Goal: Transaction & Acquisition: Purchase product/service

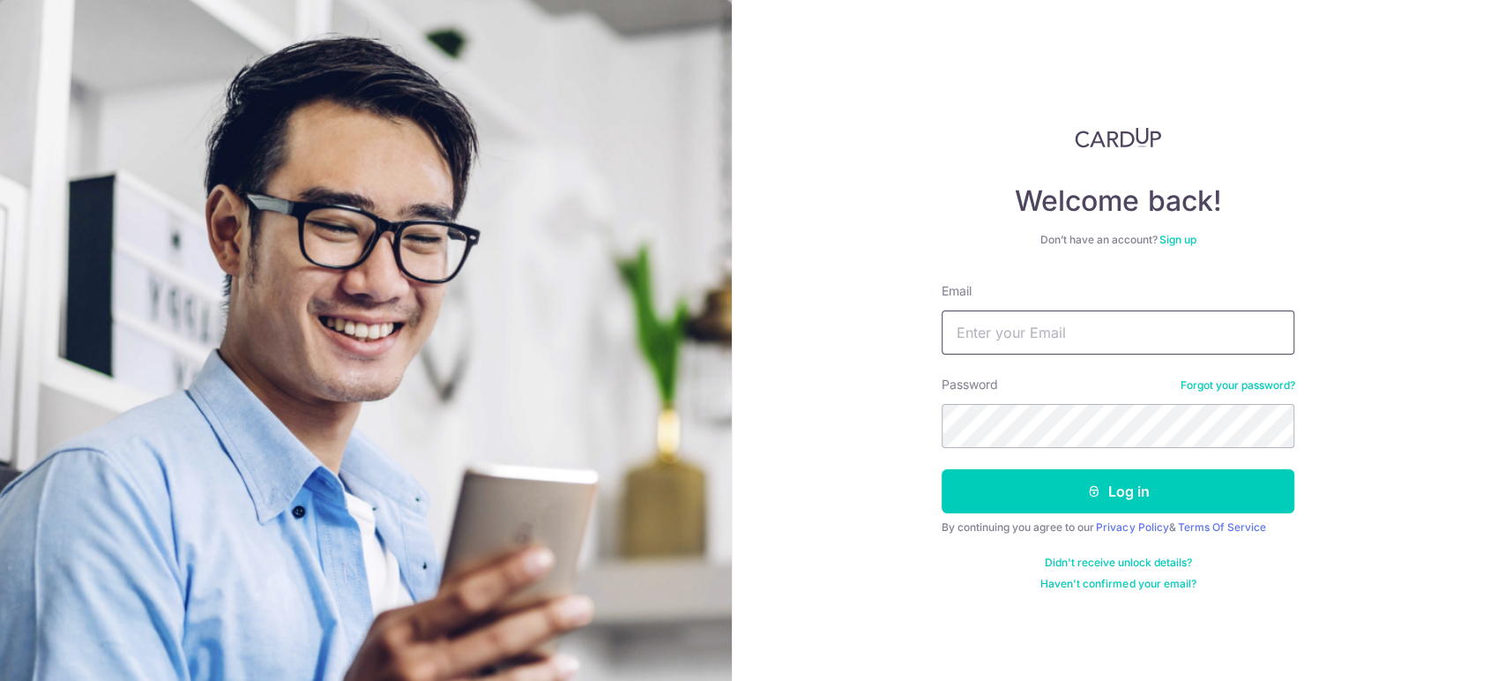
click at [1058, 337] on input "Email" at bounding box center [1118, 332] width 353 height 44
type input "[EMAIL_ADDRESS][DOMAIN_NAME]"
click at [942, 469] on button "Log in" at bounding box center [1118, 491] width 353 height 44
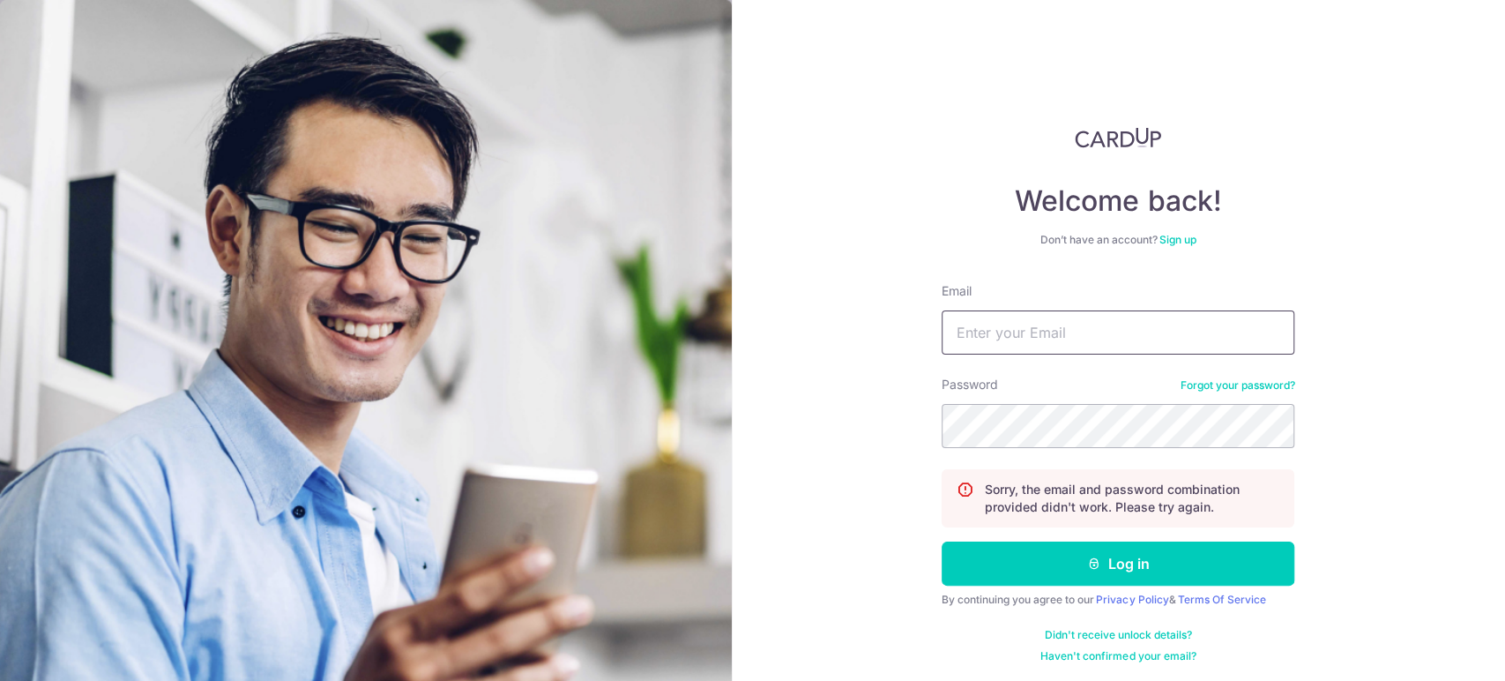
click at [1076, 320] on input "Email" at bounding box center [1118, 332] width 353 height 44
type input "[EMAIL_ADDRESS][DOMAIN_NAME]"
click at [942, 541] on button "Log in" at bounding box center [1118, 563] width 353 height 44
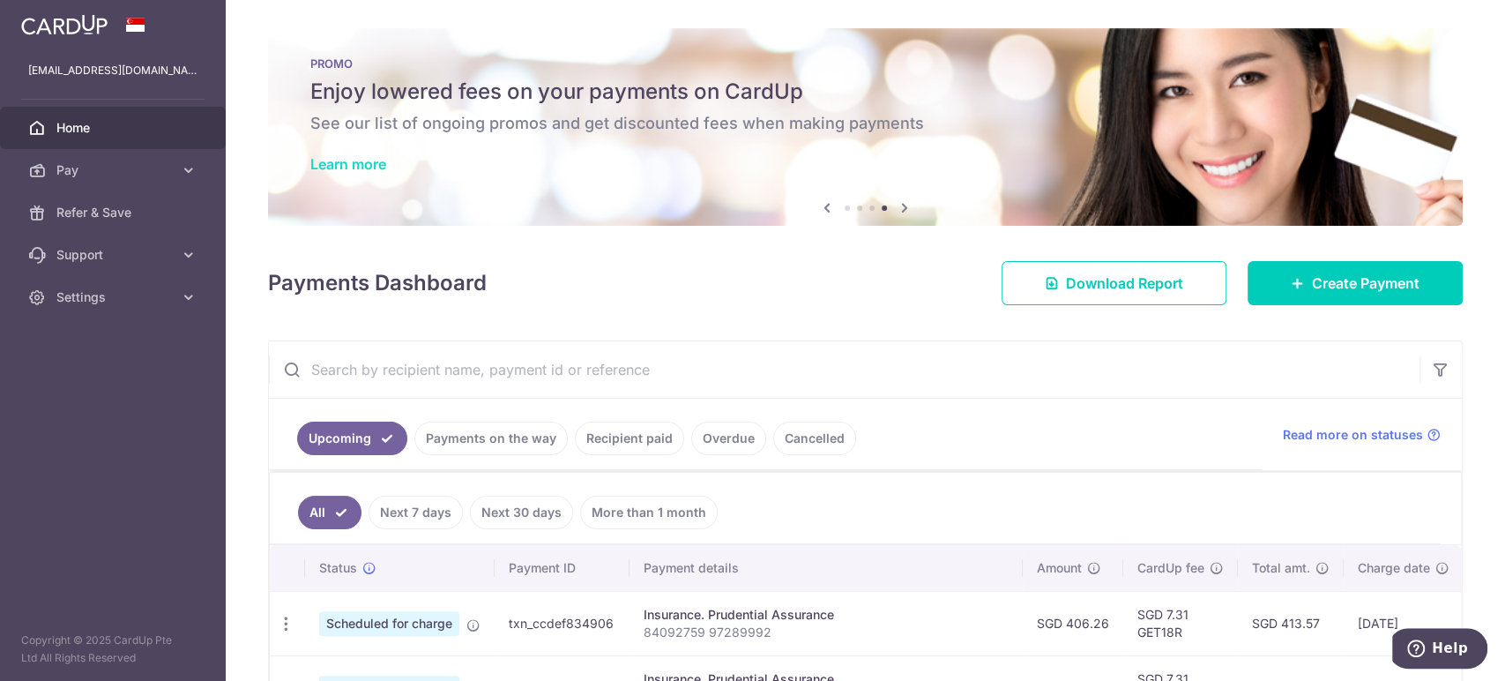
click at [361, 164] on link "Learn more" at bounding box center [348, 164] width 76 height 18
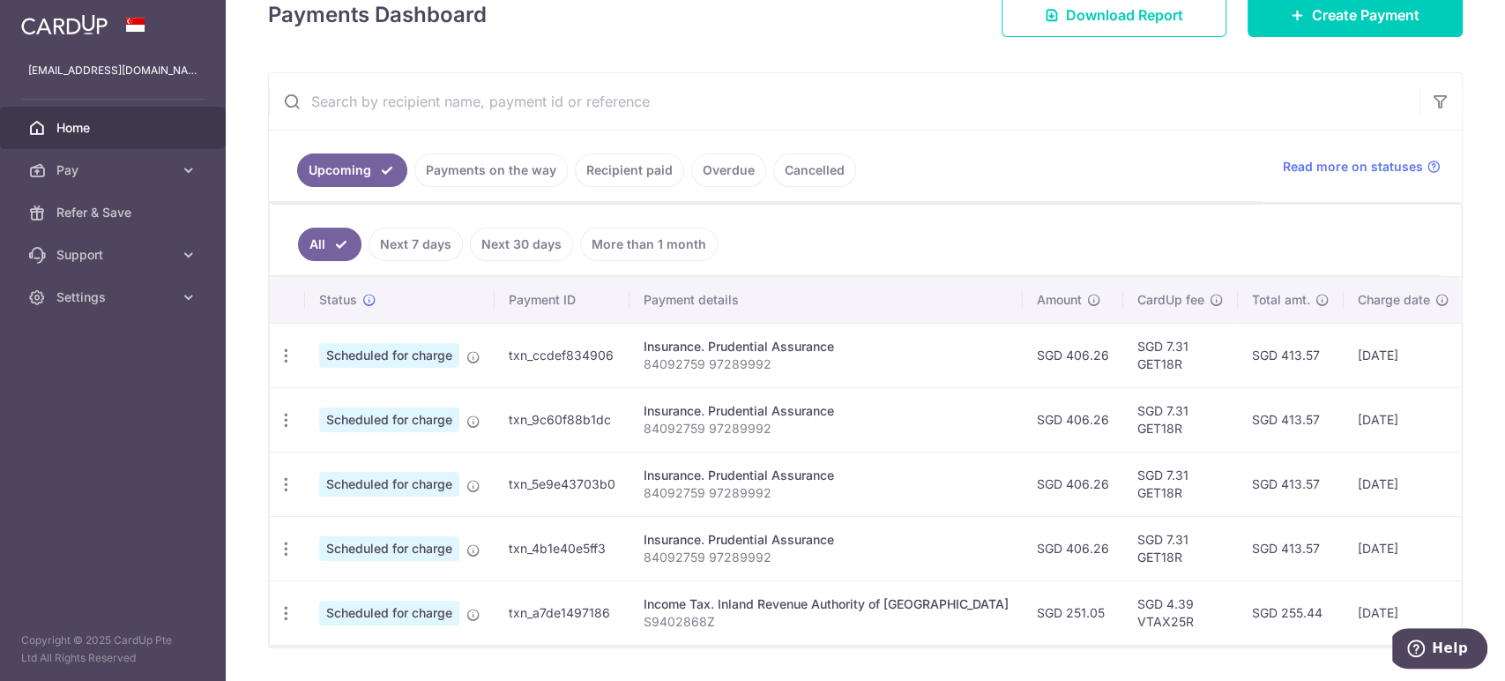
scroll to position [325, 0]
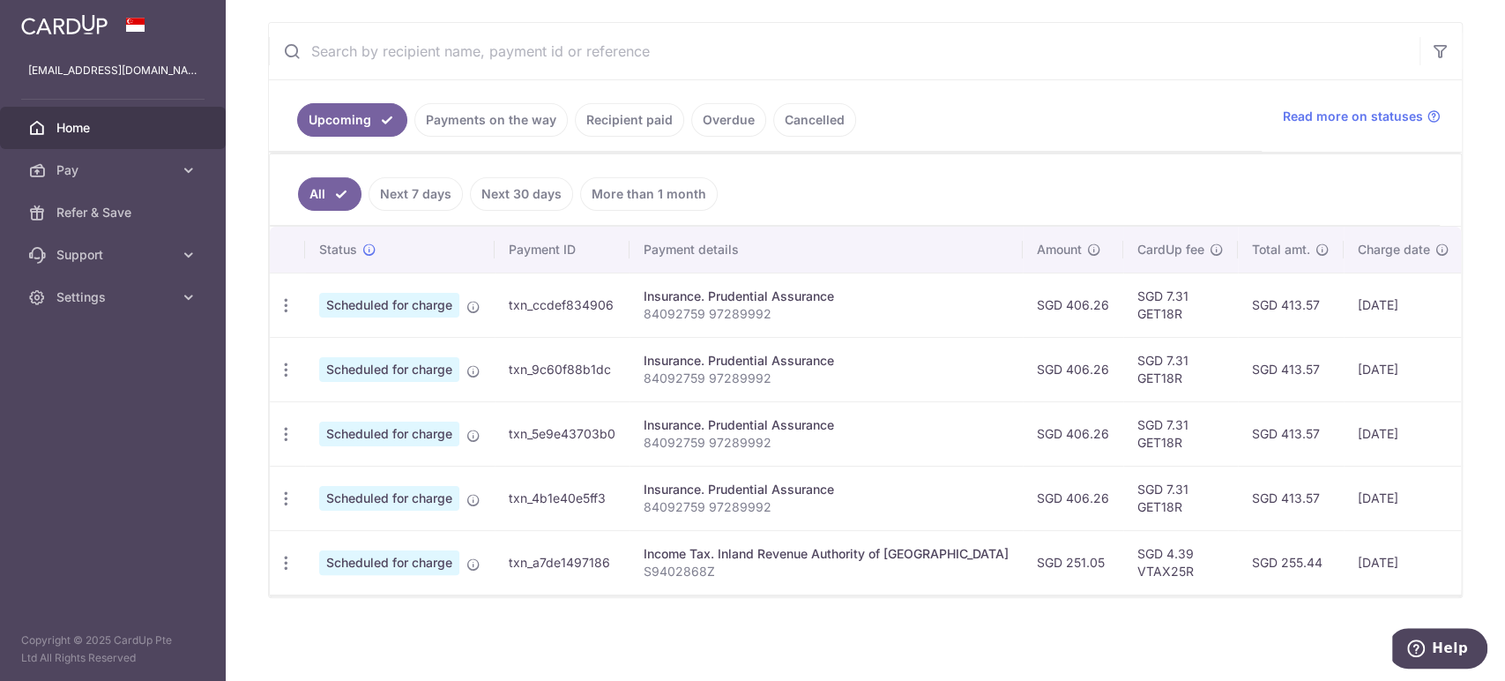
click at [702, 104] on link "Overdue" at bounding box center [728, 120] width 75 height 34
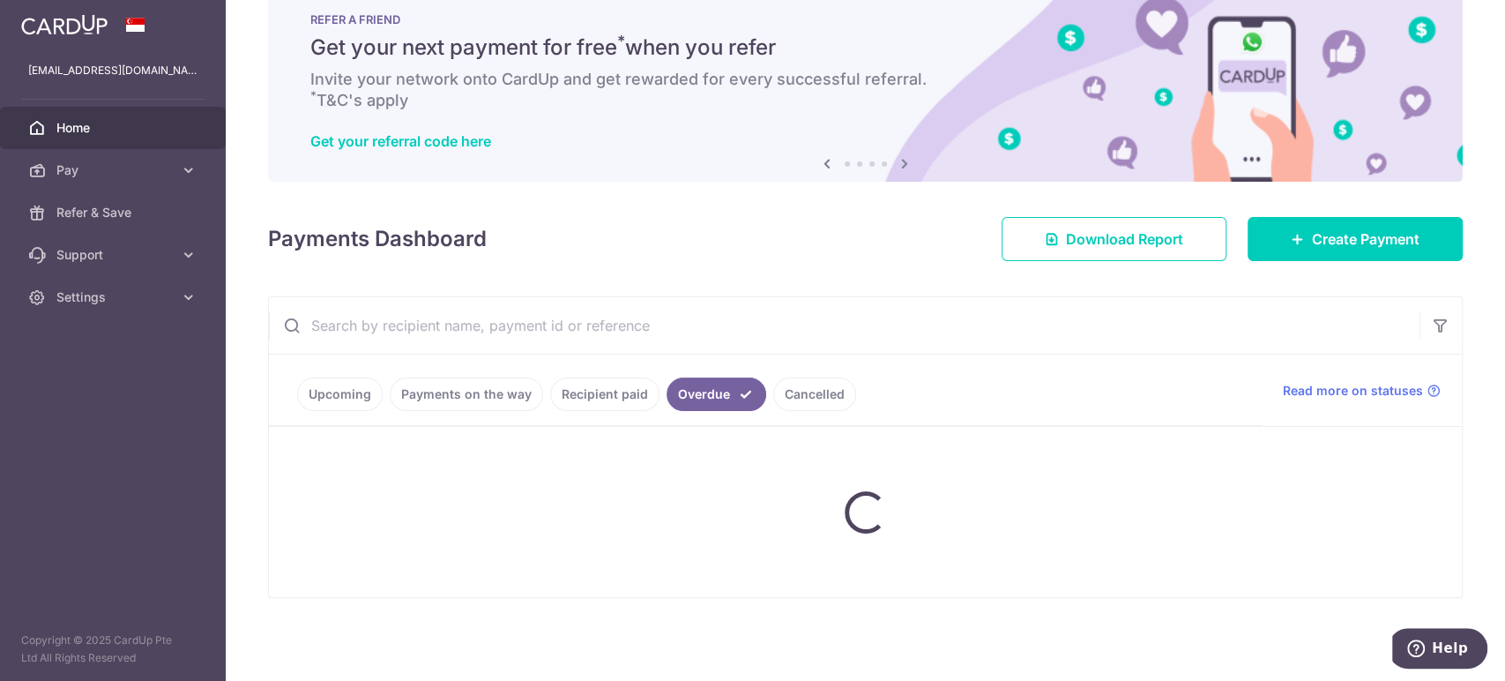
scroll to position [104, 0]
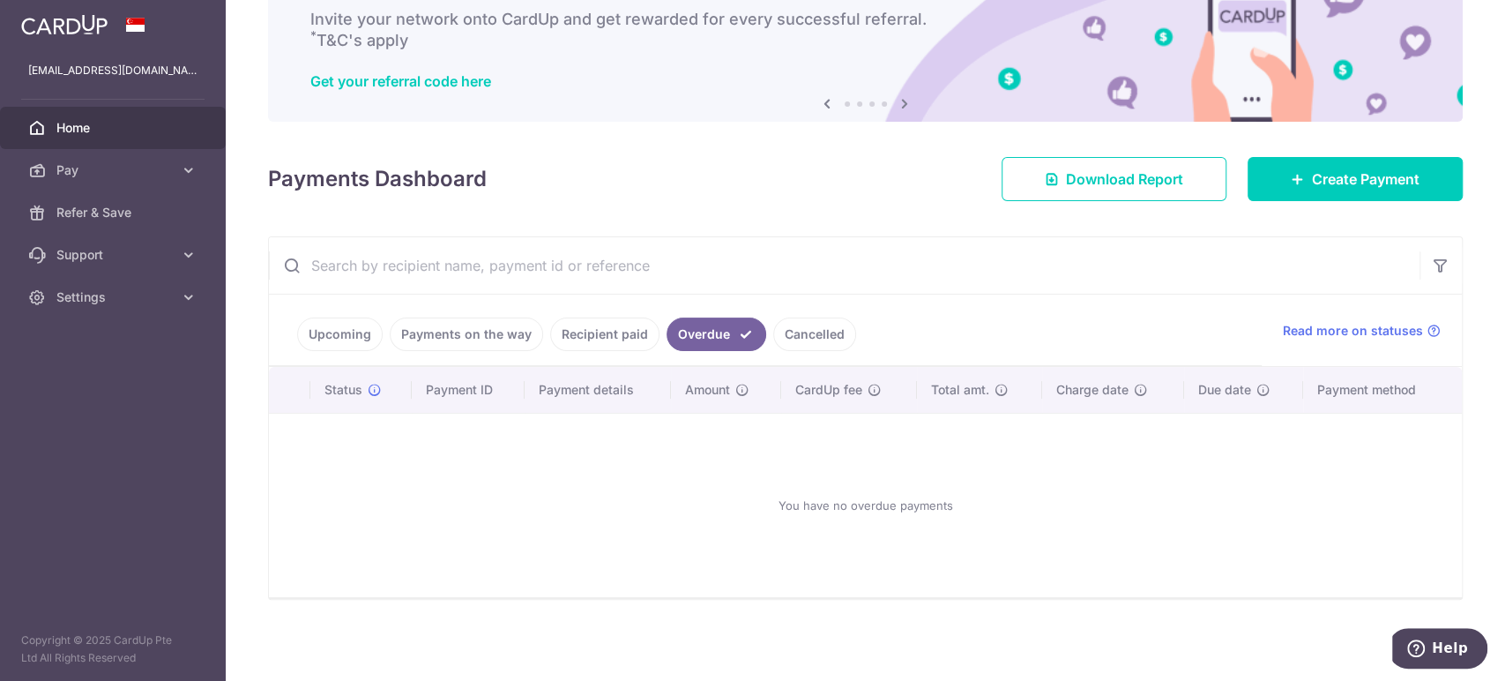
click at [792, 317] on link "Cancelled" at bounding box center [814, 334] width 83 height 34
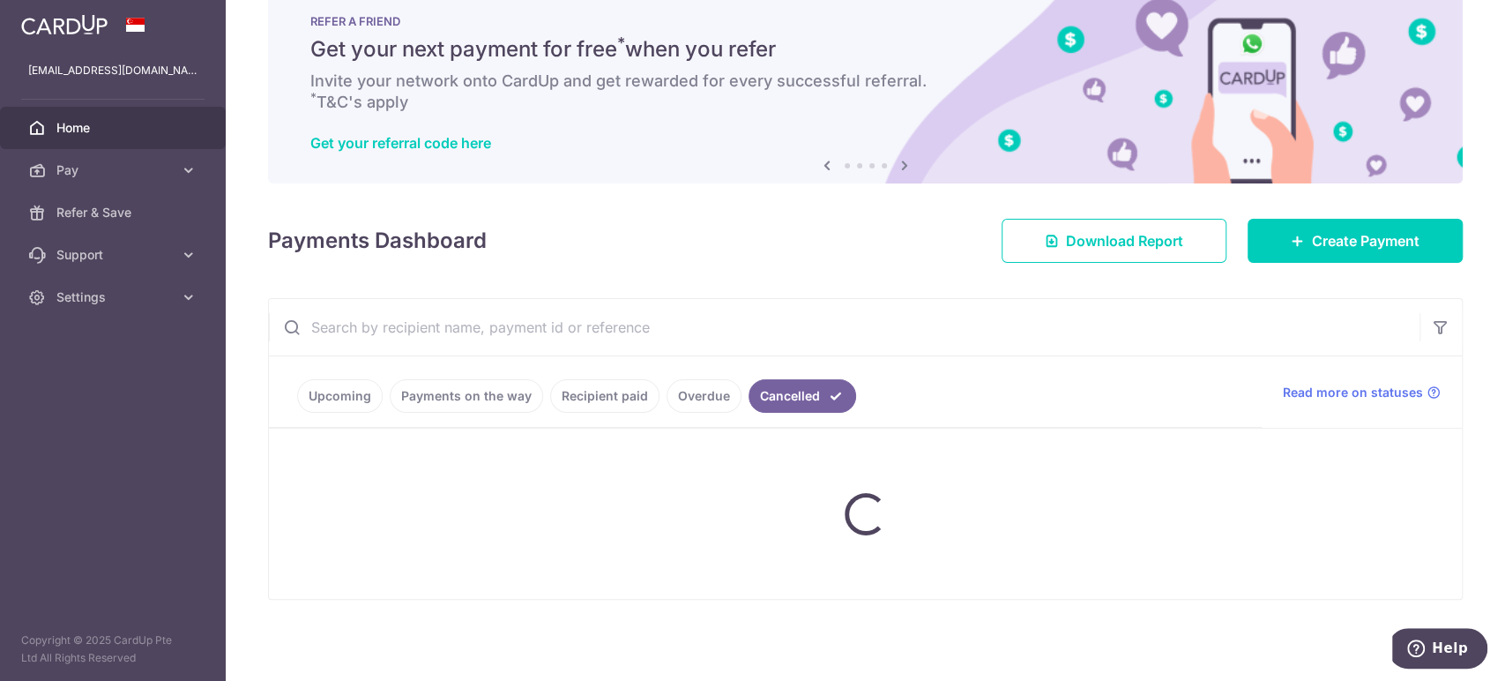
scroll to position [0, 0]
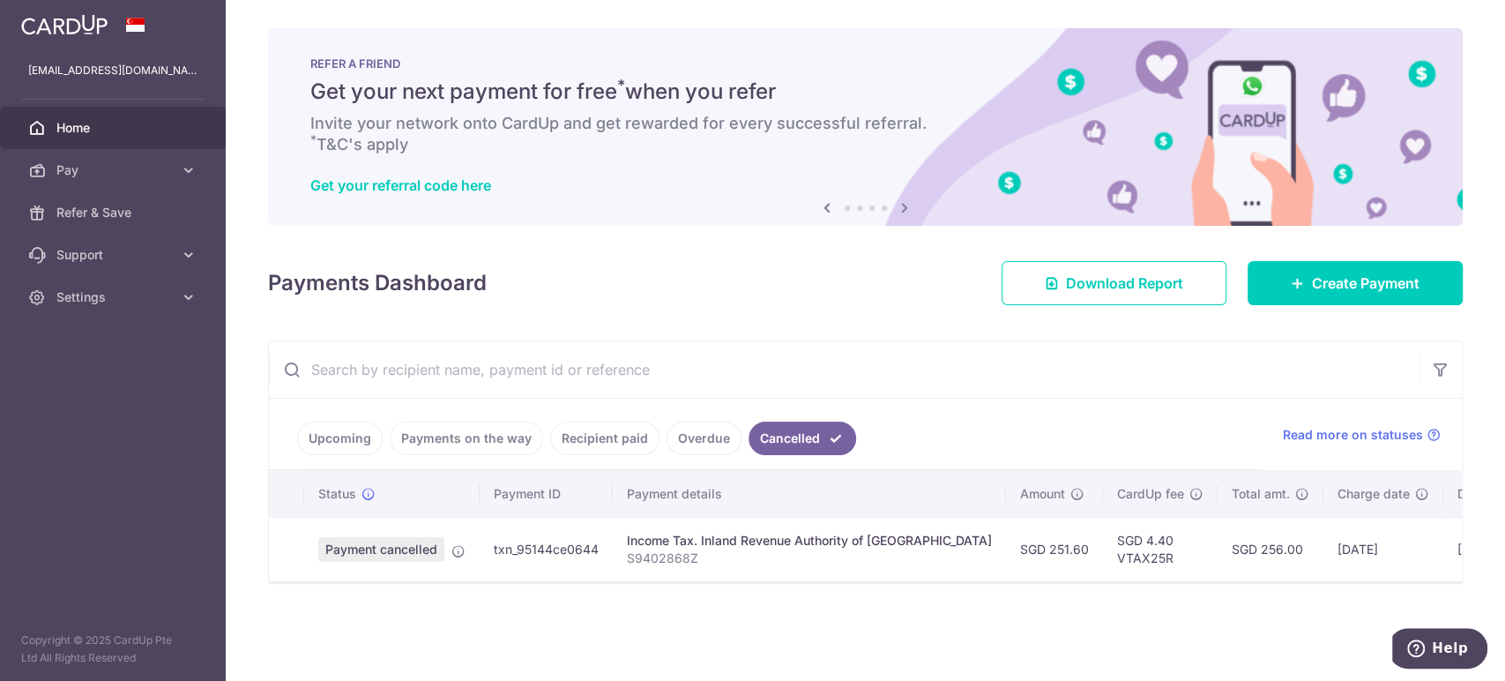
click at [567, 443] on link "Recipient paid" at bounding box center [604, 439] width 109 height 34
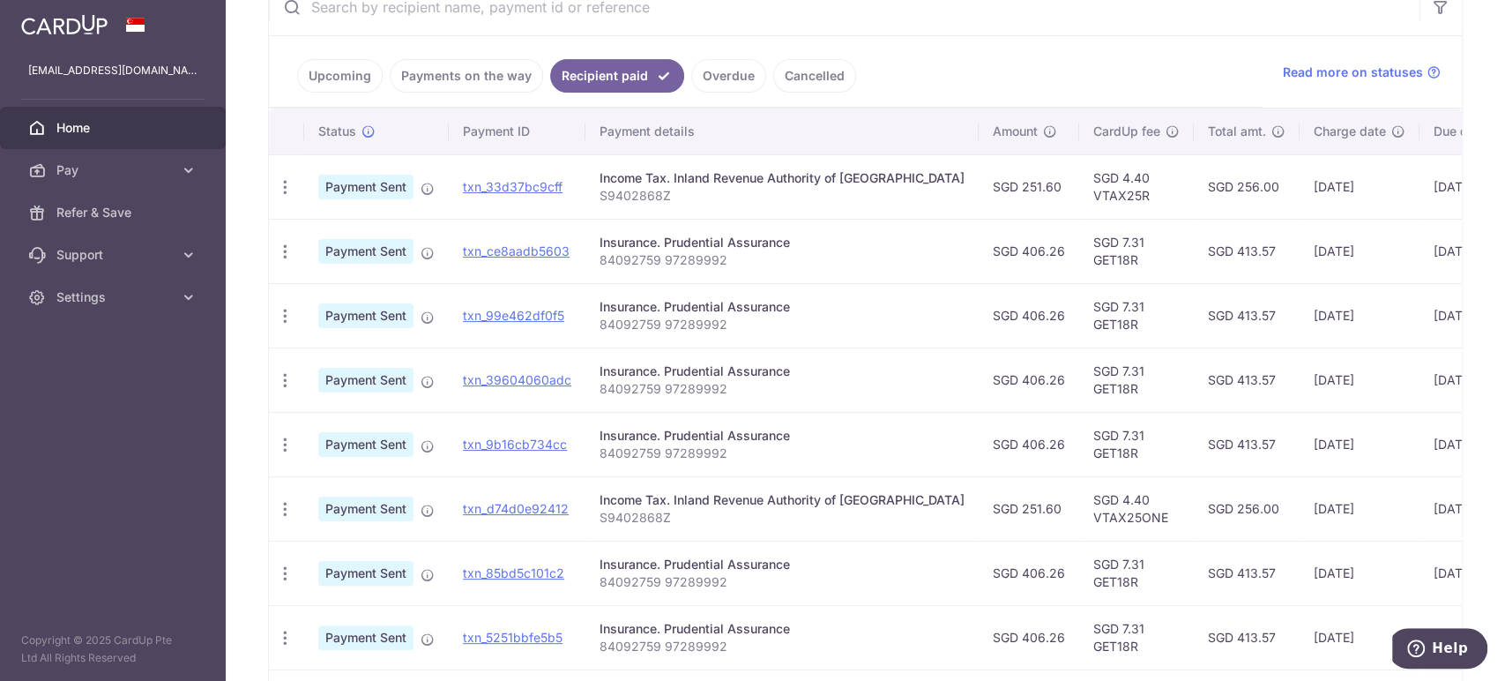
scroll to position [392, 0]
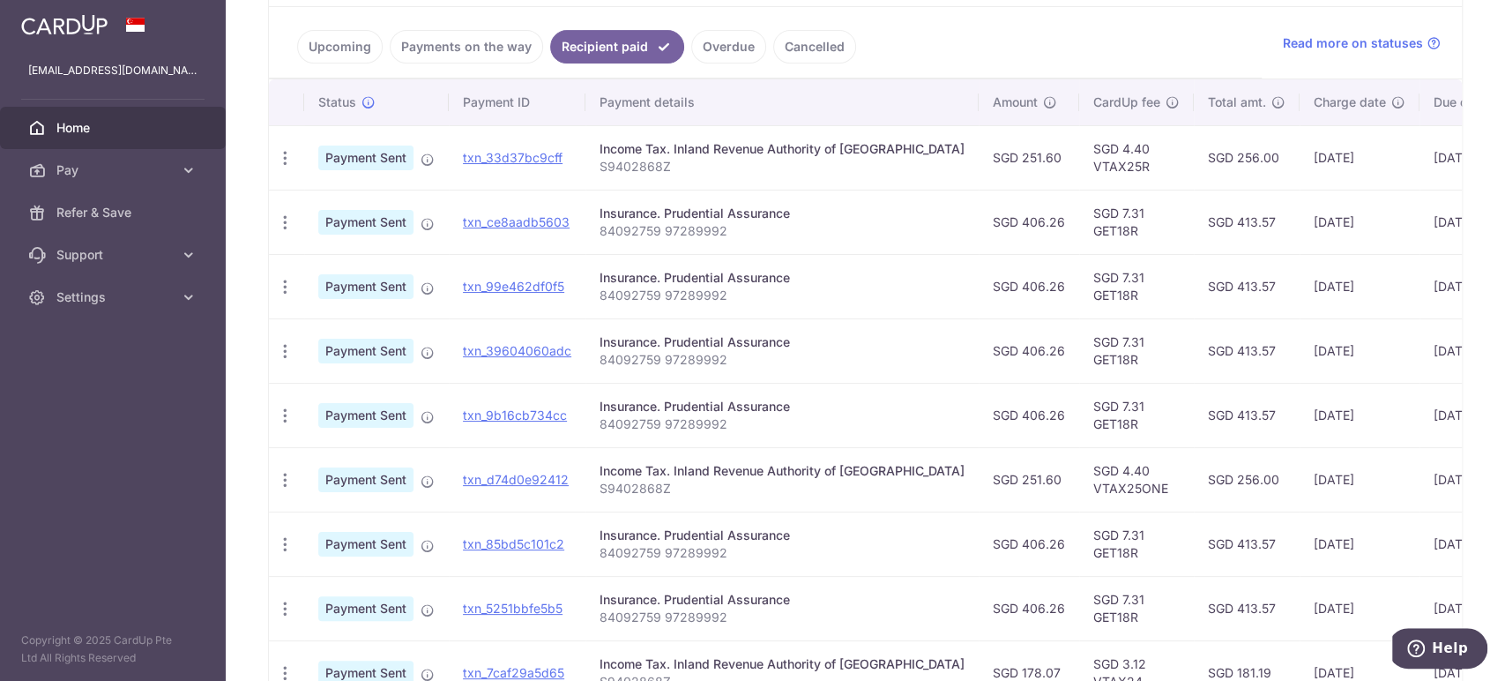
click at [781, 47] on link "Cancelled" at bounding box center [814, 47] width 83 height 34
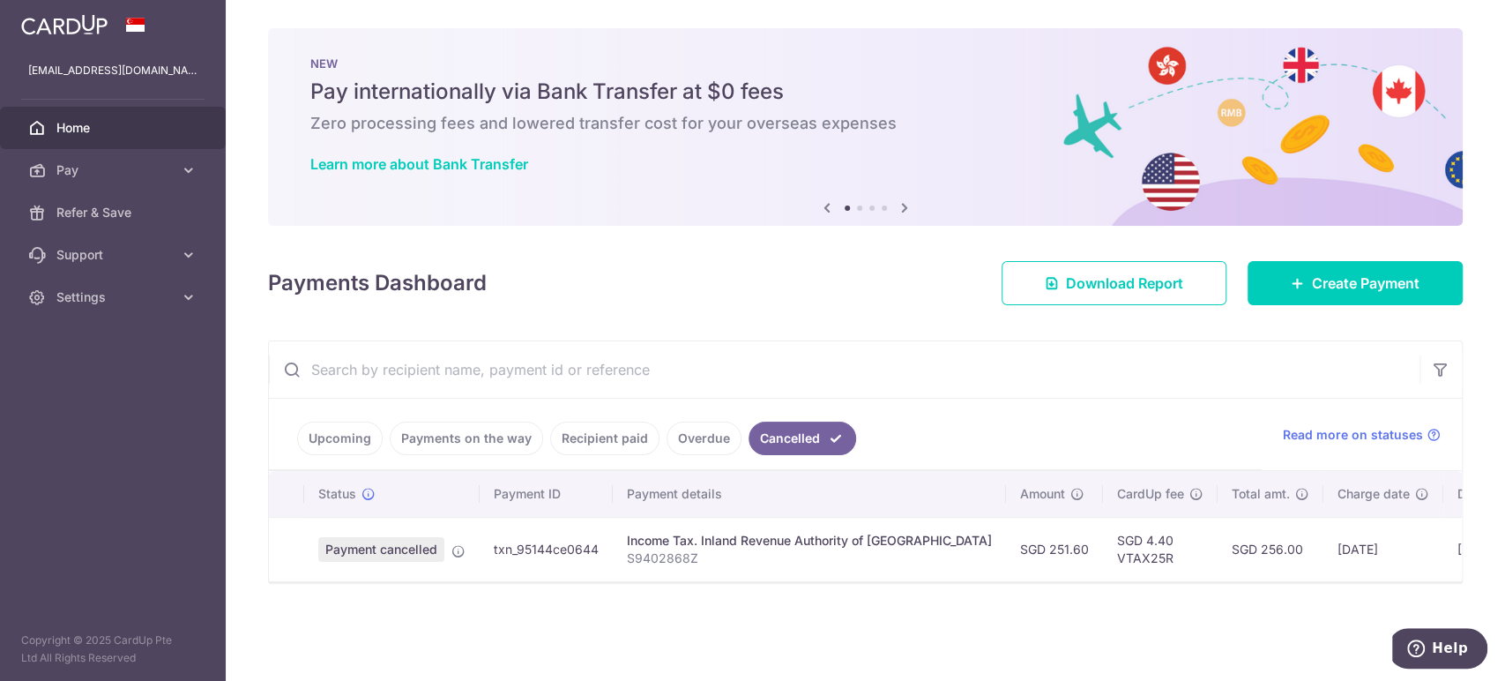
scroll to position [0, 0]
click at [622, 432] on link "Recipient paid" at bounding box center [604, 439] width 109 height 34
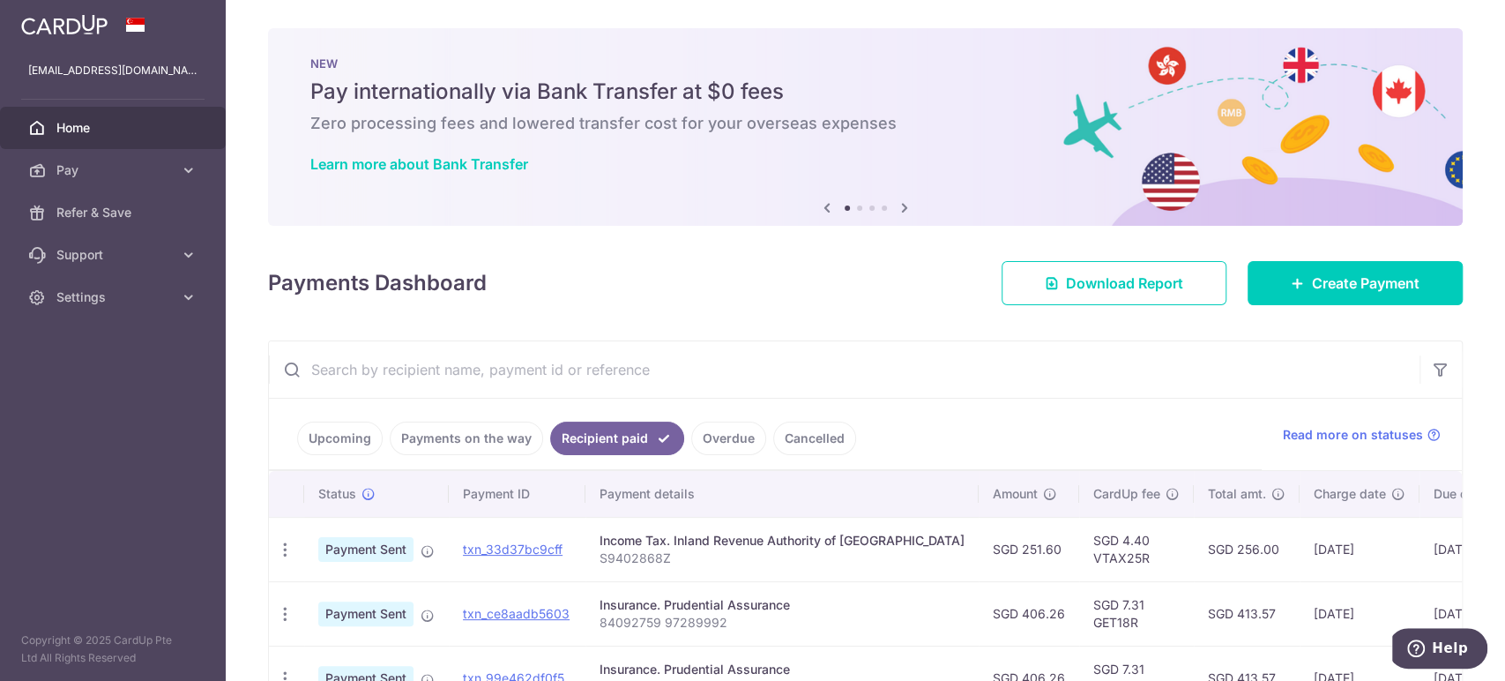
click at [332, 428] on link "Upcoming" at bounding box center [340, 439] width 86 height 34
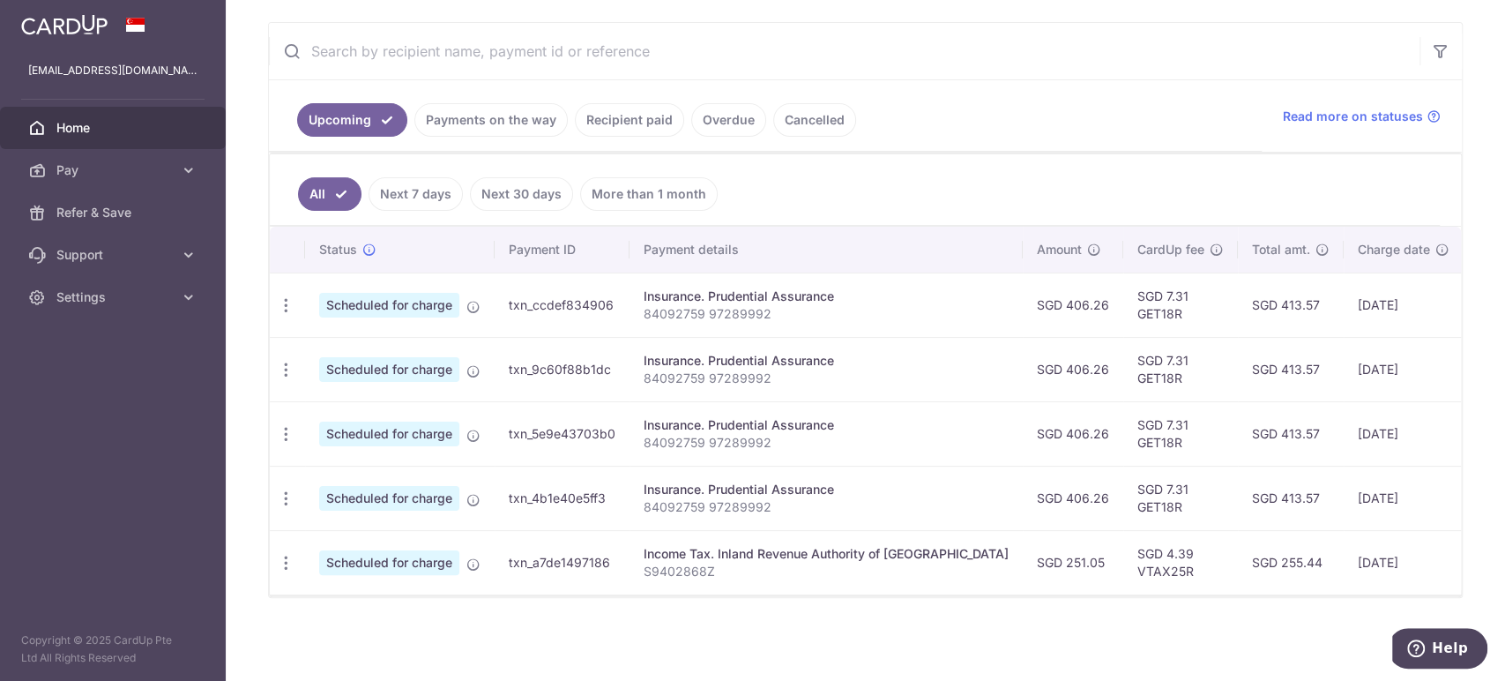
scroll to position [32, 0]
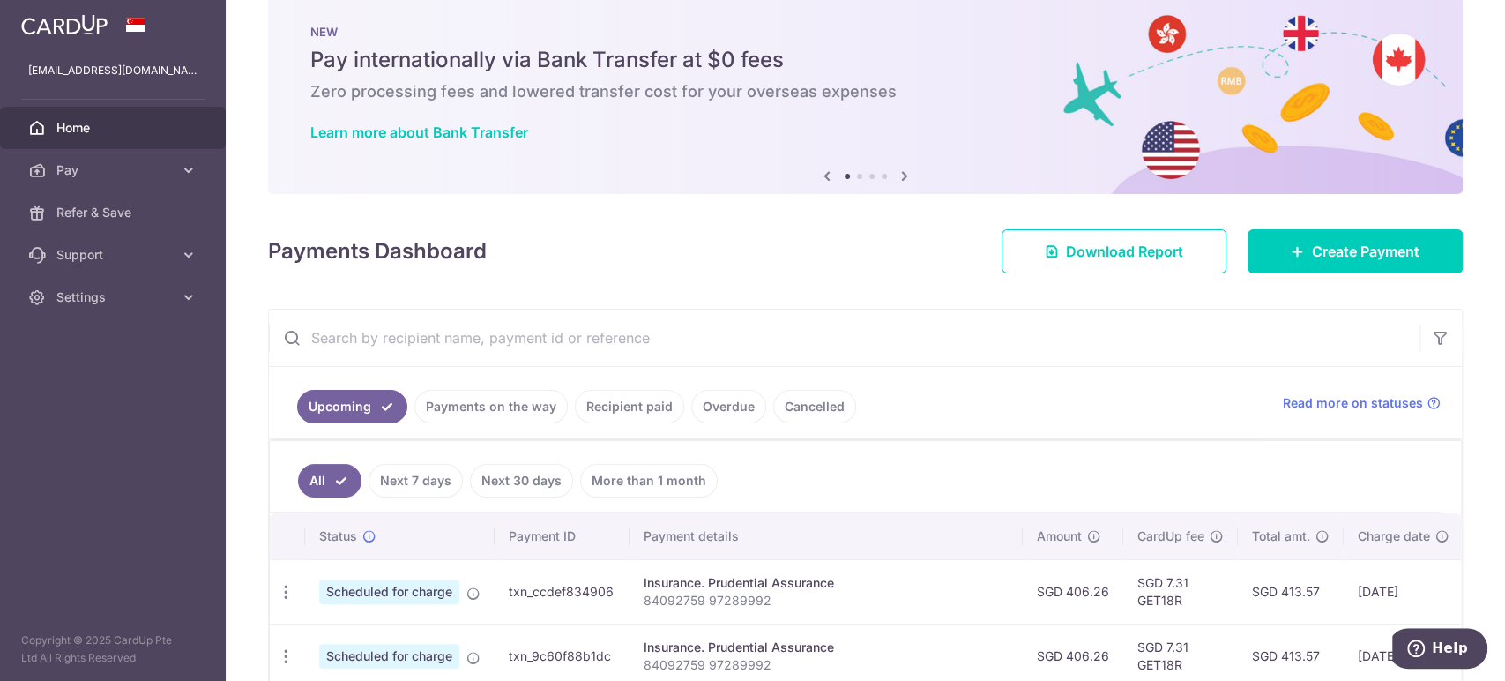
click at [1358, 273] on div "× Pause Schedule Pause all future payments in this series Pause just this one p…" at bounding box center [866, 340] width 1280 height 681
click at [1352, 258] on span "Create Payment" at bounding box center [1366, 251] width 108 height 21
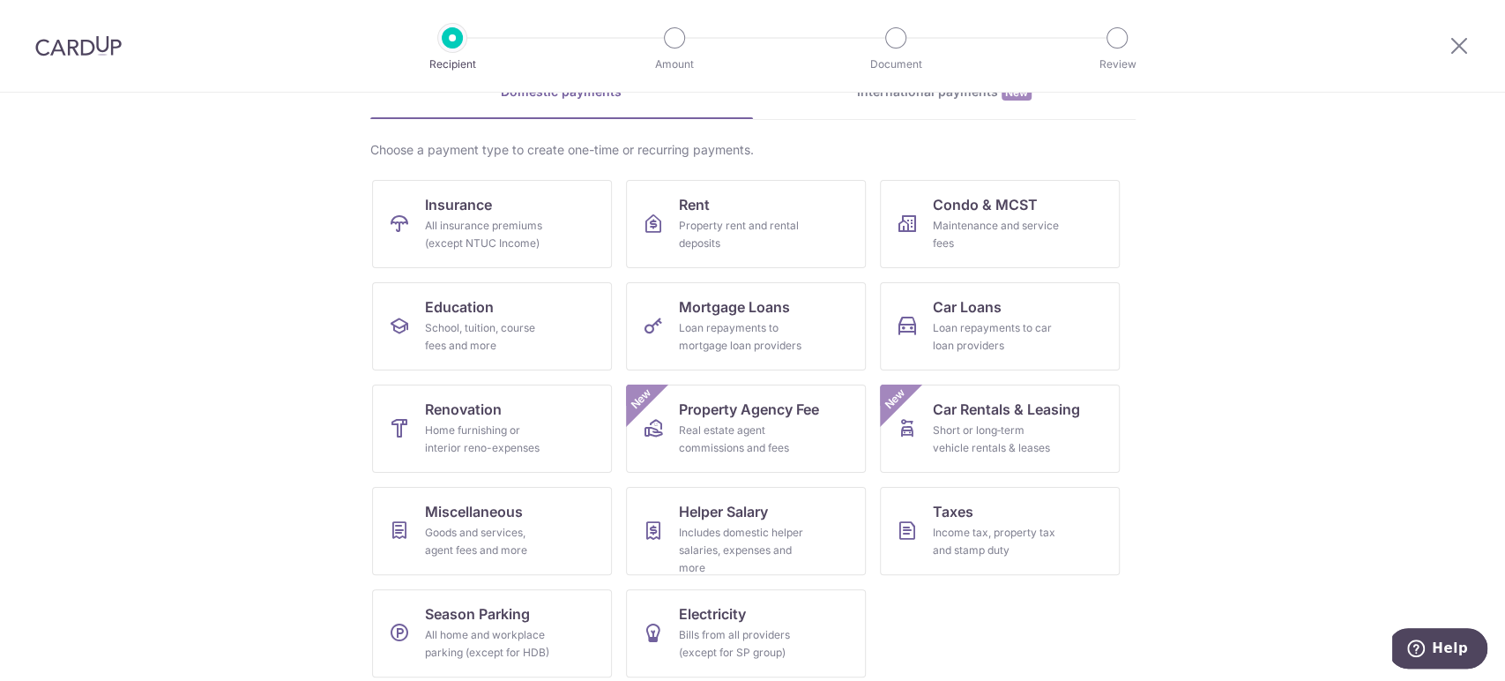
scroll to position [107, 0]
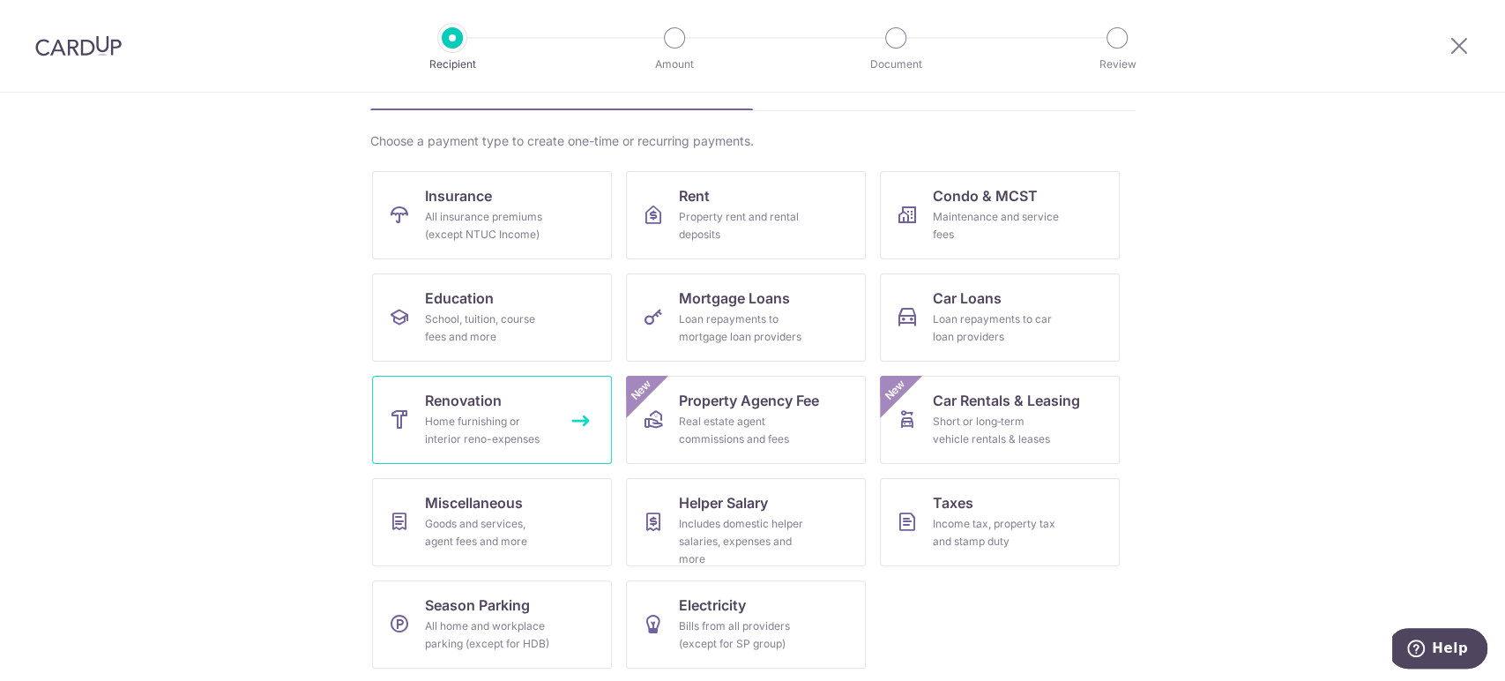
click at [492, 400] on span "Renovation" at bounding box center [463, 400] width 77 height 21
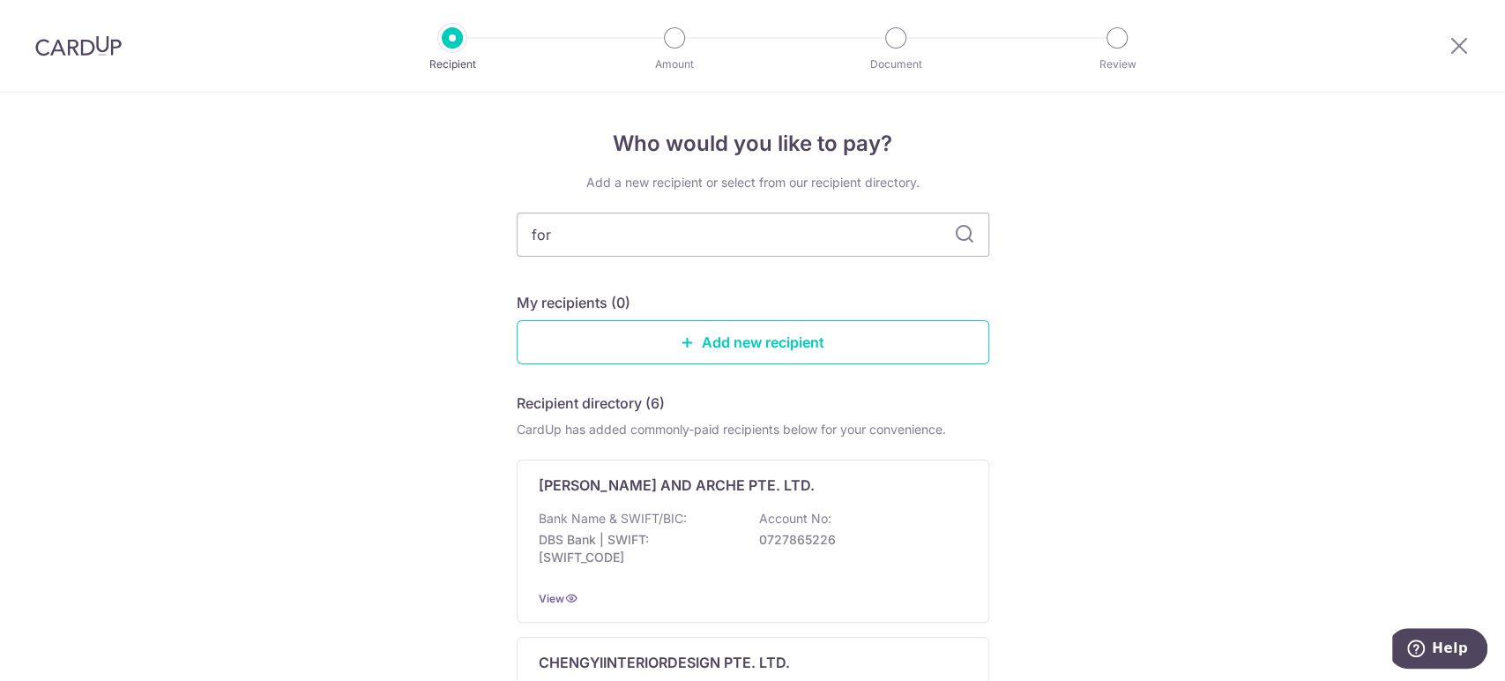
type input "fore"
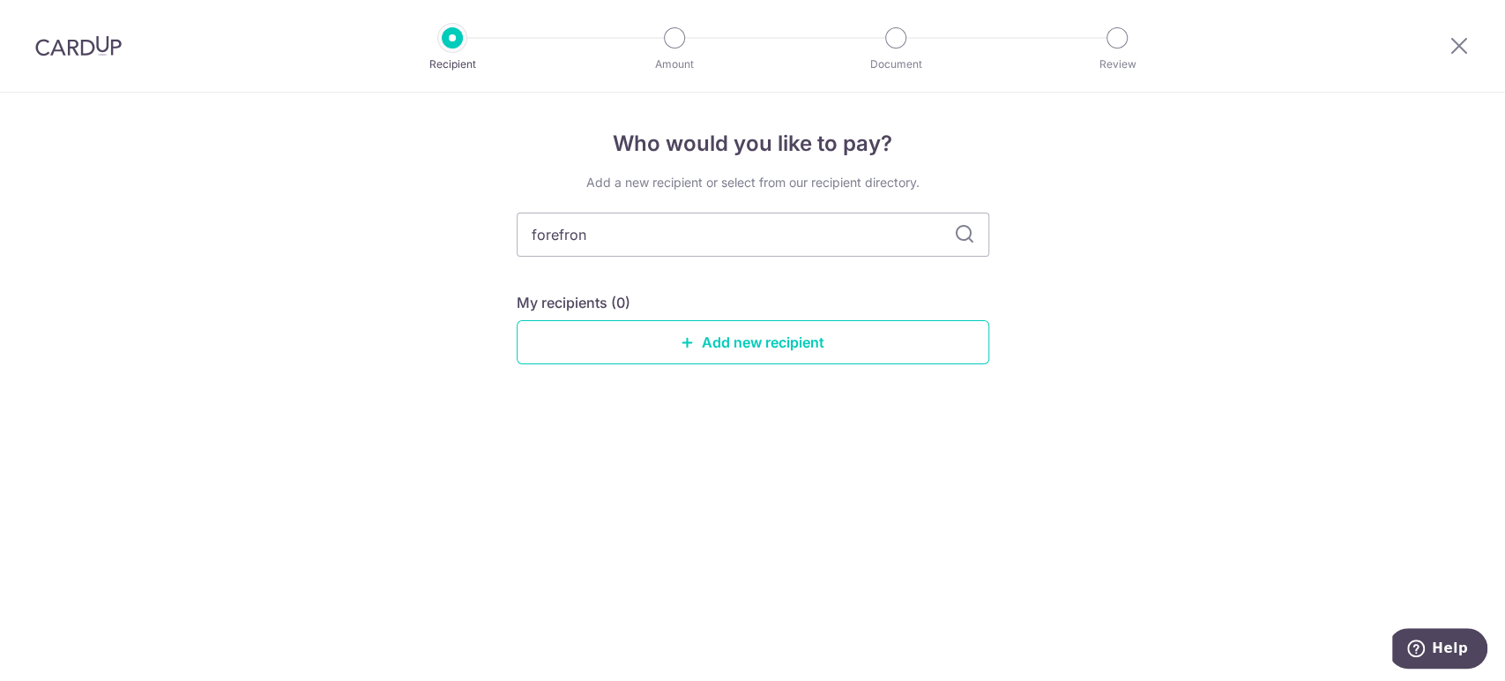
type input "forefront"
click at [966, 231] on icon at bounding box center [964, 234] width 21 height 21
drag, startPoint x: 605, startPoint y: 236, endPoint x: 453, endPoint y: 249, distance: 152.2
click at [453, 249] on div "Who would you like to pay? Add a new recipient or select from our recipient dir…" at bounding box center [752, 387] width 1505 height 588
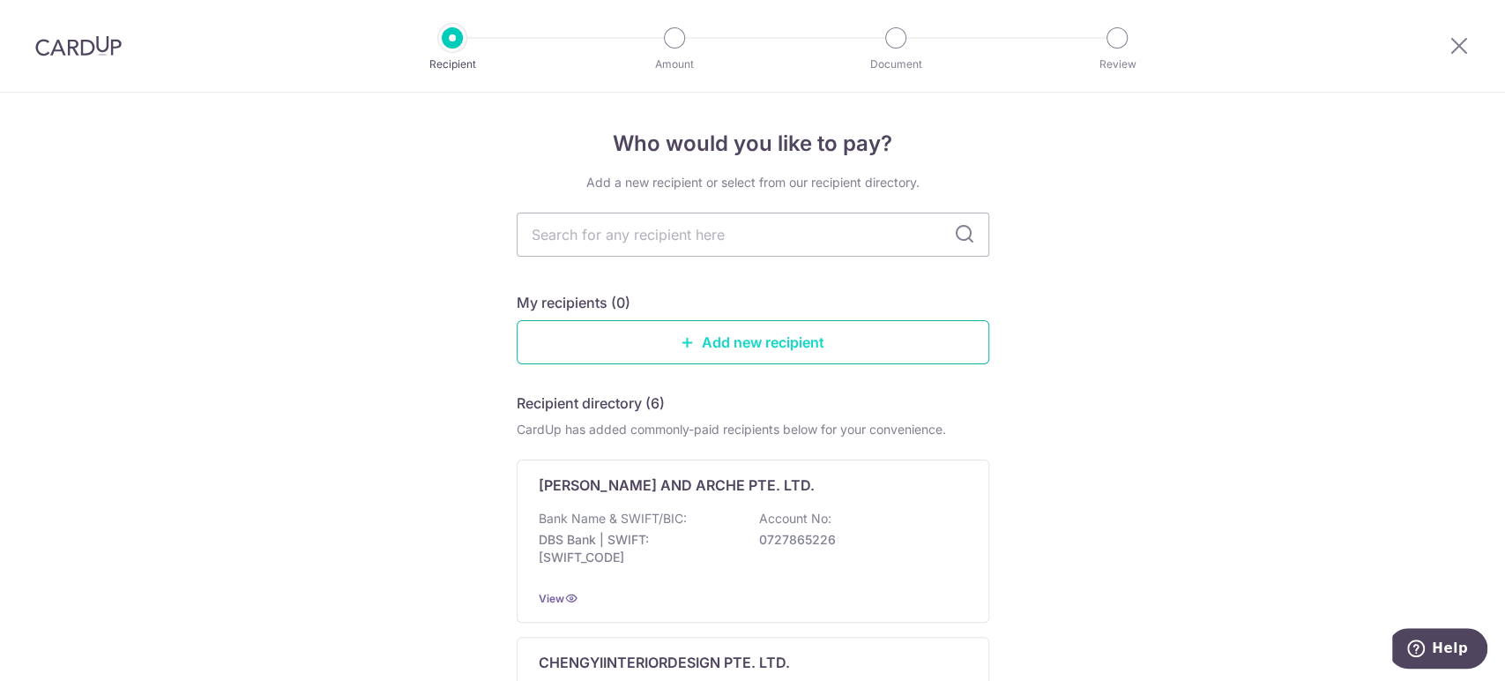
click at [750, 347] on link "Add new recipient" at bounding box center [753, 342] width 473 height 44
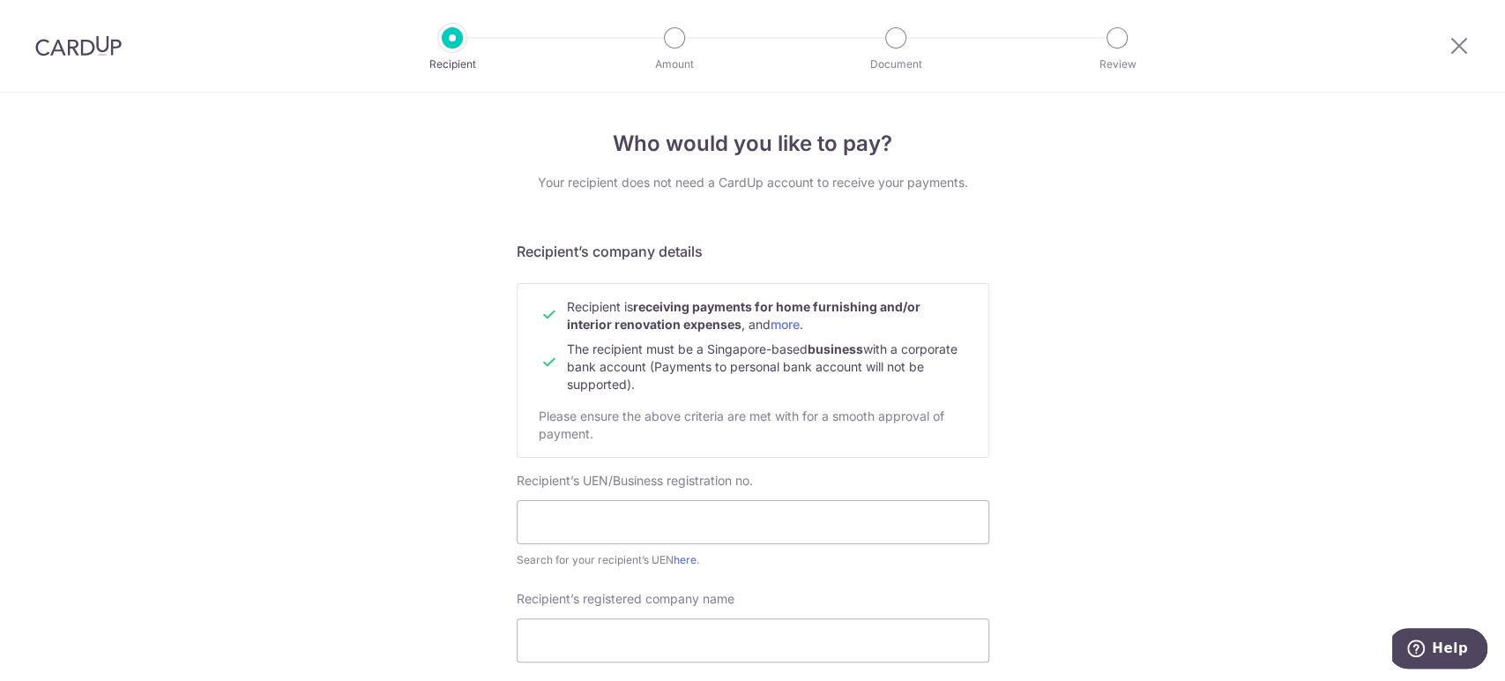
scroll to position [196, 0]
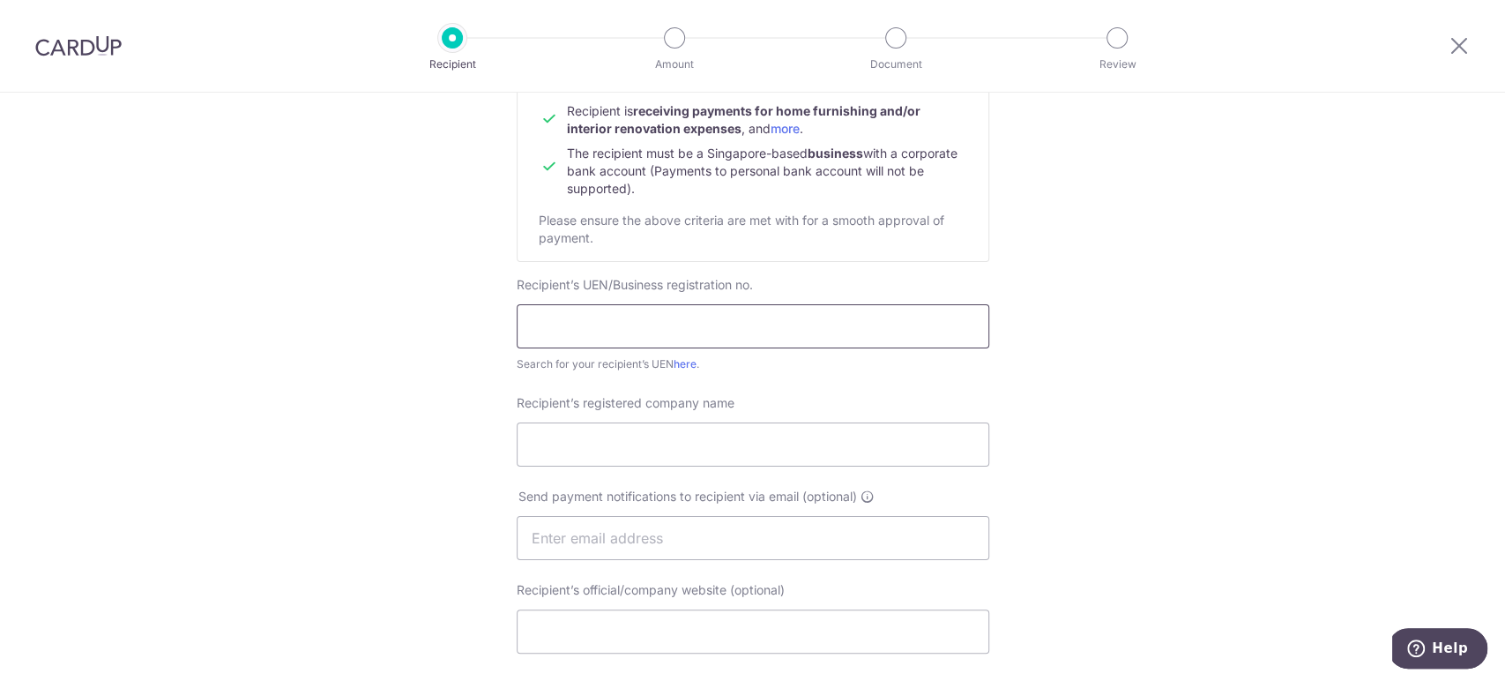
click at [815, 327] on input "text" at bounding box center [753, 326] width 473 height 44
type input "53446780J"
click at [740, 459] on input "Recipient’s registered company name" at bounding box center [753, 444] width 473 height 44
type input "F Choon Electrical Engineering"
click at [786, 541] on input "text" at bounding box center [753, 538] width 473 height 44
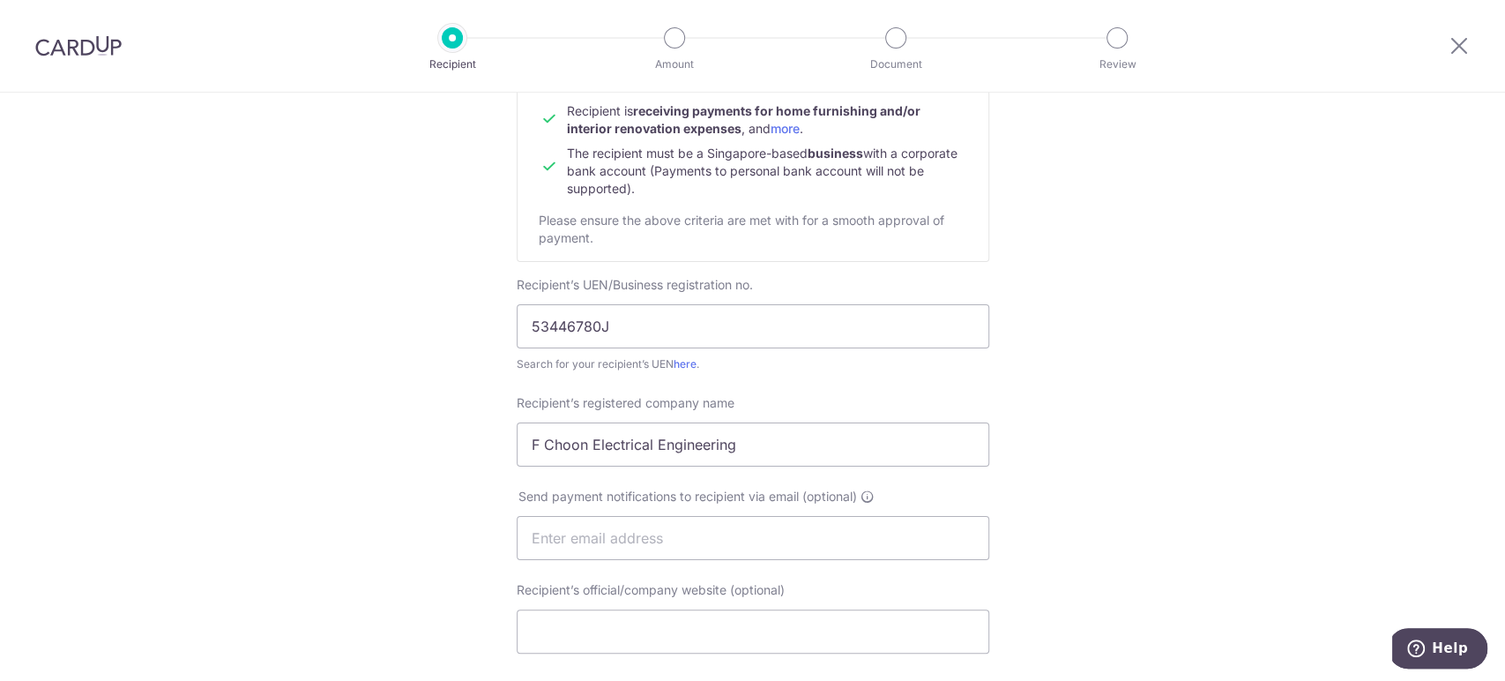
click at [1119, 461] on div "Who would you like to pay? Your recipient does not need a CardUp account to rec…" at bounding box center [752, 560] width 1505 height 1326
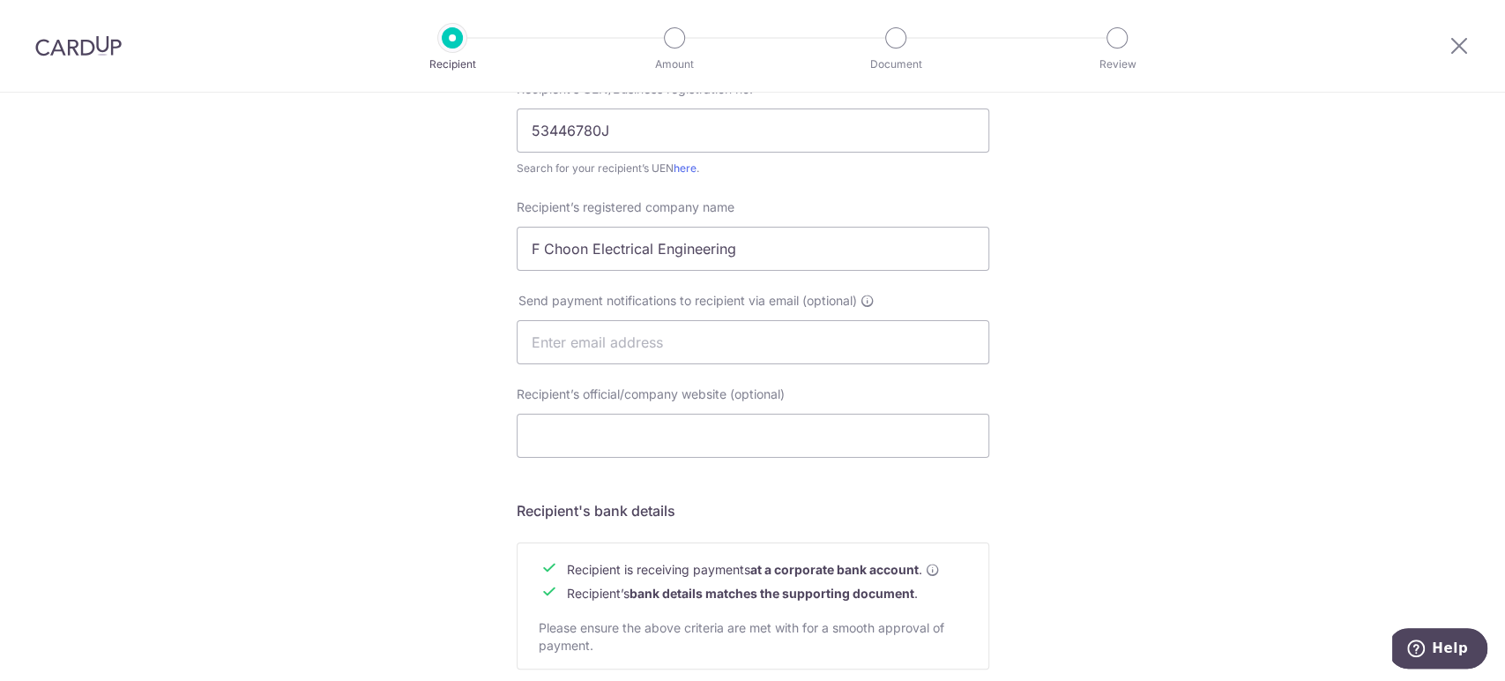
scroll to position [685, 0]
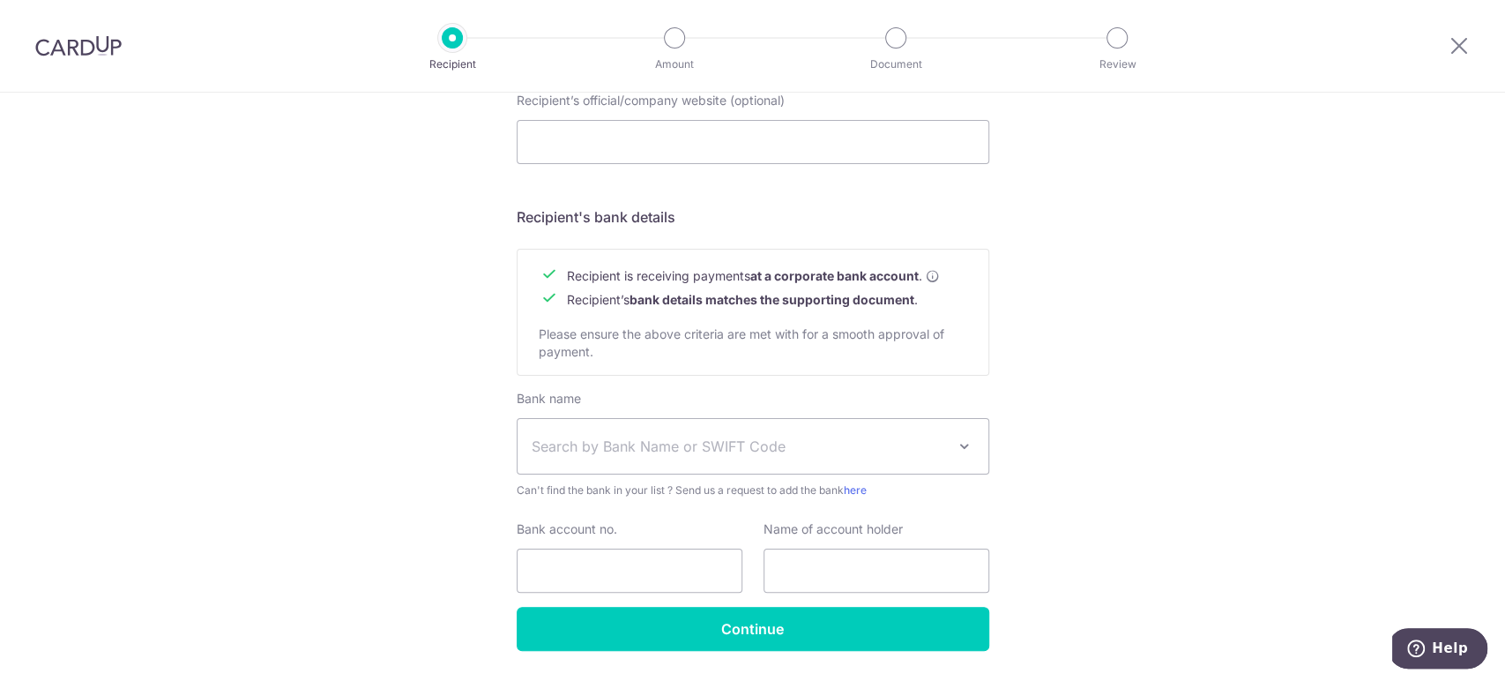
click at [825, 434] on span "Search by Bank Name or SWIFT Code" at bounding box center [753, 446] width 471 height 55
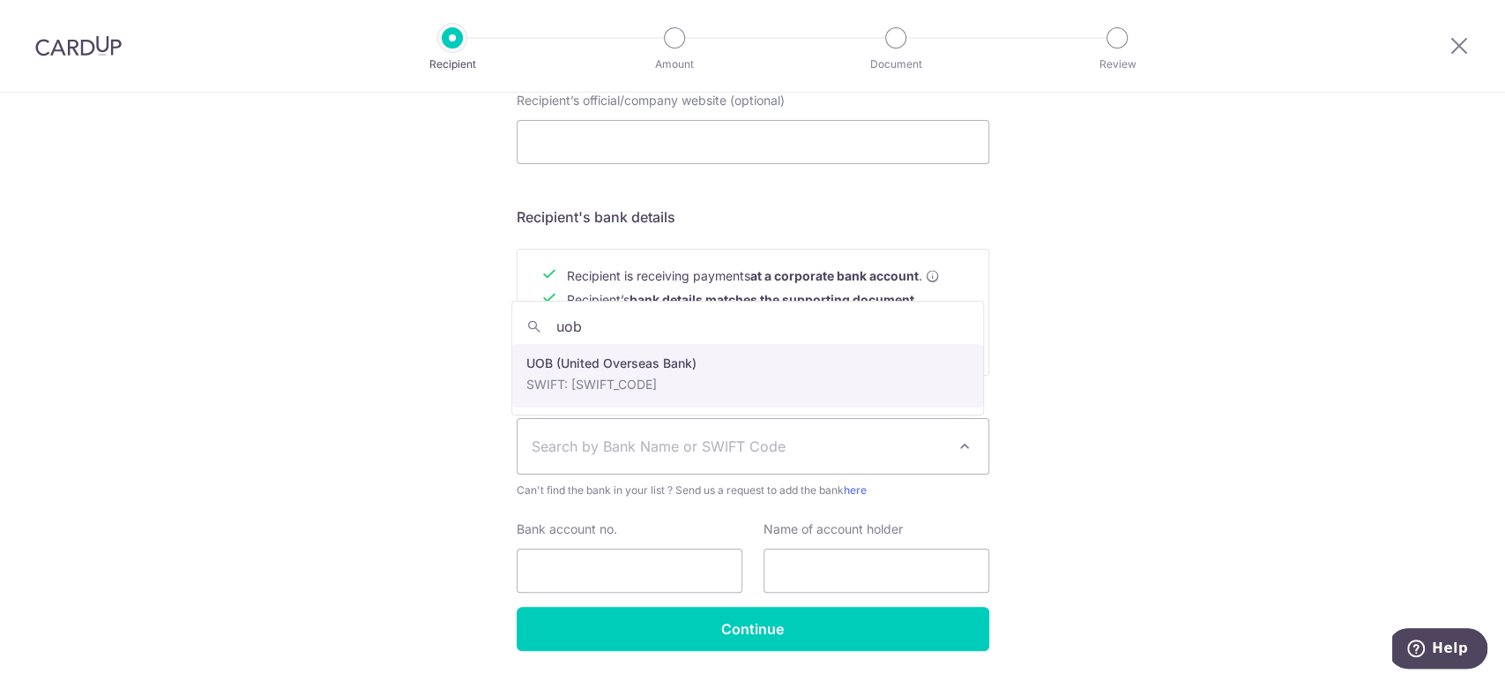
type input "uob"
select select "18"
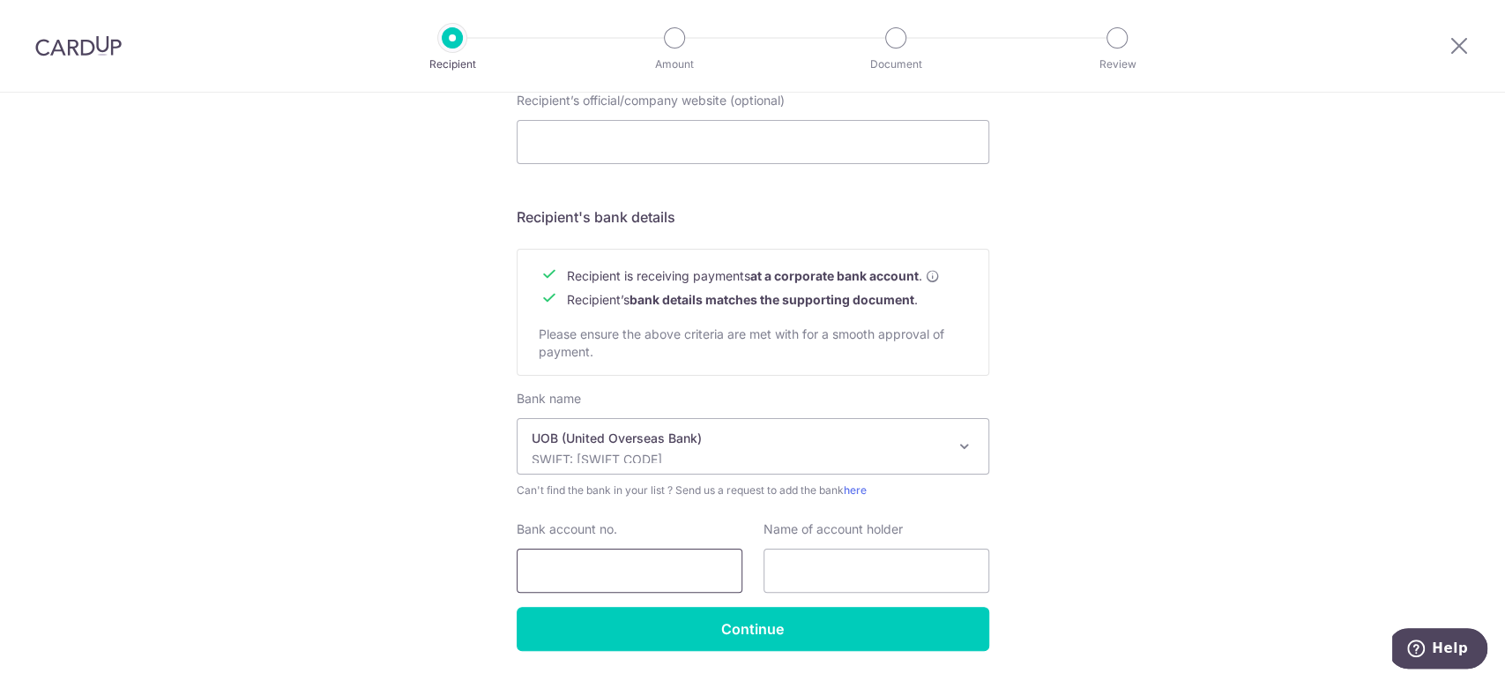
click at [660, 583] on input "Bank account no." at bounding box center [630, 571] width 226 height 44
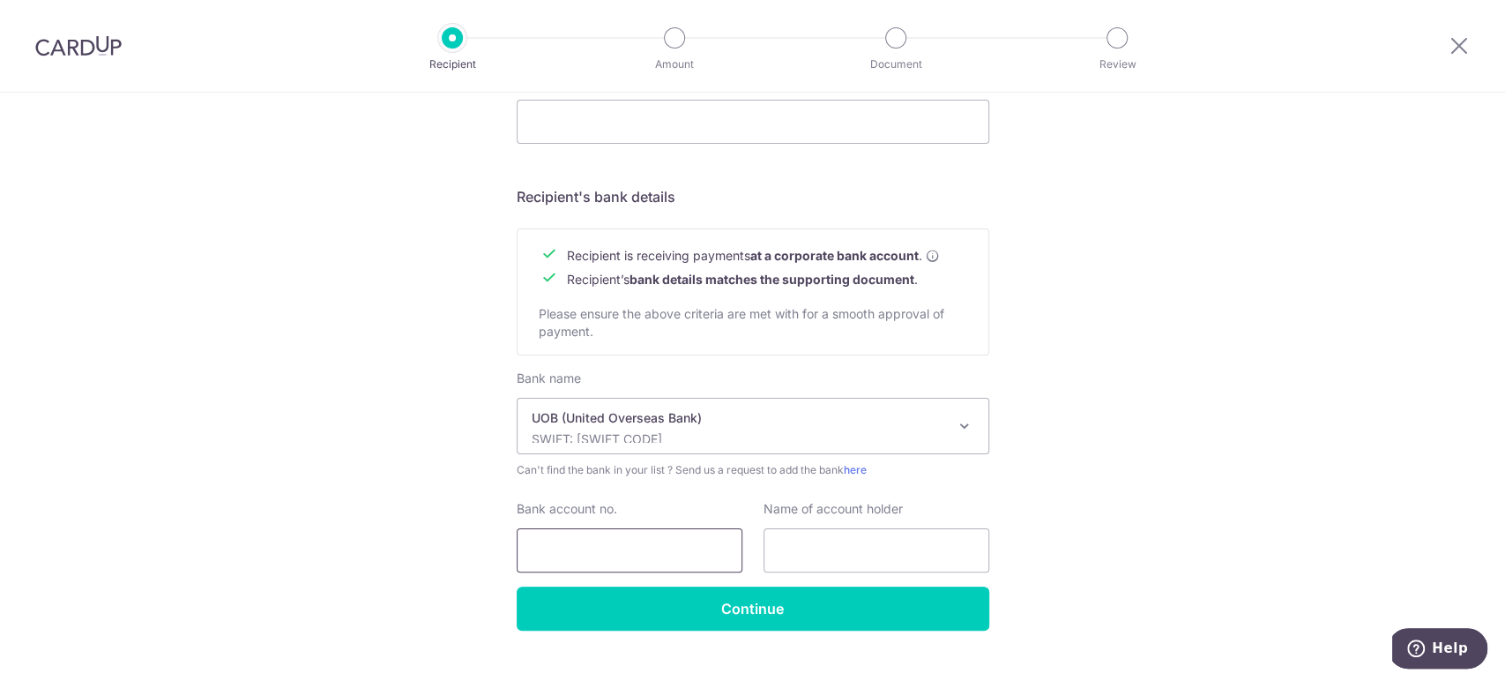
scroll to position [739, 0]
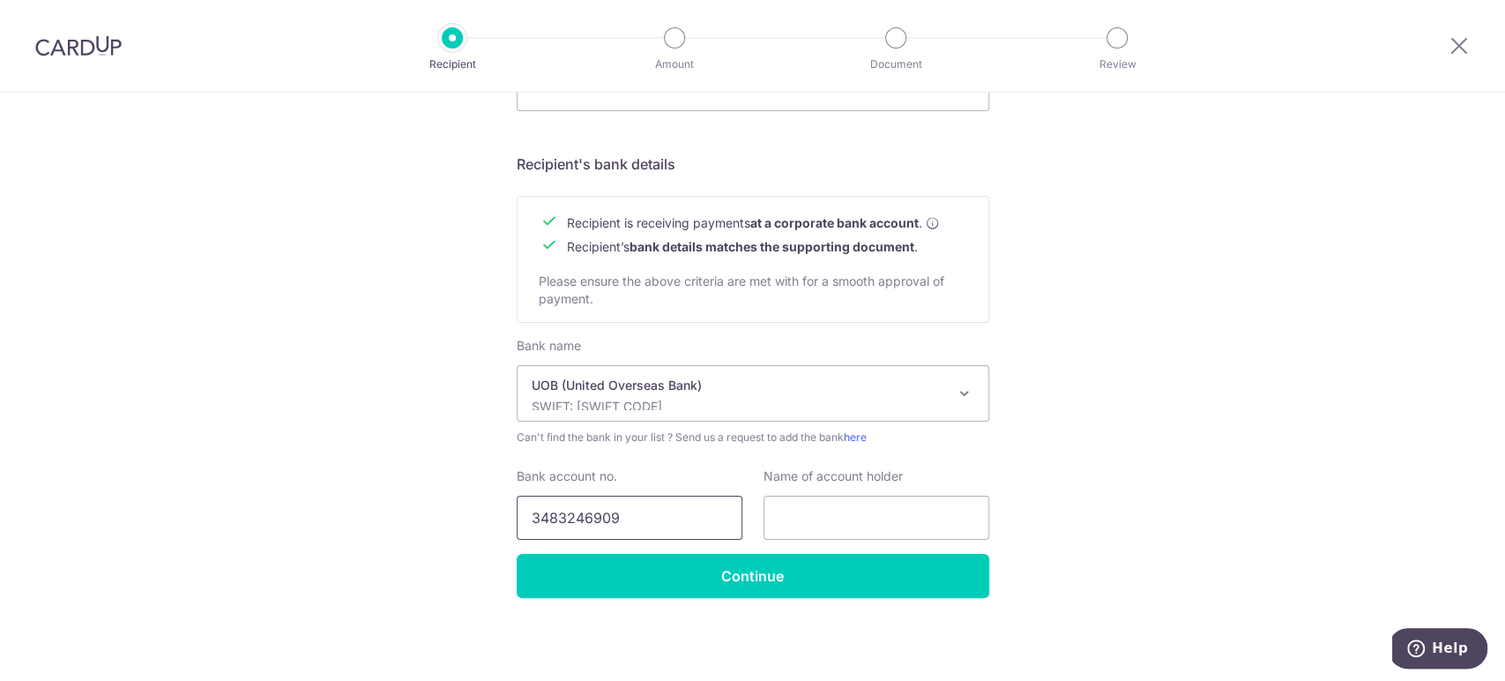
type input "3483246909"
type input "F Choon Electrical Engineering"
click at [1209, 405] on div "Who would you like to pay? Your recipient does not need a CardUp account to rec…" at bounding box center [752, 17] width 1505 height 1326
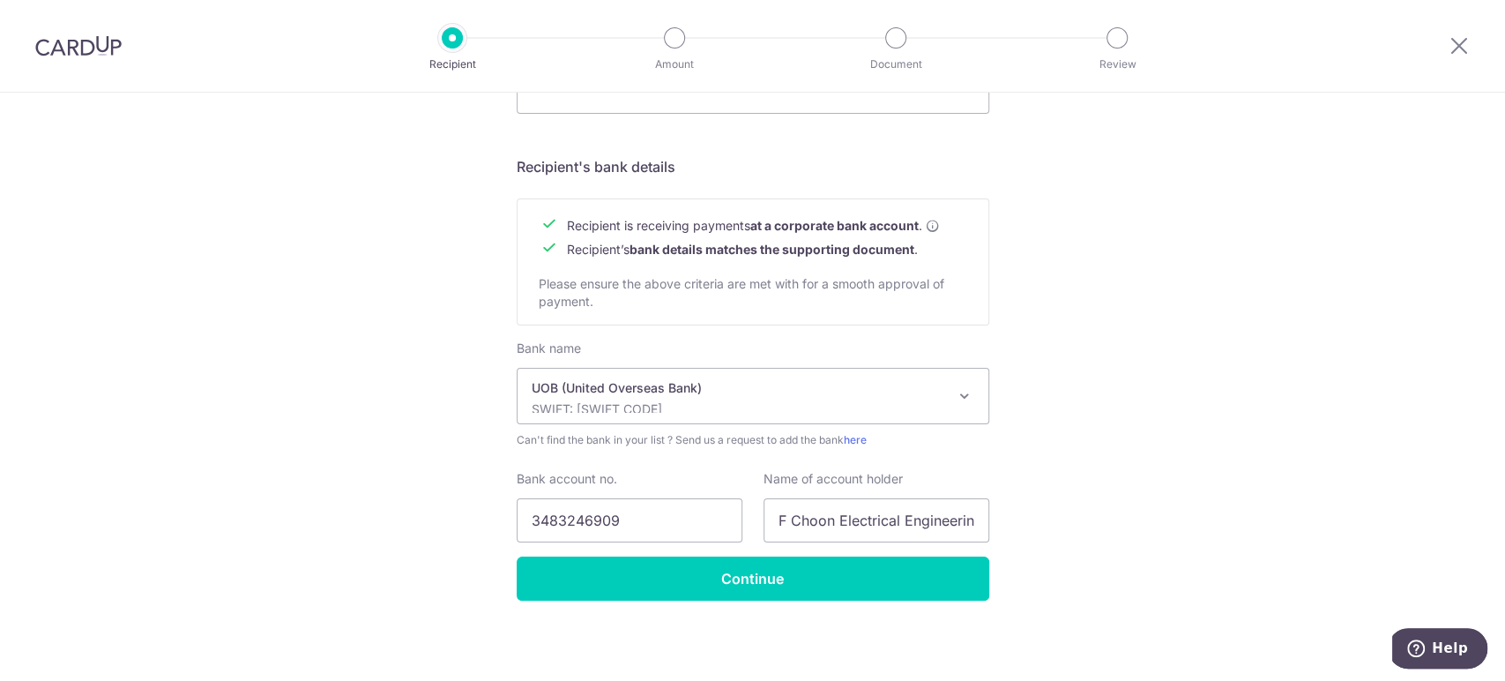
scroll to position [739, 0]
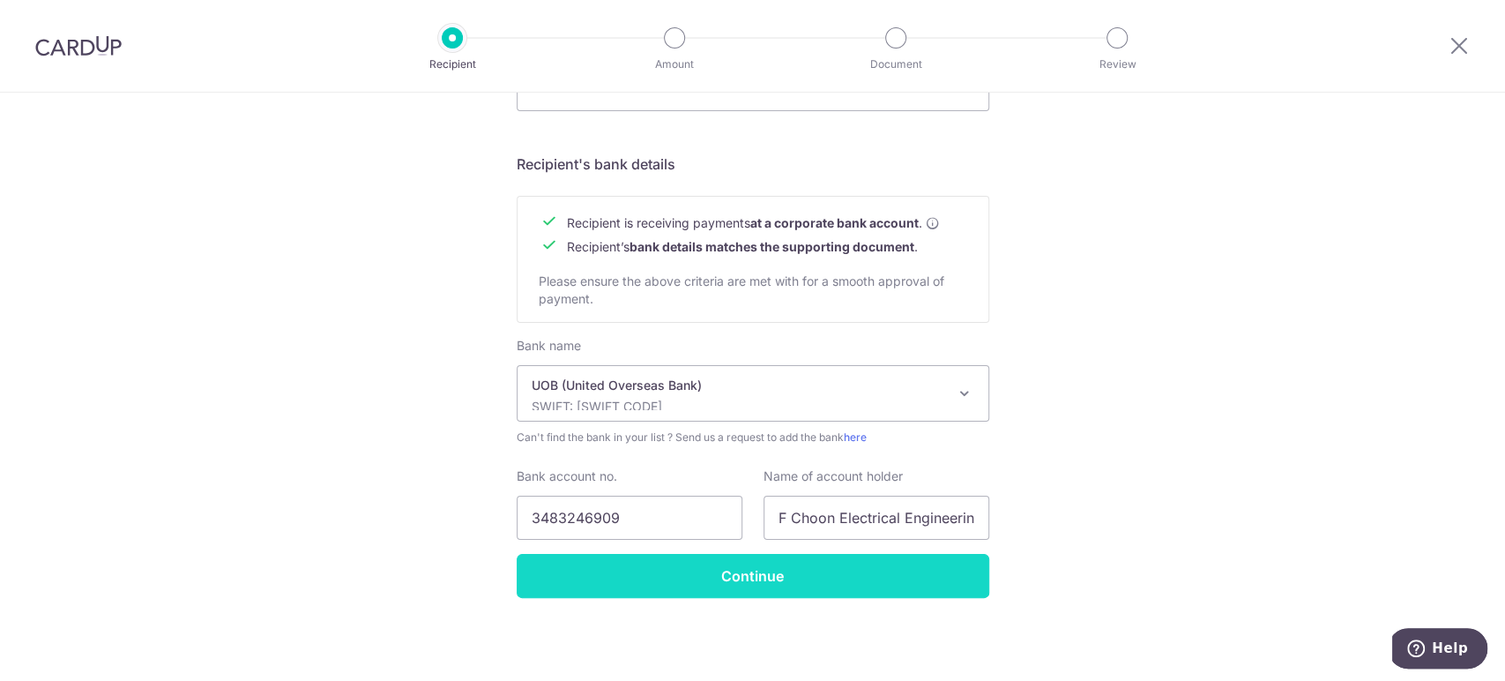
click at [931, 575] on input "Continue" at bounding box center [753, 576] width 473 height 44
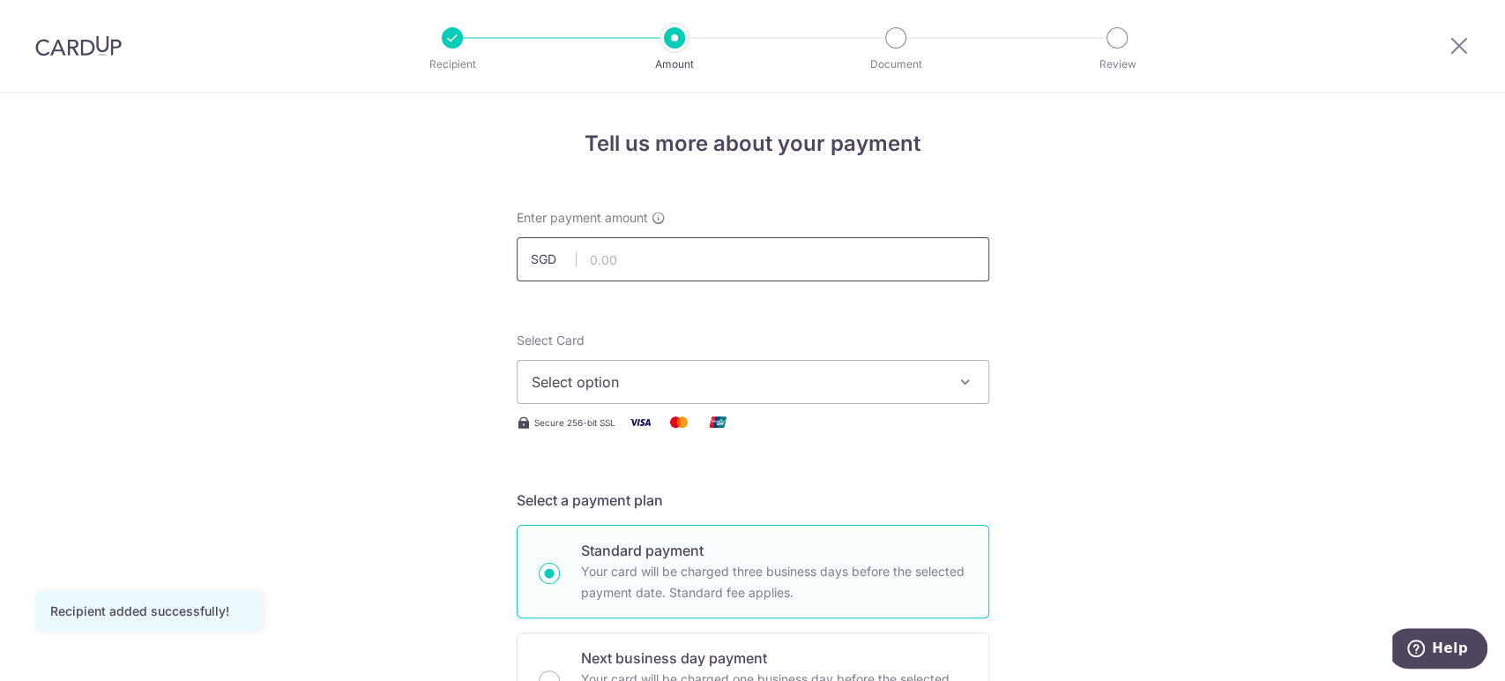
click at [714, 257] on input "text" at bounding box center [753, 259] width 473 height 44
type input "3,840.00"
click at [888, 385] on span "Select option" at bounding box center [737, 381] width 411 height 21
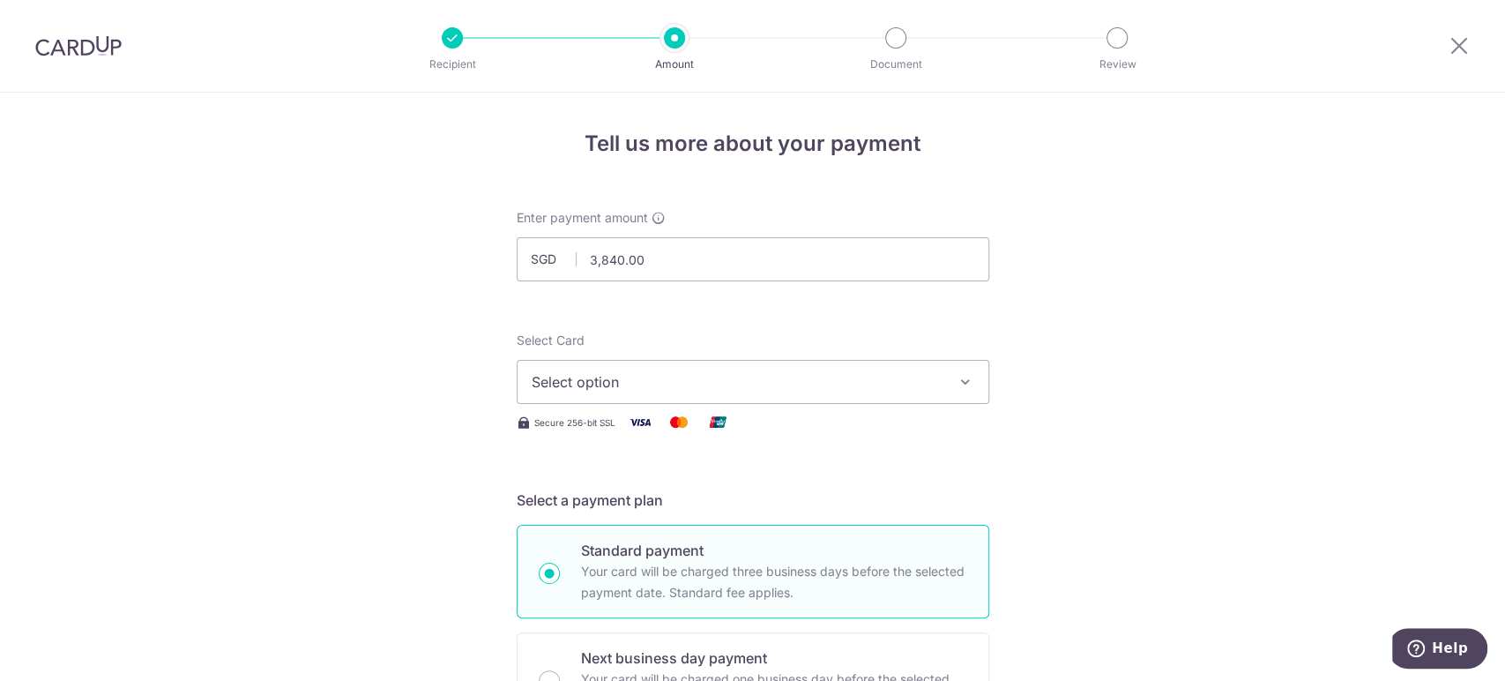
click at [705, 387] on span "Select option" at bounding box center [737, 381] width 411 height 21
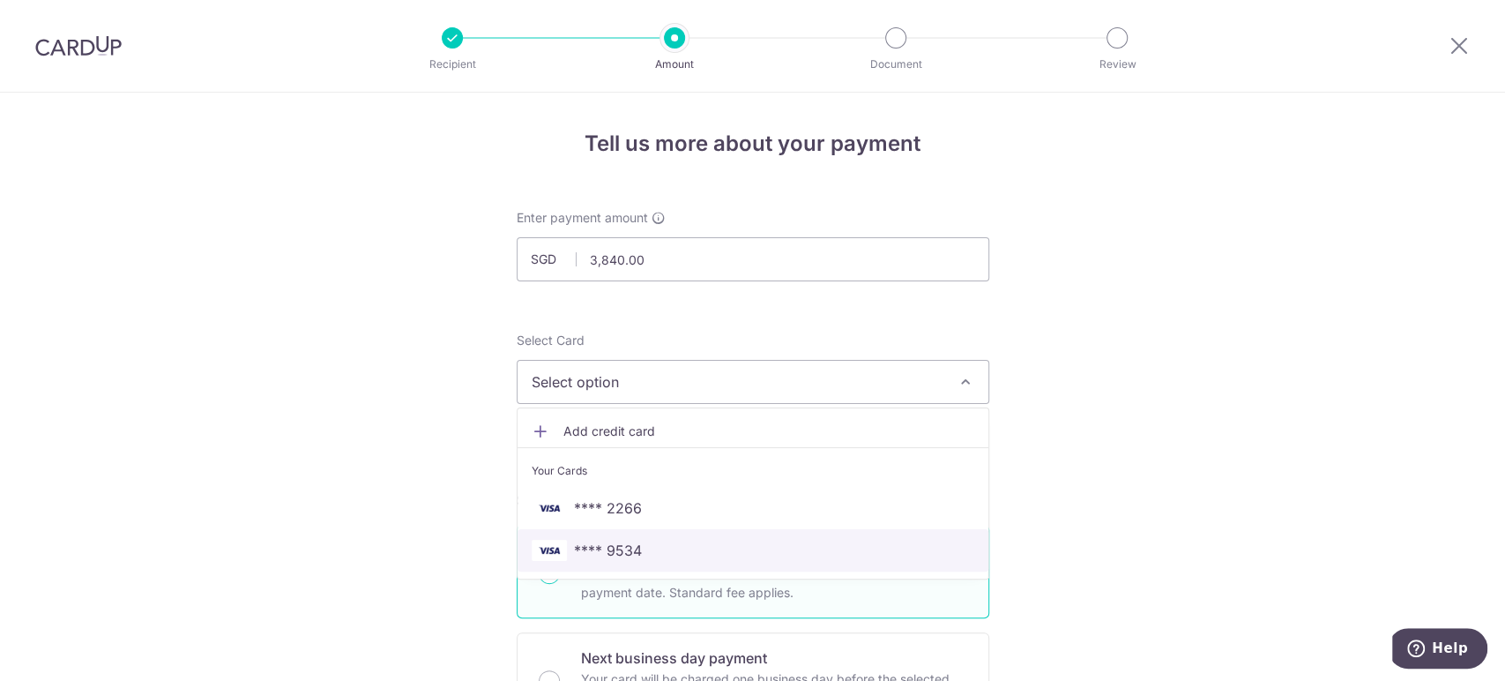
click at [751, 549] on span "**** 9534" at bounding box center [753, 550] width 443 height 21
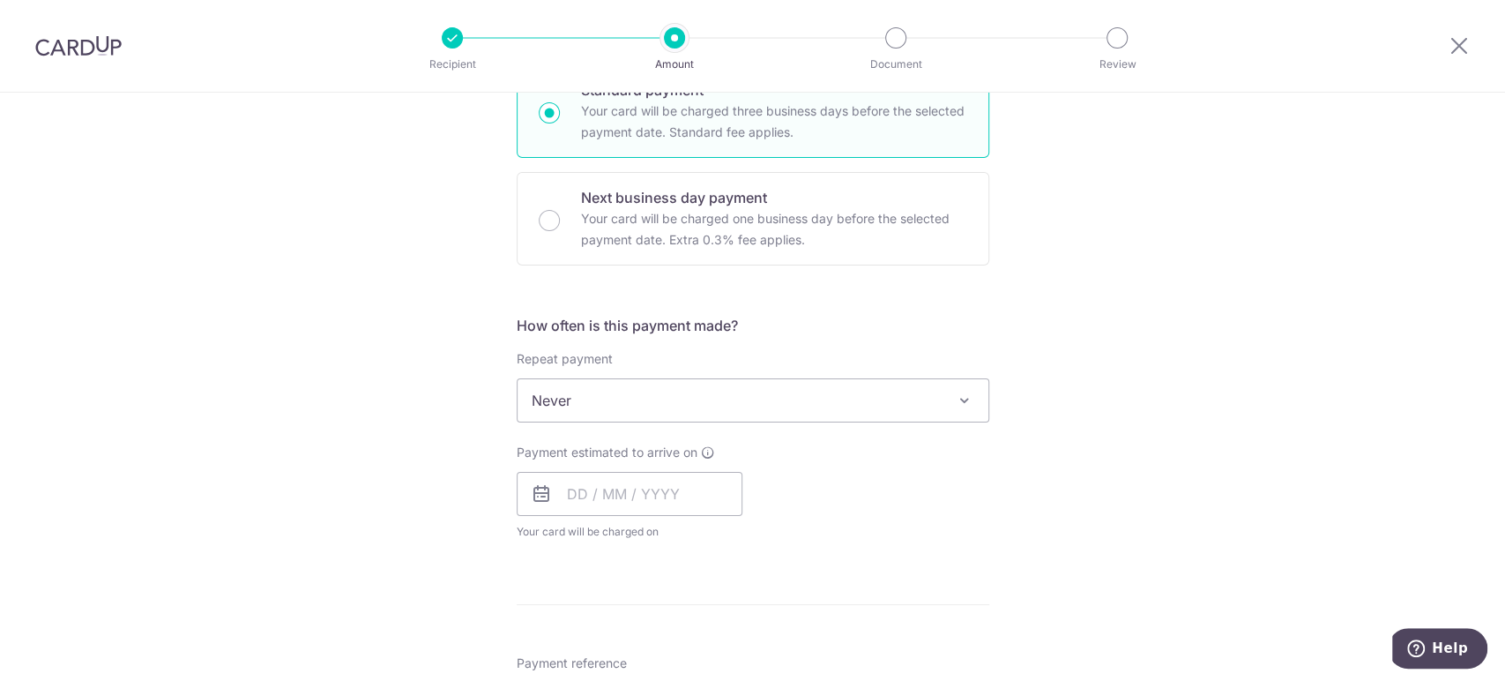
scroll to position [489, 0]
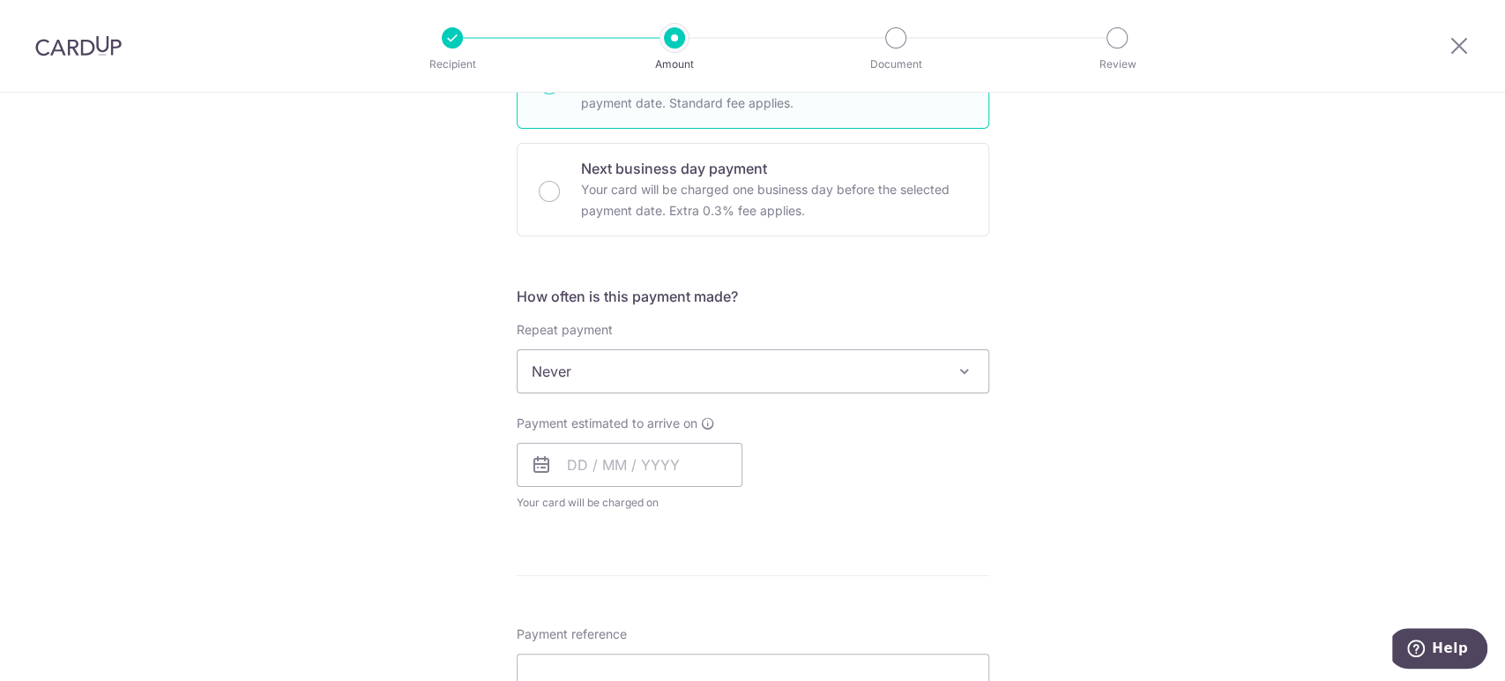
click at [936, 370] on span "Never" at bounding box center [753, 371] width 471 height 42
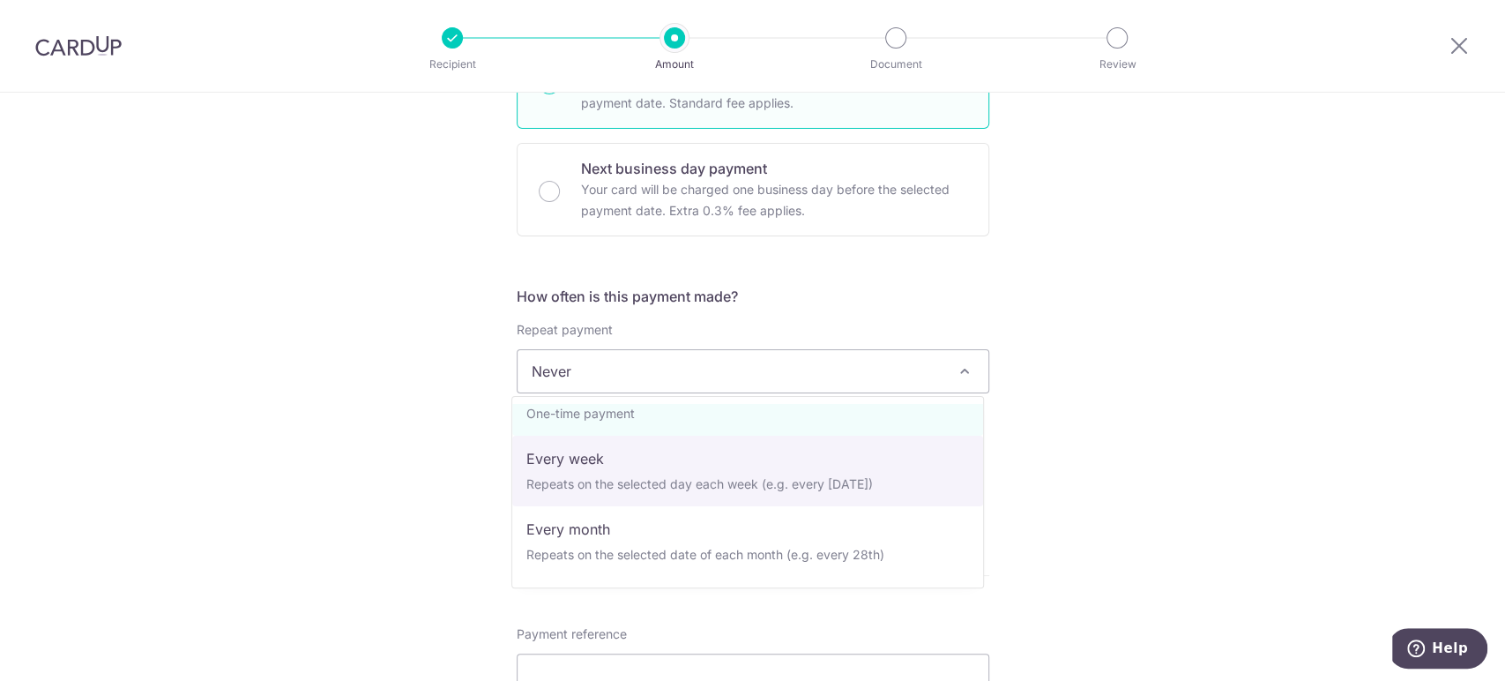
scroll to position [176, 0]
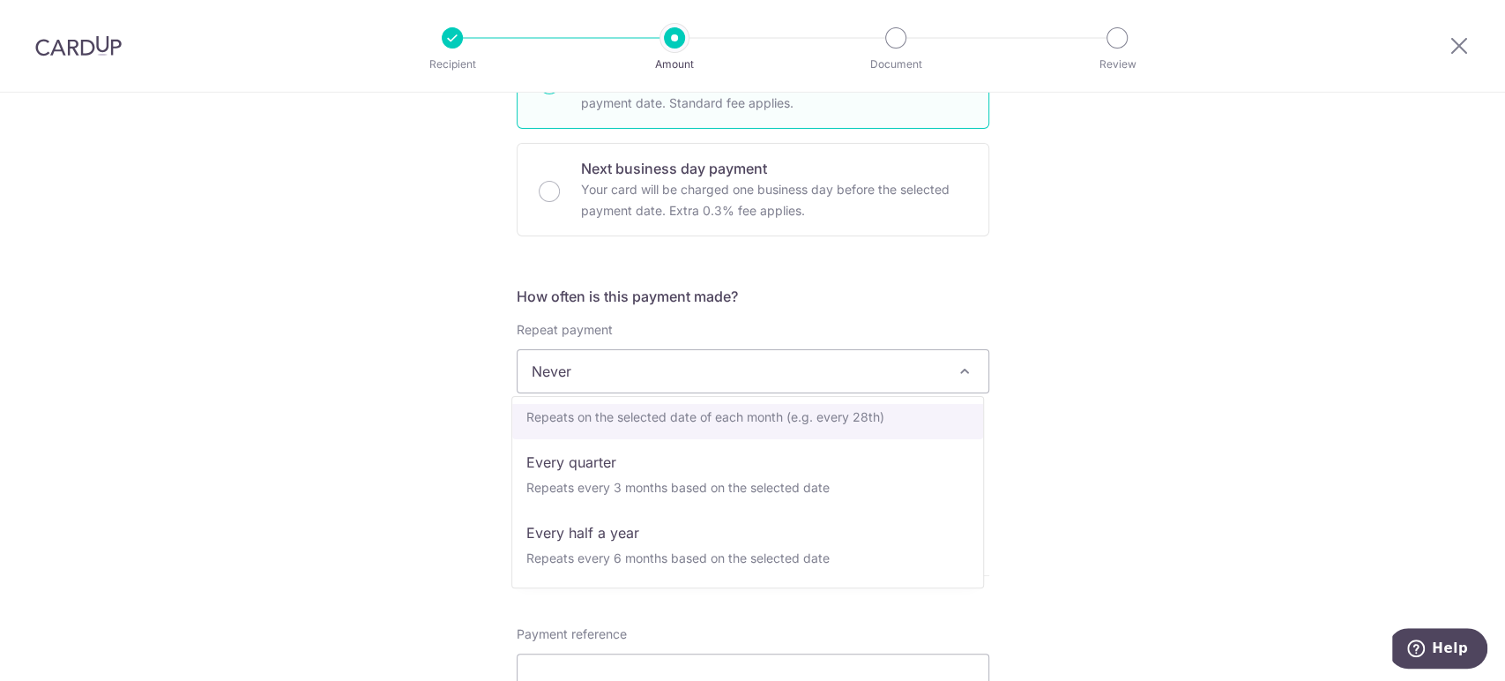
select select "3"
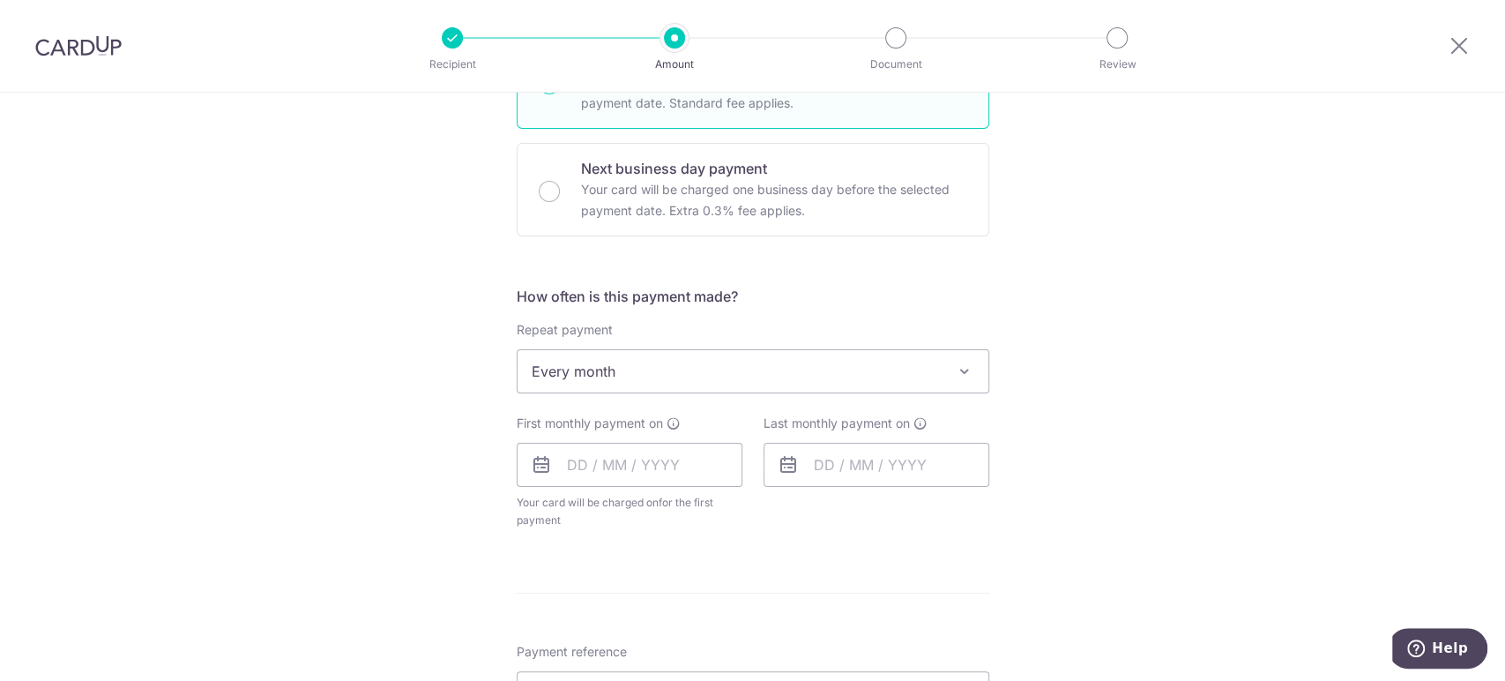
click at [1079, 385] on div "Tell us more about your payment Enter payment amount SGD 3,840.00 3840.00 Recip…" at bounding box center [752, 468] width 1505 height 1731
click at [572, 464] on input "text" at bounding box center [630, 465] width 226 height 44
click at [698, 620] on link "11" at bounding box center [694, 625] width 28 height 28
type input "11/09/2025"
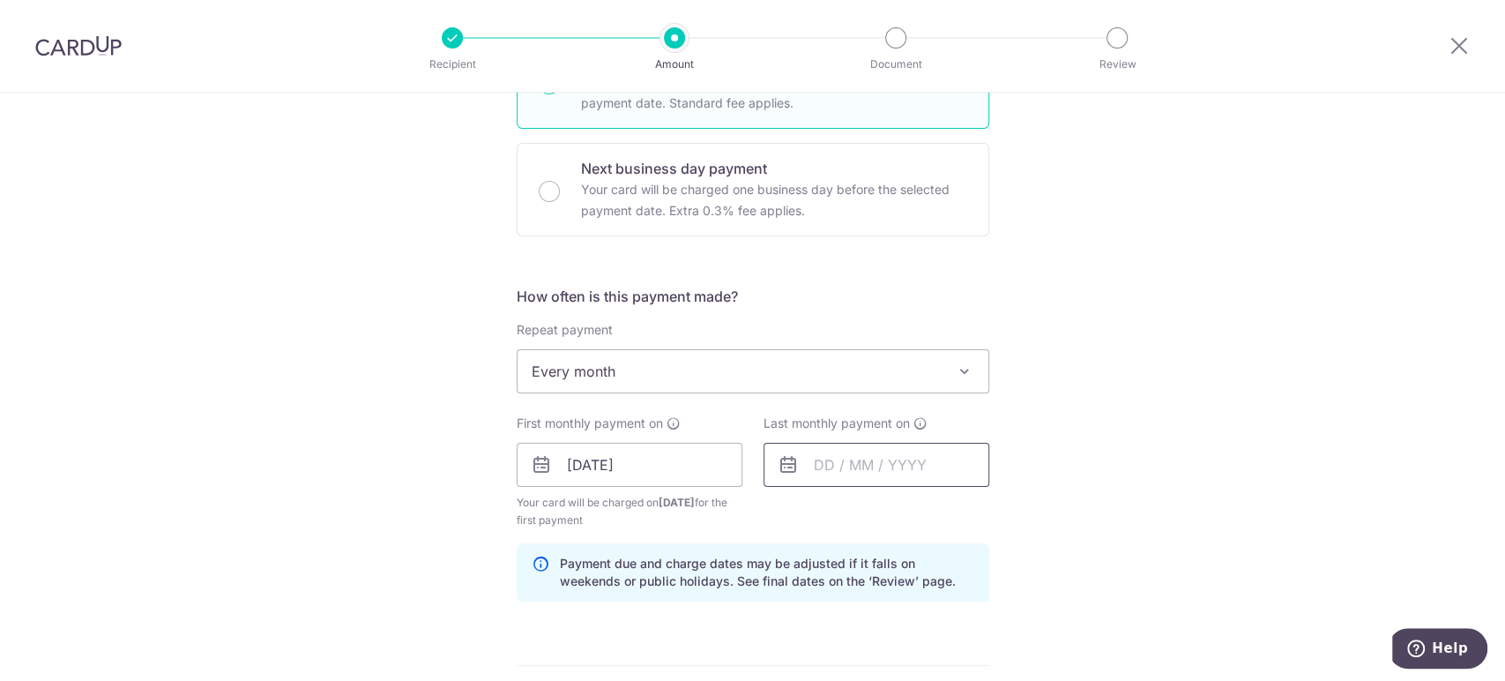
click at [877, 464] on input "text" at bounding box center [877, 465] width 226 height 44
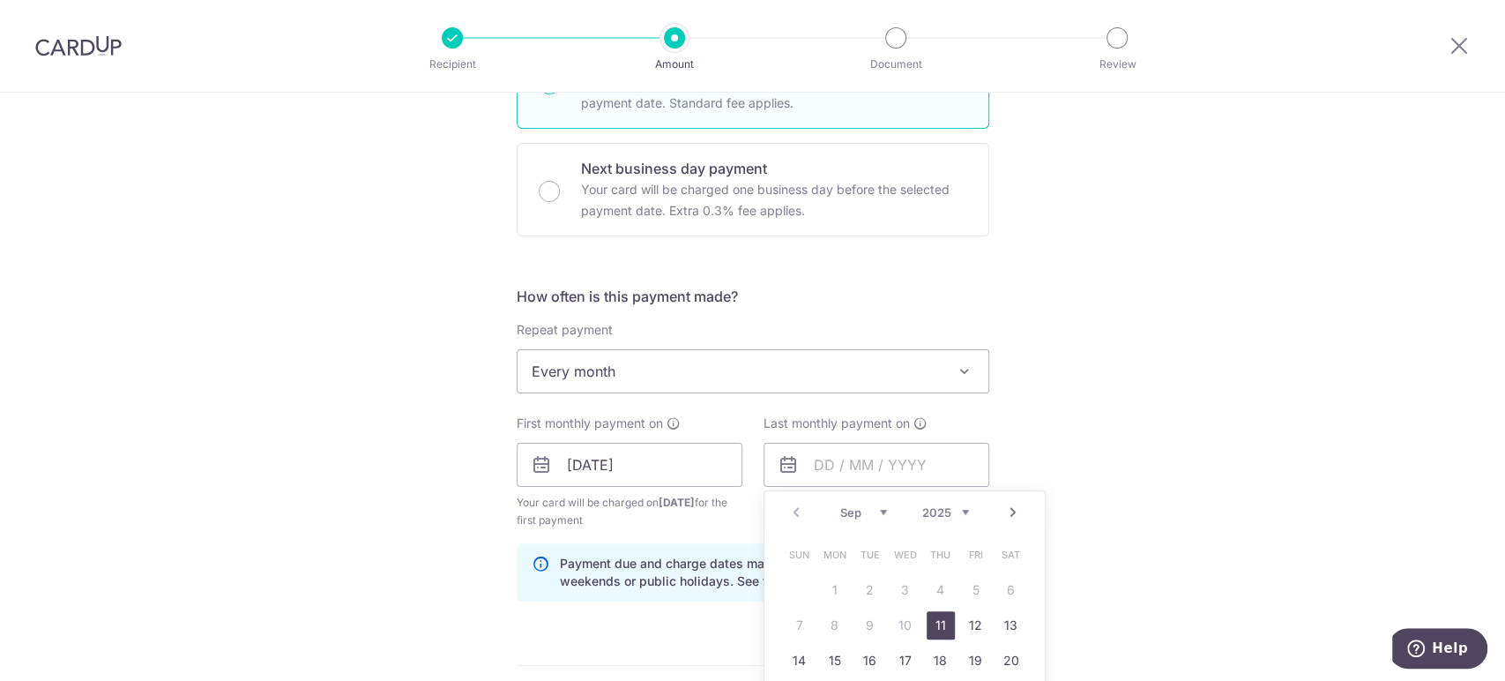
click at [882, 520] on div "Prev Next Sep Oct Nov Dec 2025 2026 2027 2028 2029 2030 2031 2032 2033 2034 2035" at bounding box center [905, 512] width 280 height 42
click at [876, 508] on select "Sep Oct Nov Dec" at bounding box center [863, 512] width 47 height 14
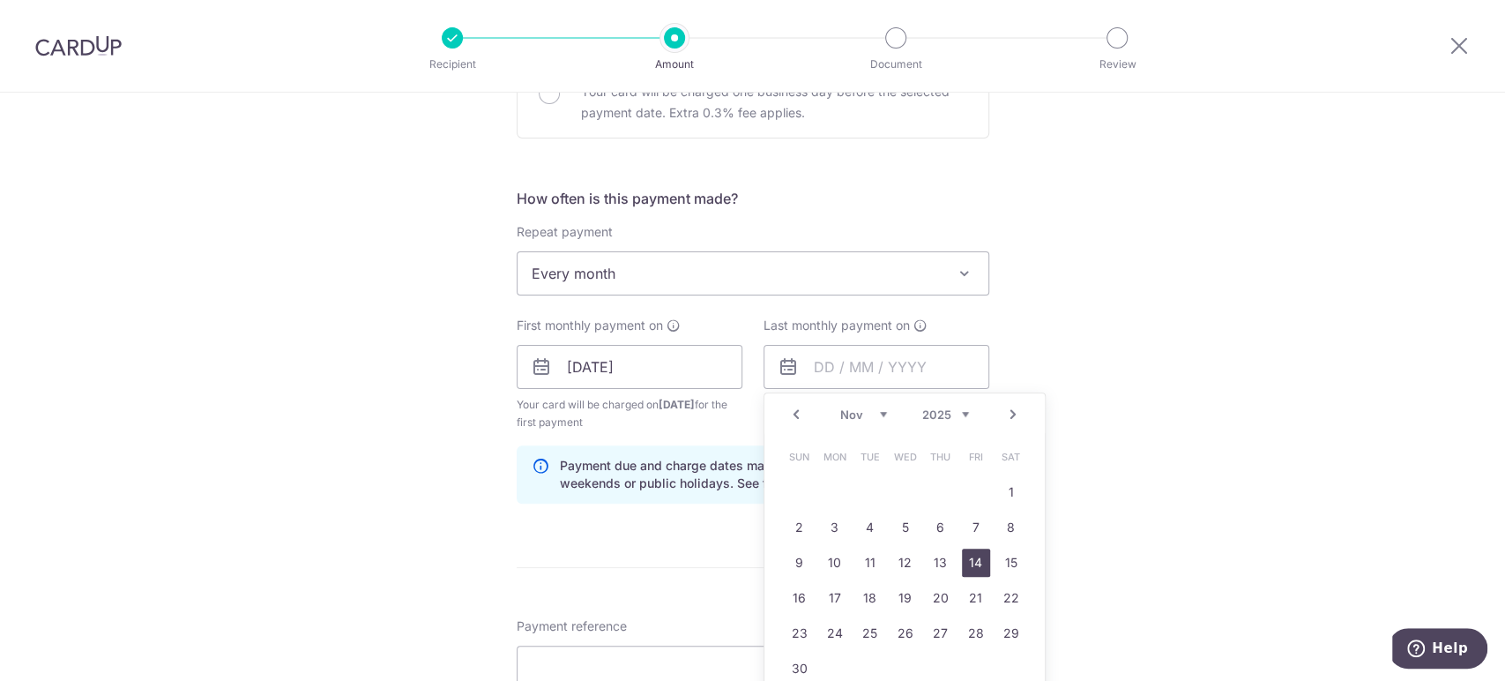
click at [977, 561] on link "14" at bounding box center [976, 563] width 28 height 28
type input "14/11/2025"
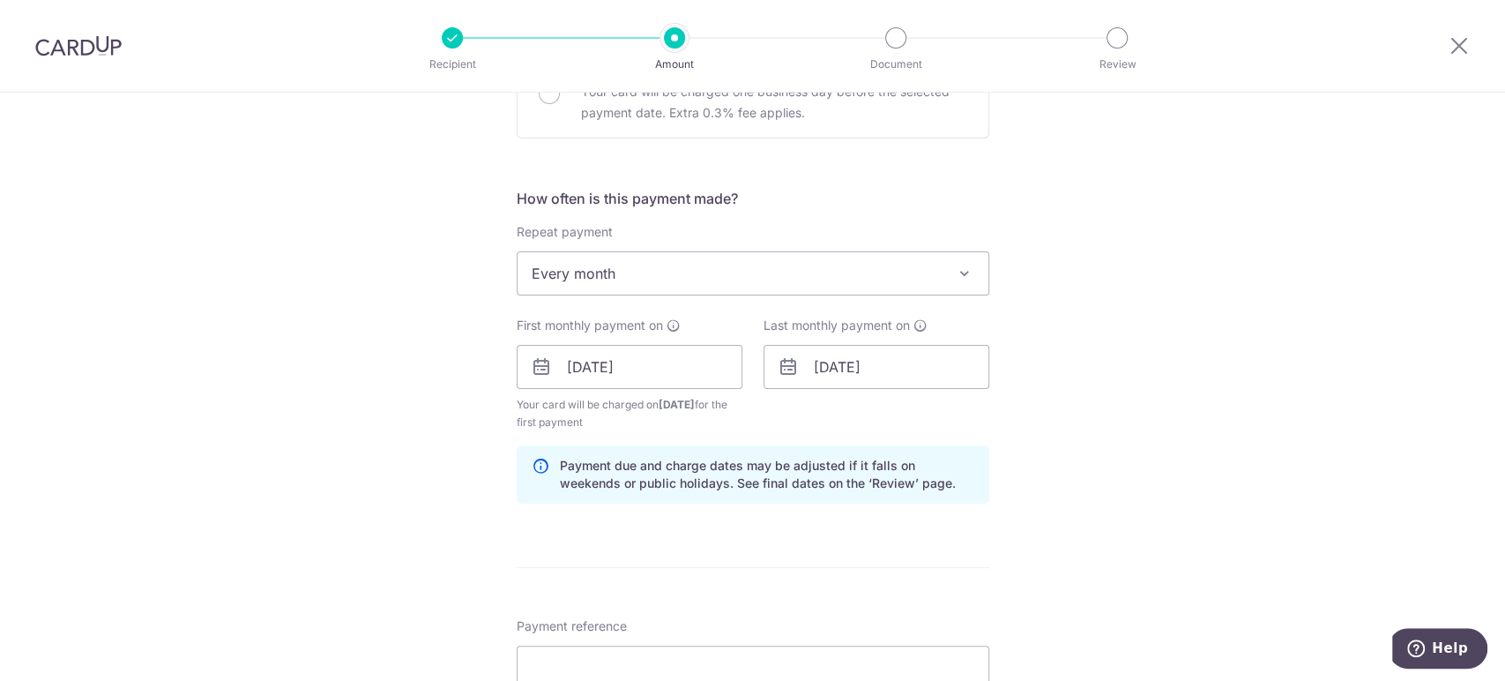
click at [1157, 447] on div "Tell us more about your payment Enter payment amount SGD 3,840.00 3840.00 Recip…" at bounding box center [752, 406] width 1505 height 1803
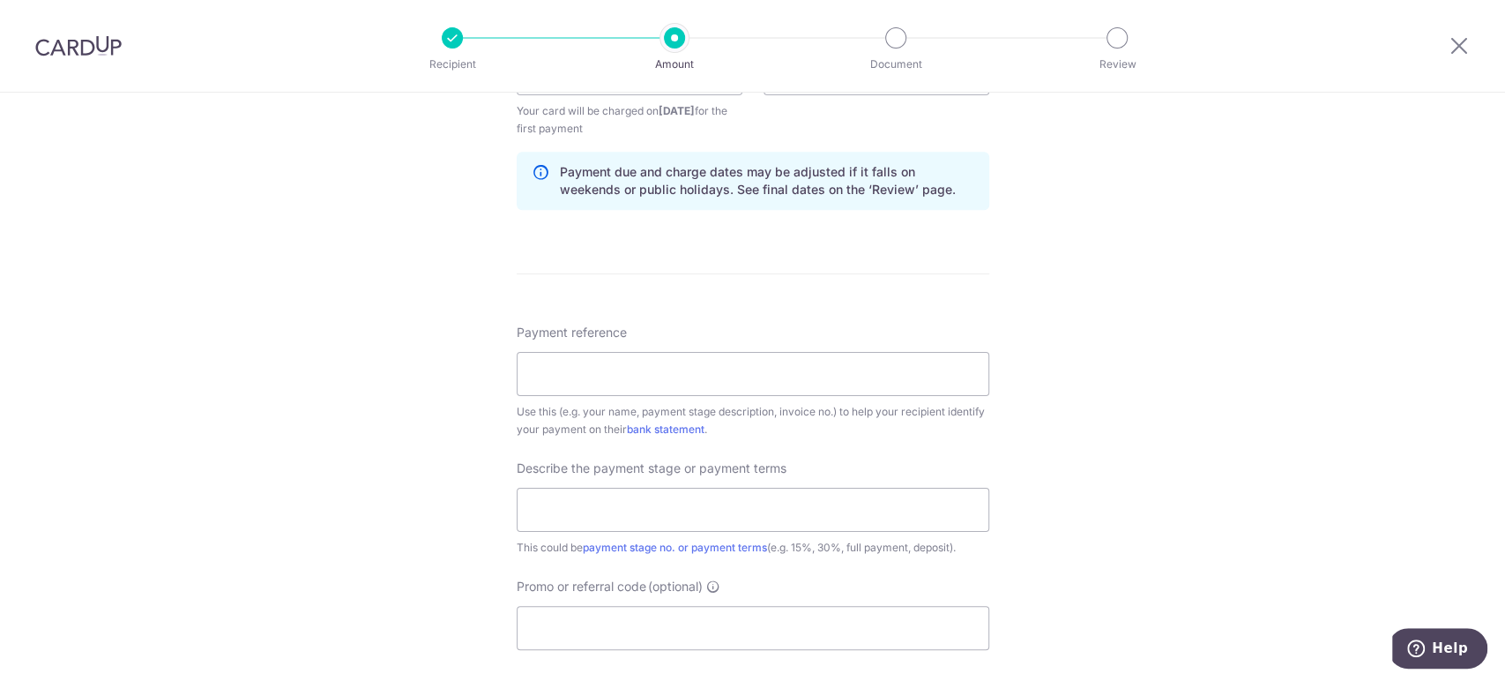
scroll to position [882, 0]
click at [790, 379] on input "Payment reference" at bounding box center [753, 373] width 473 height 44
type input "QUOTE-2022-0612"
click at [799, 503] on input "text" at bounding box center [753, 509] width 473 height 44
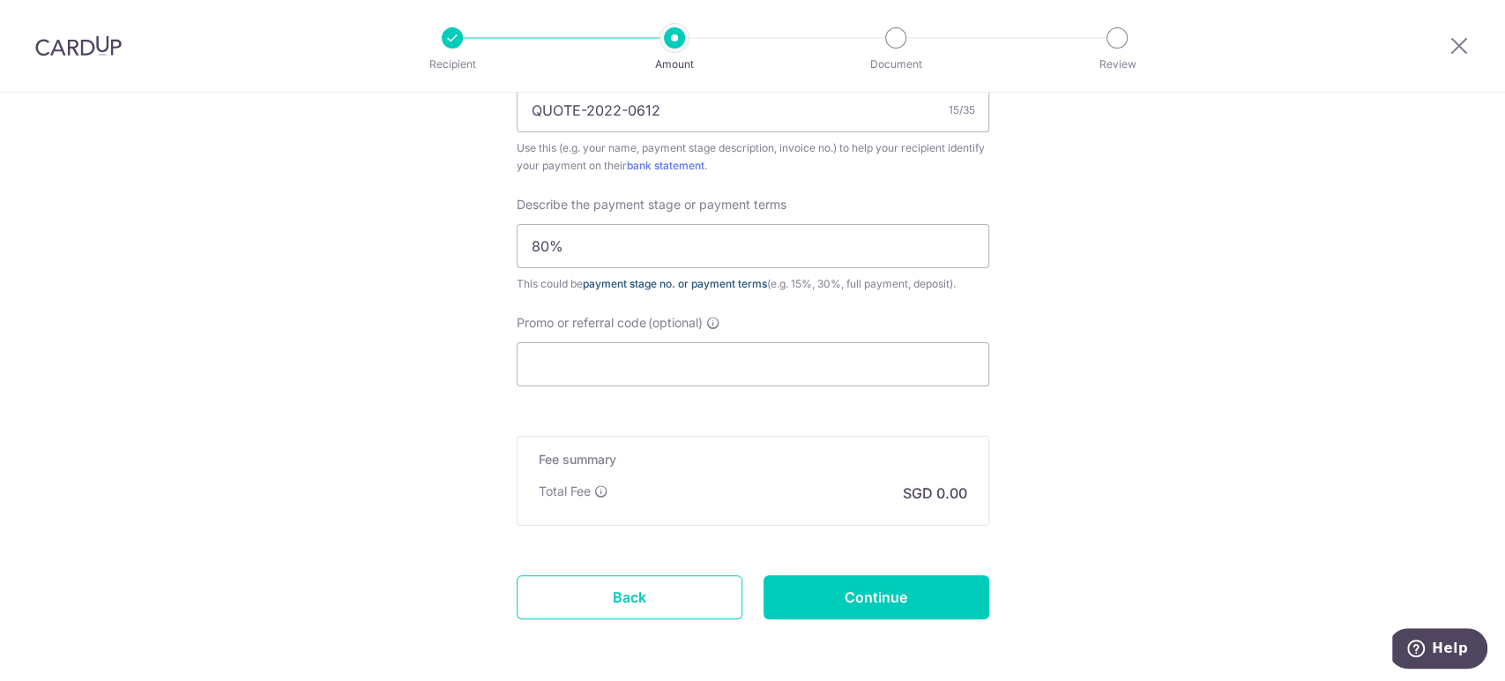
scroll to position [1176, 0]
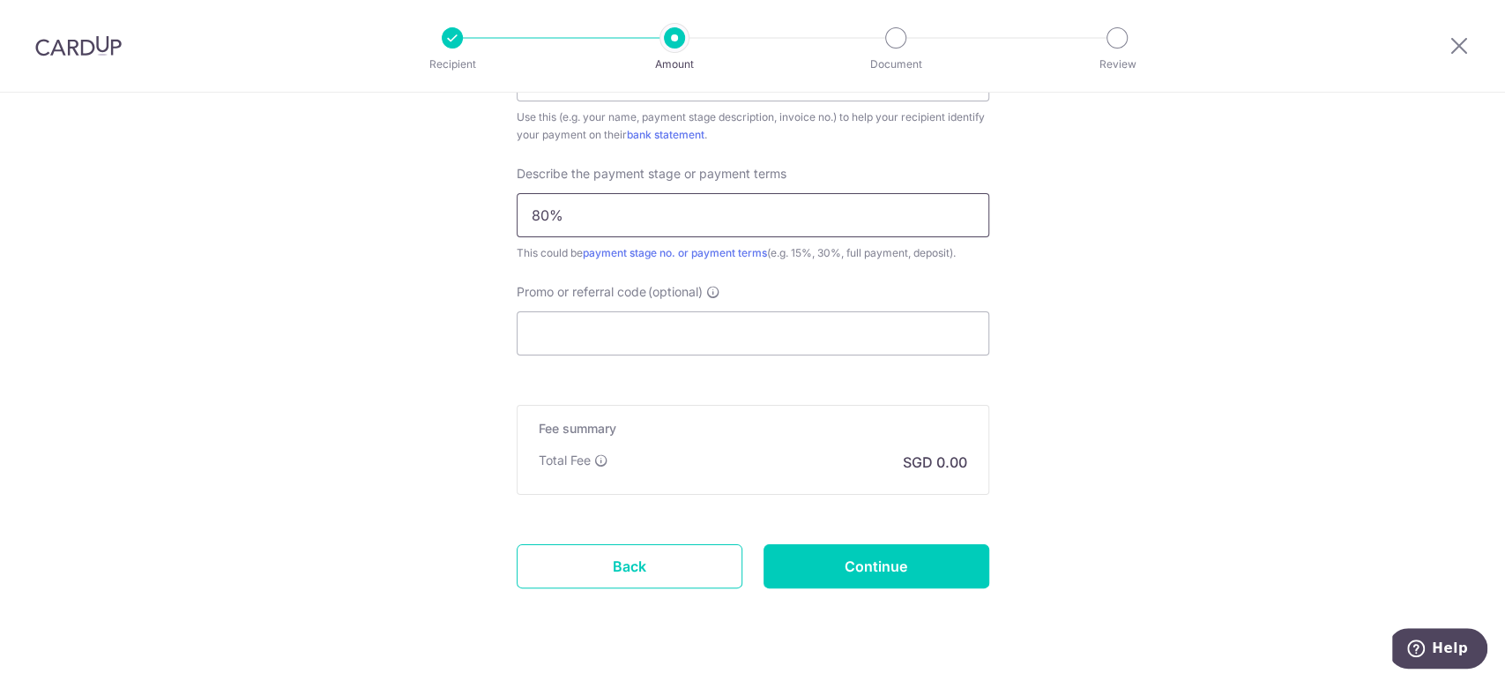
click at [748, 220] on input "80%" at bounding box center [753, 215] width 473 height 44
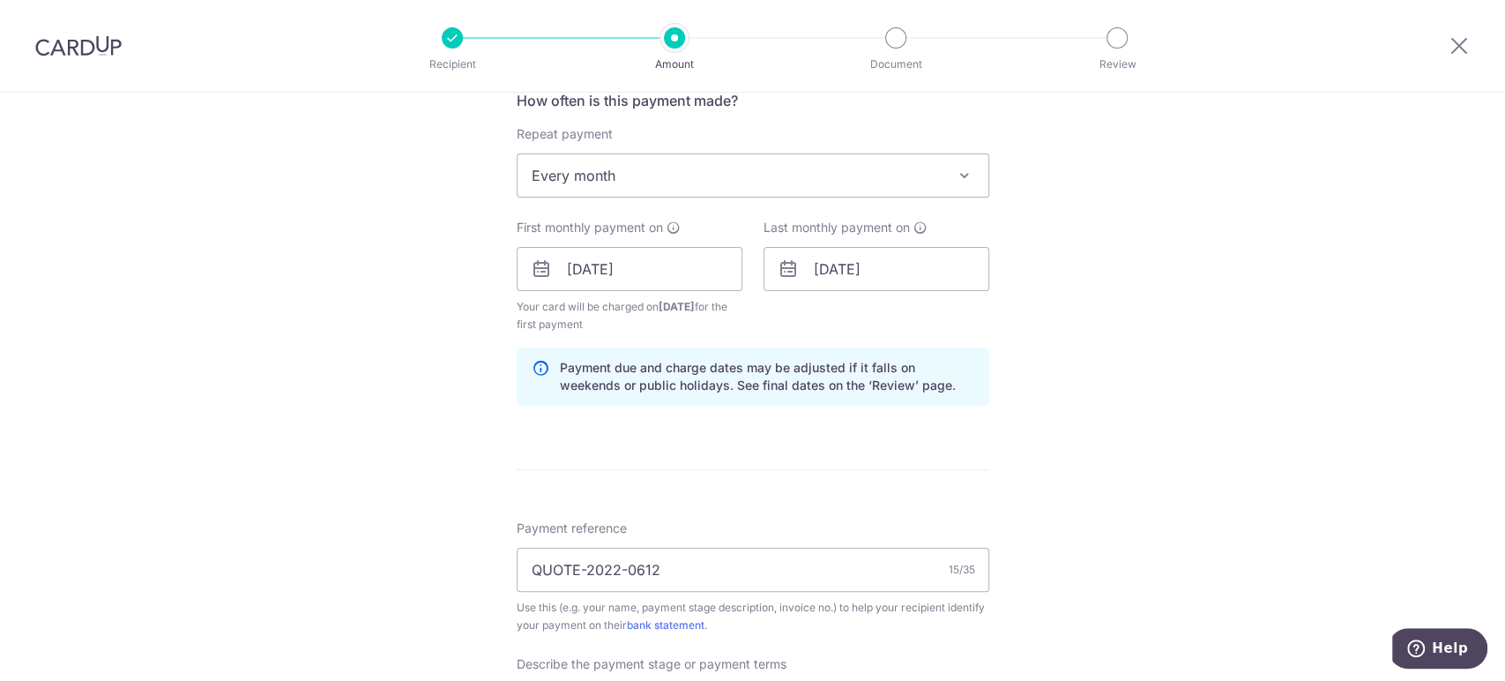
scroll to position [1078, 0]
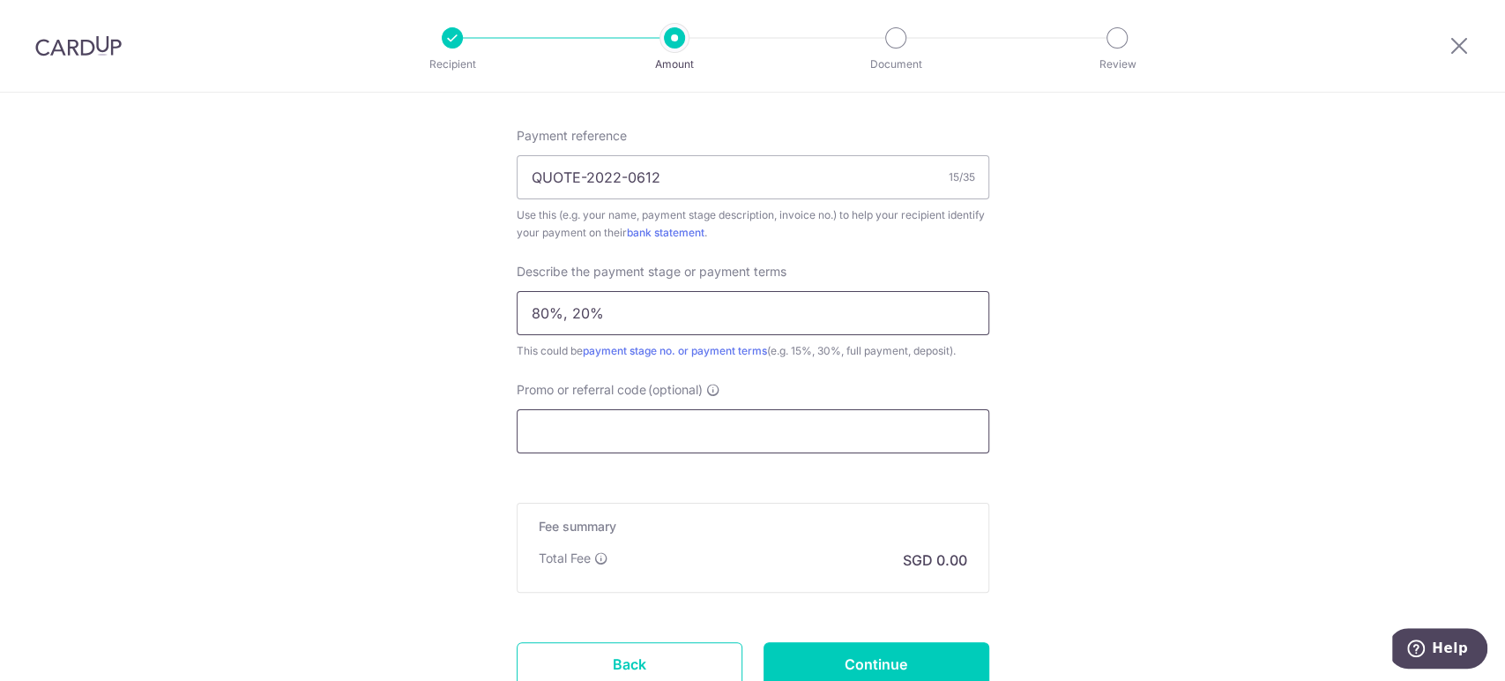
type input "80%, 20%"
click at [836, 424] on input "Promo or referral code (optional)" at bounding box center [753, 431] width 473 height 44
paste input "3HOME25R"
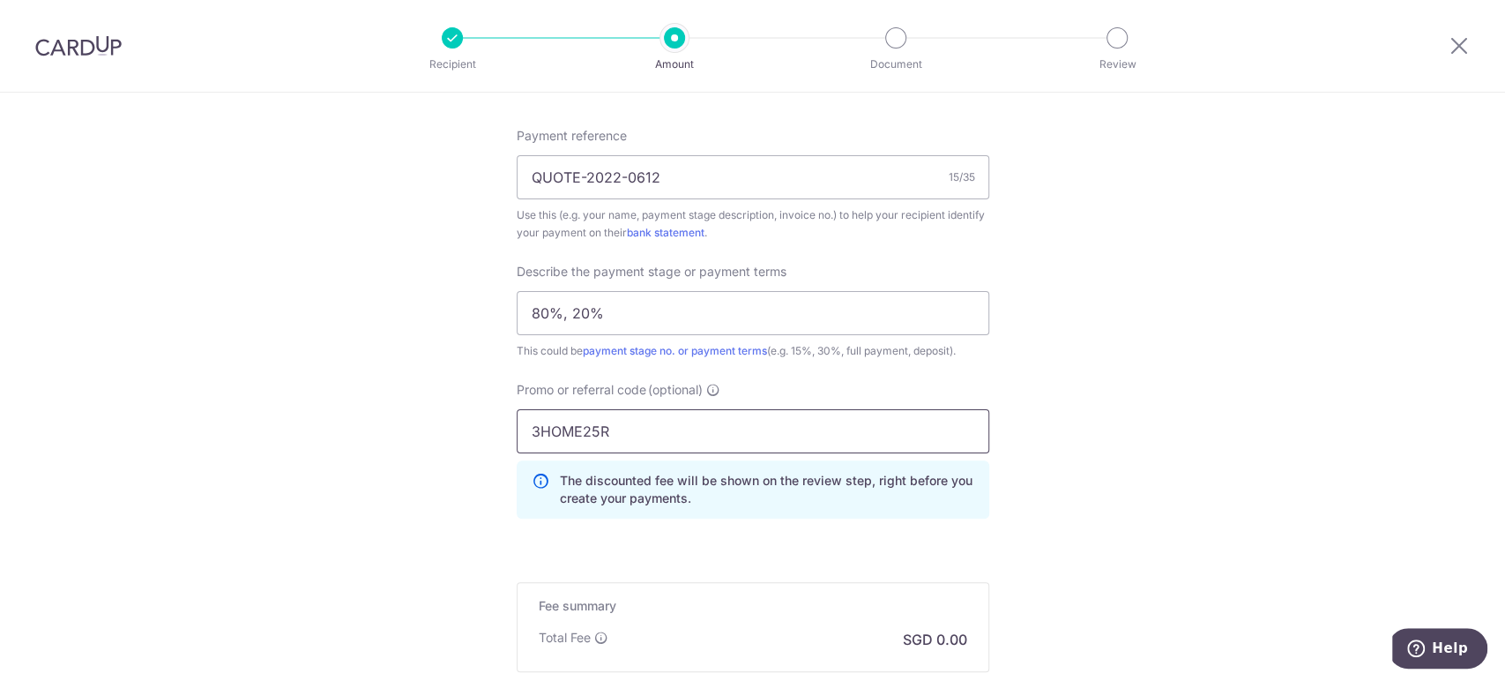
type input "3HOME25R"
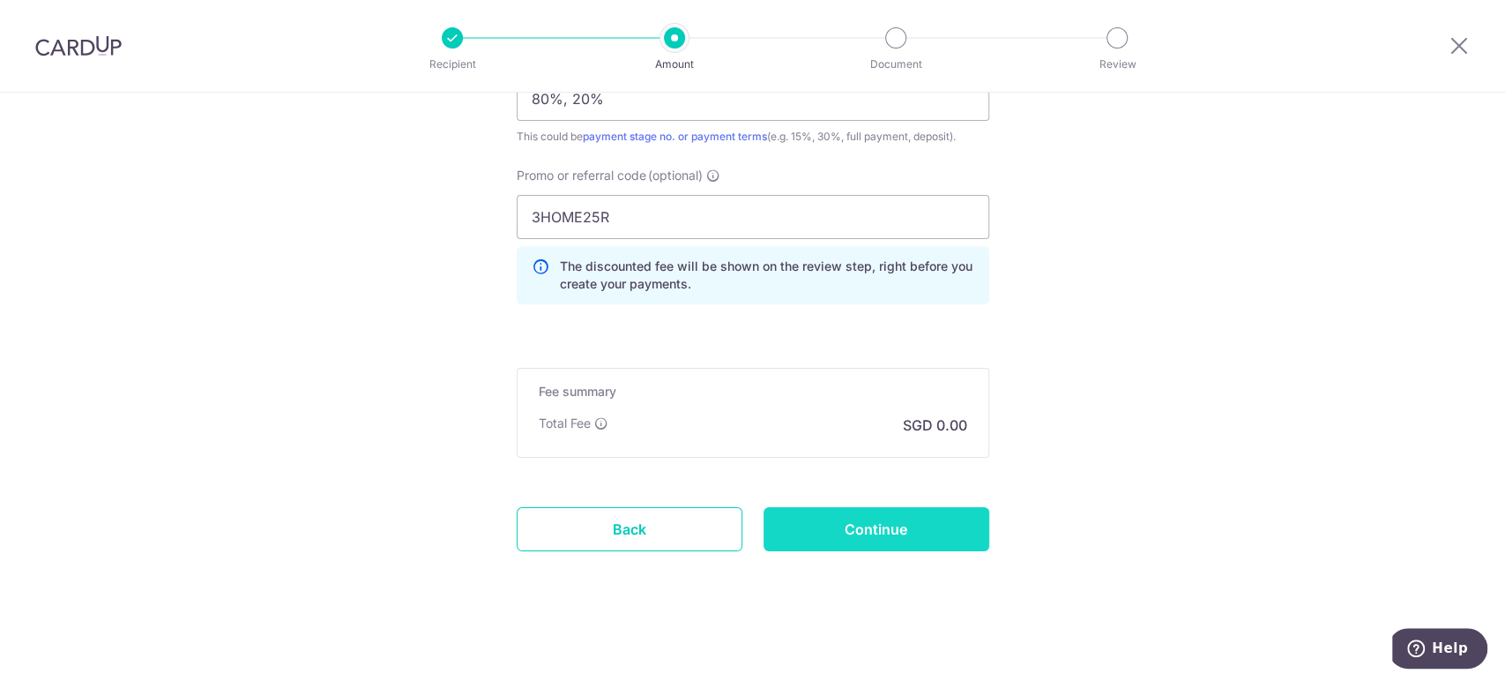
click at [896, 535] on input "Continue" at bounding box center [877, 529] width 226 height 44
type input "Create Schedule"
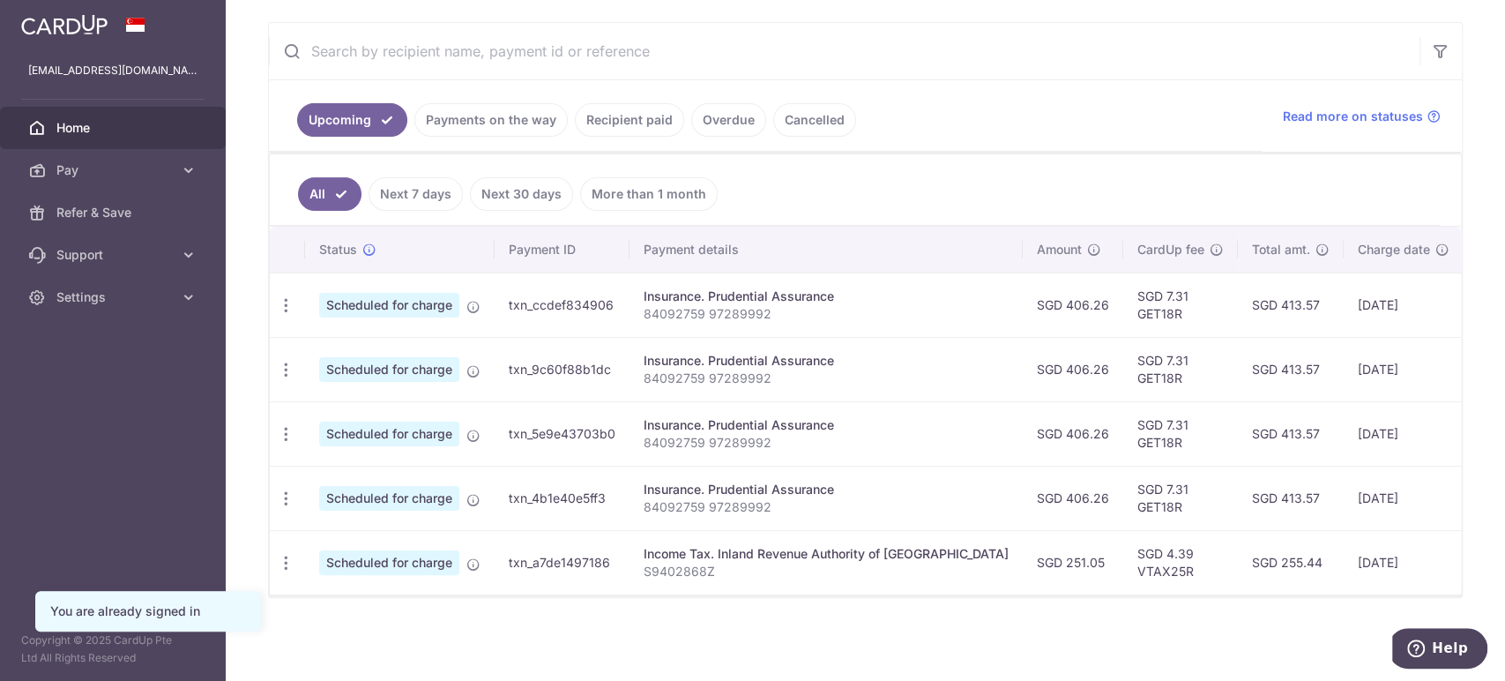
scroll to position [0, 176]
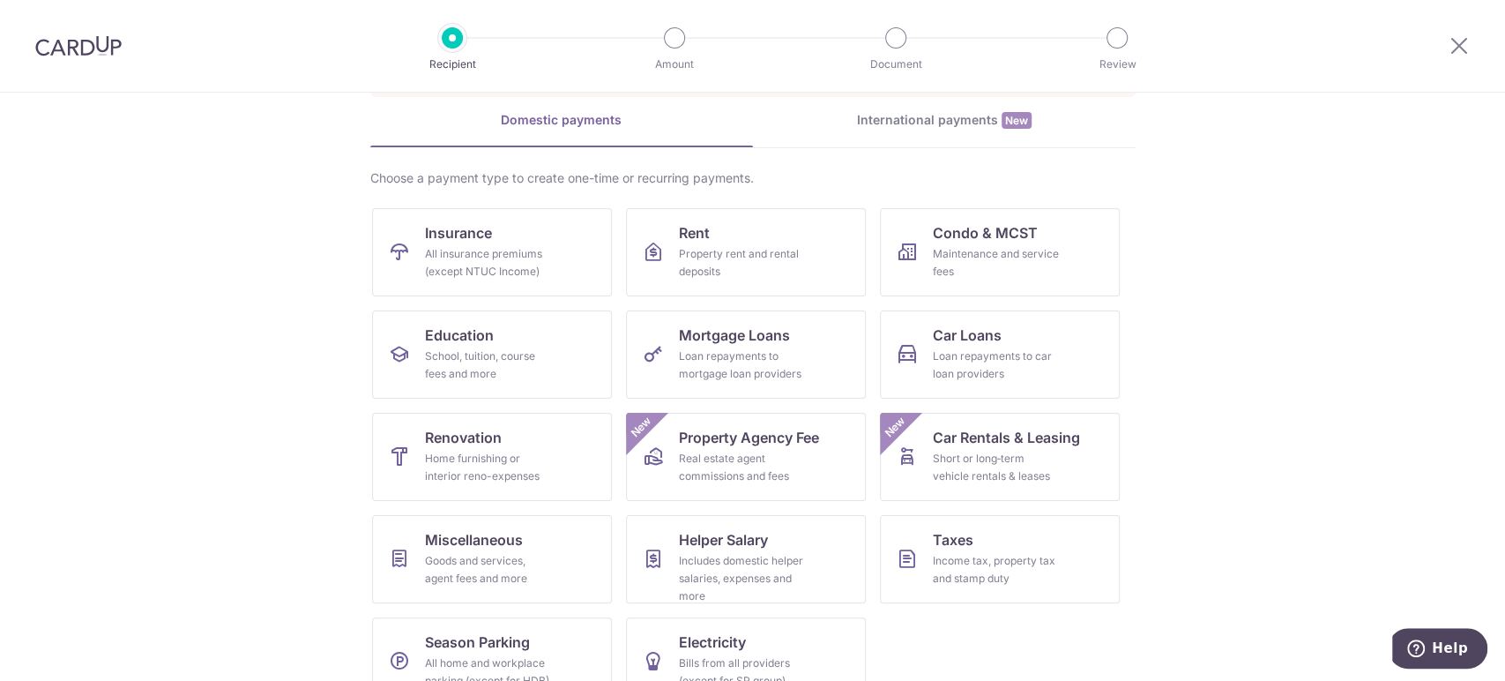
scroll to position [161, 0]
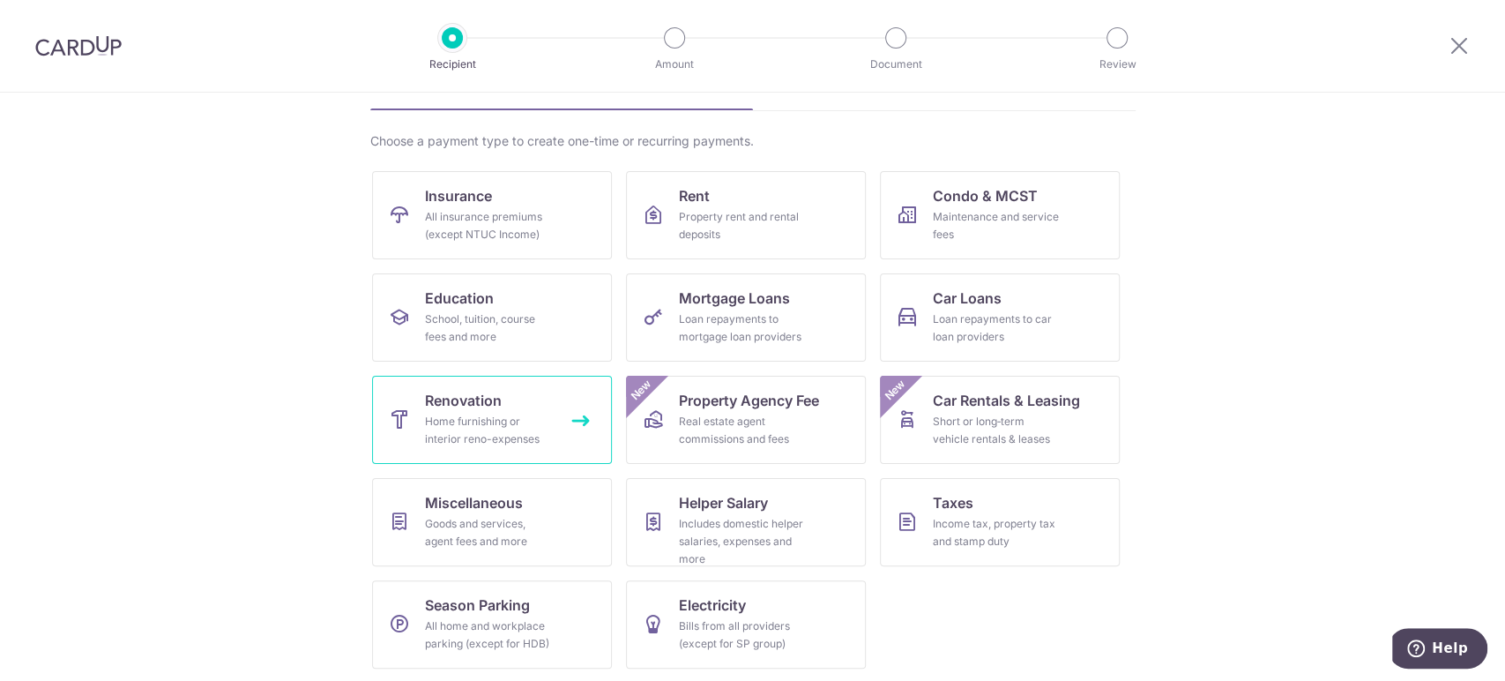
drag, startPoint x: 519, startPoint y: 422, endPoint x: 532, endPoint y: 419, distance: 12.6
click at [519, 422] on div "Home furnishing or interior reno-expenses" at bounding box center [488, 430] width 127 height 35
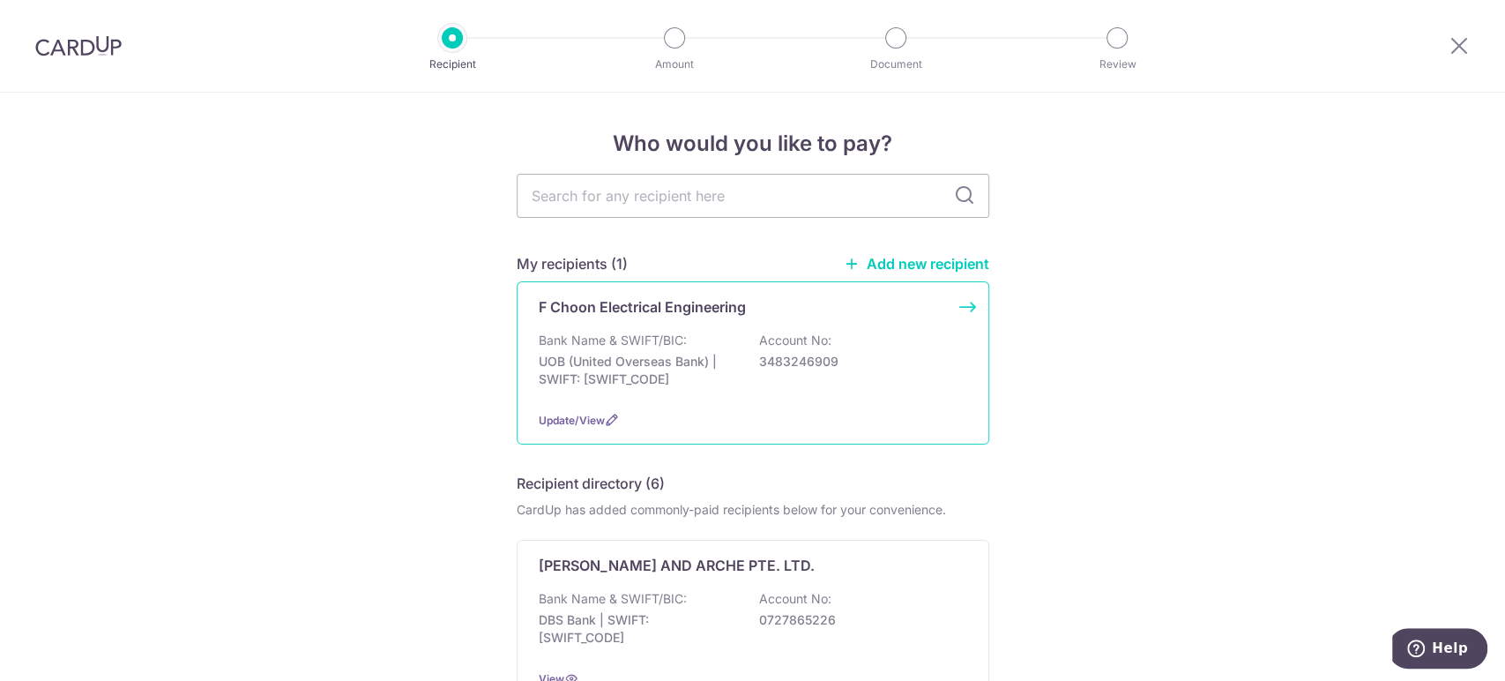
click at [748, 337] on div "Bank Name & SWIFT/BIC: UOB (United Overseas Bank) | SWIFT: UOVBSGSGXXX Account …" at bounding box center [753, 364] width 429 height 65
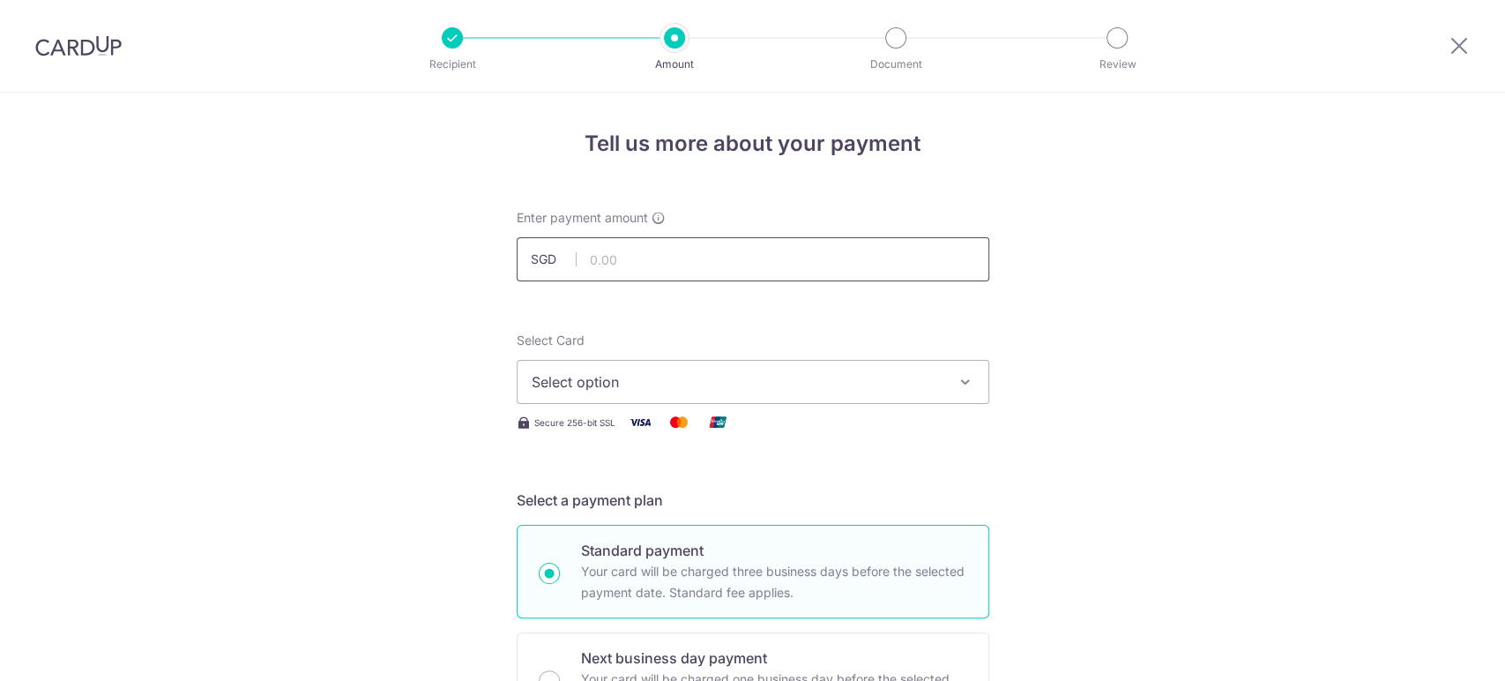
drag, startPoint x: 0, startPoint y: 0, endPoint x: 701, endPoint y: 259, distance: 747.5
click at [701, 259] on input "text" at bounding box center [753, 259] width 473 height 44
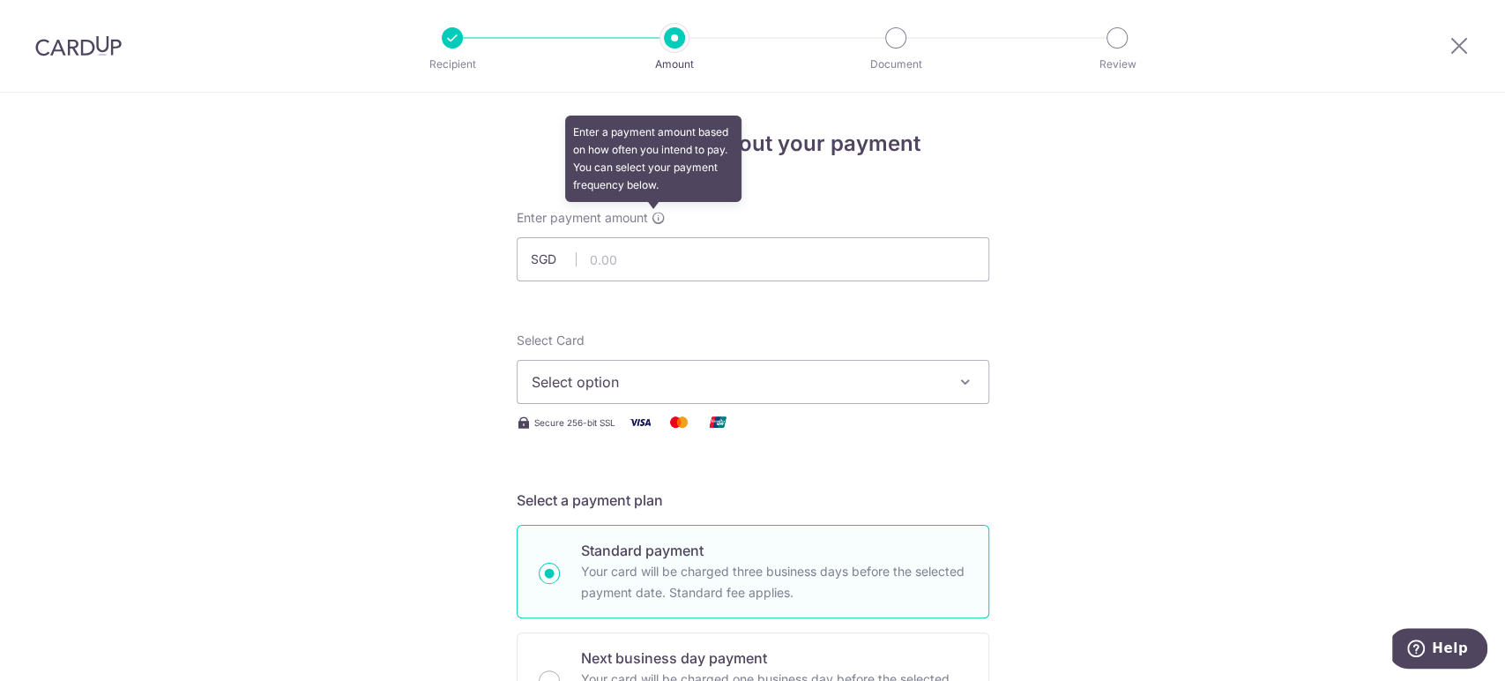
click at [653, 218] on icon at bounding box center [659, 218] width 14 height 14
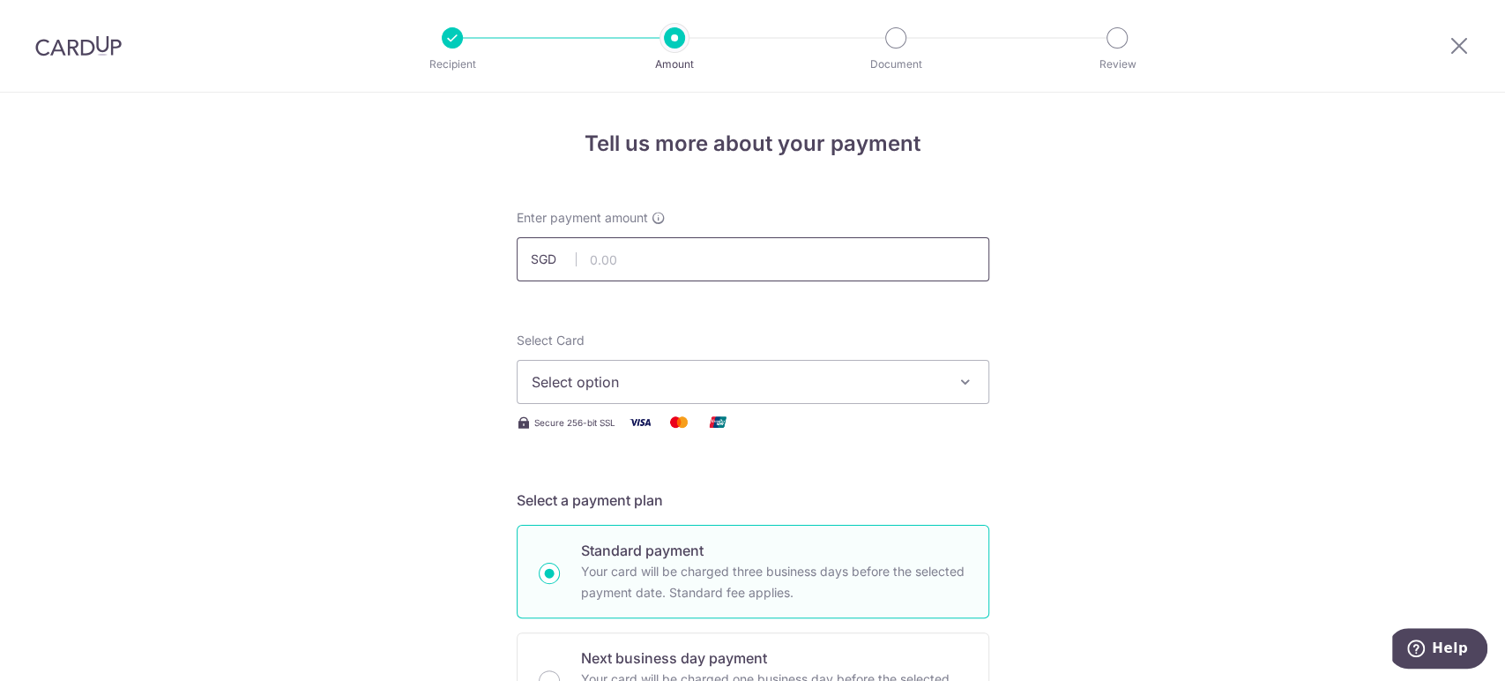
click at [665, 255] on input "text" at bounding box center [753, 259] width 473 height 44
type input "3,840.00"
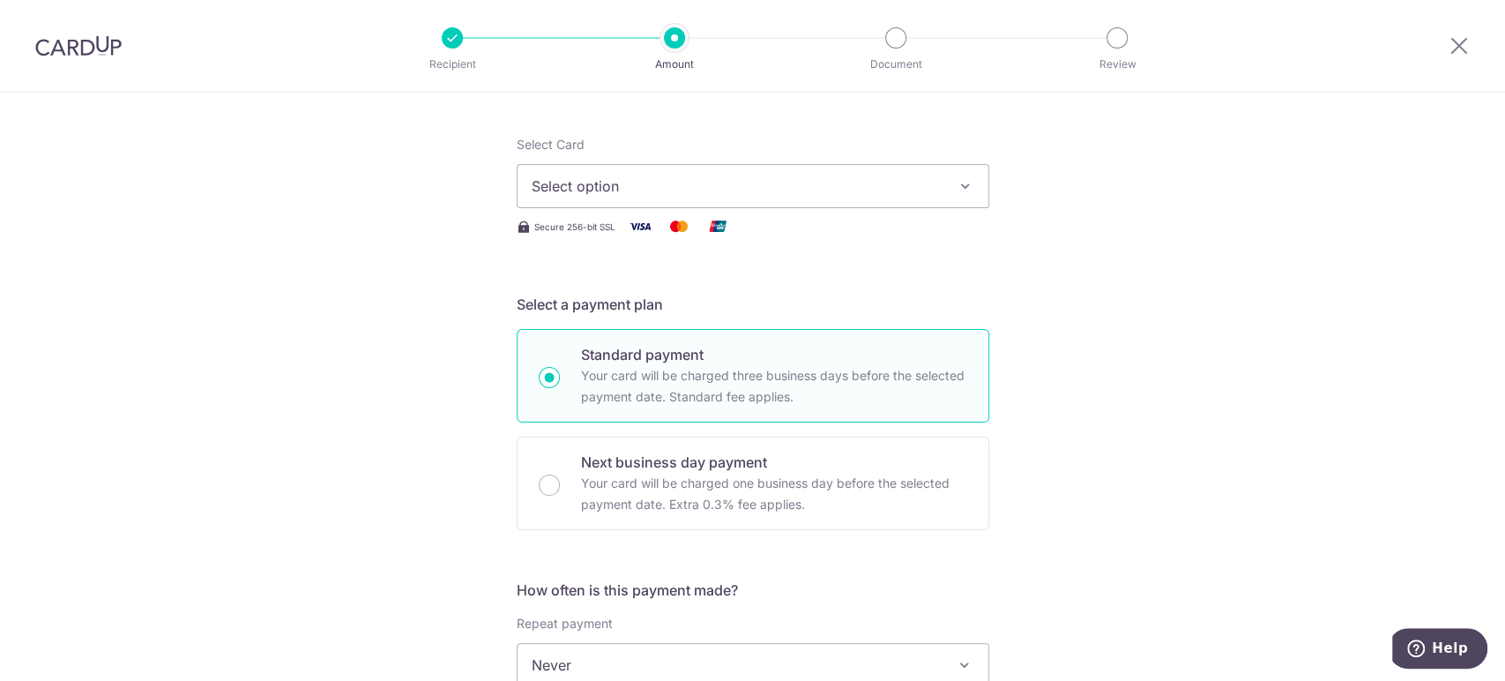
click at [841, 191] on span "Select option" at bounding box center [737, 185] width 411 height 21
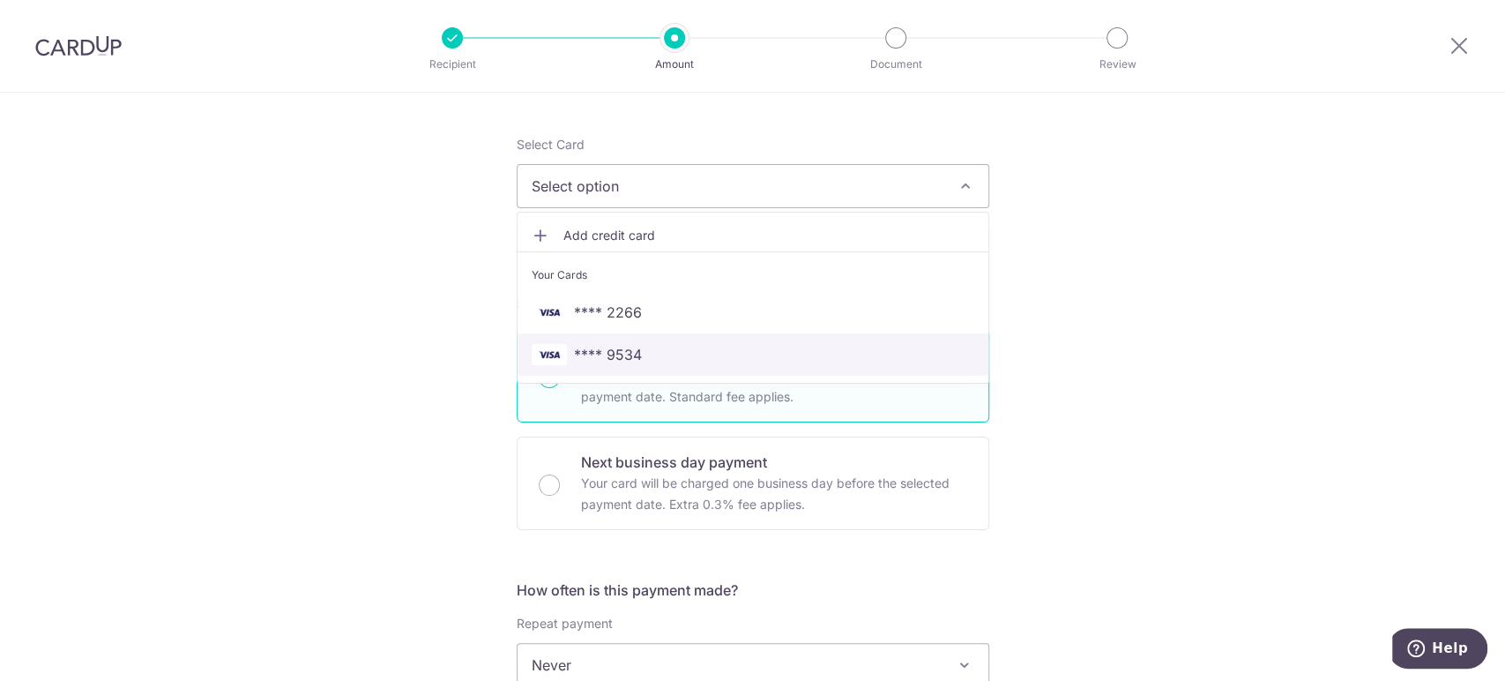
drag, startPoint x: 729, startPoint y: 351, endPoint x: 818, endPoint y: 339, distance: 89.0
click at [728, 352] on span "**** 9534" at bounding box center [753, 354] width 443 height 21
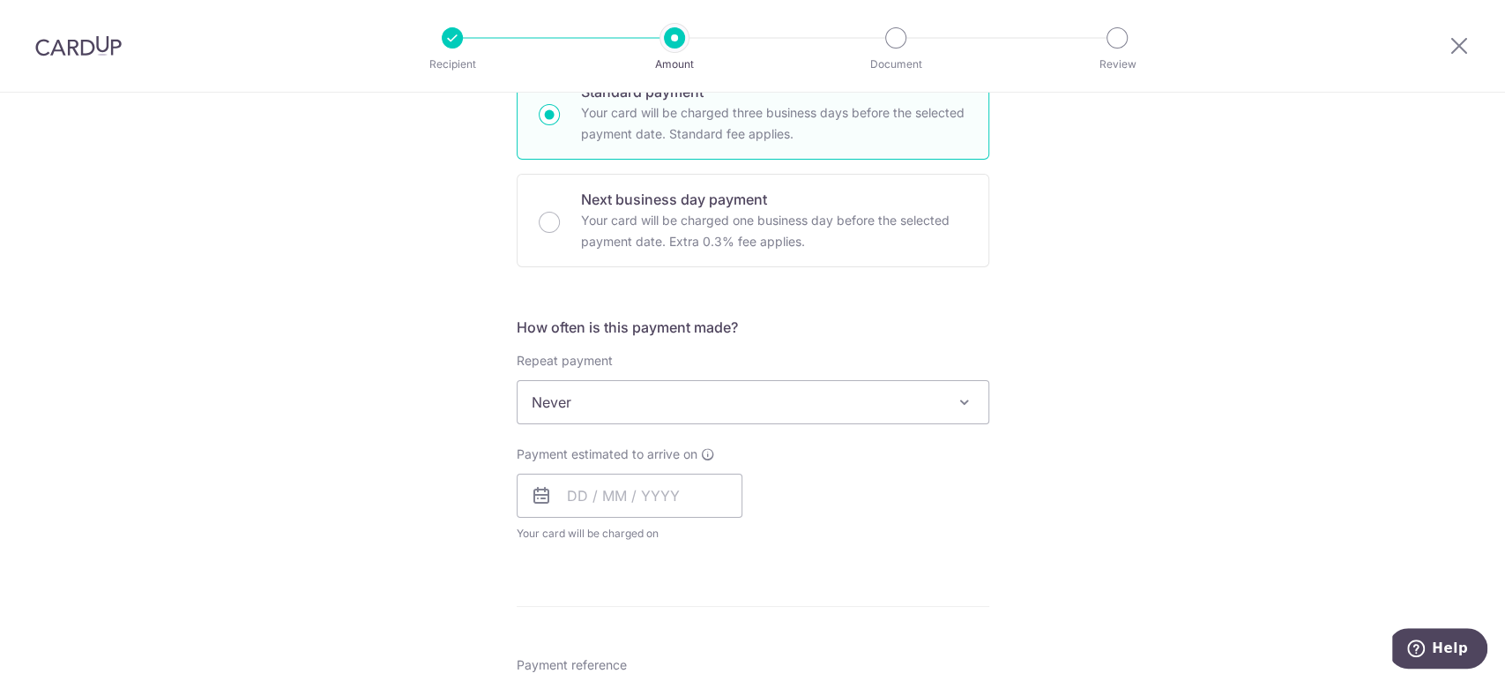
scroll to position [489, 0]
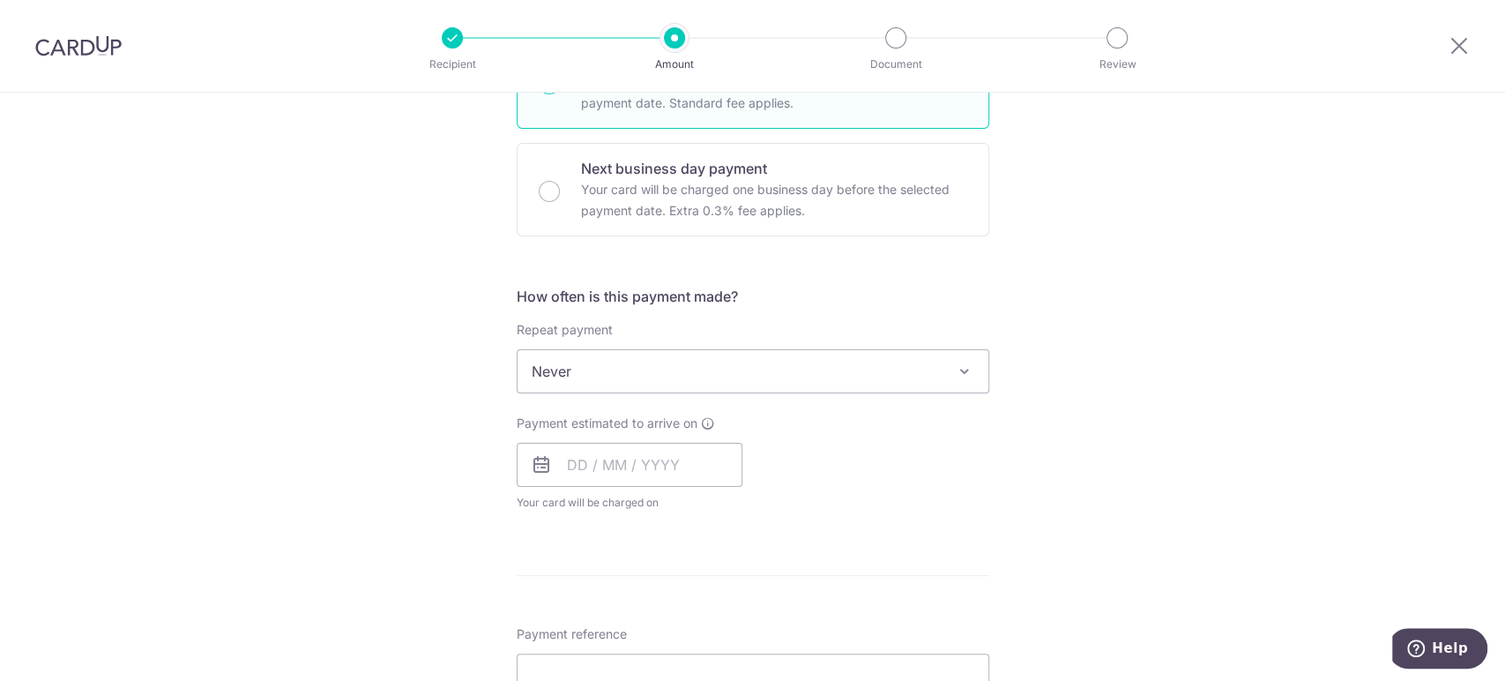
click at [707, 374] on span "Never" at bounding box center [753, 371] width 471 height 42
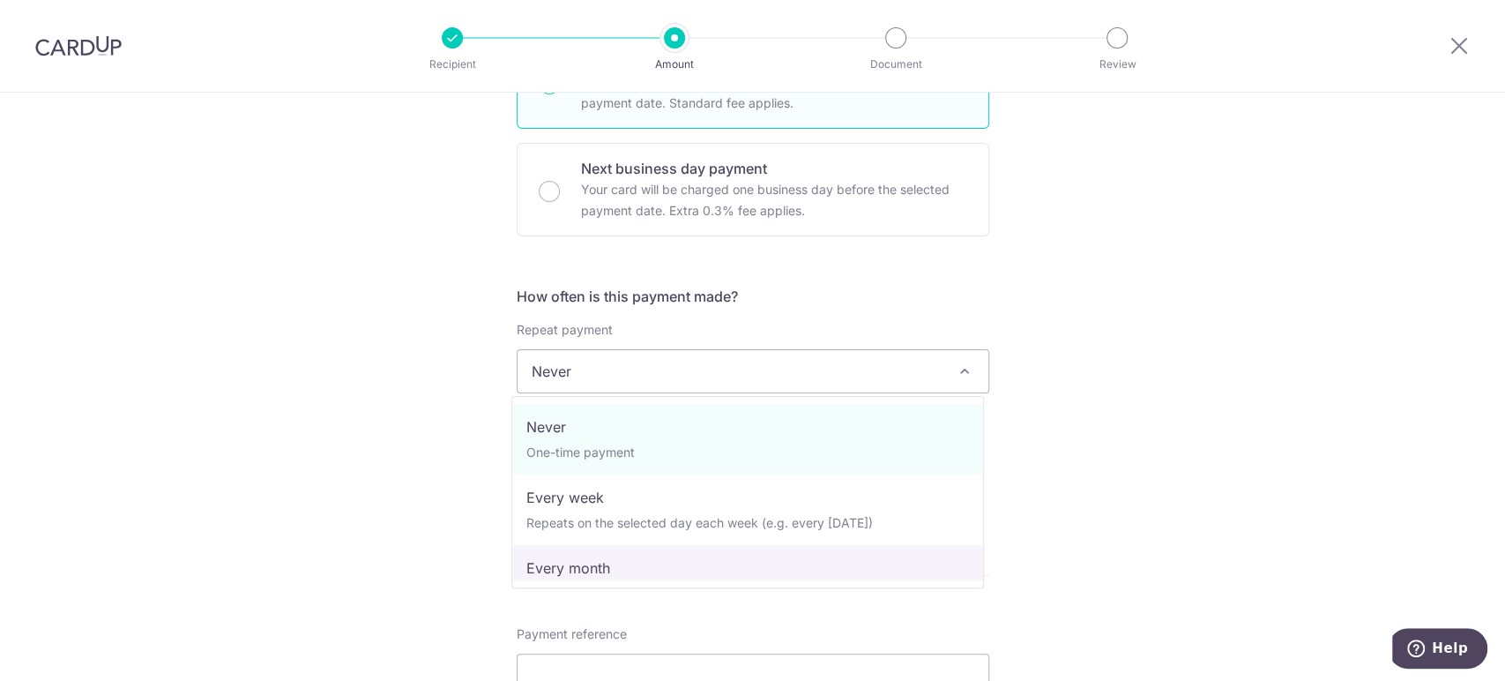
select select "3"
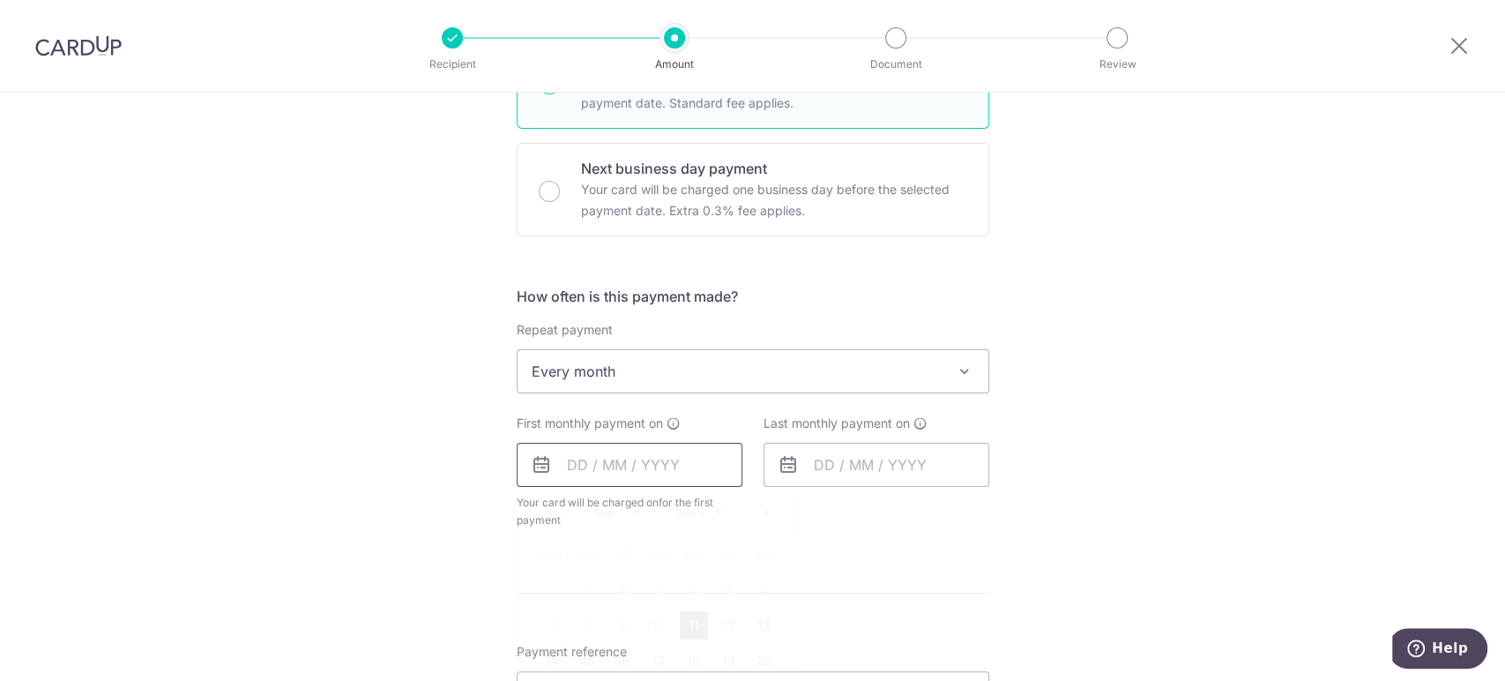
click at [592, 471] on input "text" at bounding box center [630, 465] width 226 height 44
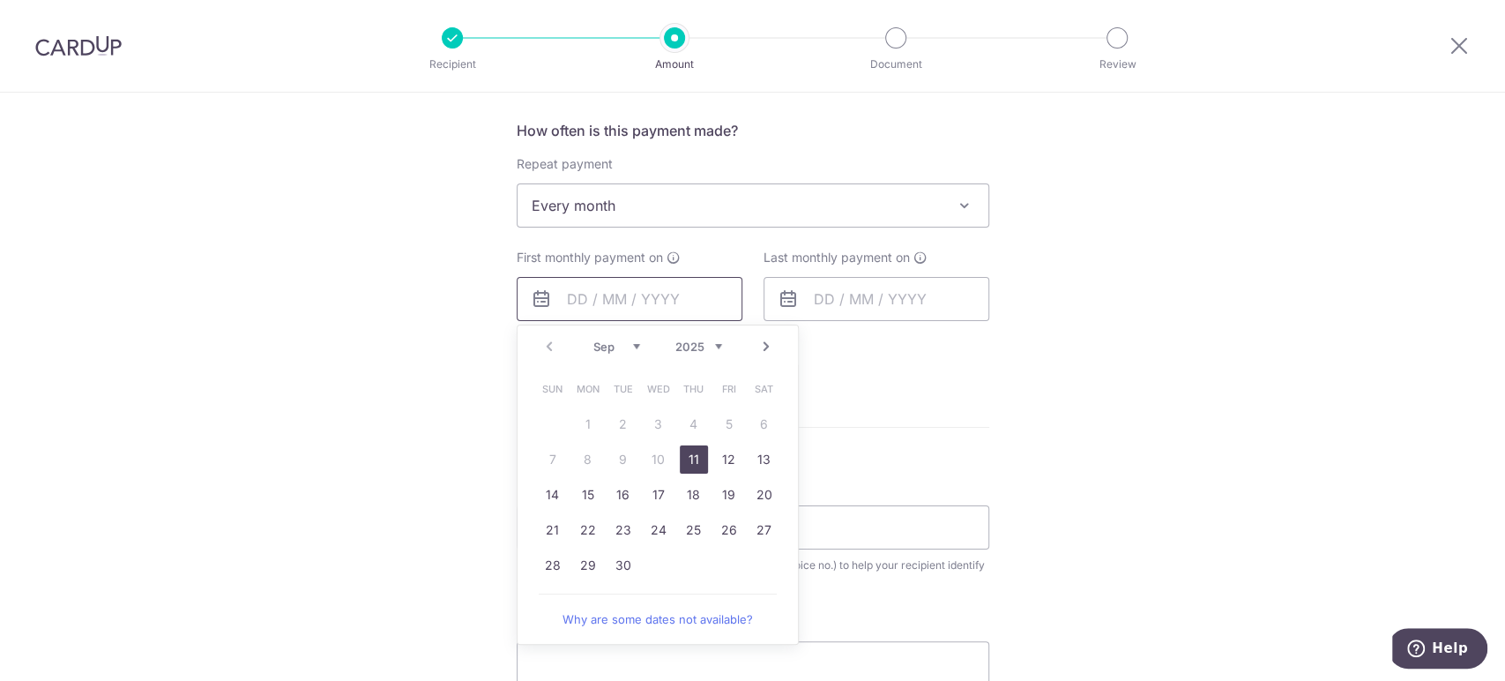
scroll to position [685, 0]
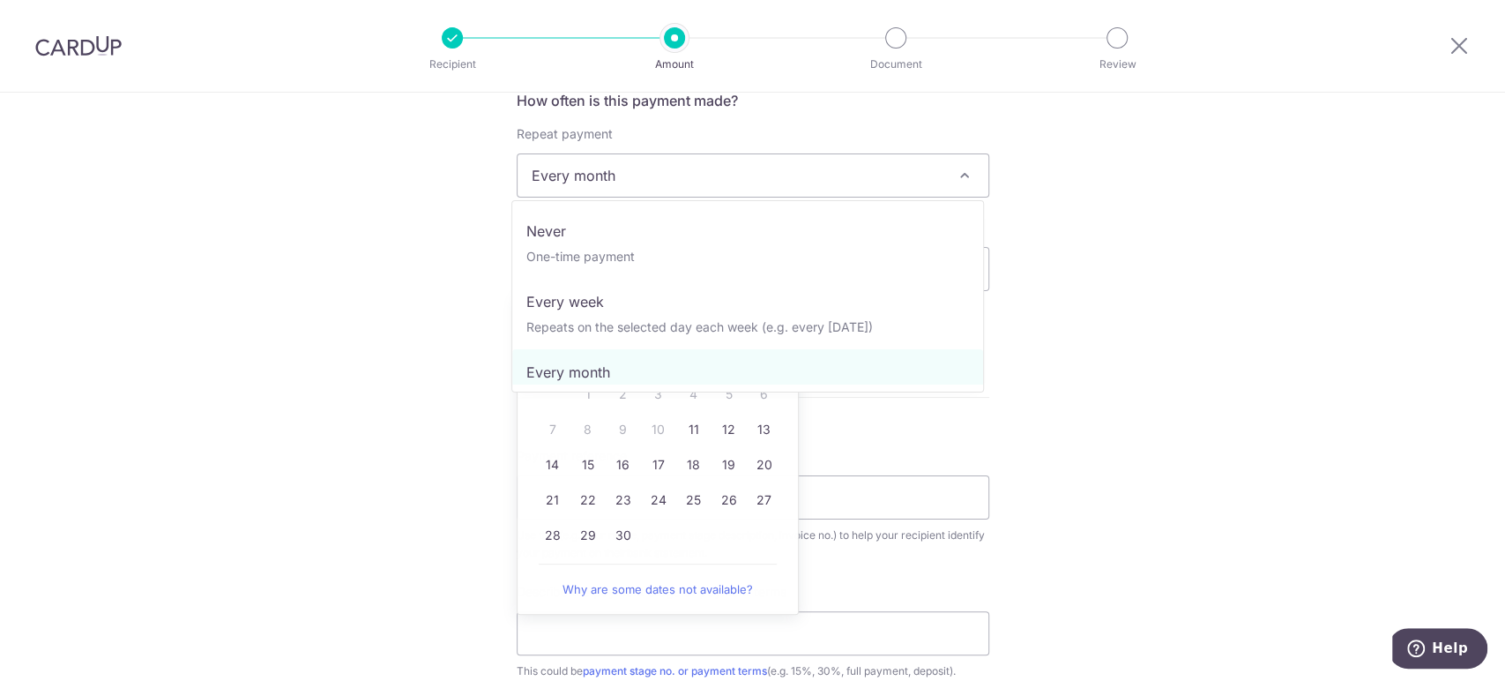
click at [666, 167] on span "Every month" at bounding box center [753, 175] width 471 height 42
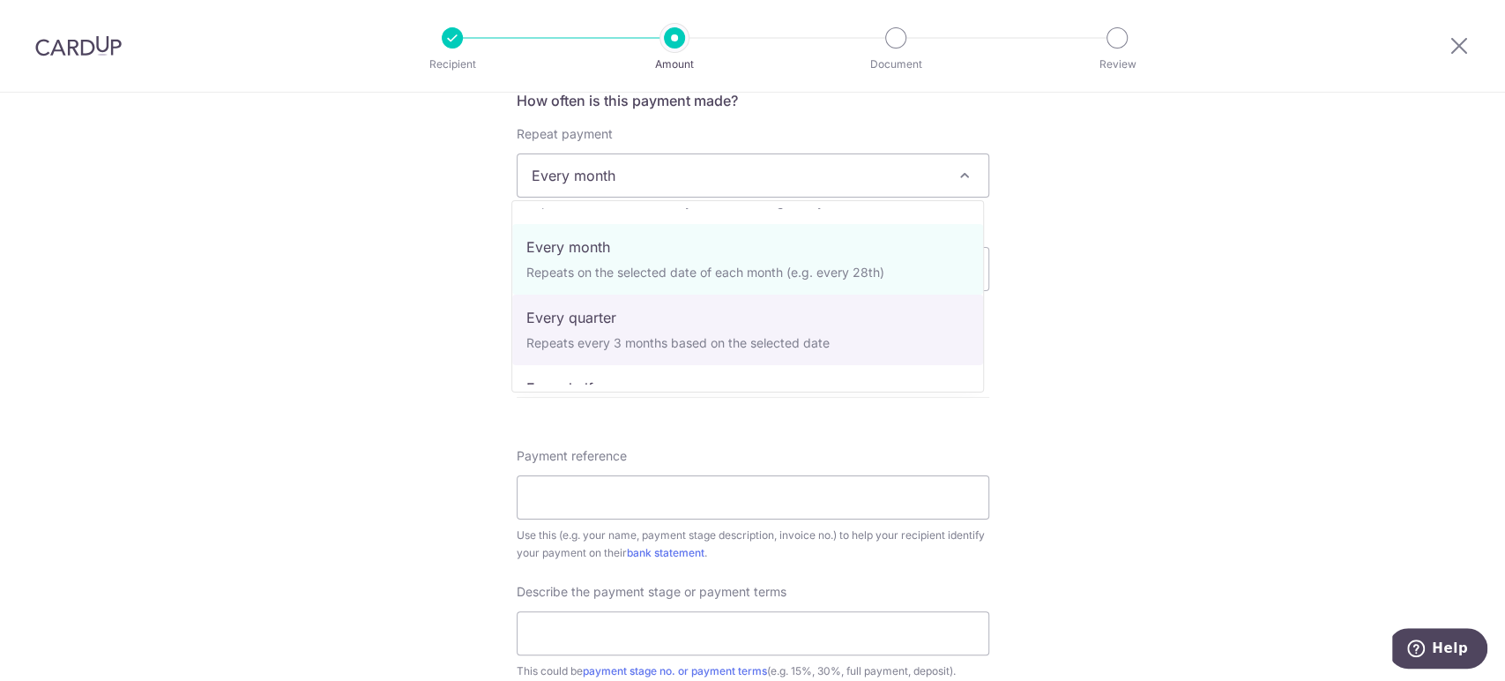
scroll to position [78, 0]
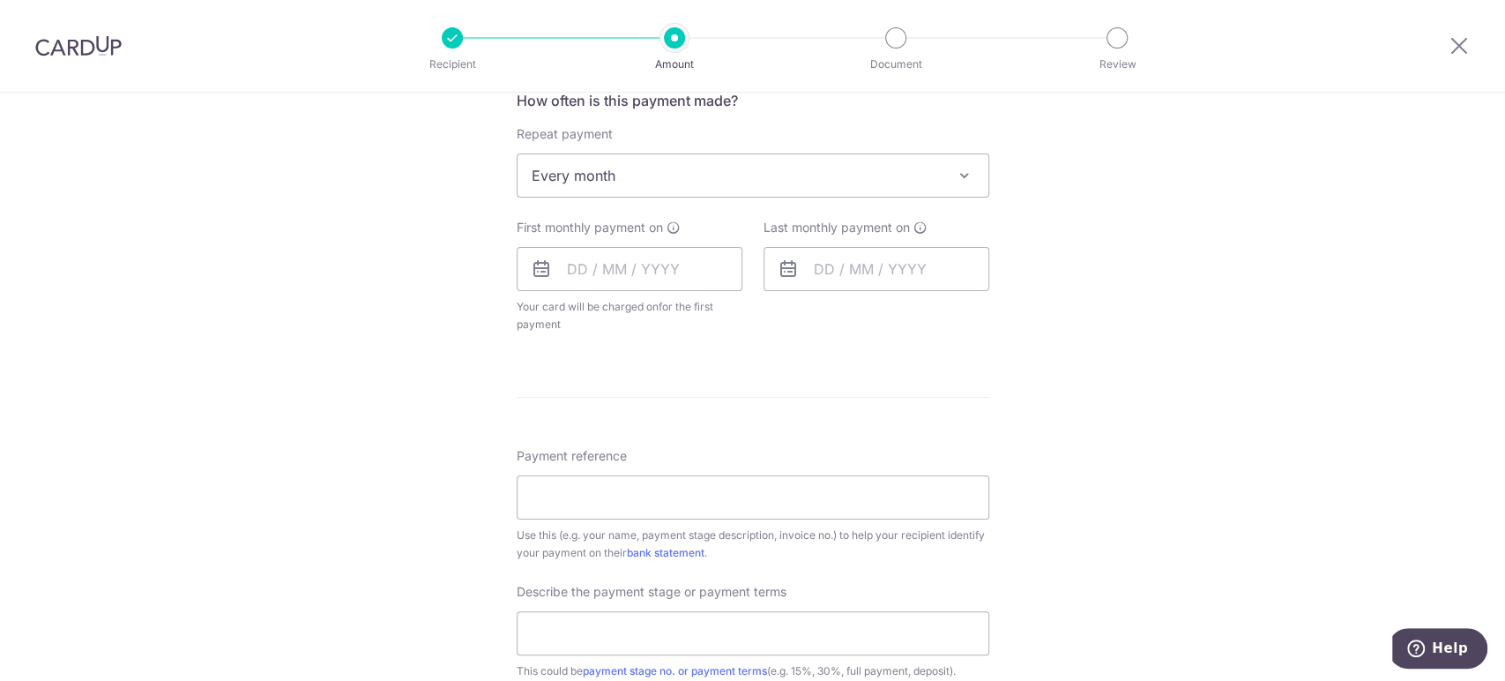
click at [534, 261] on icon at bounding box center [541, 268] width 21 height 21
click at [557, 273] on input "text" at bounding box center [630, 269] width 226 height 44
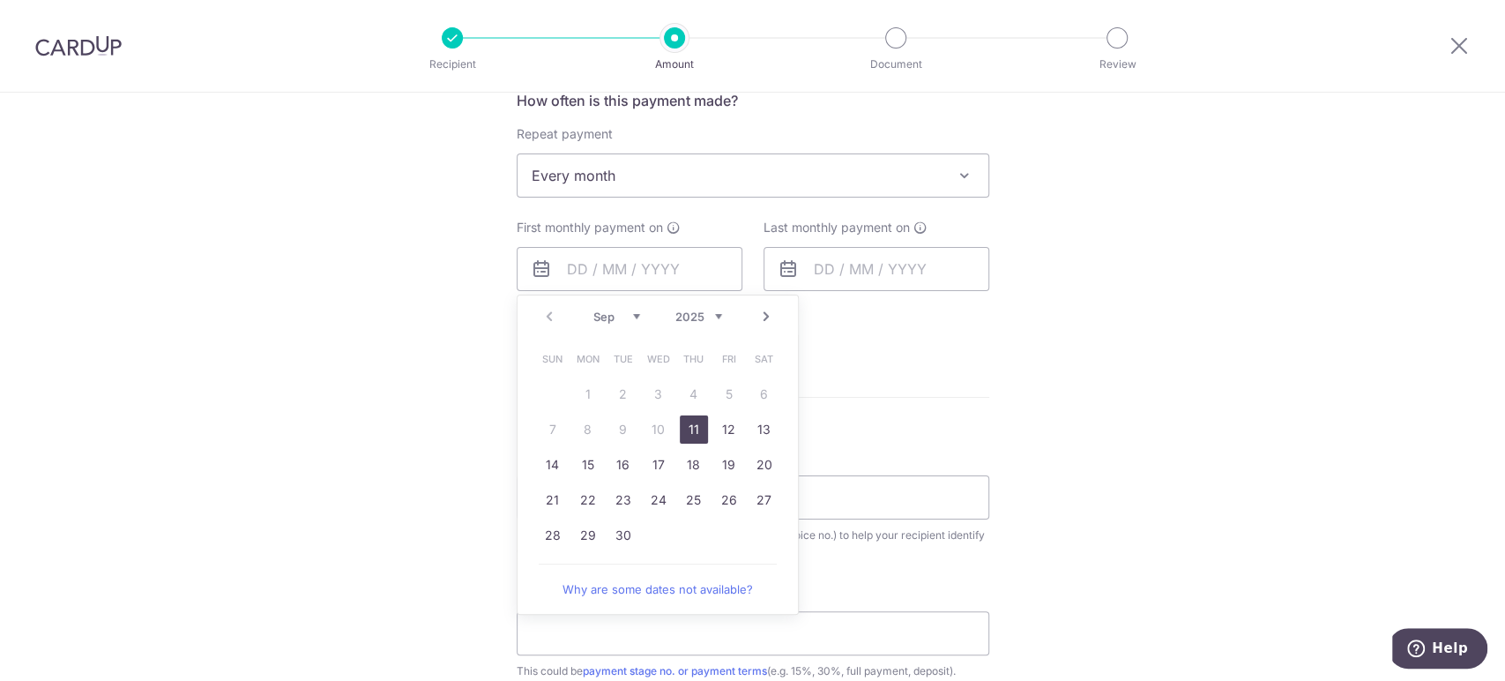
drag, startPoint x: 697, startPoint y: 435, endPoint x: 825, endPoint y: 307, distance: 180.8
click at [697, 434] on link "11" at bounding box center [694, 429] width 28 height 28
type input "11/09/2025"
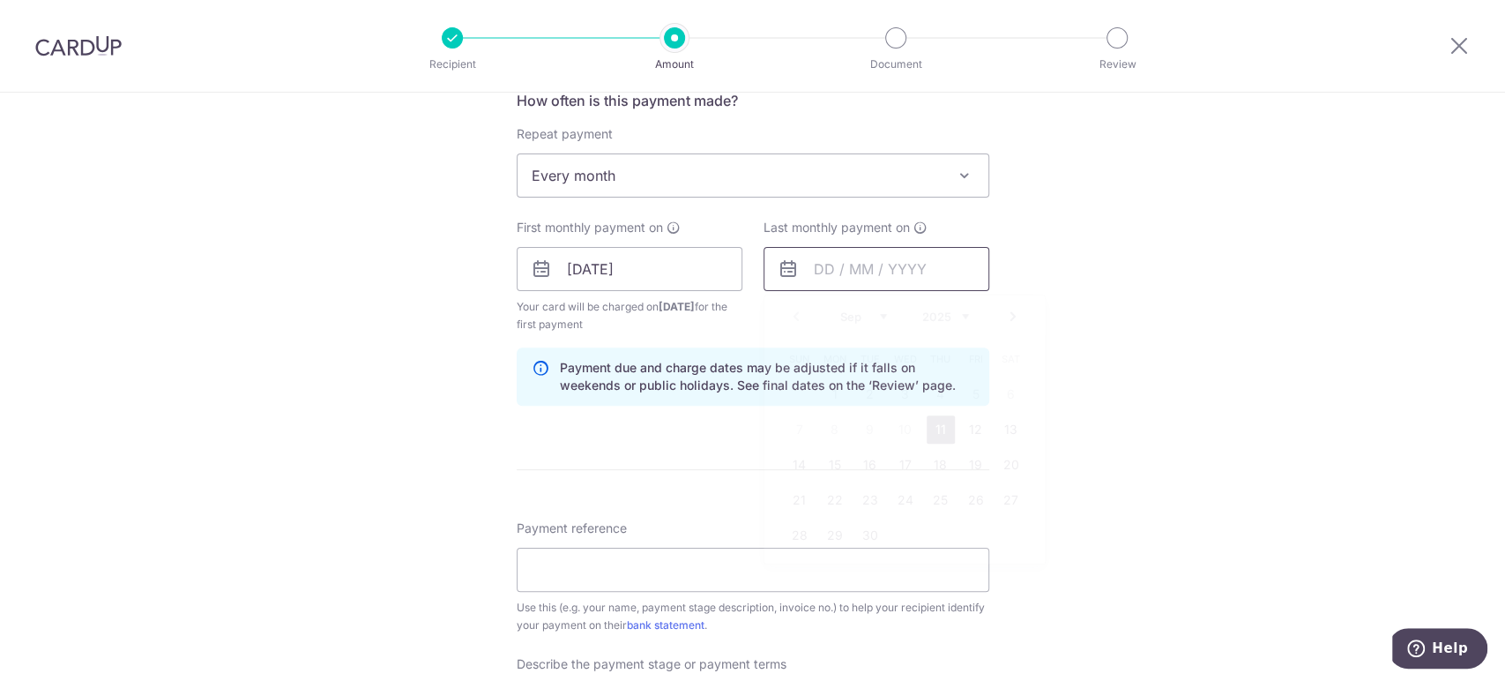
click at [860, 280] on input "text" at bounding box center [877, 269] width 226 height 44
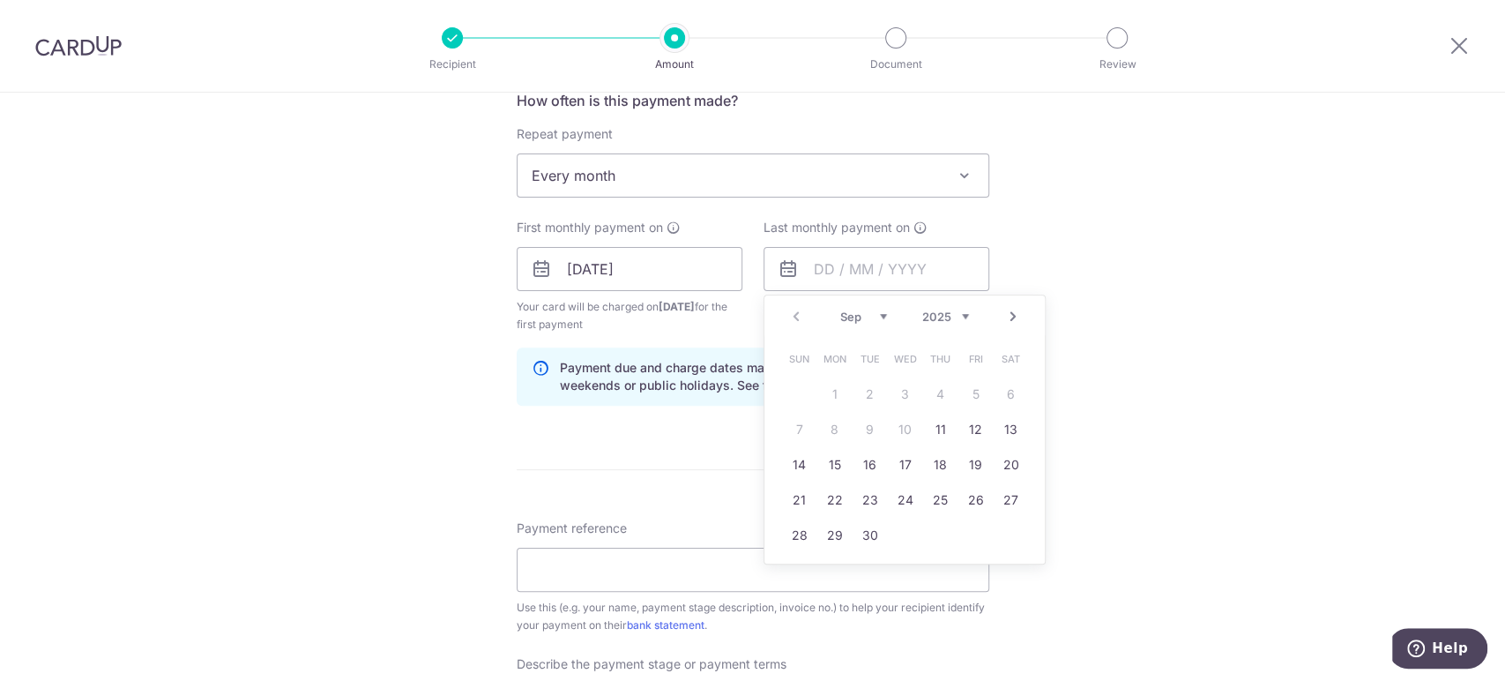
click at [1012, 313] on link "Next" at bounding box center [1013, 316] width 21 height 21
click at [786, 315] on link "Prev" at bounding box center [796, 316] width 21 height 21
click at [967, 535] on link "31" at bounding box center [976, 535] width 28 height 28
type input "31/10/2025"
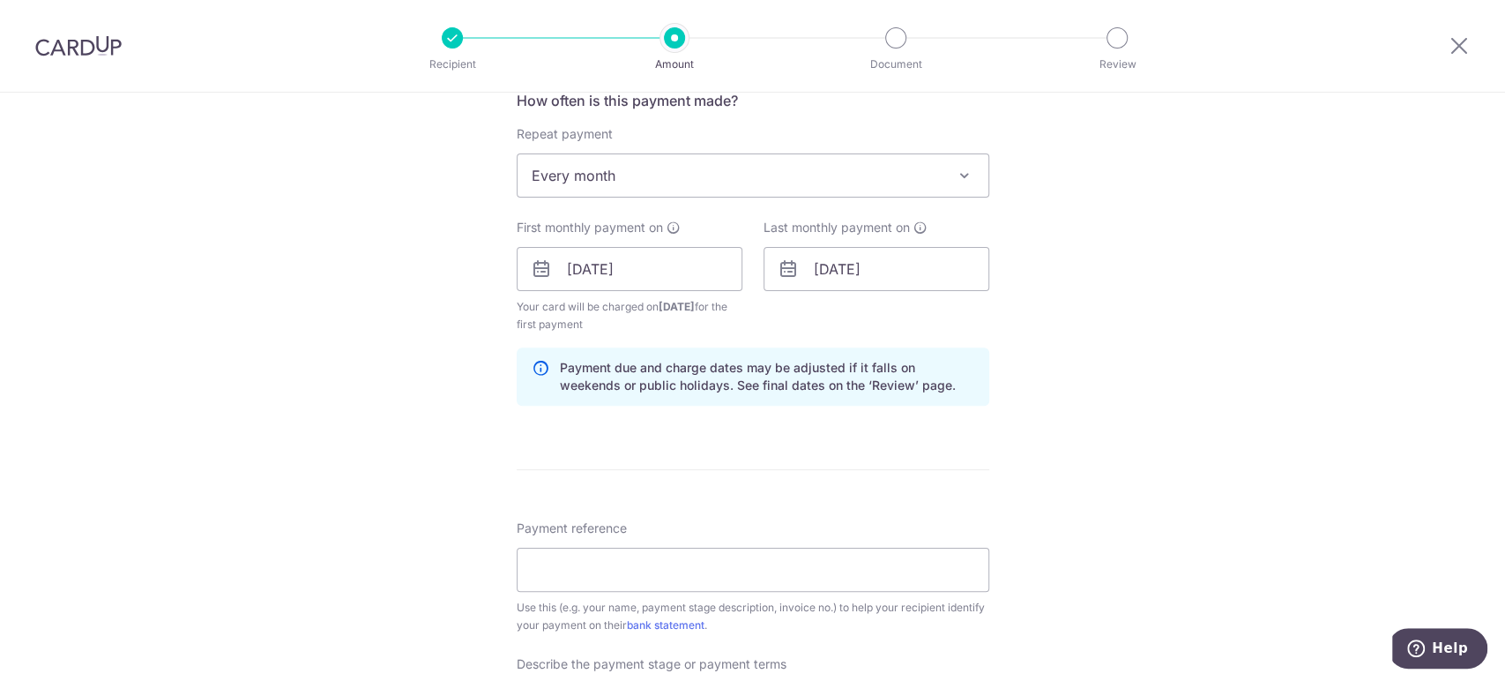
click at [1054, 432] on div "Tell us more about your payment Enter payment amount SGD 3,840.00 3840.00 Selec…" at bounding box center [752, 308] width 1505 height 1803
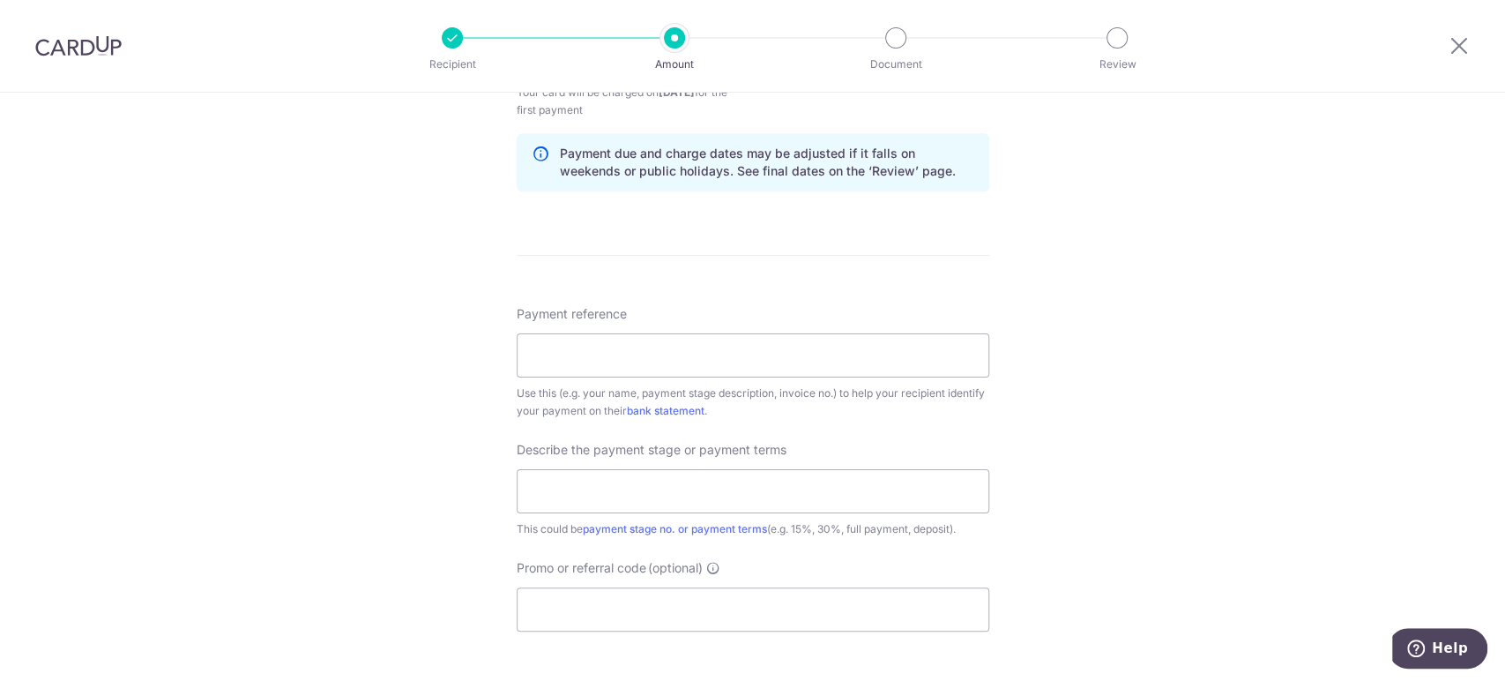
scroll to position [980, 0]
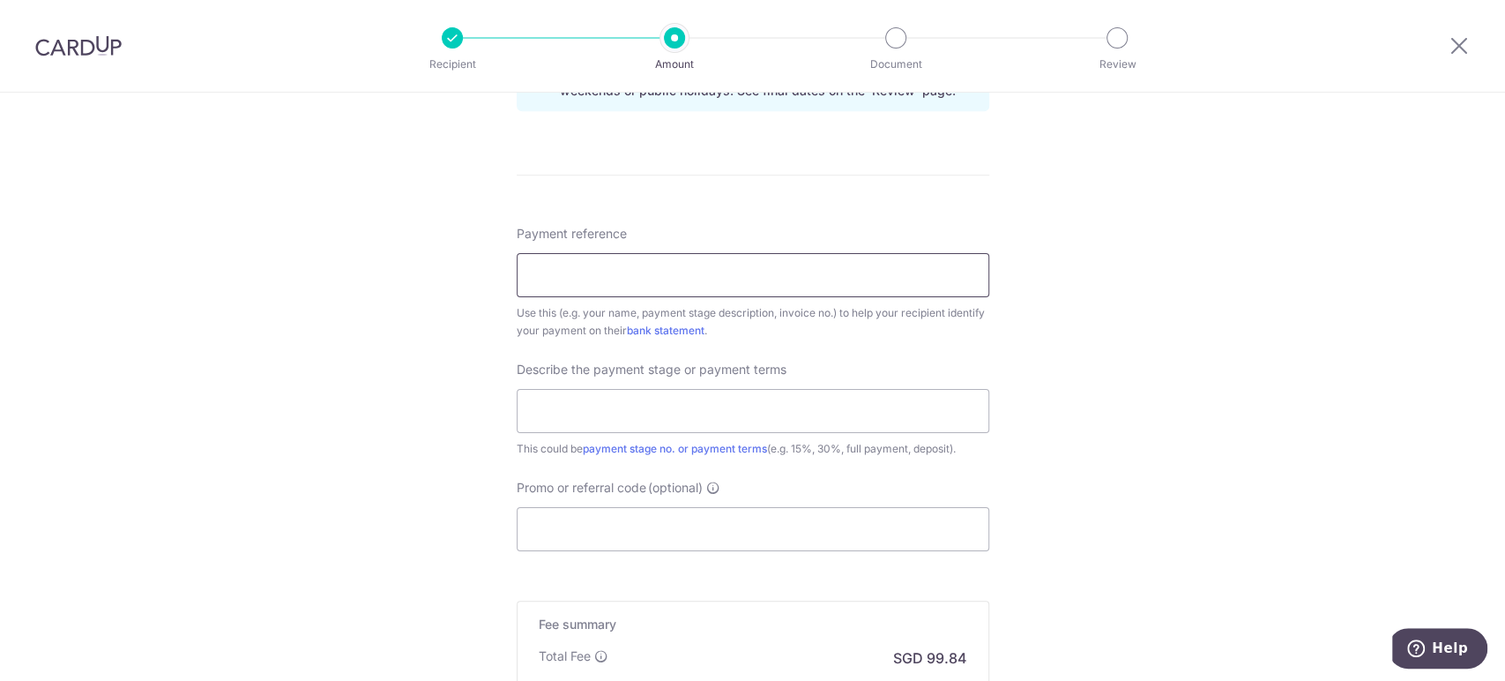
click at [816, 282] on input "Payment reference" at bounding box center [753, 275] width 473 height 44
type input "QUOTE-2022-0612"
click at [717, 407] on input "text" at bounding box center [753, 411] width 473 height 44
type input "80%, 20%"
click at [677, 519] on input "Promo or referral code (optional)" at bounding box center [753, 529] width 473 height 44
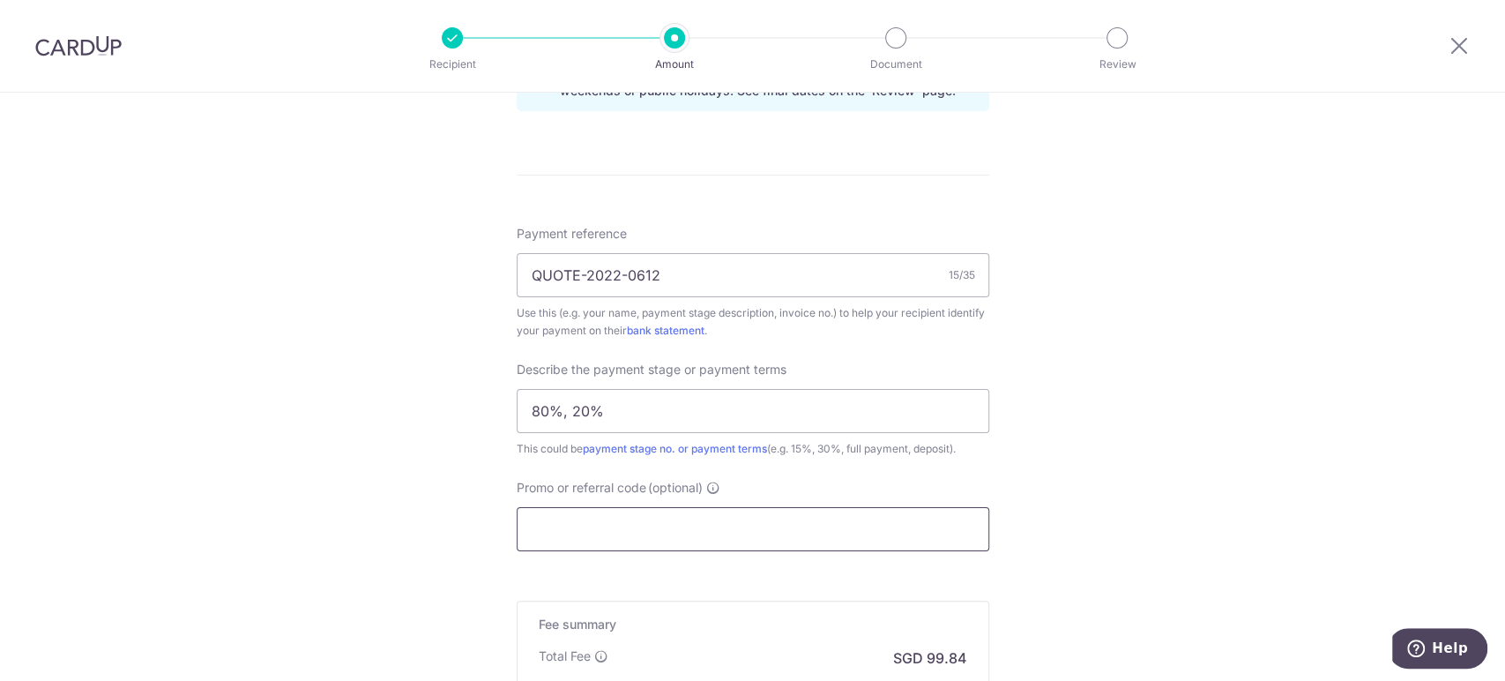
paste input "3HOME25R"
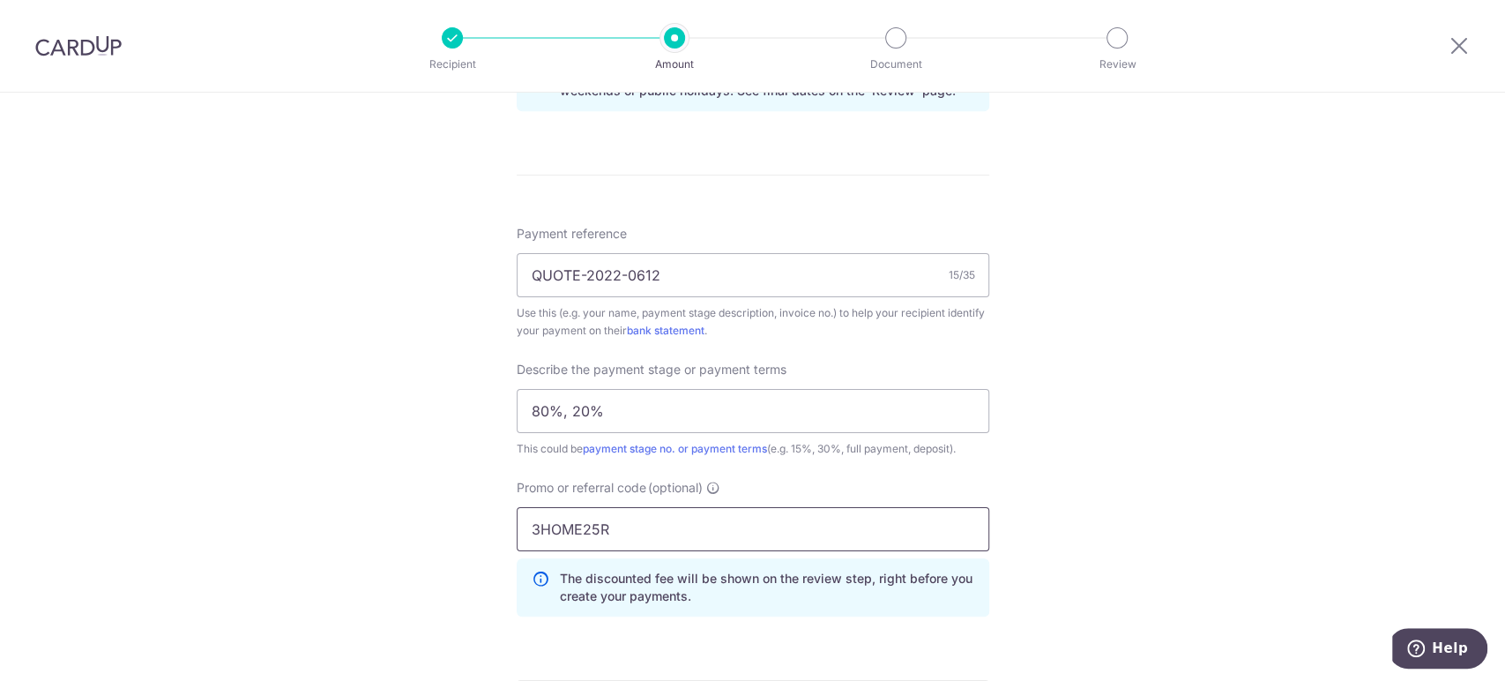
type input "3HOME25R"
click at [1097, 437] on div "Tell us more about your payment Enter payment amount SGD 3,840.00 3840.00 Selec…" at bounding box center [752, 54] width 1505 height 1883
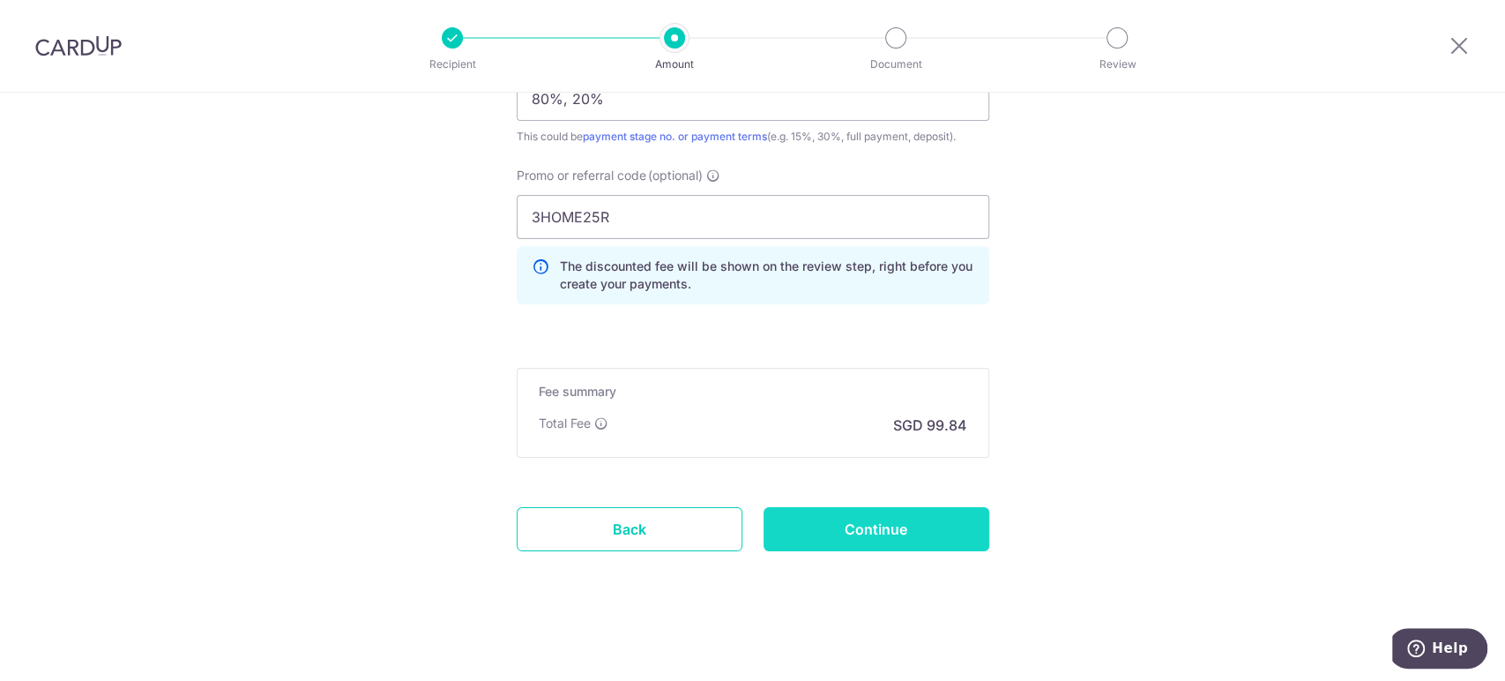
click at [951, 519] on input "Continue" at bounding box center [877, 529] width 226 height 44
type input "Create Schedule"
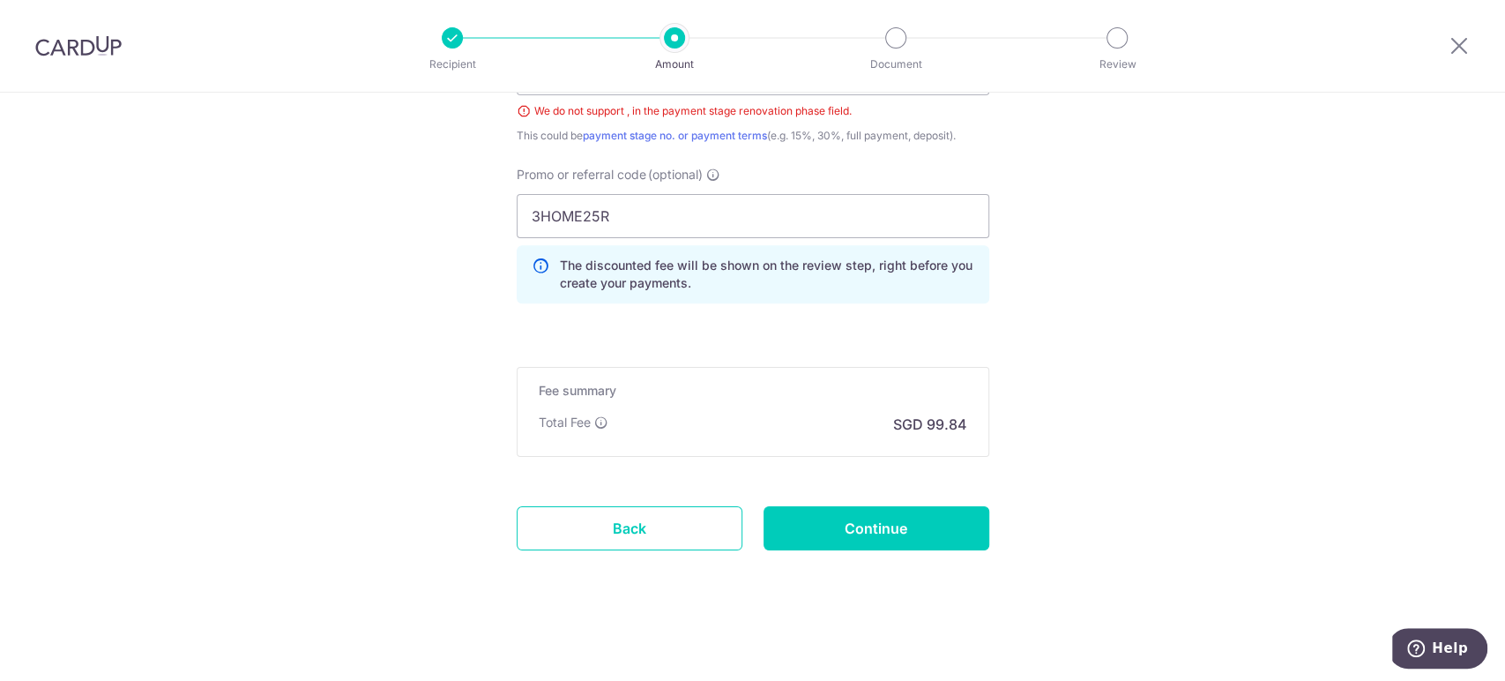
scroll to position [1031, 0]
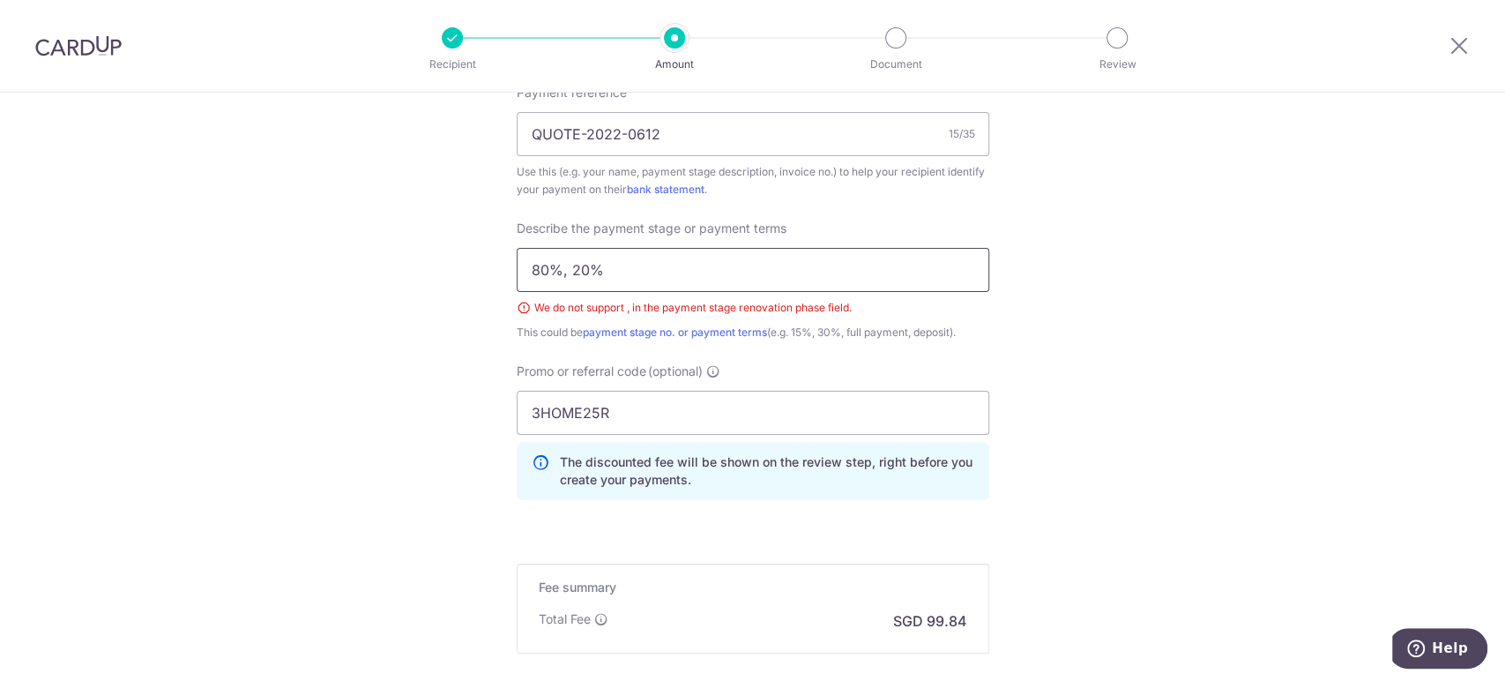
click at [561, 273] on input "80%, 20%" at bounding box center [753, 270] width 473 height 44
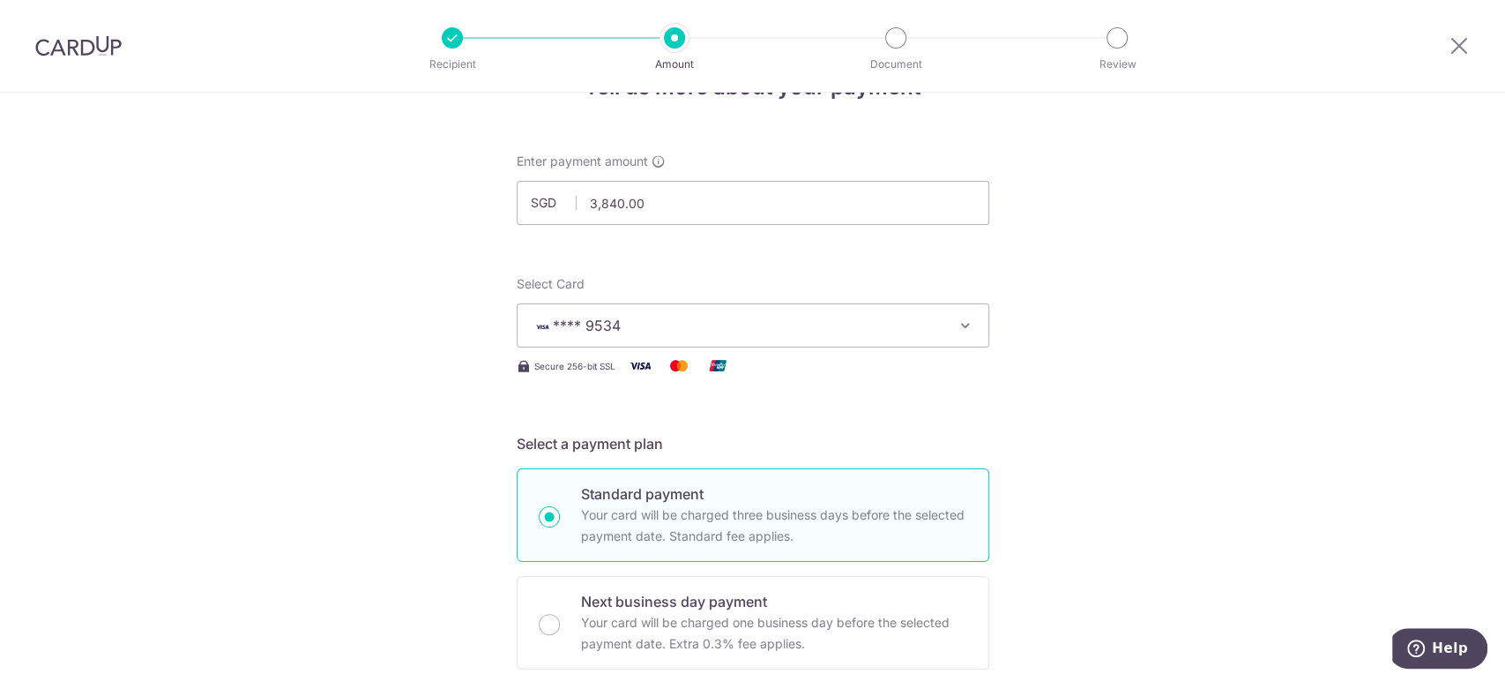
scroll to position [0, 0]
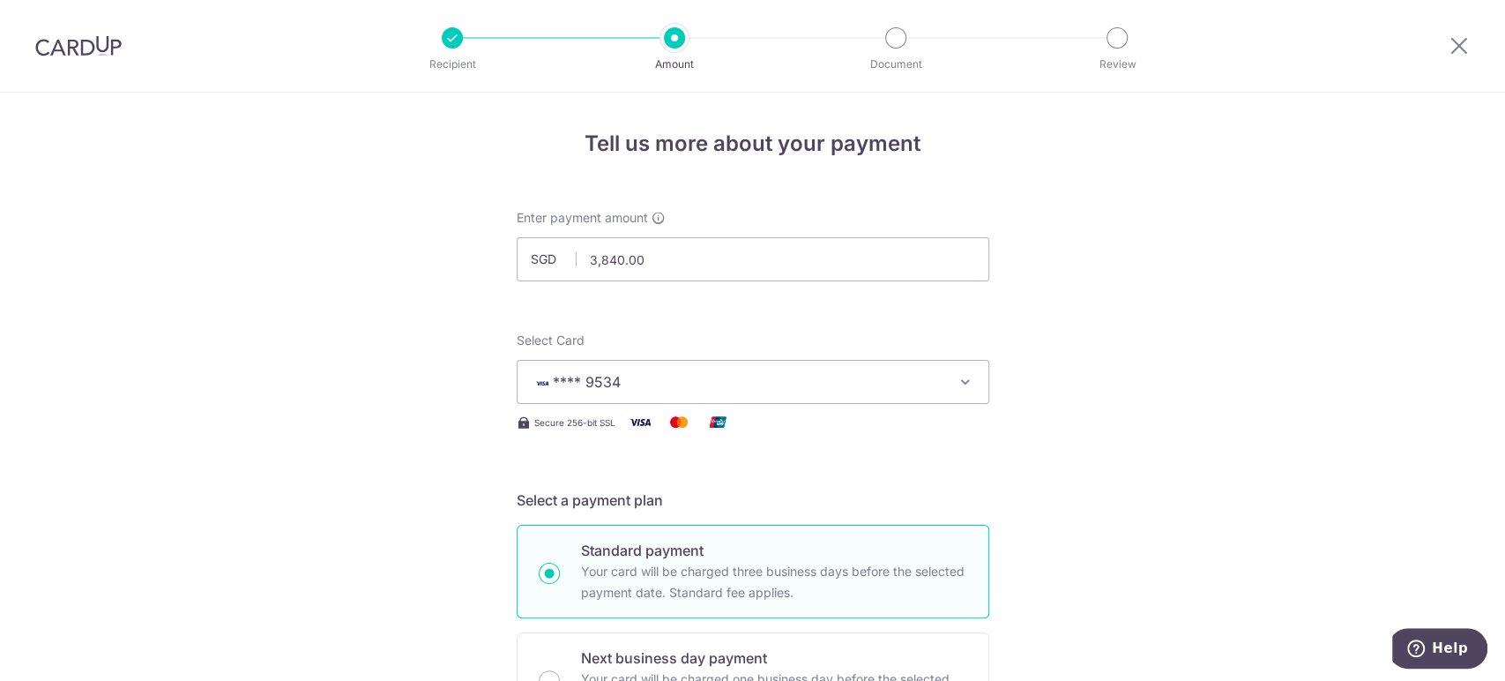
type input "80% and 20%"
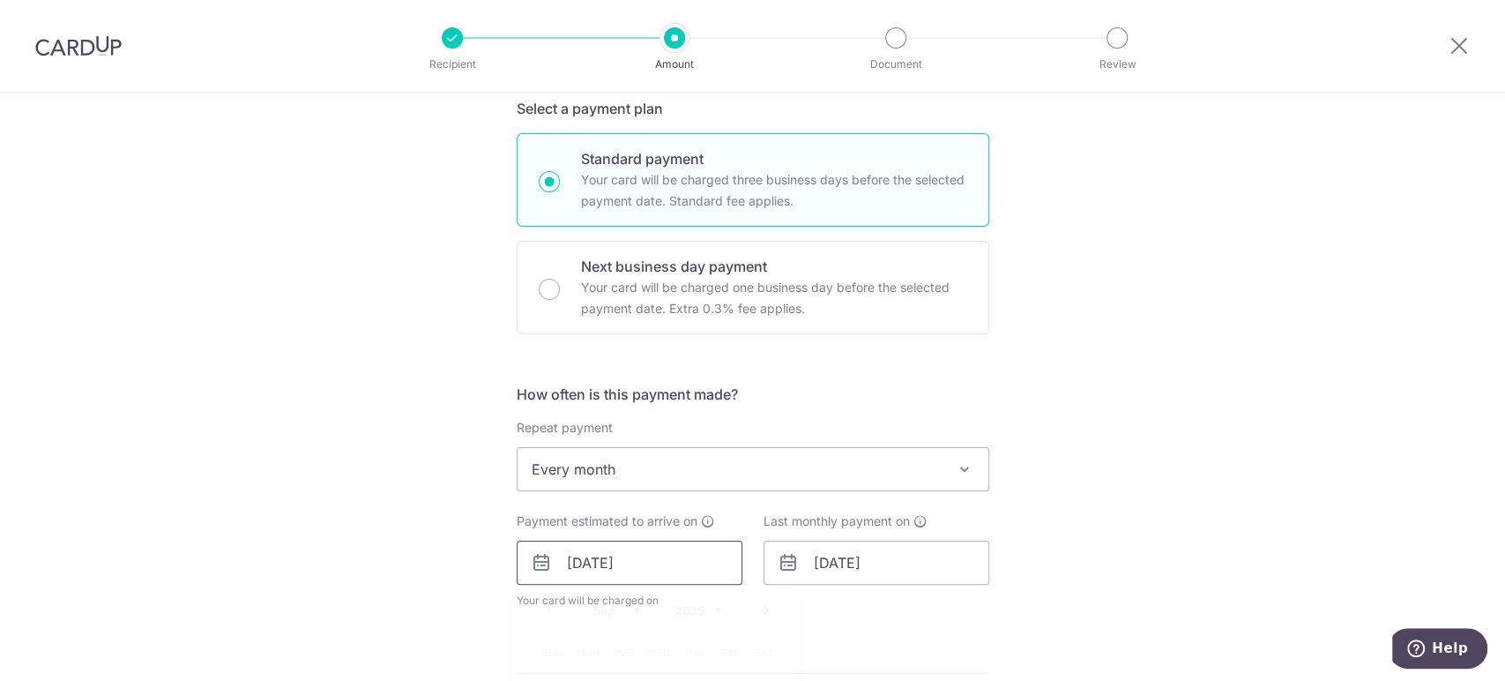
click at [592, 553] on input "11/09/2025" at bounding box center [630, 563] width 226 height 44
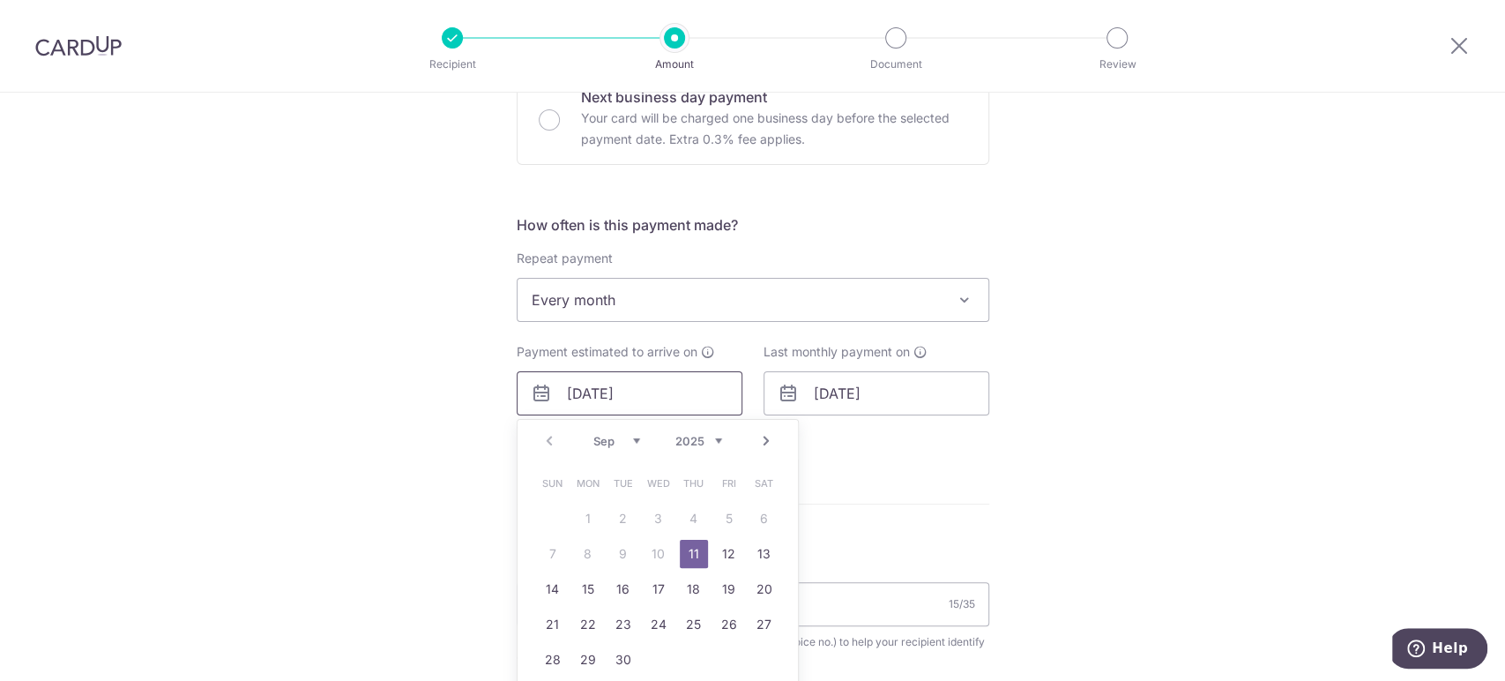
scroll to position [587, 0]
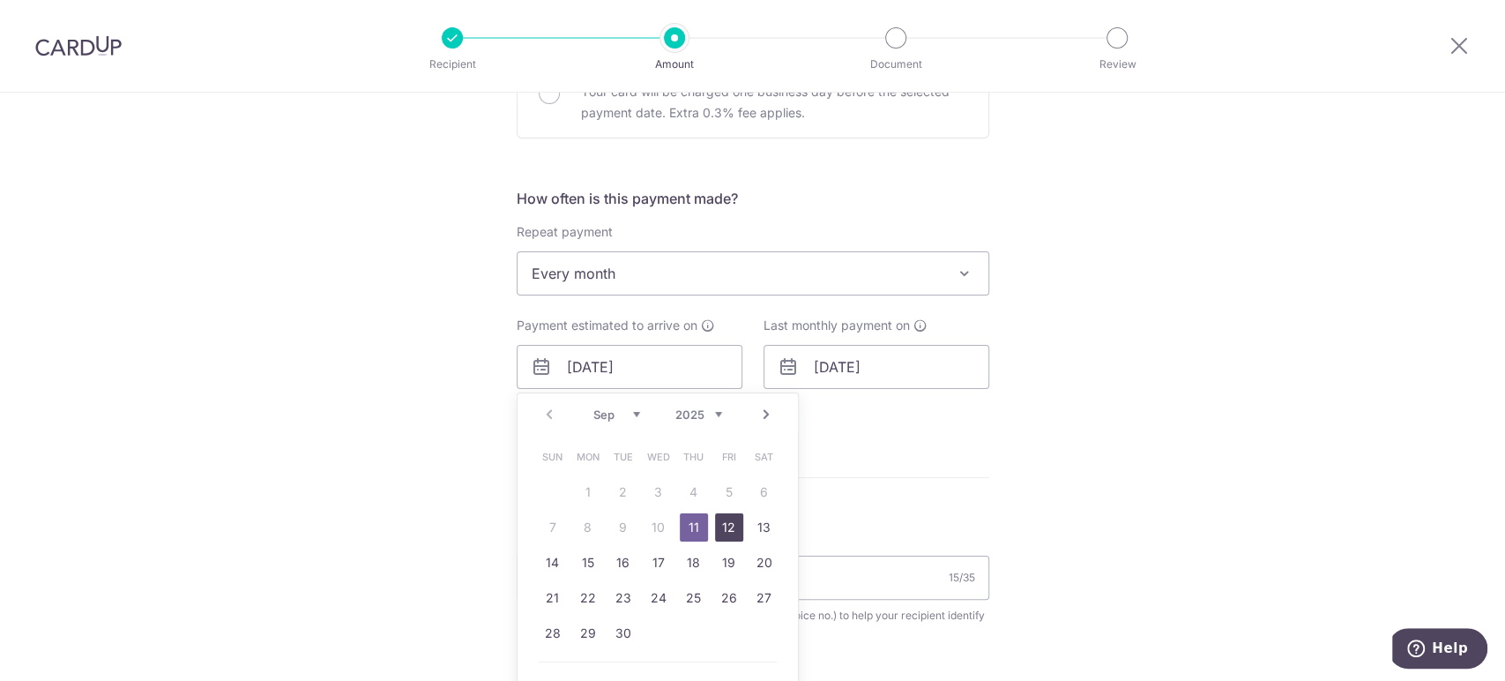
click at [721, 522] on link "12" at bounding box center [729, 527] width 28 height 28
type input "12/09/2025"
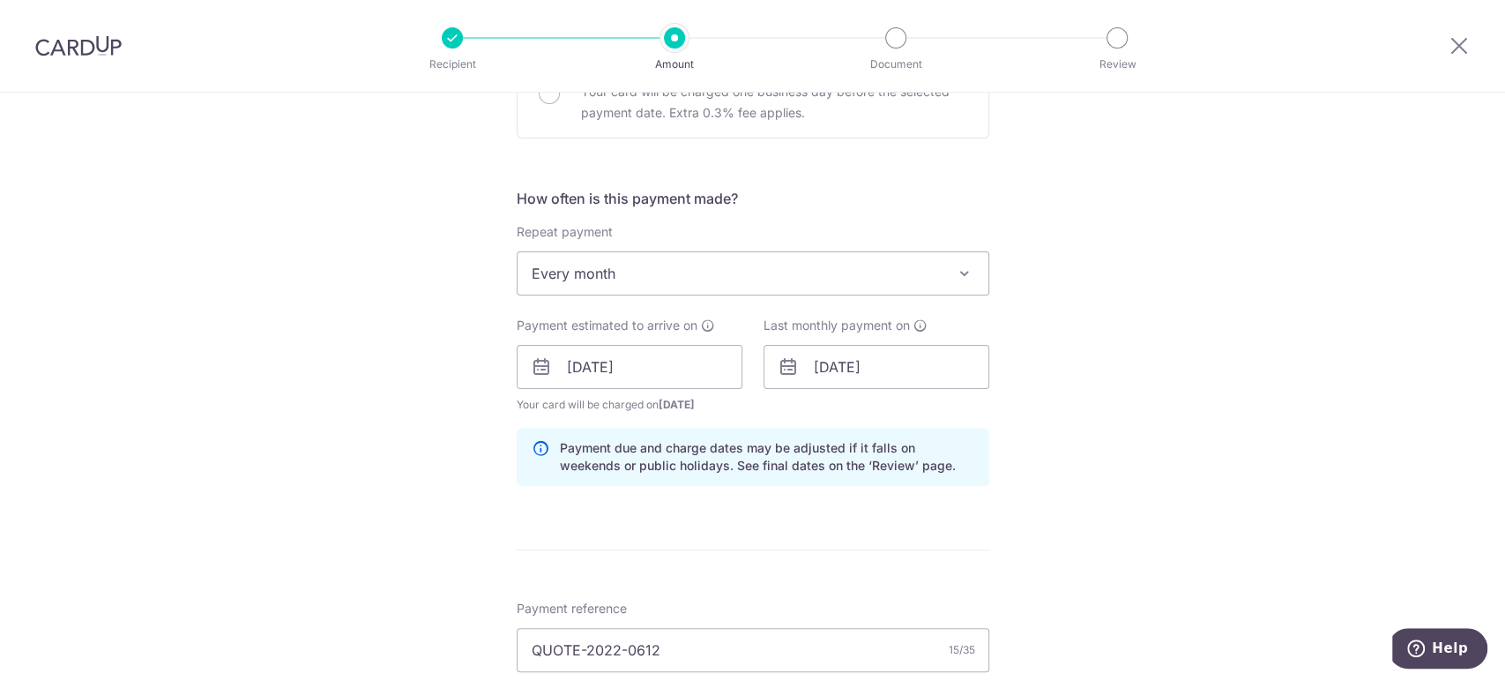
click at [1025, 401] on div "Tell us more about your payment Enter payment amount SGD 3,840.00 3840.00 Selec…" at bounding box center [752, 450] width 1505 height 1890
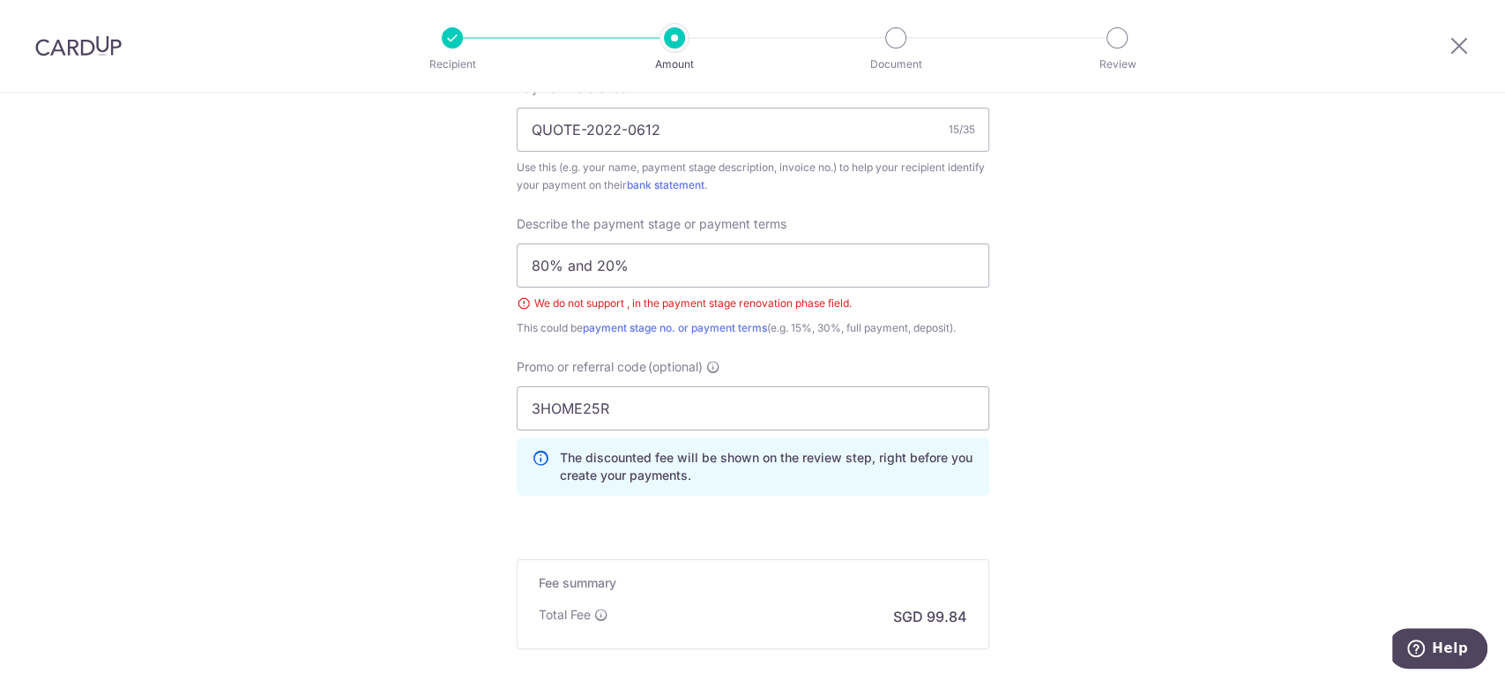
scroll to position [1176, 0]
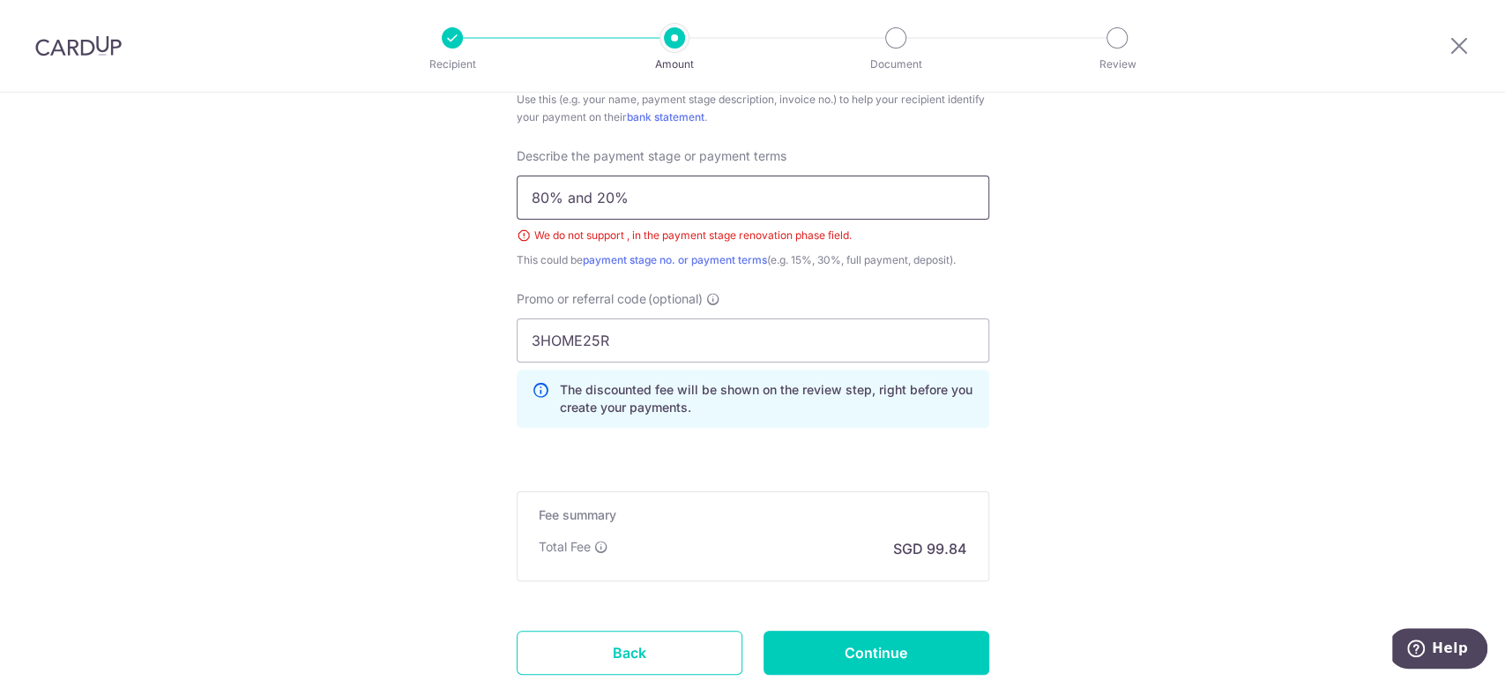
click at [564, 195] on input "80% and 20%" at bounding box center [753, 197] width 473 height 44
type input "80% deposit and 20%"
click at [838, 654] on input "Continue" at bounding box center [877, 653] width 226 height 44
type input "Create Schedule"
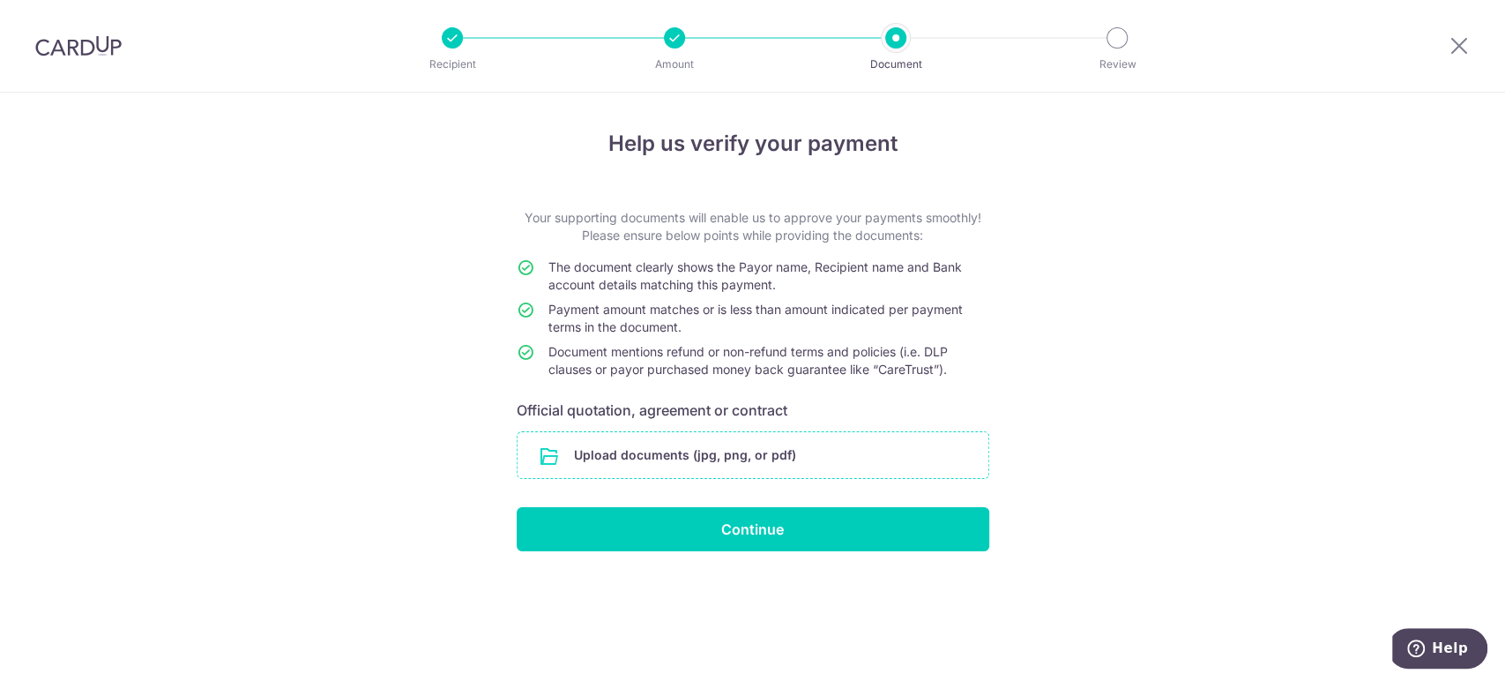
click at [849, 457] on input "file" at bounding box center [753, 455] width 471 height 46
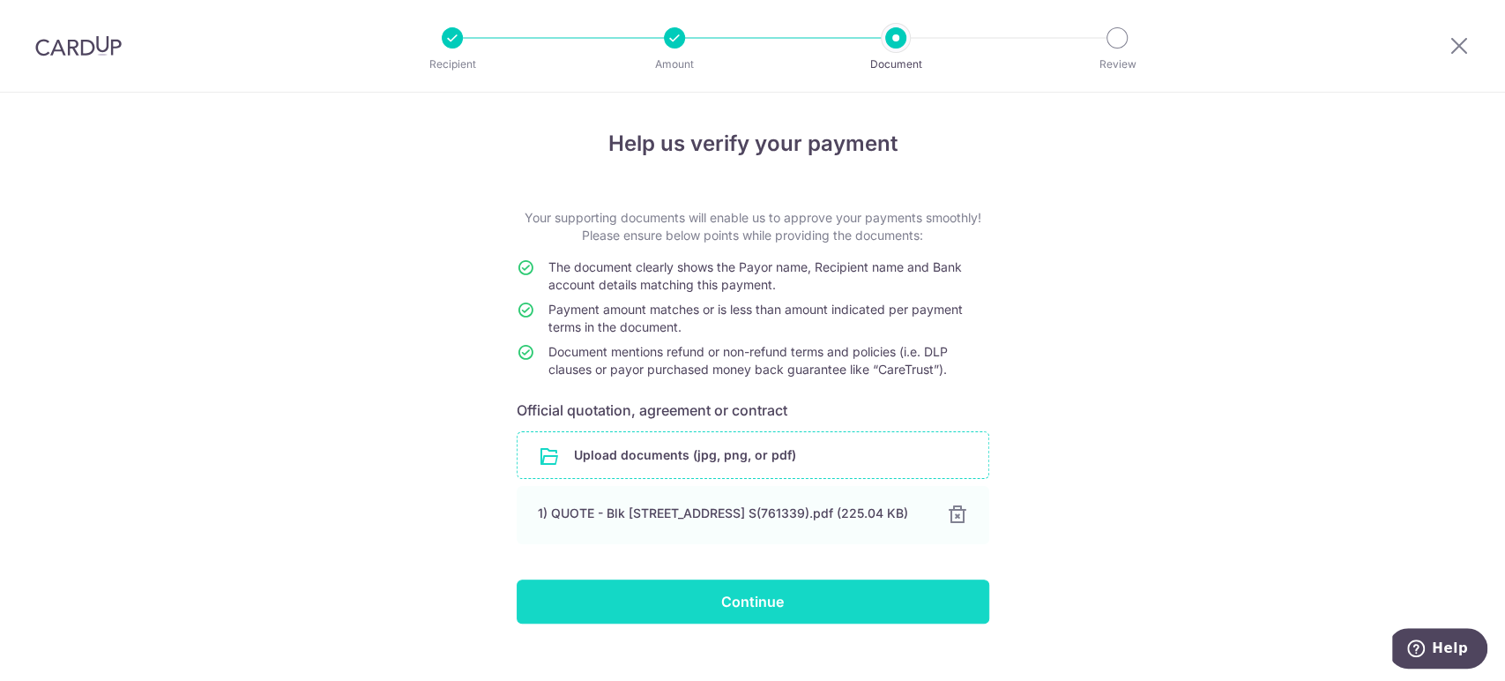
click at [736, 612] on input "Continue" at bounding box center [753, 601] width 473 height 44
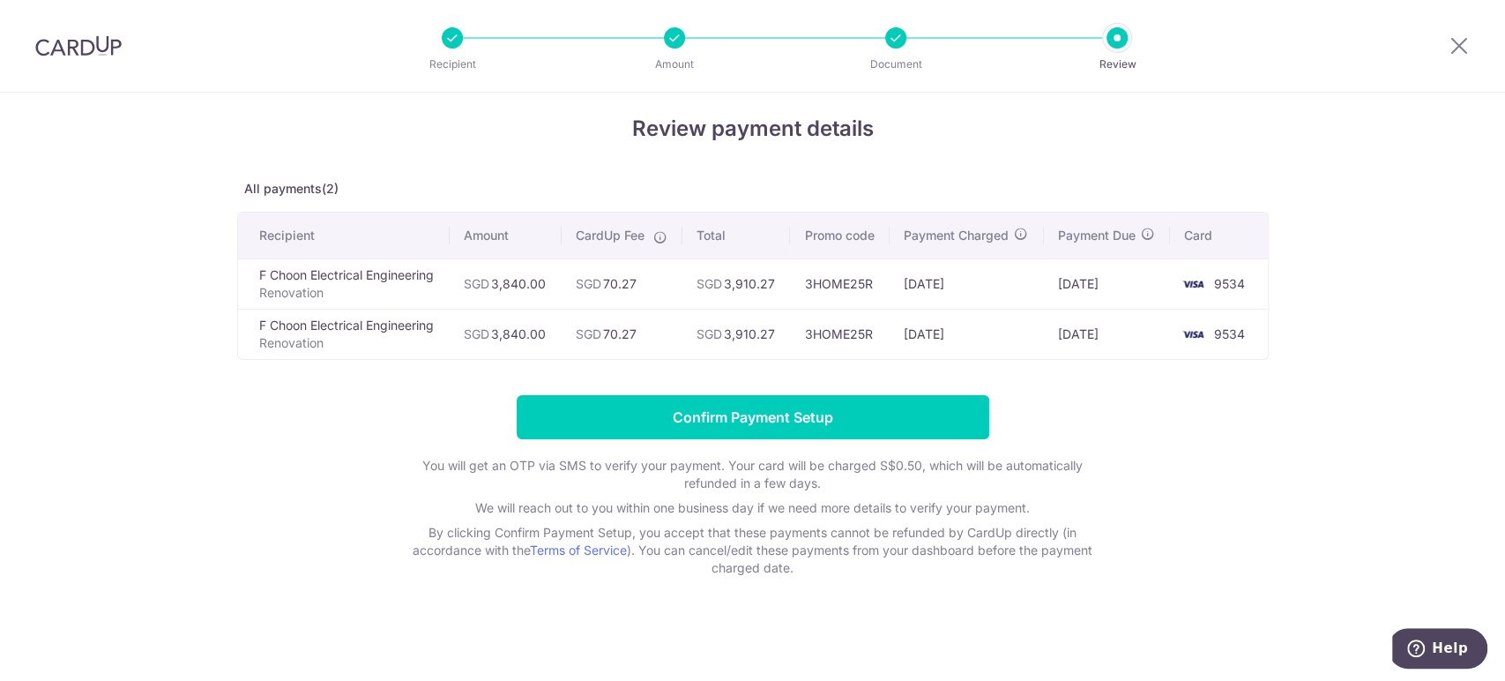
scroll to position [31, 0]
drag, startPoint x: 773, startPoint y: 415, endPoint x: 804, endPoint y: 396, distance: 36.5
click at [773, 415] on input "Confirm Payment Setup" at bounding box center [753, 417] width 473 height 44
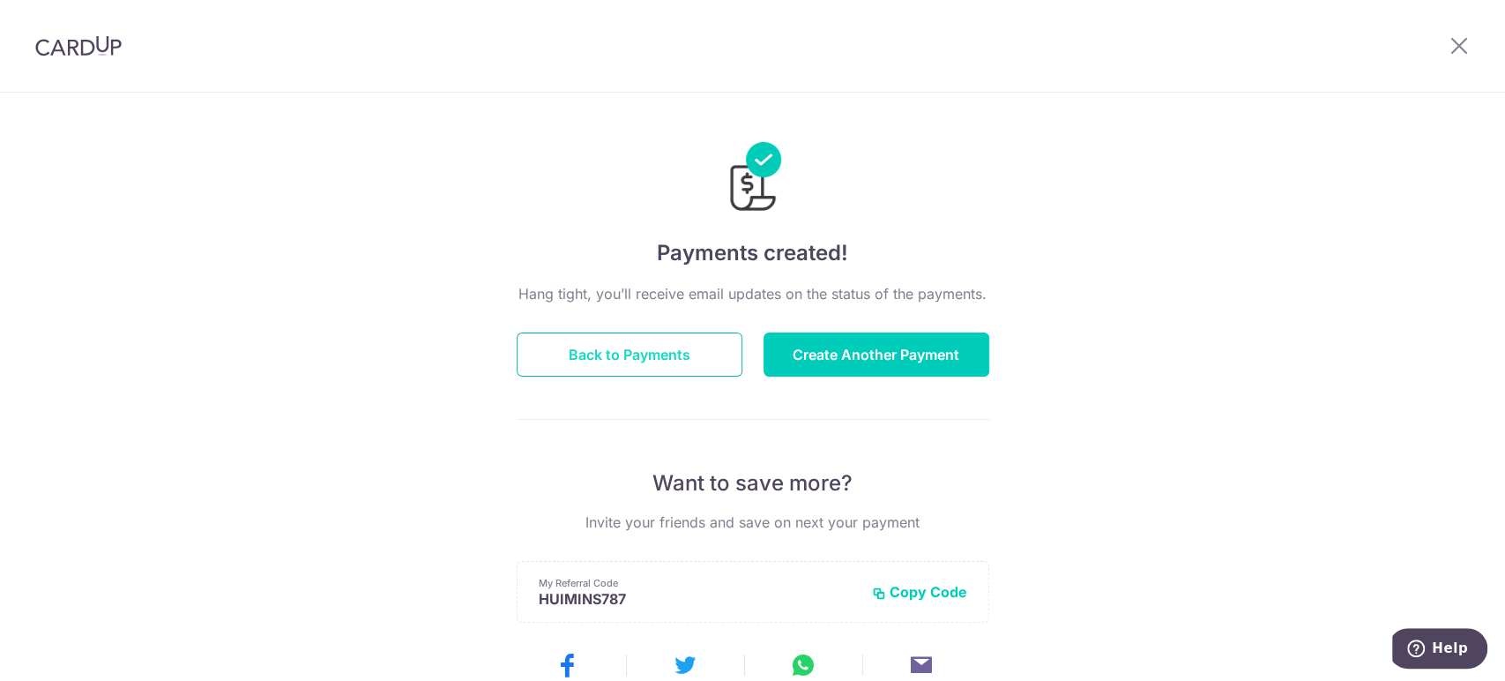
click at [672, 353] on button "Back to Payments" at bounding box center [630, 354] width 226 height 44
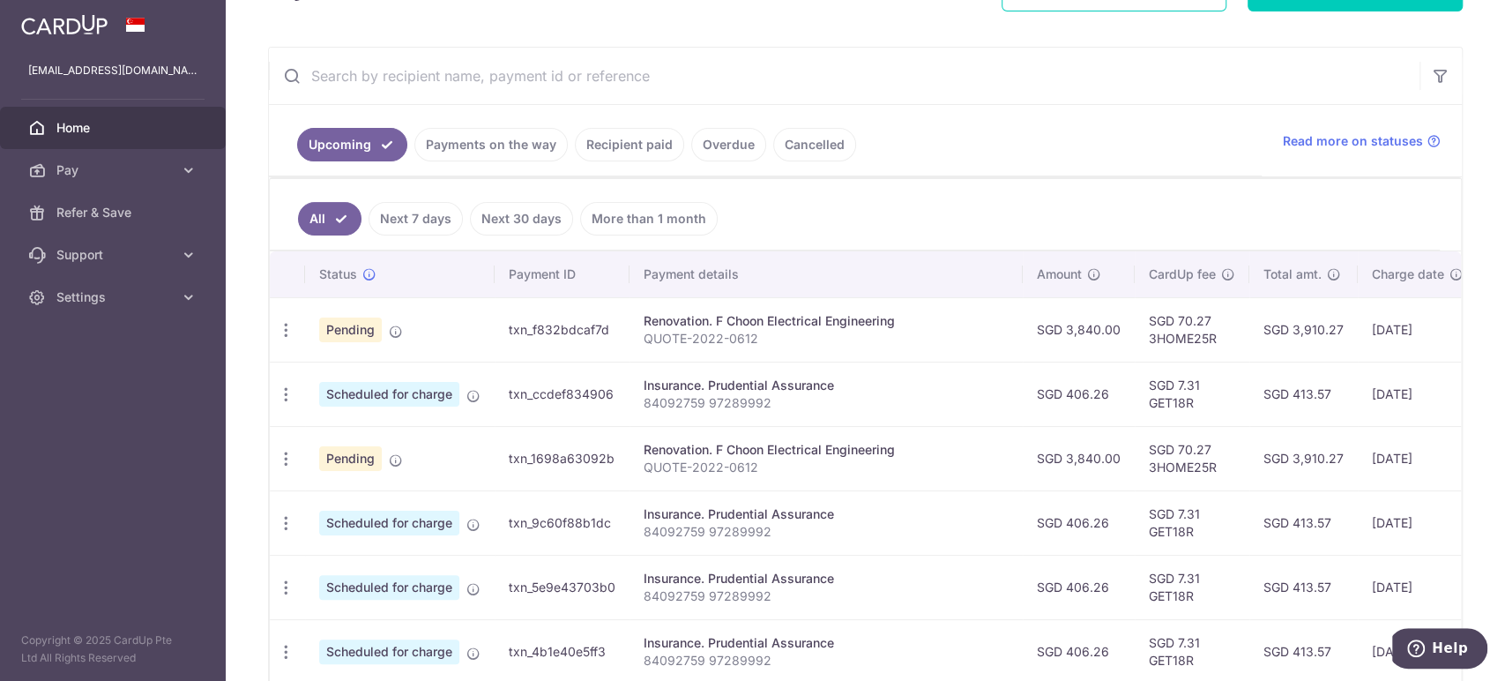
scroll to position [454, 0]
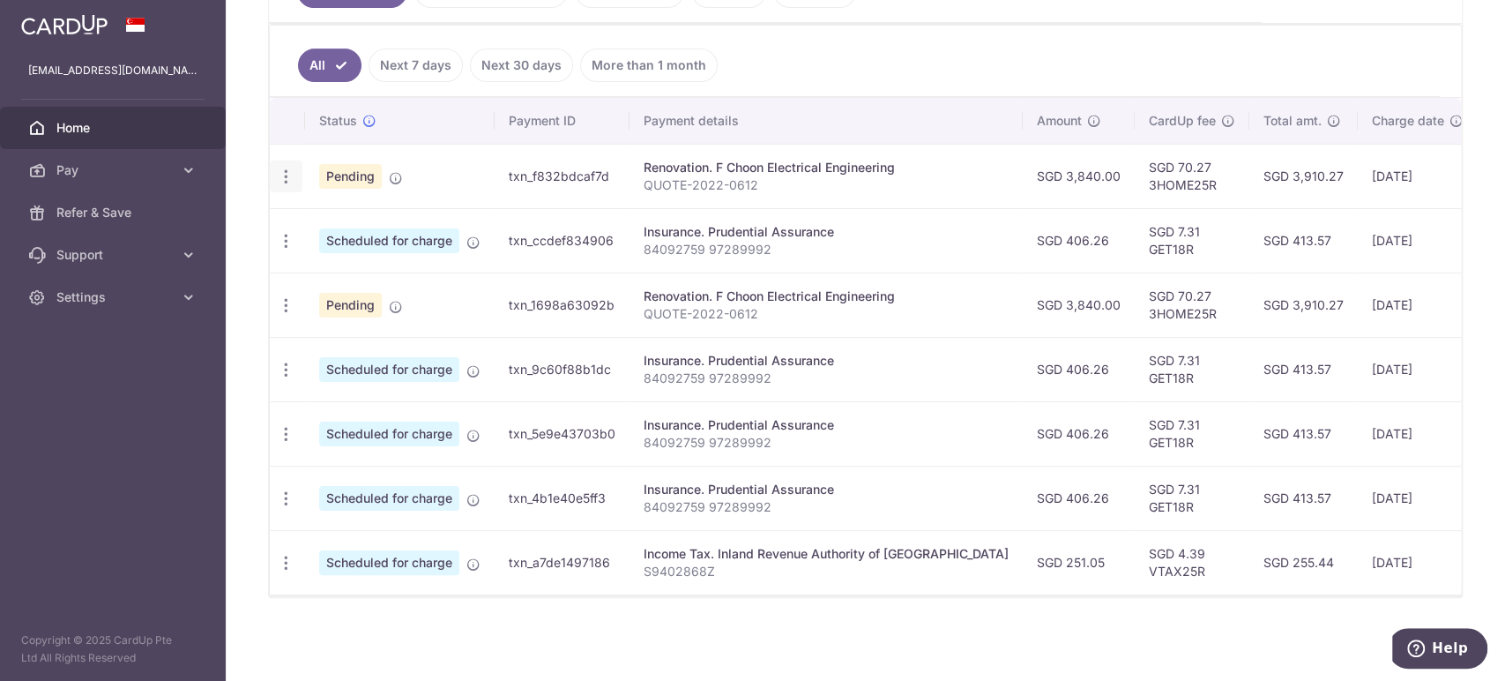
click at [288, 169] on icon "button" at bounding box center [286, 177] width 19 height 19
click at [340, 217] on span "Update payment" at bounding box center [380, 224] width 120 height 21
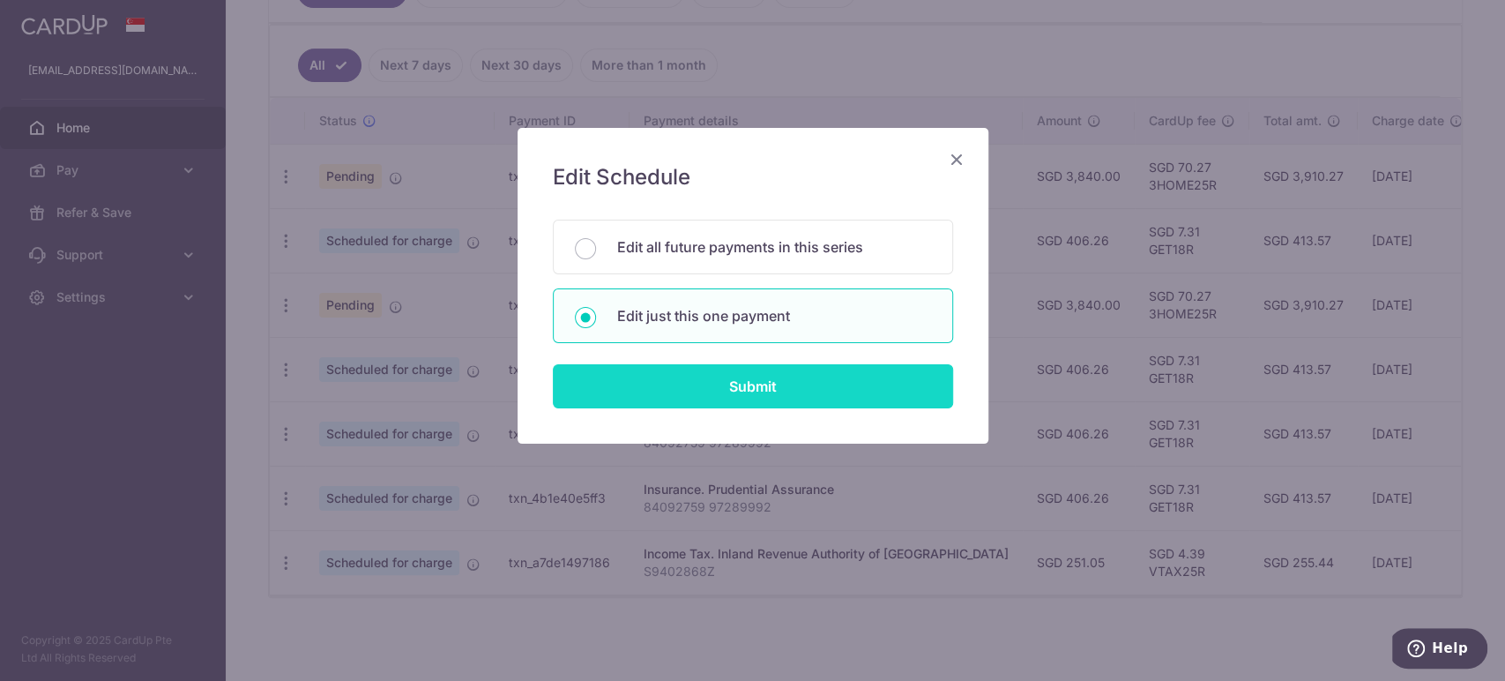
click at [708, 396] on input "Submit" at bounding box center [753, 386] width 400 height 44
radio input "true"
type input "3,840.00"
type input "[DATE]"
type input "QUOTE-2022-0612"
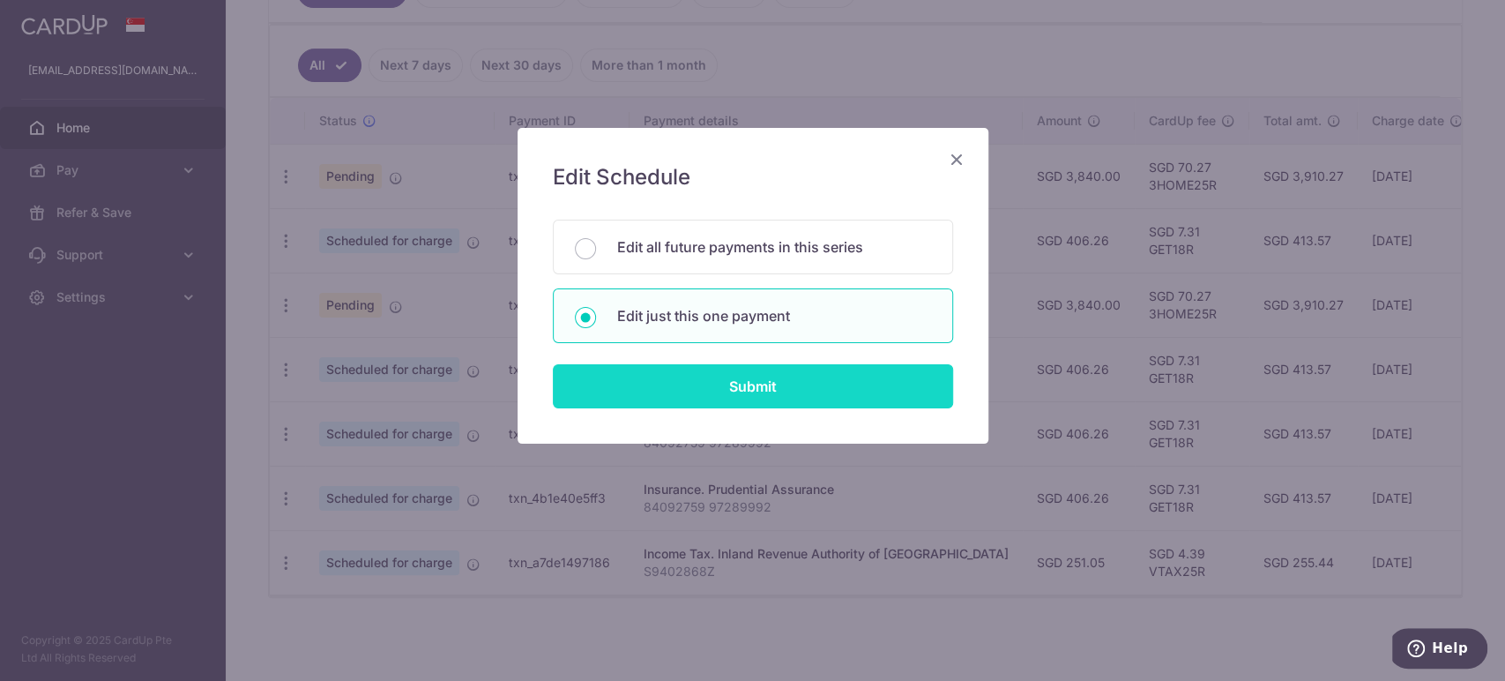
type input "80% deposit and 20%"
type input "3HOME25R"
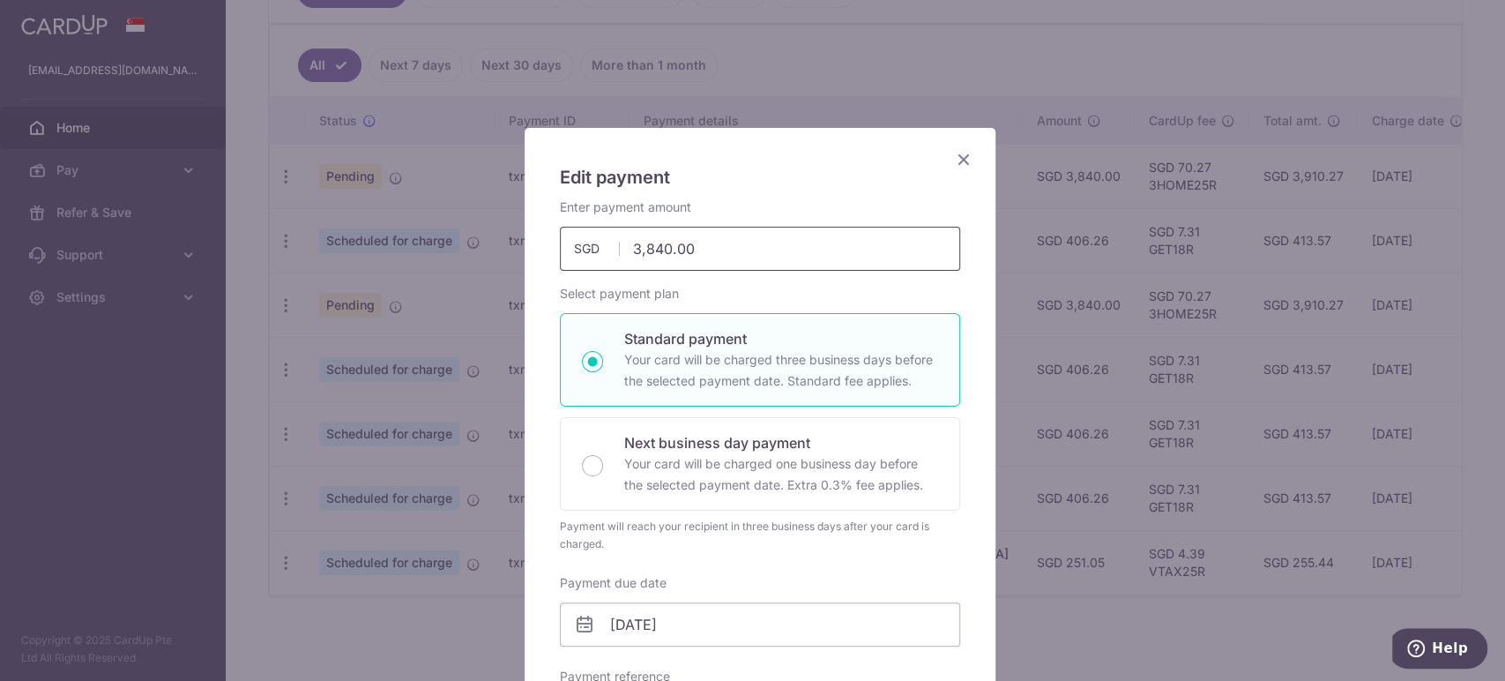
click at [698, 250] on input "3,840.00" at bounding box center [760, 249] width 400 height 44
drag, startPoint x: 718, startPoint y: 251, endPoint x: 589, endPoint y: 250, distance: 128.8
click at [589, 250] on div "3,840.00 3840.00 SGD" at bounding box center [760, 249] width 400 height 44
click at [758, 280] on div "Enter payment amount 960.00 960.00 SGD To change the payment amount, please can…" at bounding box center [760, 665] width 400 height 935
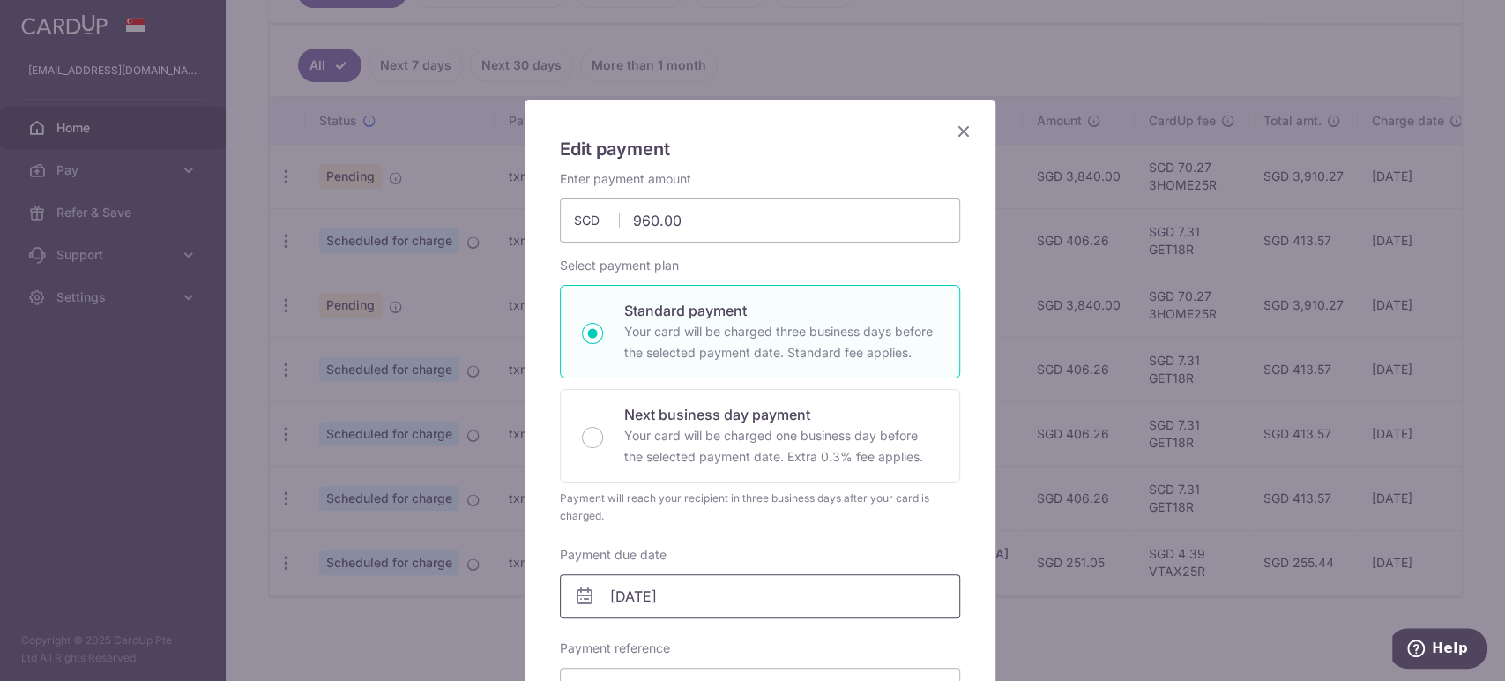
scroll to position [0, 0]
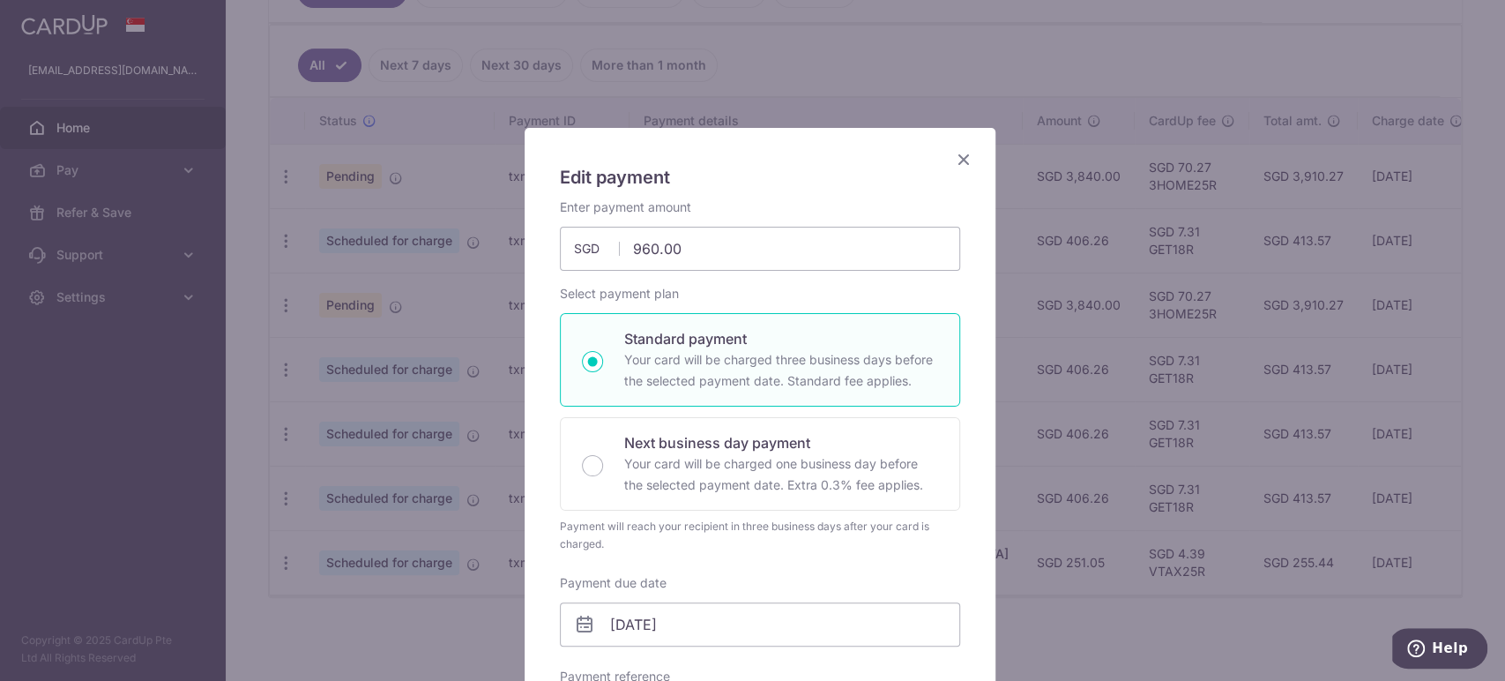
click at [953, 154] on icon "Close" at bounding box center [963, 159] width 21 height 22
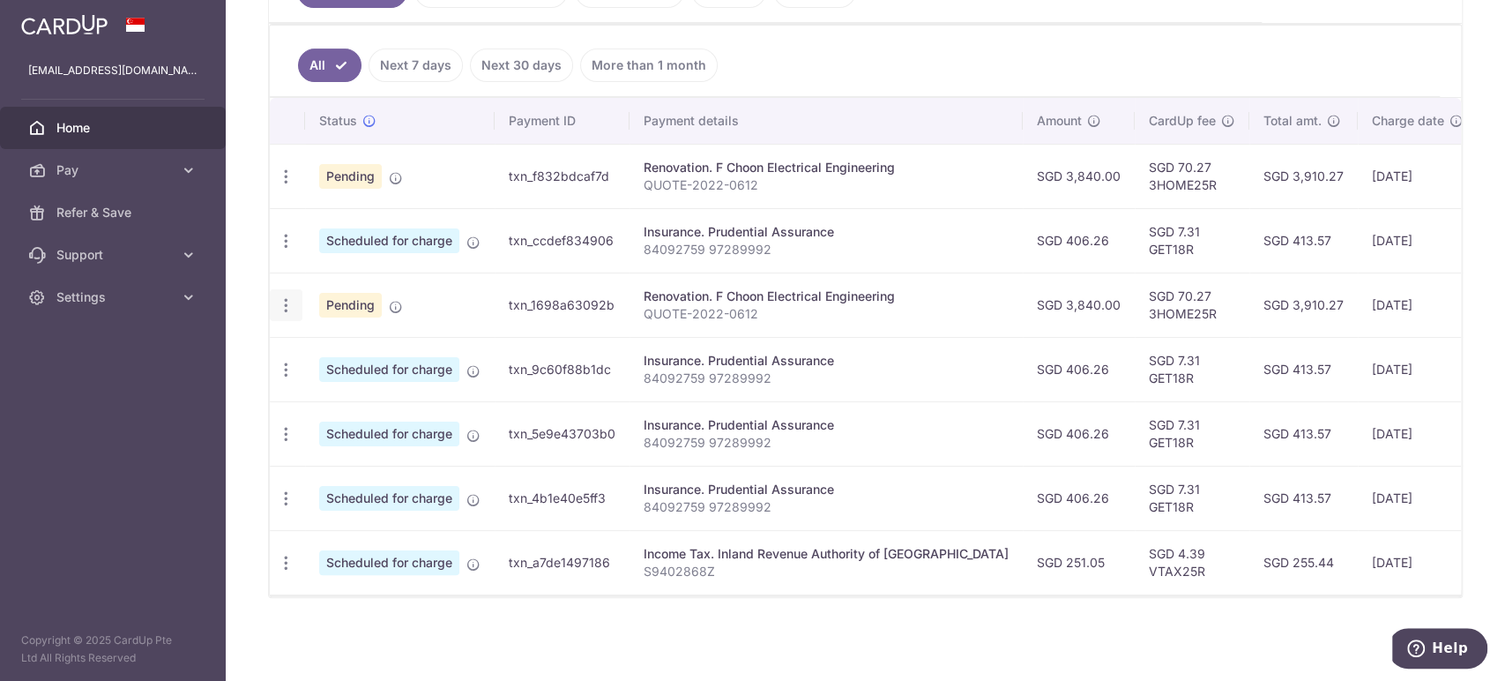
click at [287, 298] on icon "button" at bounding box center [286, 305] width 19 height 19
click at [375, 348] on span "Update payment" at bounding box center [380, 353] width 120 height 21
type input "3,840.00"
radio input "true"
type input "12/10/2025"
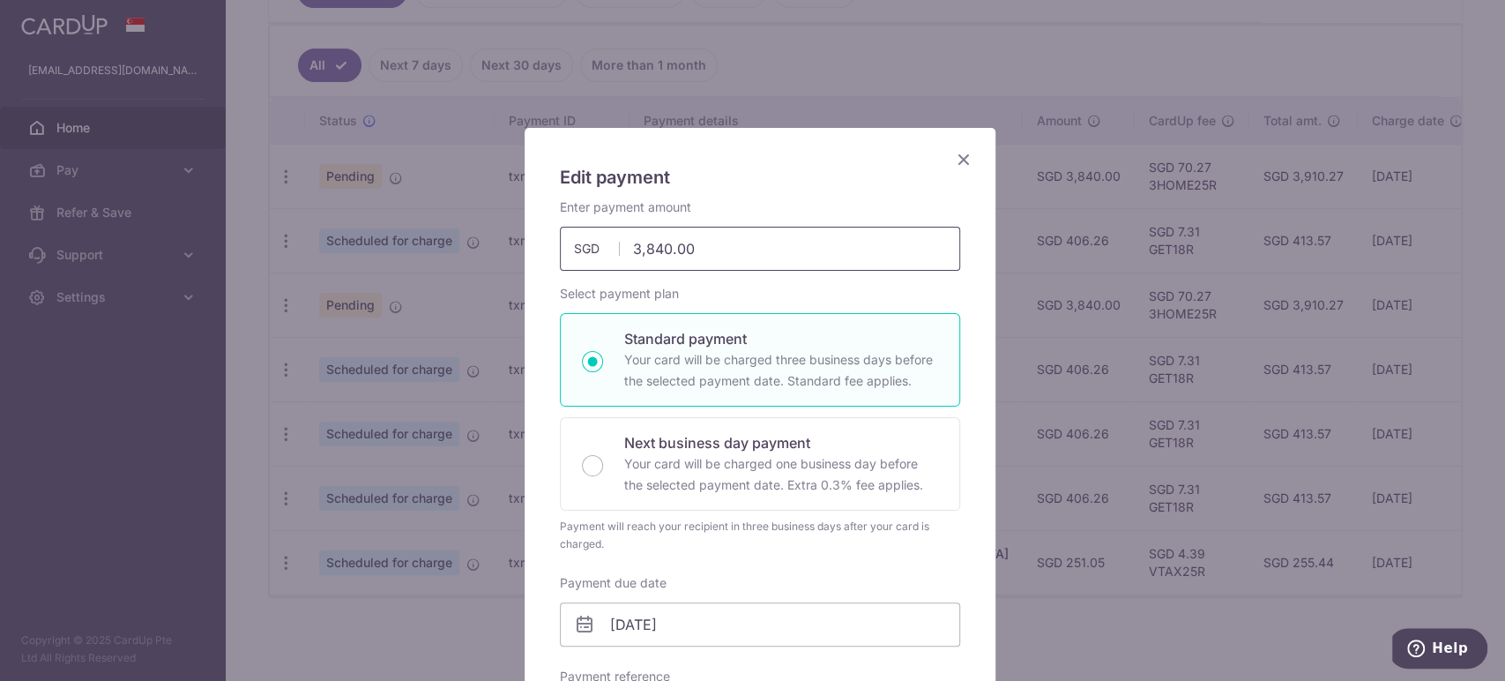
drag, startPoint x: 711, startPoint y: 243, endPoint x: 515, endPoint y: 257, distance: 196.2
click at [515, 257] on div "Edit payment By clicking apply, you will make changes to all payments to F Choo…" at bounding box center [752, 340] width 1505 height 681
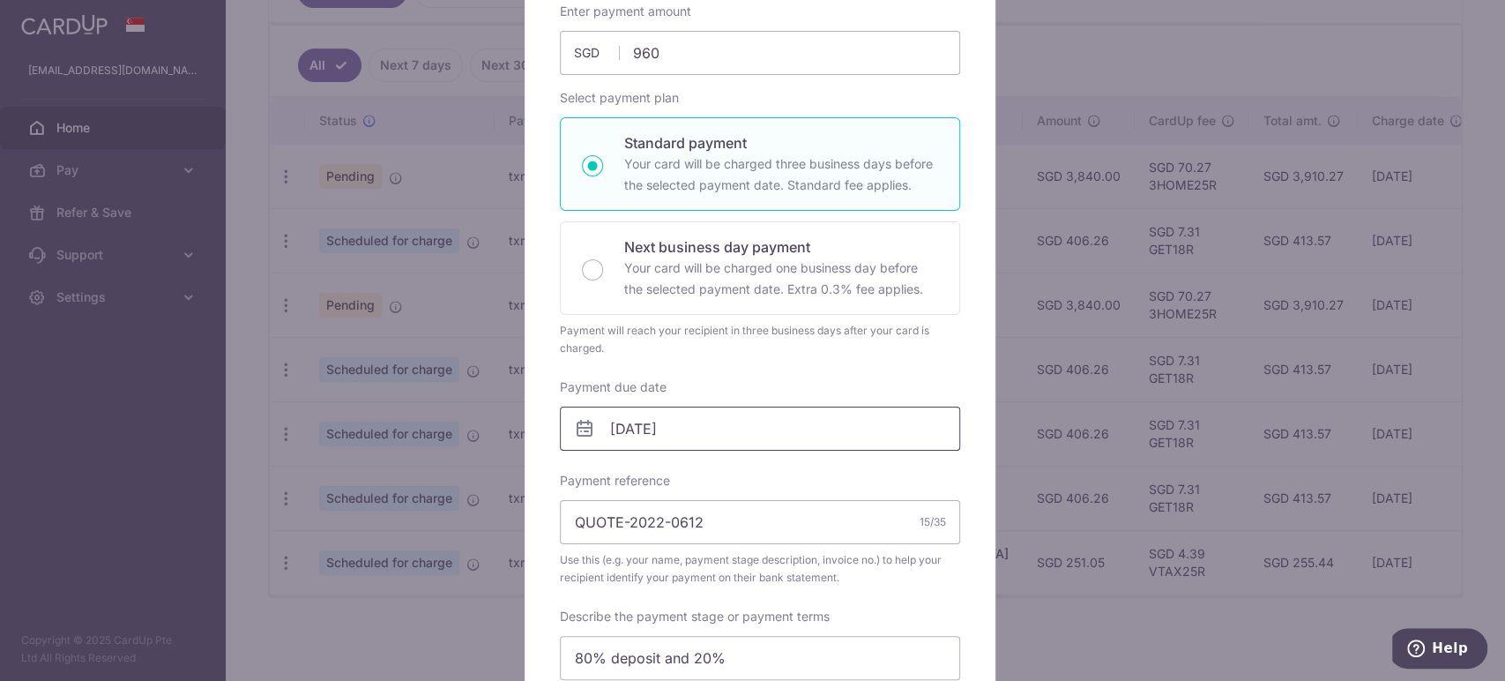
click at [634, 427] on input "12/10/2025" at bounding box center [760, 429] width 400 height 44
type input "960.00"
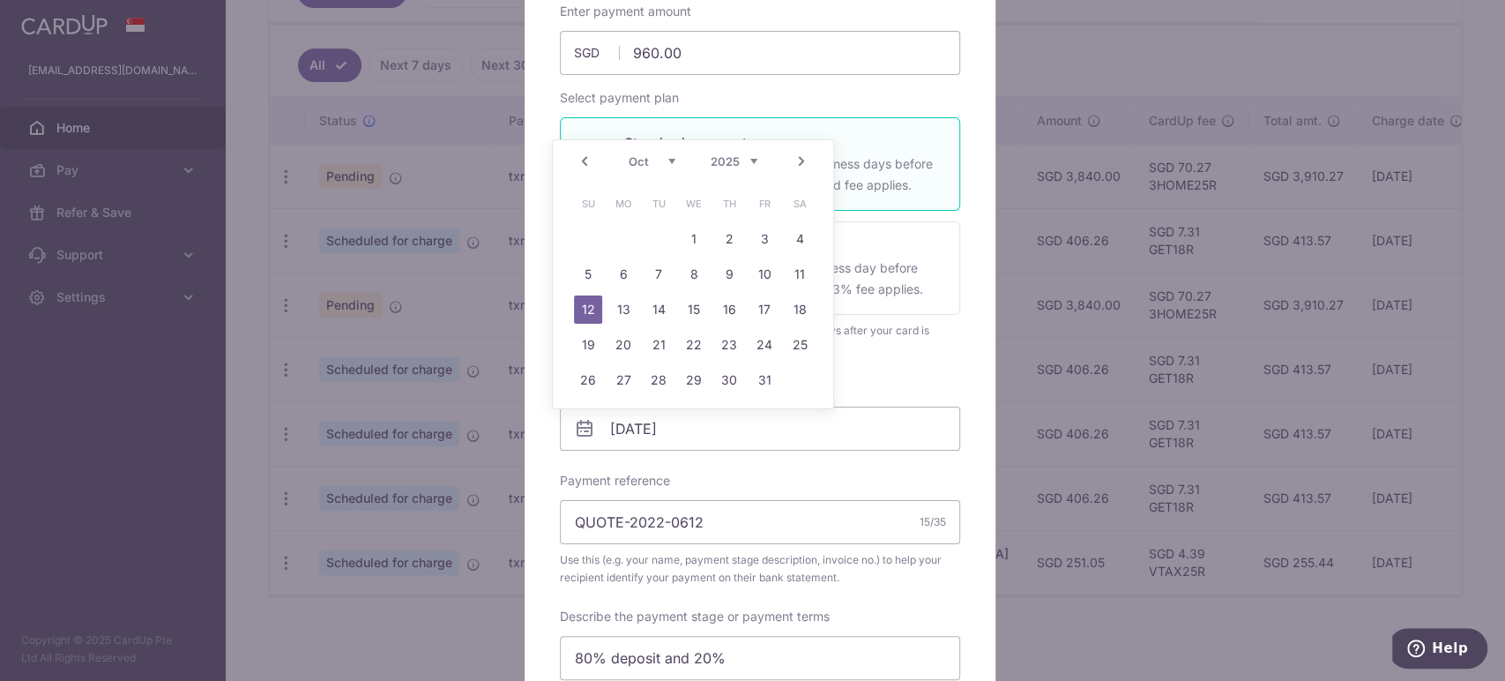
click at [792, 162] on link "Next" at bounding box center [801, 161] width 21 height 21
click at [766, 301] on link "14" at bounding box center [764, 309] width 28 height 28
type input "14/11/2025"
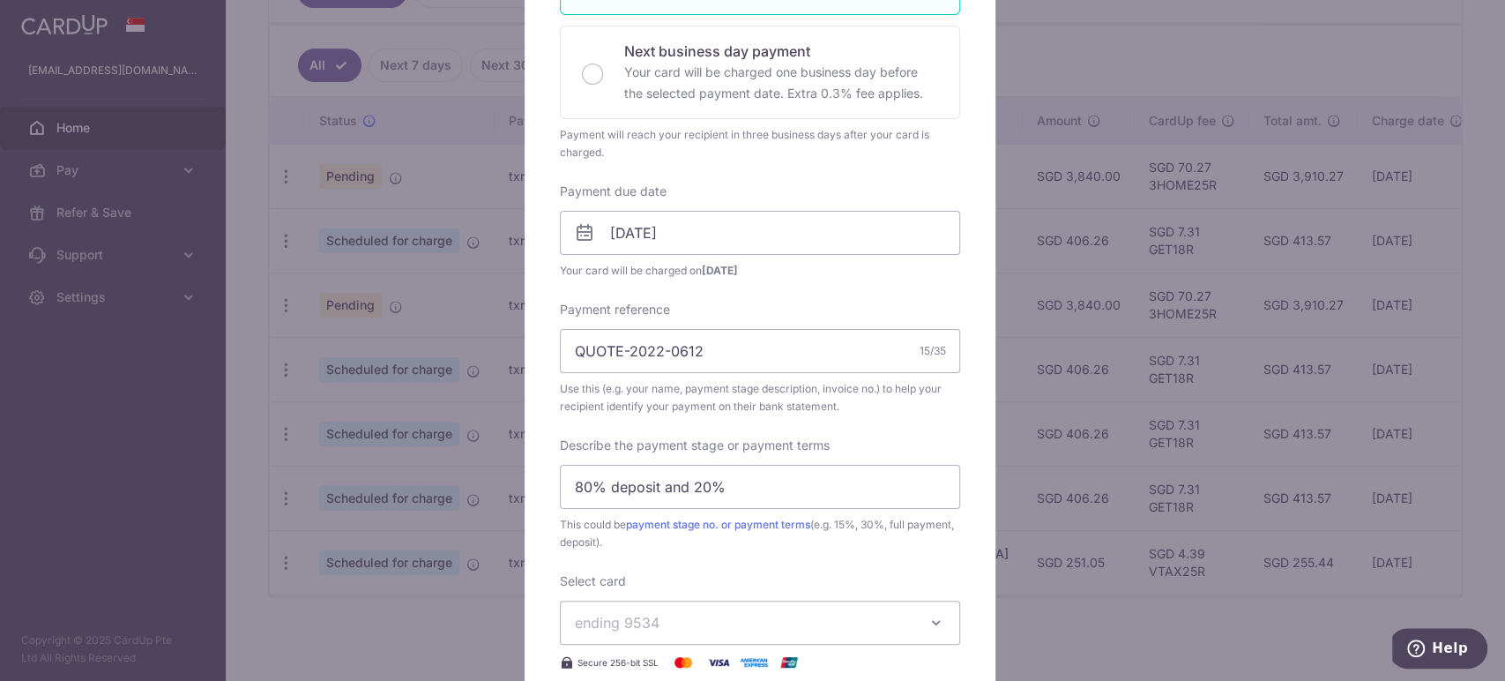
scroll to position [587, 0]
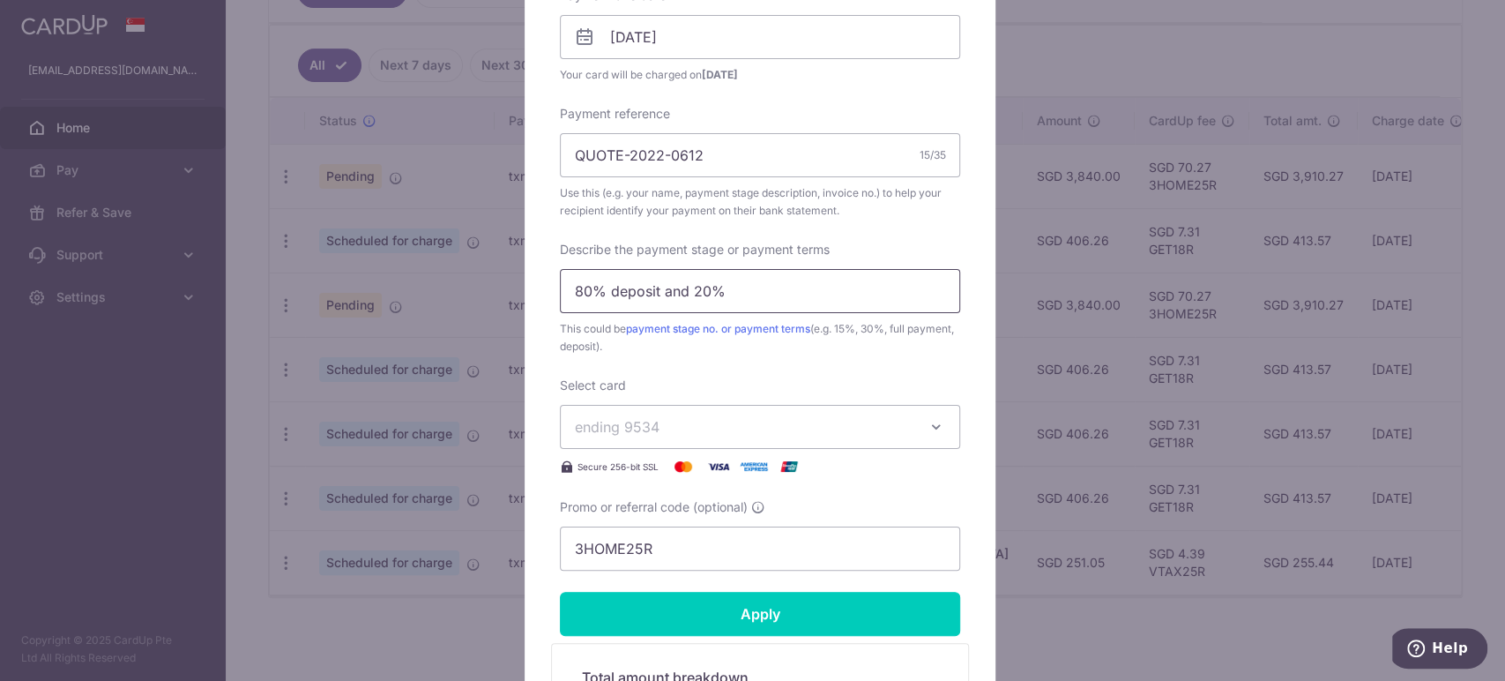
drag, startPoint x: 681, startPoint y: 287, endPoint x: 508, endPoint y: 295, distance: 173.0
click at [508, 295] on div "Edit payment By clicking apply, you will make changes to all payments to F Choo…" at bounding box center [752, 340] width 1505 height 681
click at [614, 283] on input "20%" at bounding box center [760, 291] width 400 height 44
type input "20% balance"
click at [689, 418] on span "ending 9534" at bounding box center [744, 426] width 339 height 21
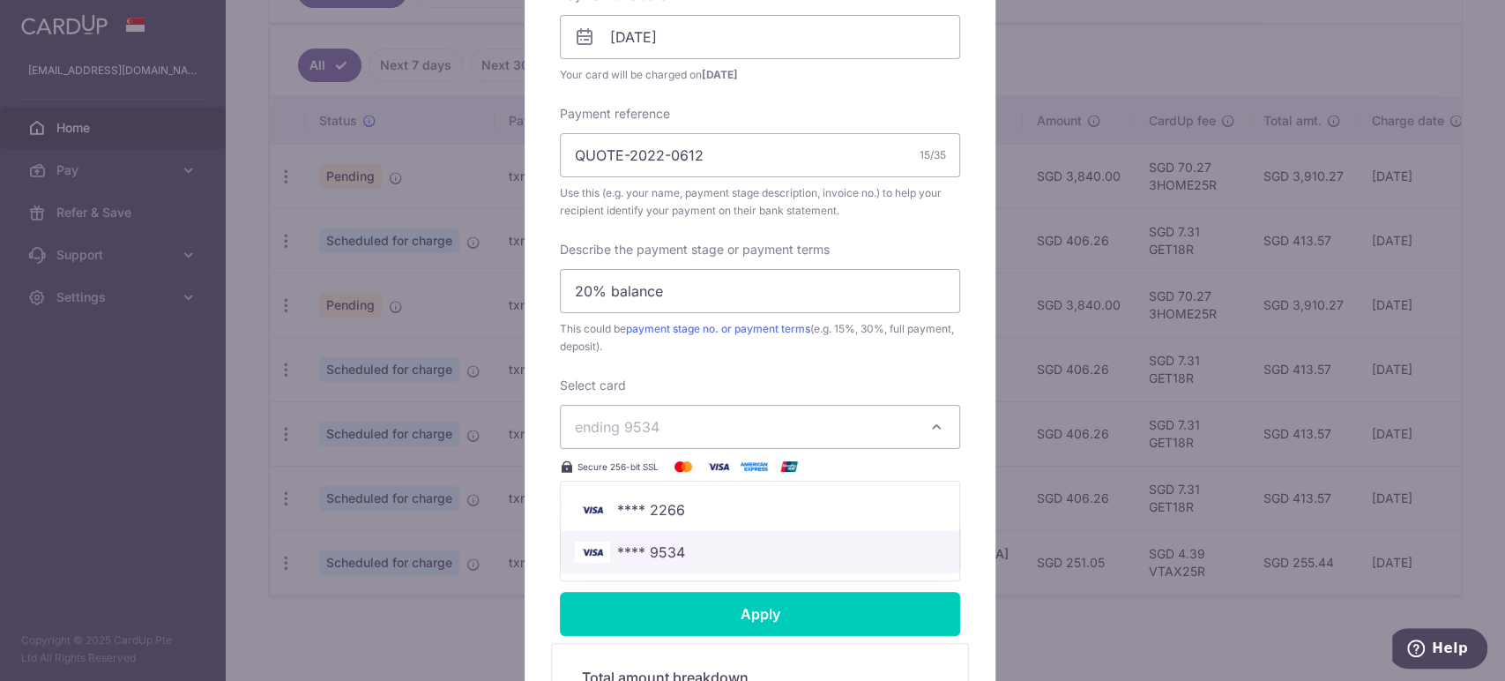
click at [669, 546] on span "**** 9534" at bounding box center [651, 551] width 68 height 21
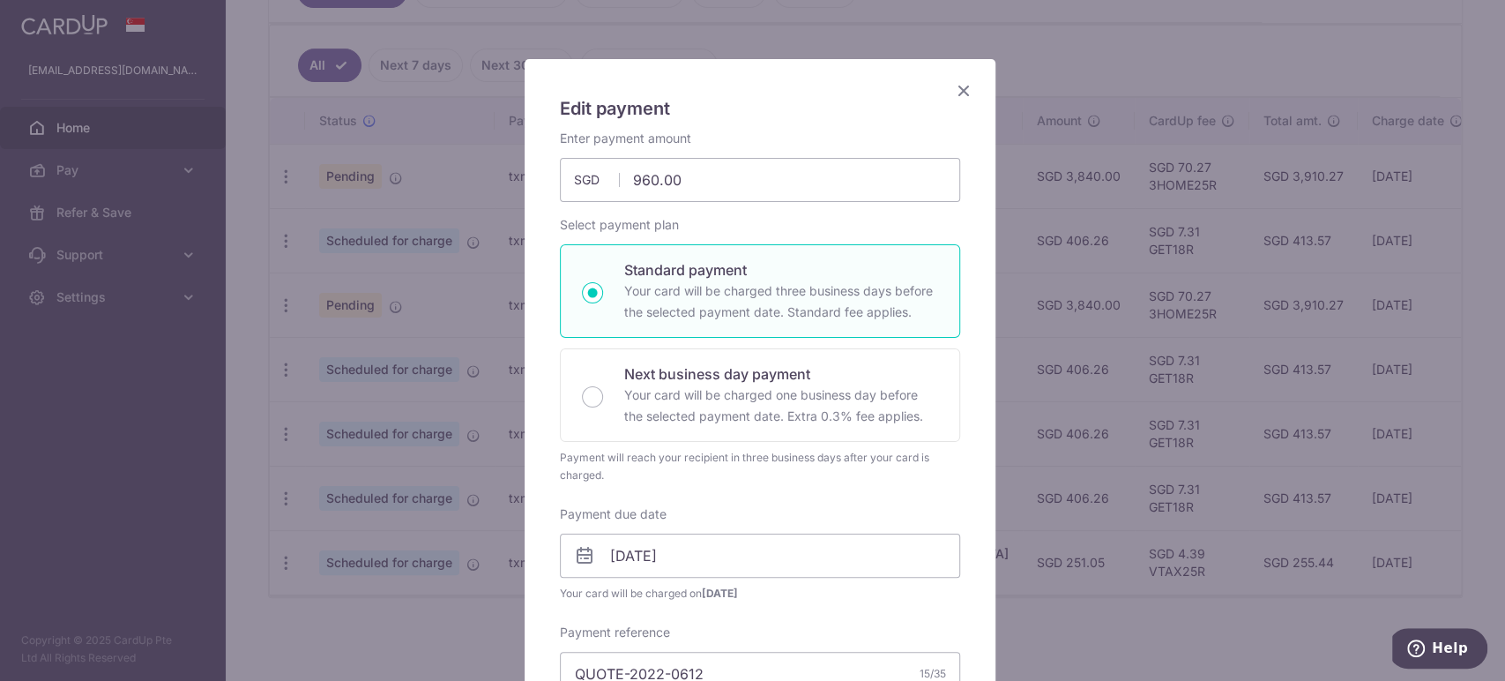
scroll to position [0, 0]
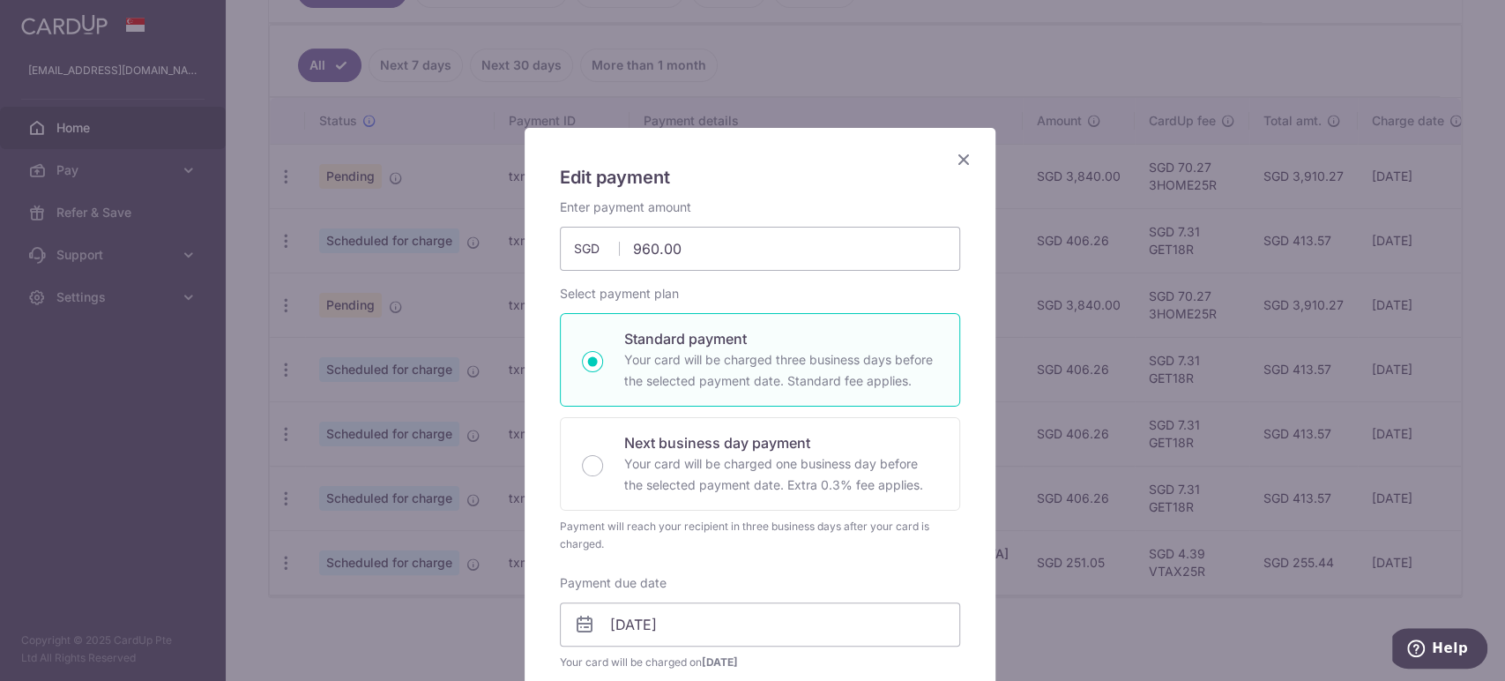
click at [953, 156] on icon "Close" at bounding box center [963, 159] width 21 height 22
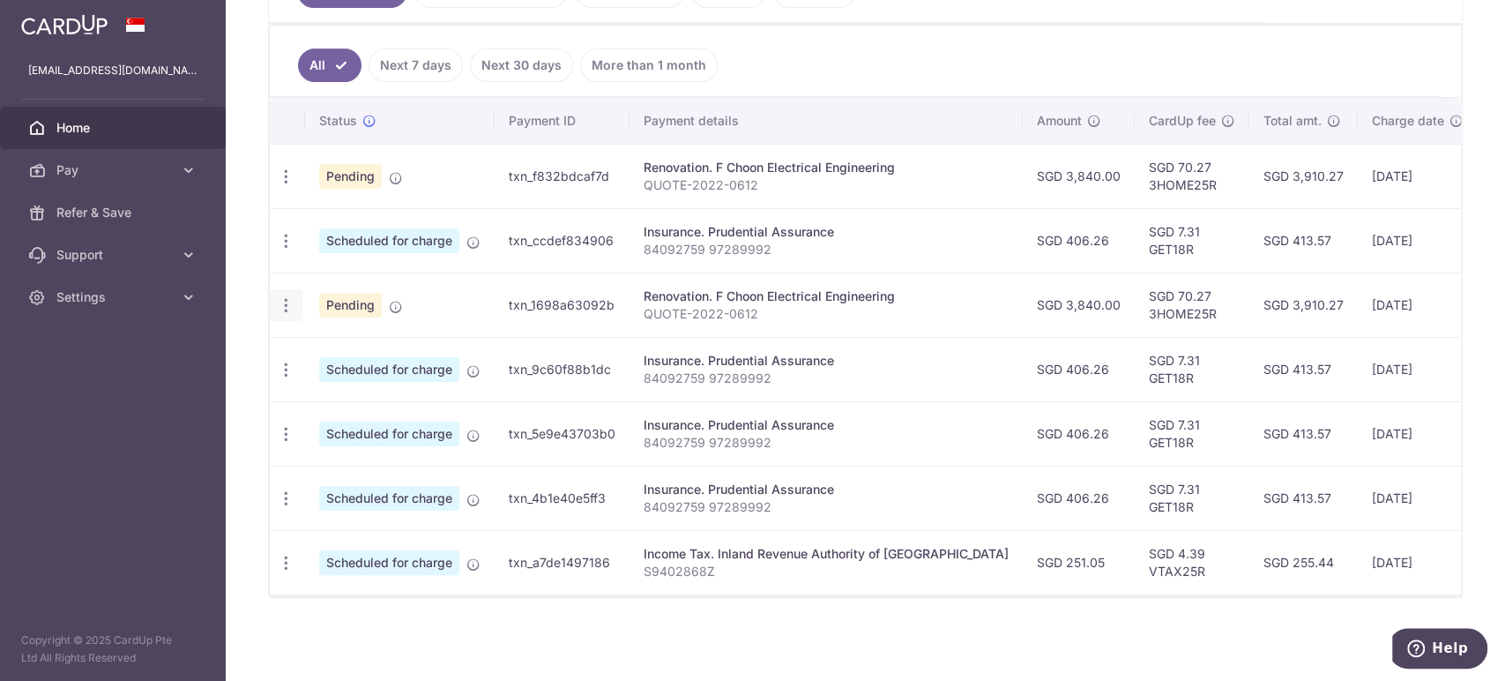
click at [285, 296] on icon "button" at bounding box center [286, 305] width 19 height 19
click at [387, 343] on span "Update payment" at bounding box center [380, 353] width 120 height 21
type input "3,840.00"
radio input "true"
type input "12/10/2025"
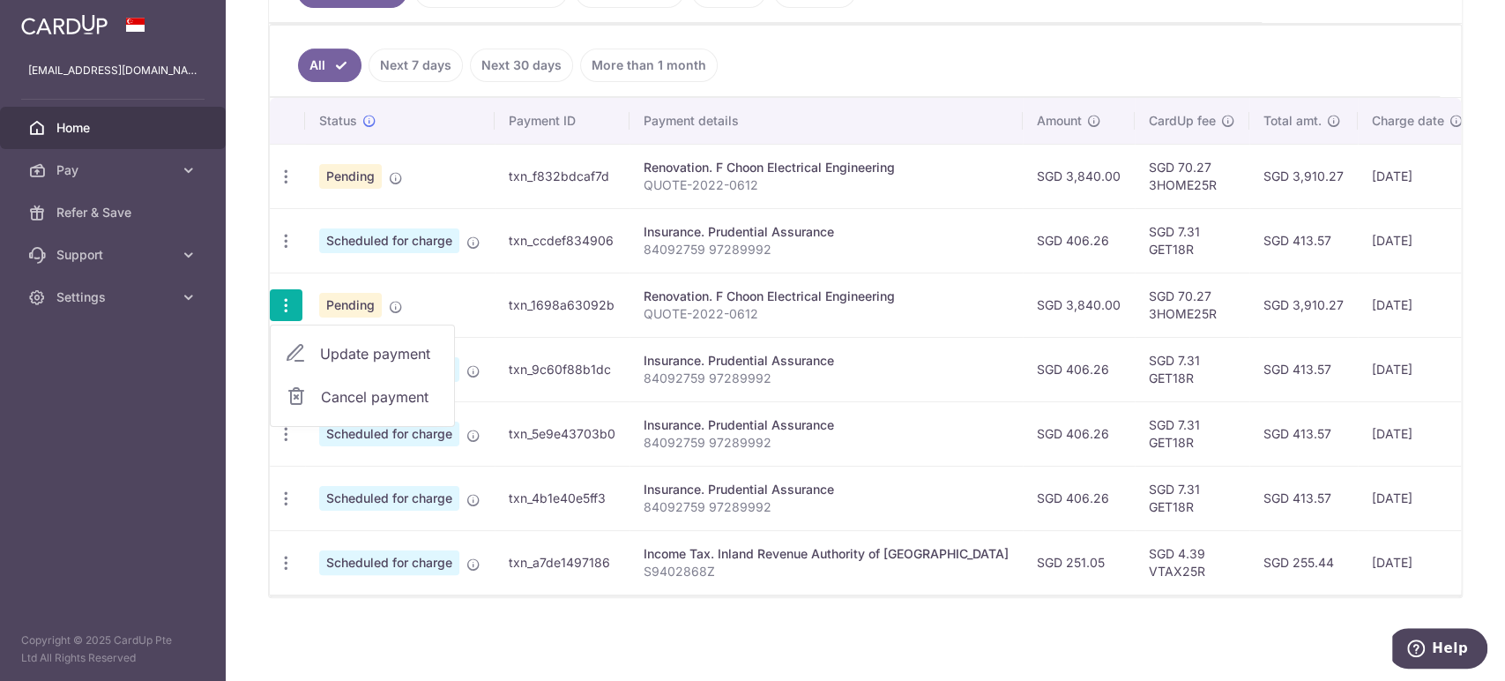
type input "80% deposit and 20%"
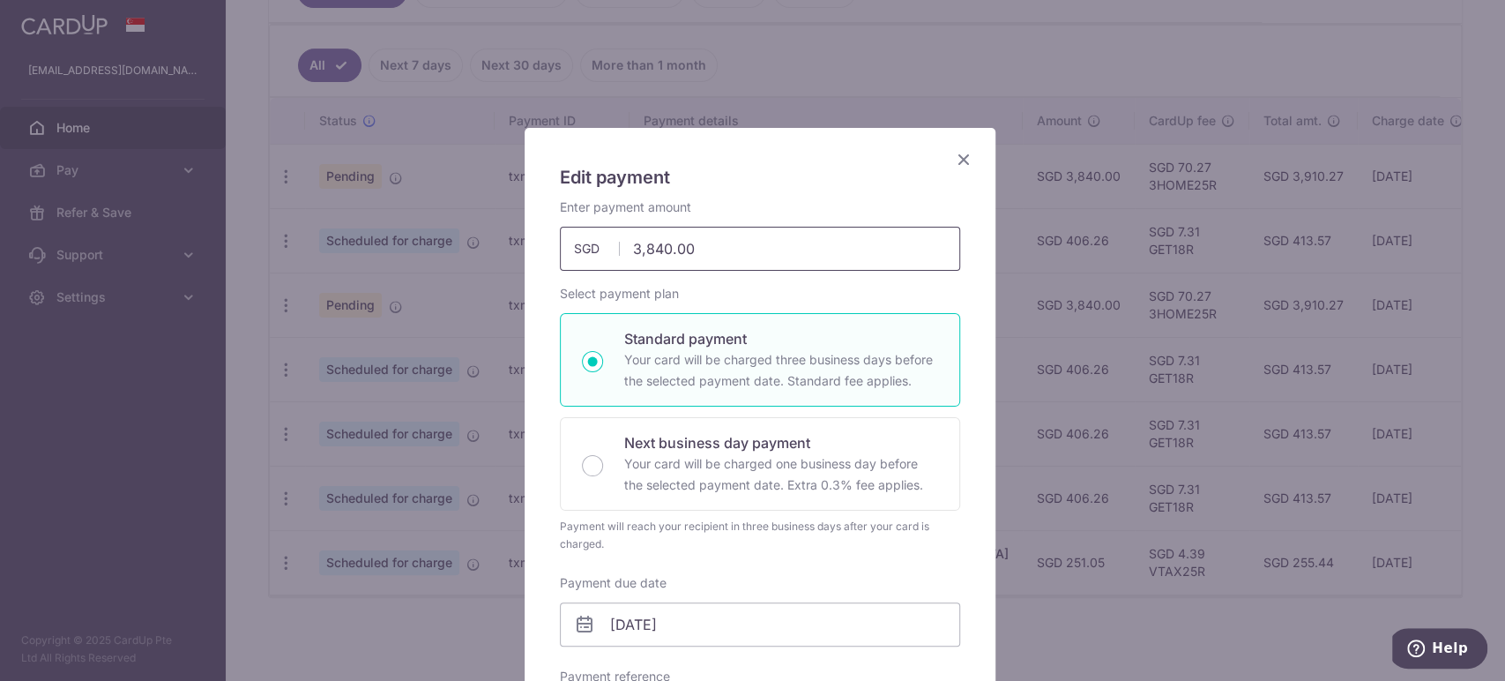
drag, startPoint x: 648, startPoint y: 252, endPoint x: 531, endPoint y: 254, distance: 117.3
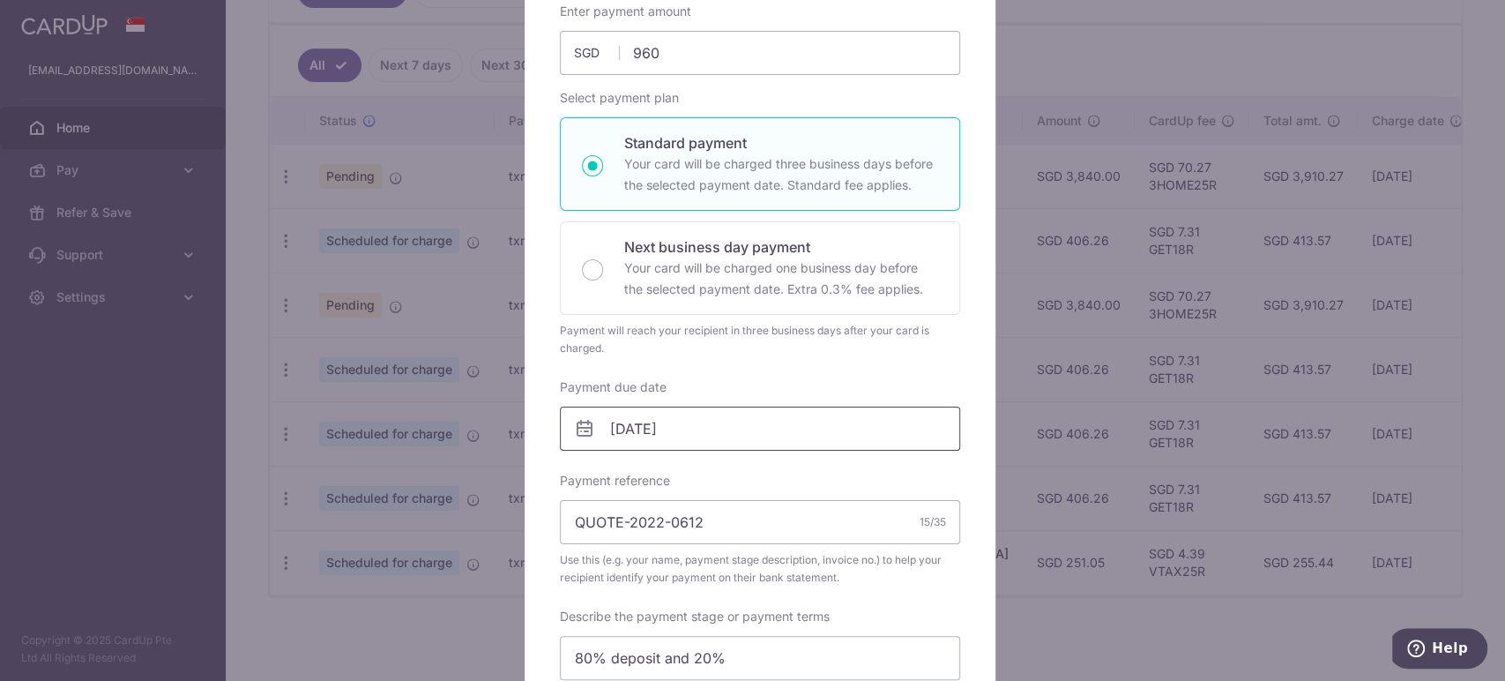
click at [636, 432] on input "12/10/2025" at bounding box center [760, 429] width 400 height 44
type input "960.00"
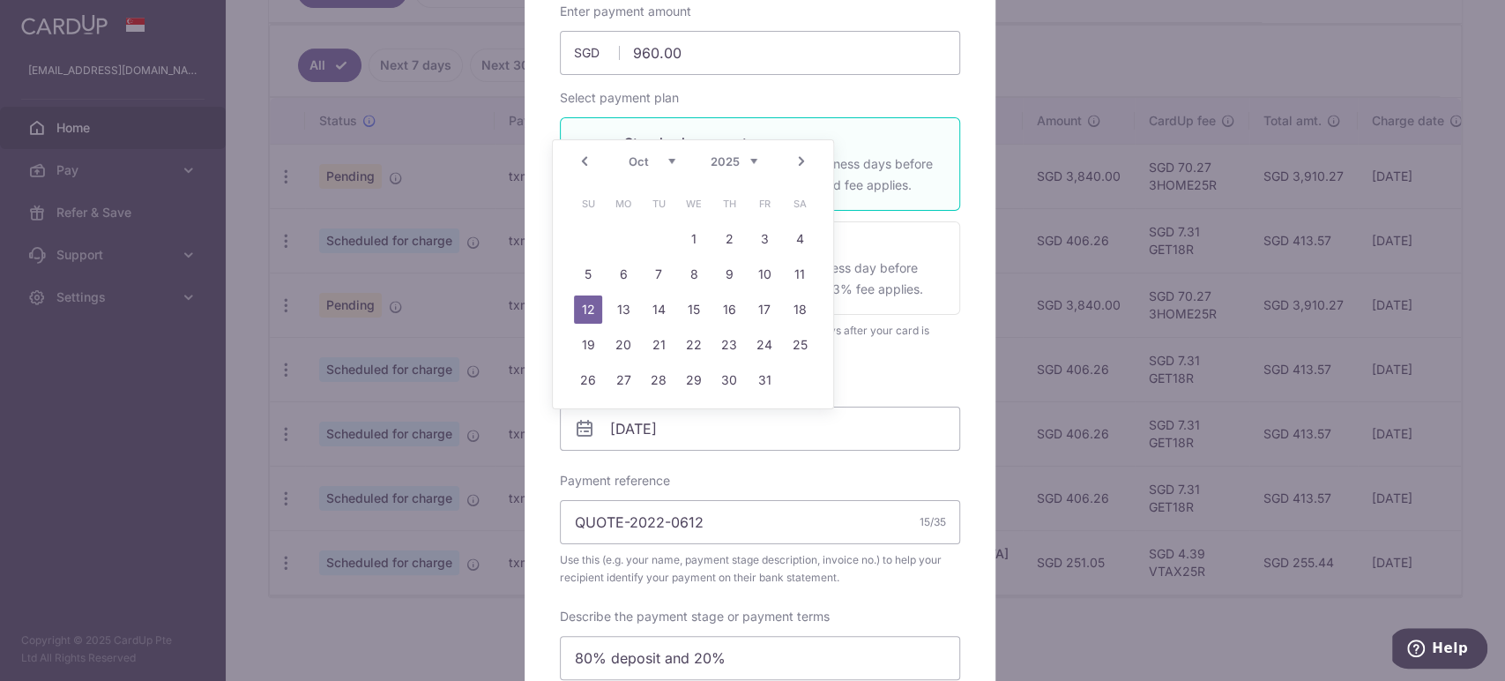
click at [806, 165] on link "Next" at bounding box center [801, 161] width 21 height 21
click at [765, 273] on link "7" at bounding box center [764, 274] width 28 height 28
type input "[DATE]"
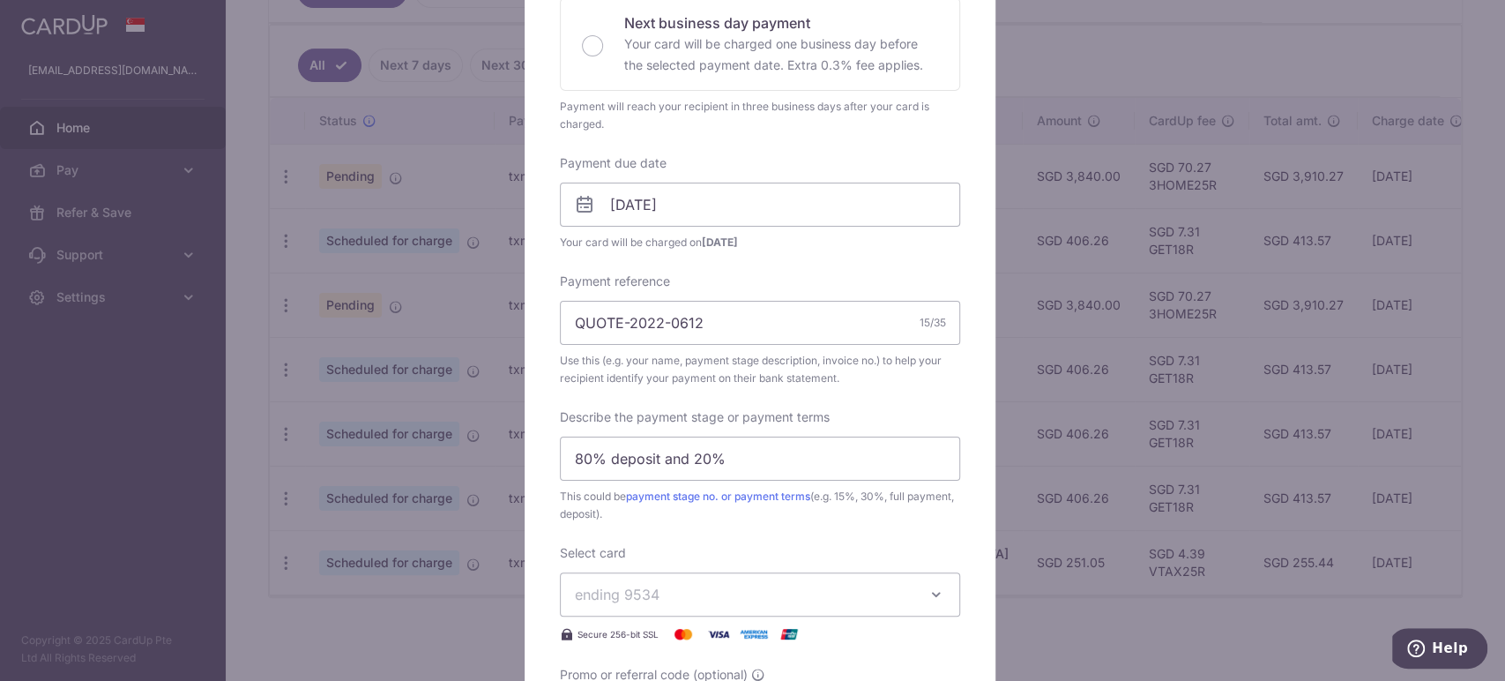
scroll to position [489, 0]
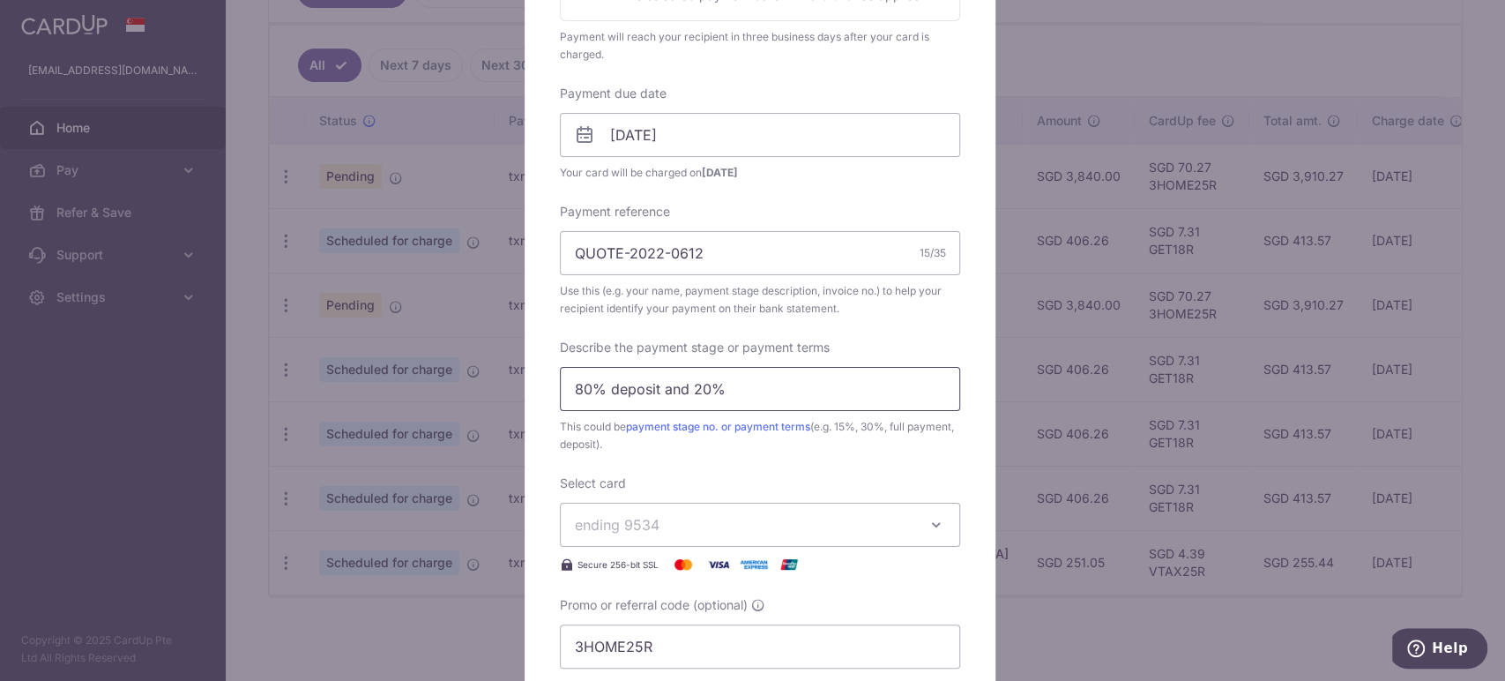
drag, startPoint x: 681, startPoint y: 383, endPoint x: 554, endPoint y: 386, distance: 127.0
click at [560, 386] on input "80% deposit and 20%" at bounding box center [760, 389] width 400 height 44
click at [692, 379] on input "20%" at bounding box center [760, 389] width 400 height 44
type input "20% balance"
click at [844, 472] on div "Enter payment amount 960.00 960.00 SGD To change the payment amount, please can…" at bounding box center [760, 188] width 400 height 959
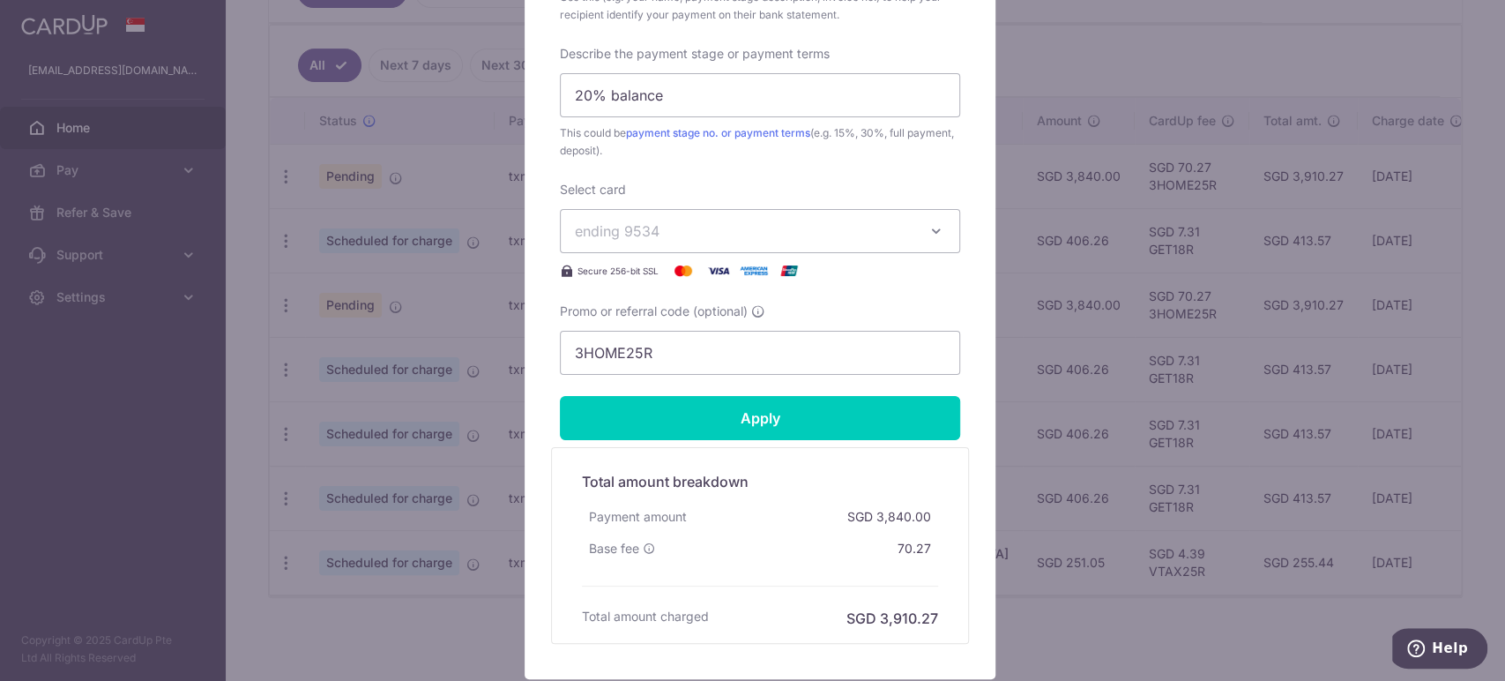
scroll to position [810, 0]
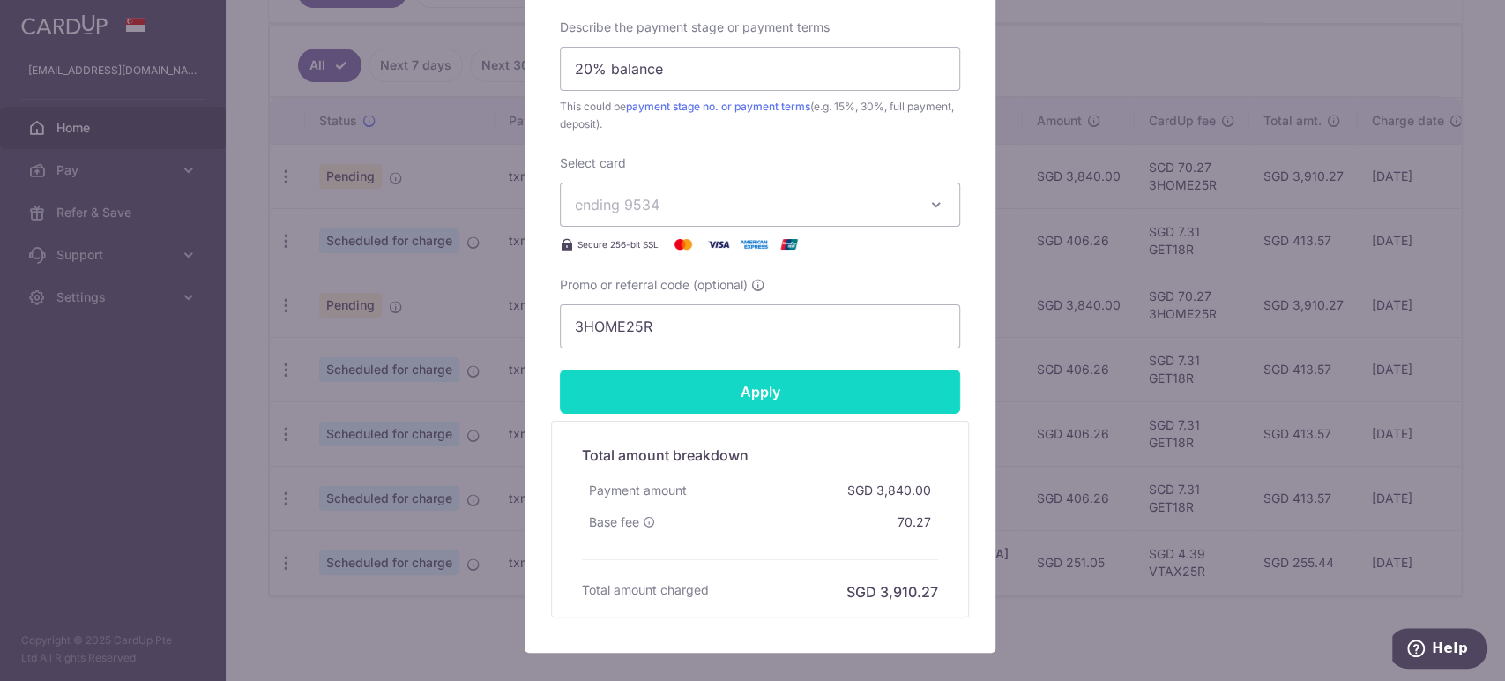
click at [882, 392] on input "Apply" at bounding box center [760, 392] width 400 height 44
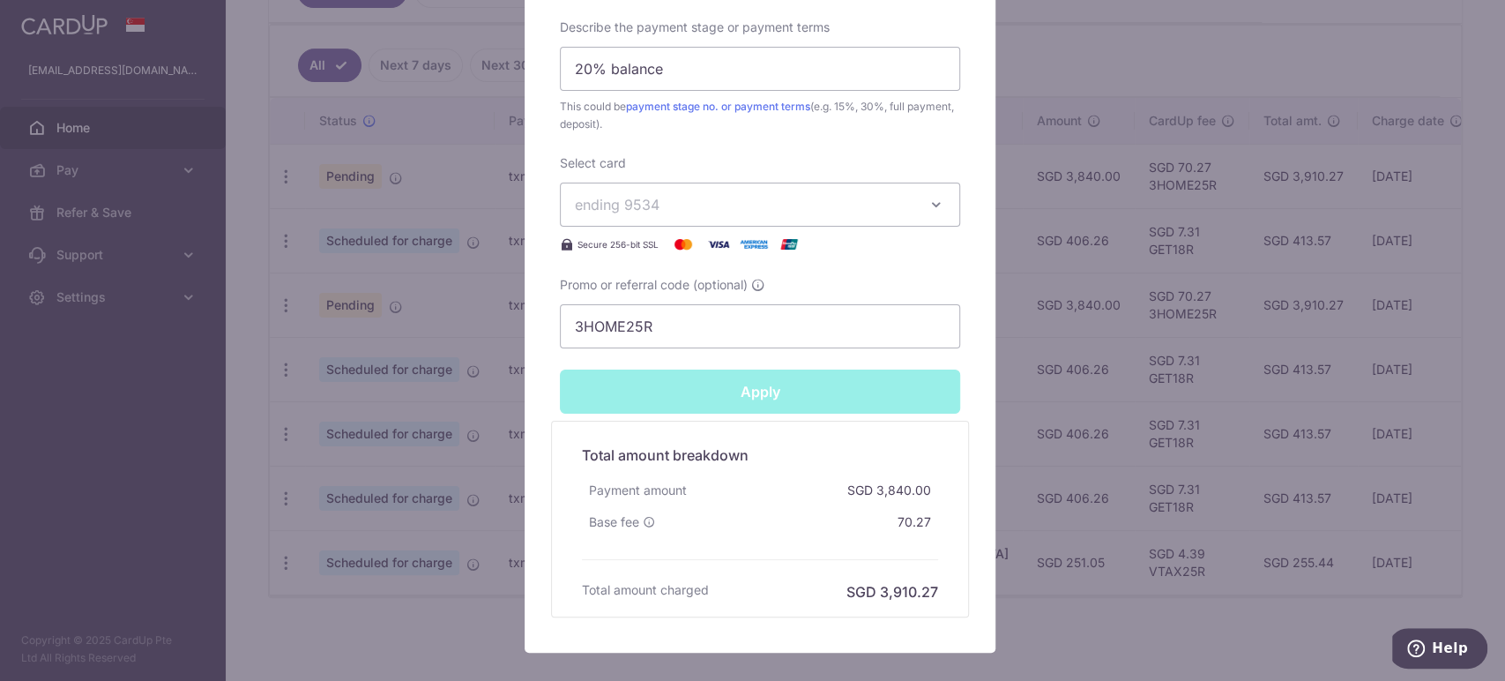
type input "Successfully Applied"
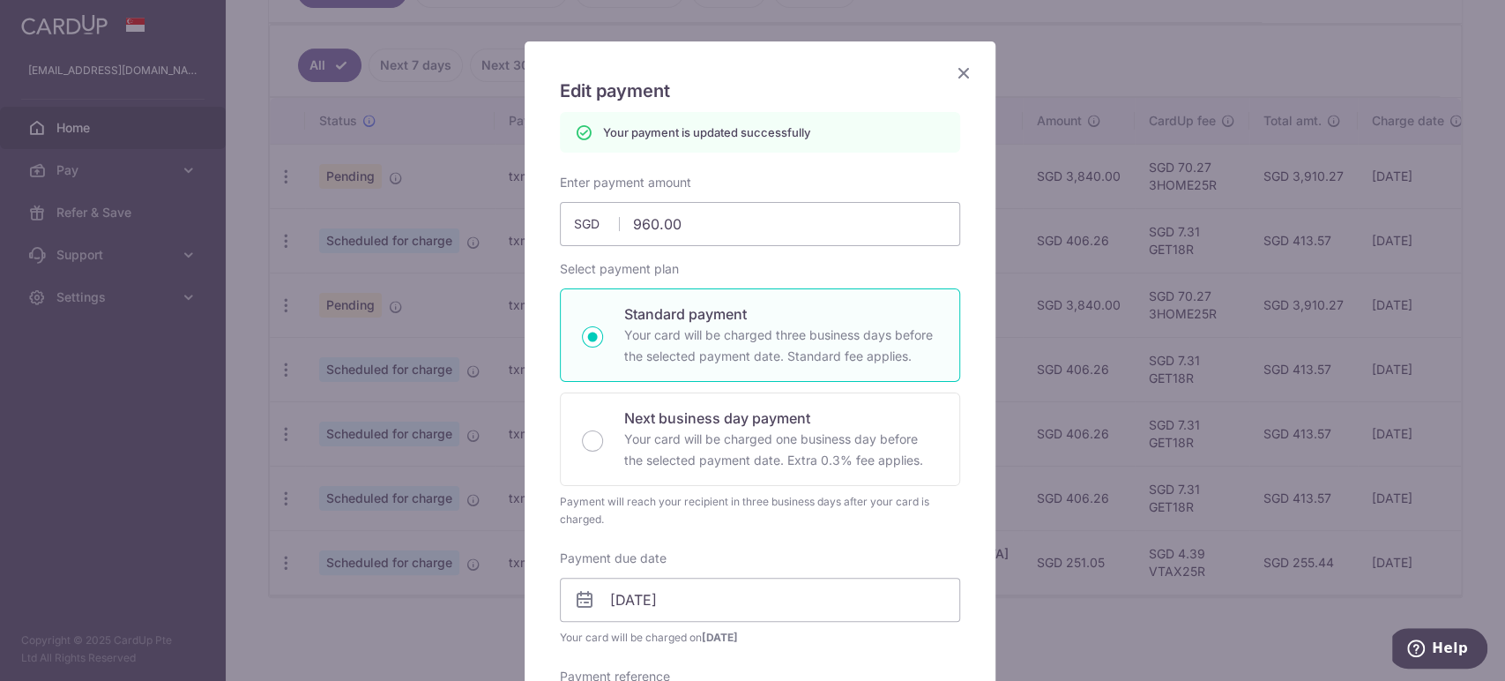
scroll to position [0, 0]
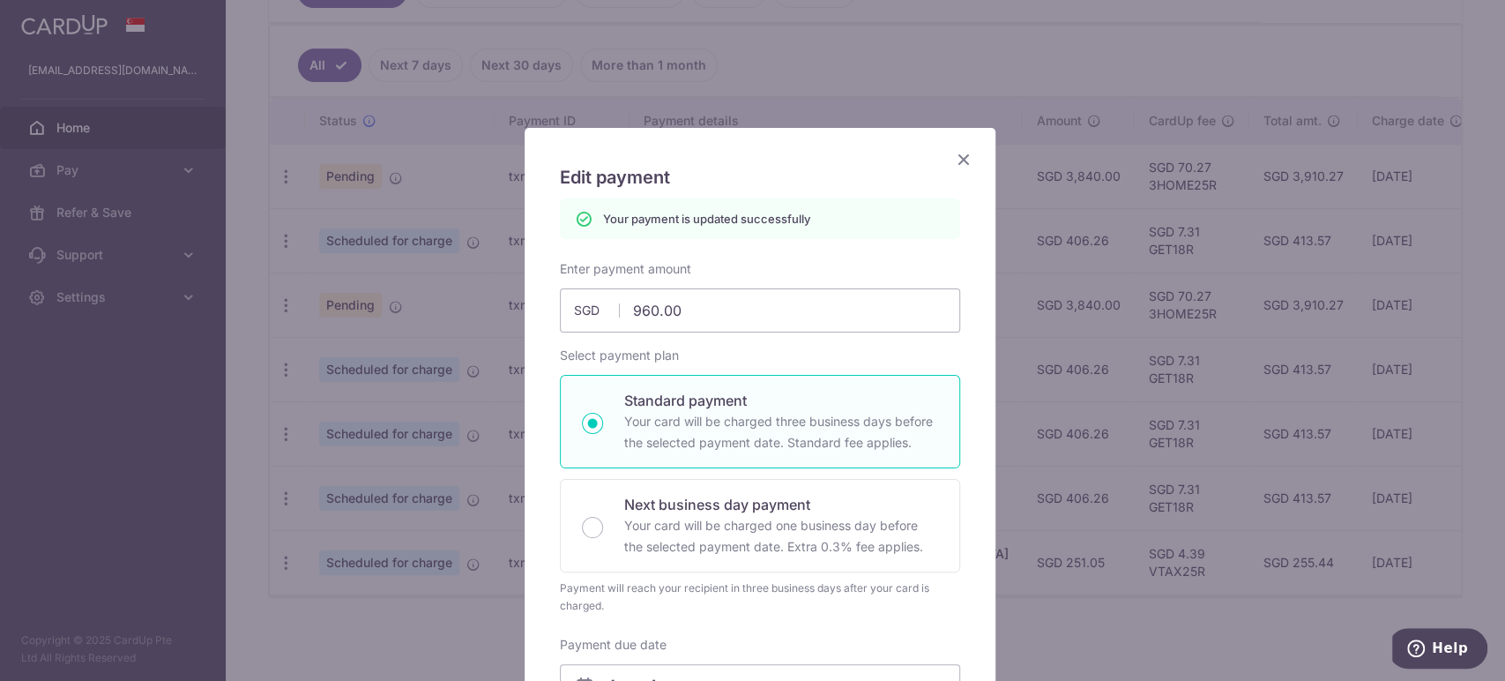
click at [959, 158] on icon "Close" at bounding box center [963, 159] width 21 height 22
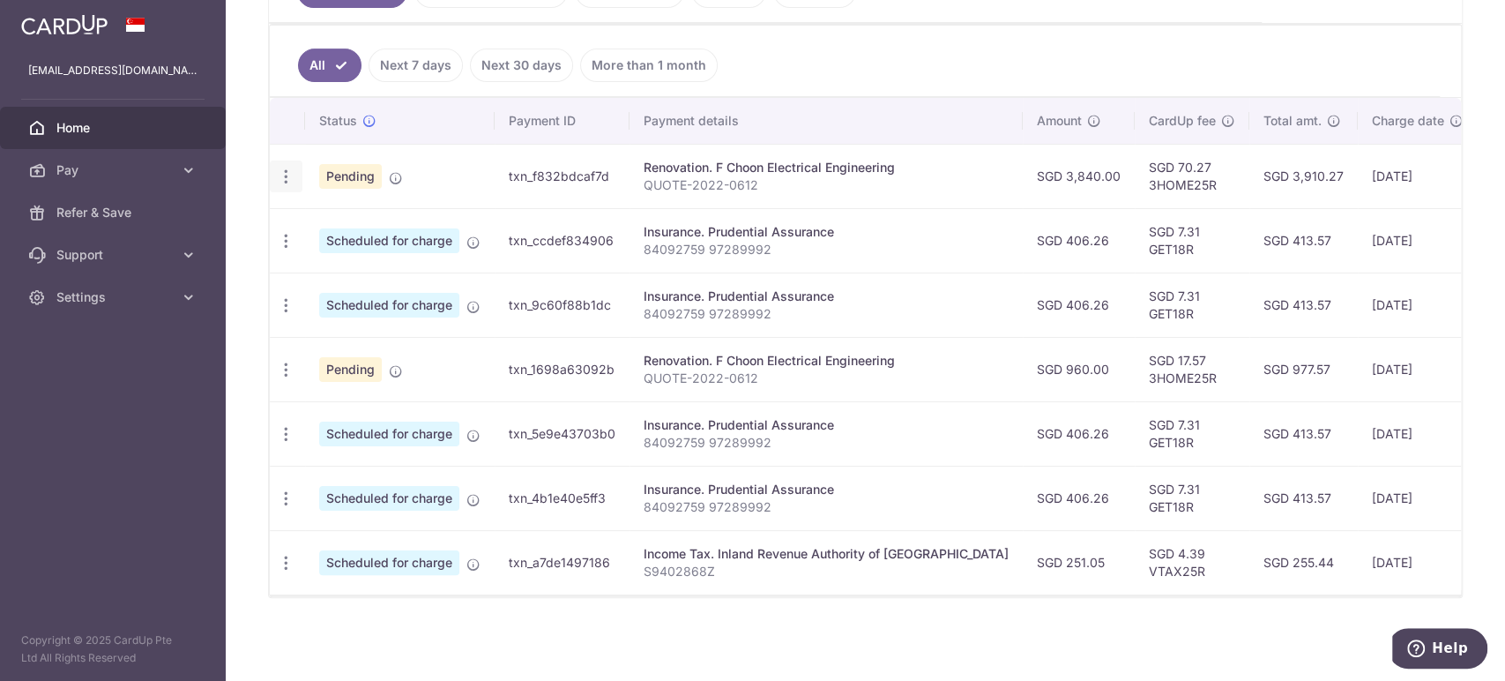
click at [287, 168] on icon "button" at bounding box center [286, 177] width 19 height 19
click at [388, 214] on span "Update payment" at bounding box center [380, 224] width 120 height 21
radio input "true"
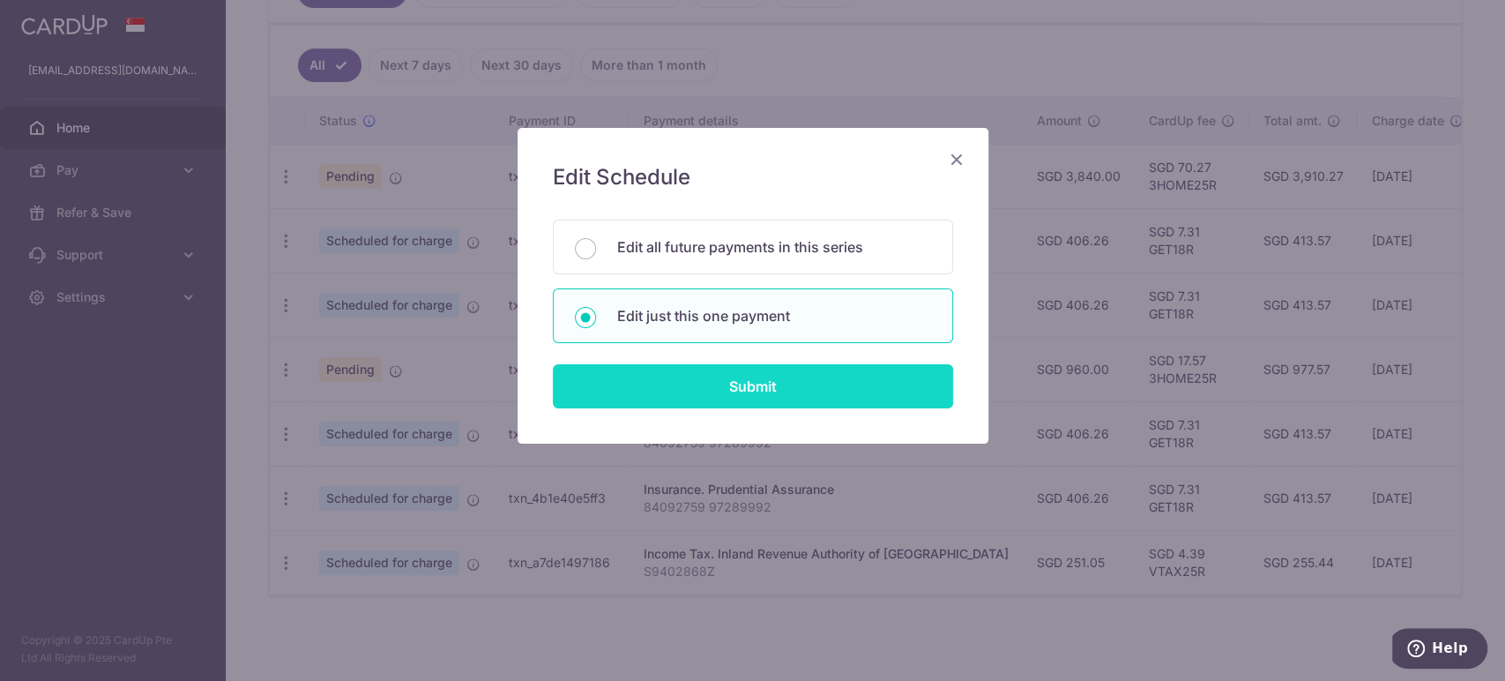
click at [676, 384] on input "Submit" at bounding box center [753, 386] width 400 height 44
radio input "true"
type input "3,840.00"
type input "[DATE]"
type input "QUOTE-2022-0612"
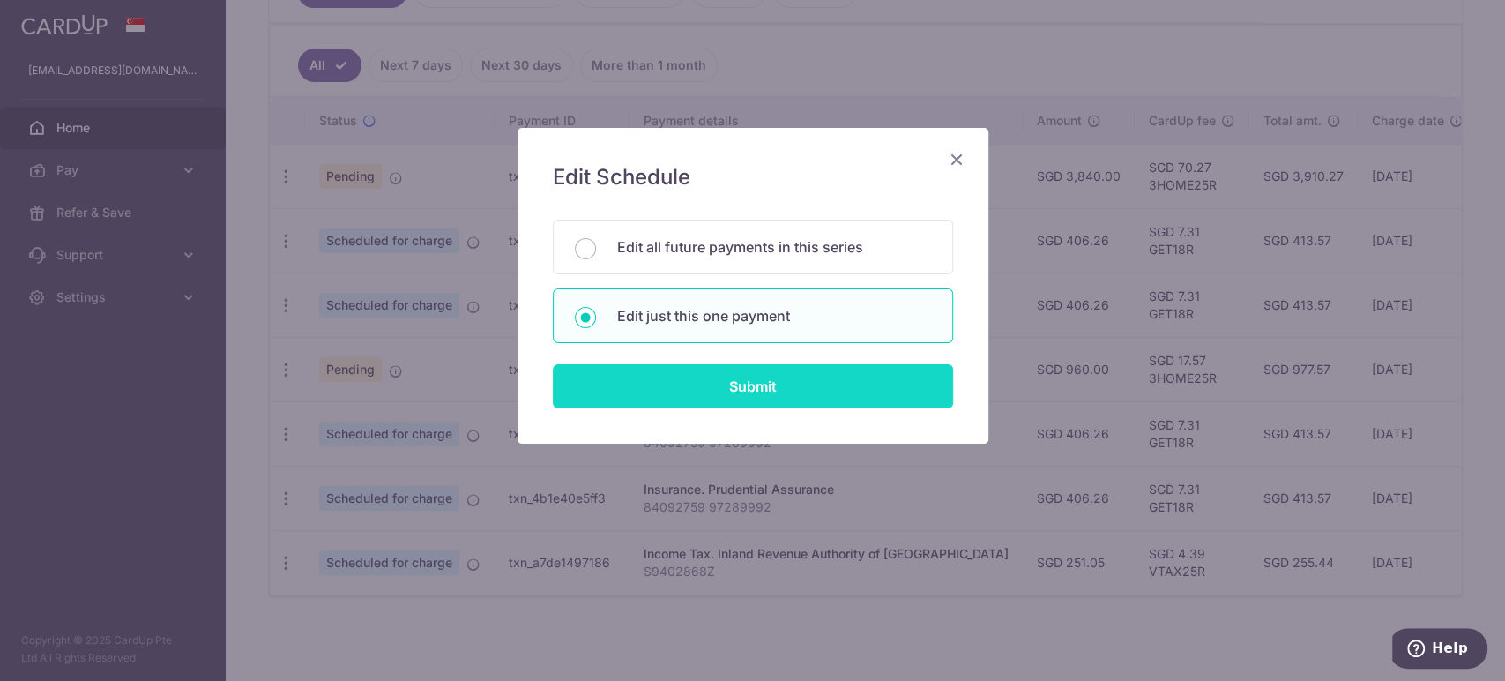
type input "80% deposit and 20%"
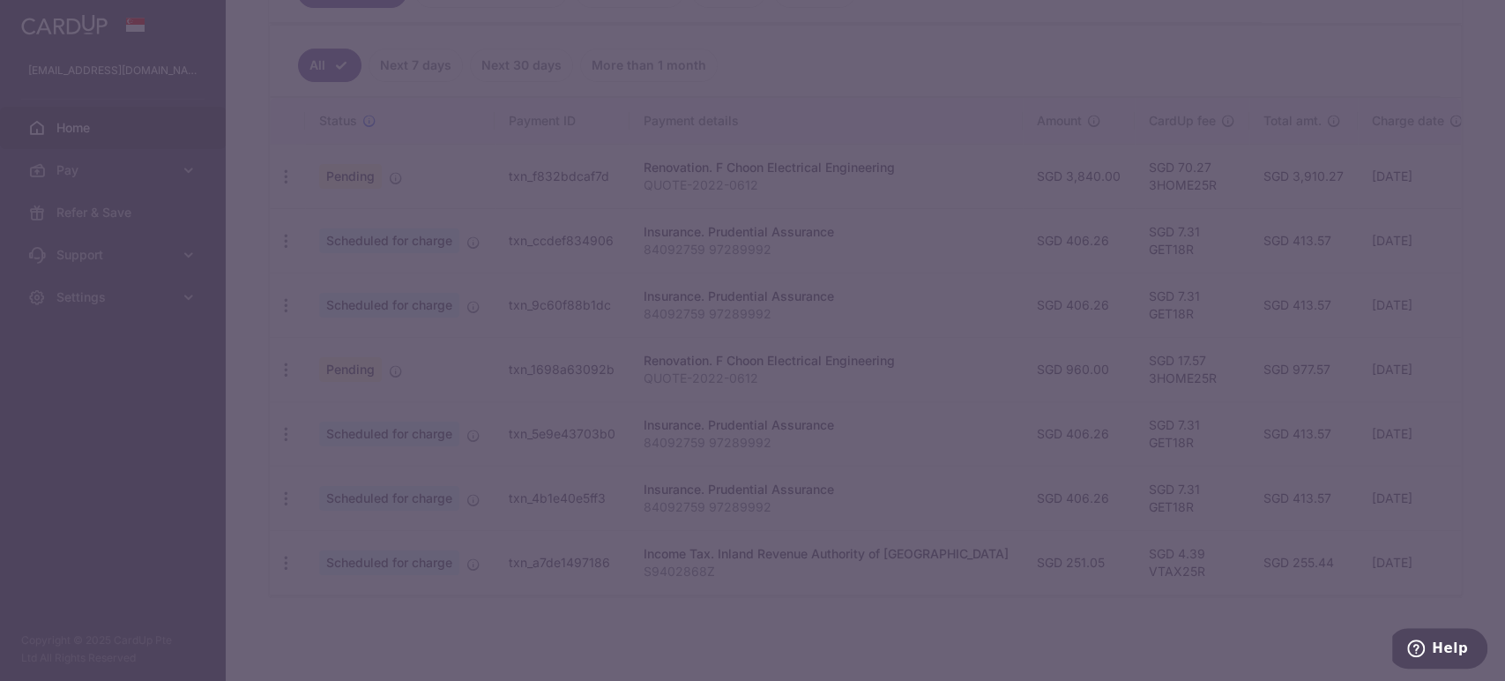
type input "3HOME25R"
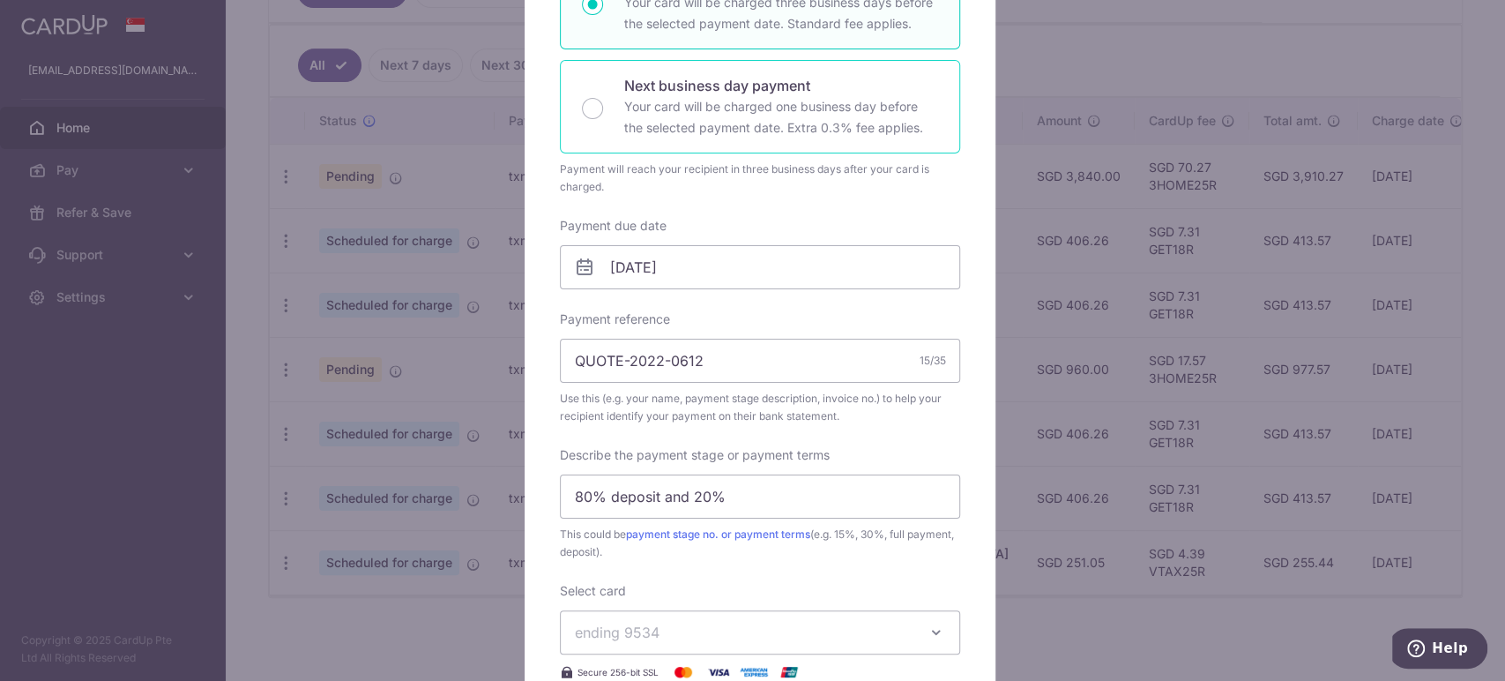
scroll to position [392, 0]
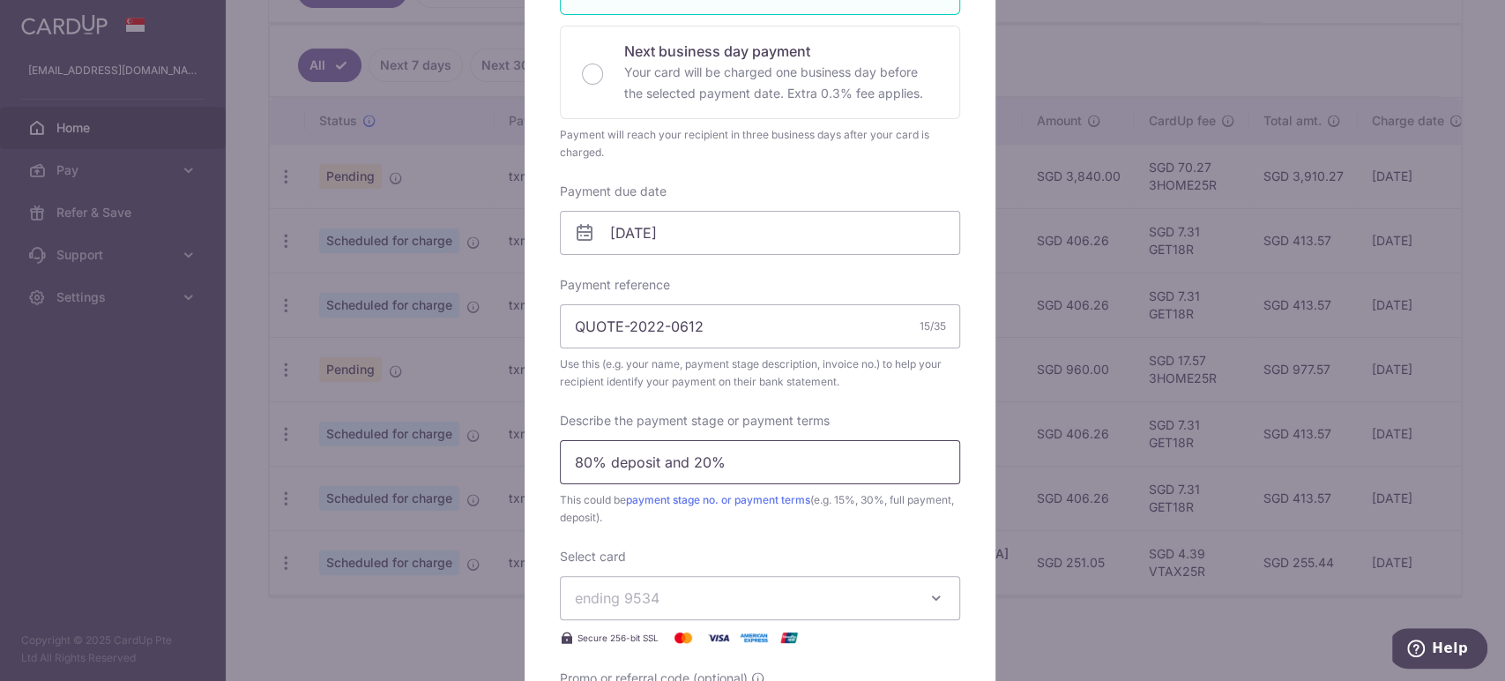
drag, startPoint x: 723, startPoint y: 460, endPoint x: 656, endPoint y: 465, distance: 67.2
click at [656, 465] on input "80% deposit and 20%" at bounding box center [760, 462] width 400 height 44
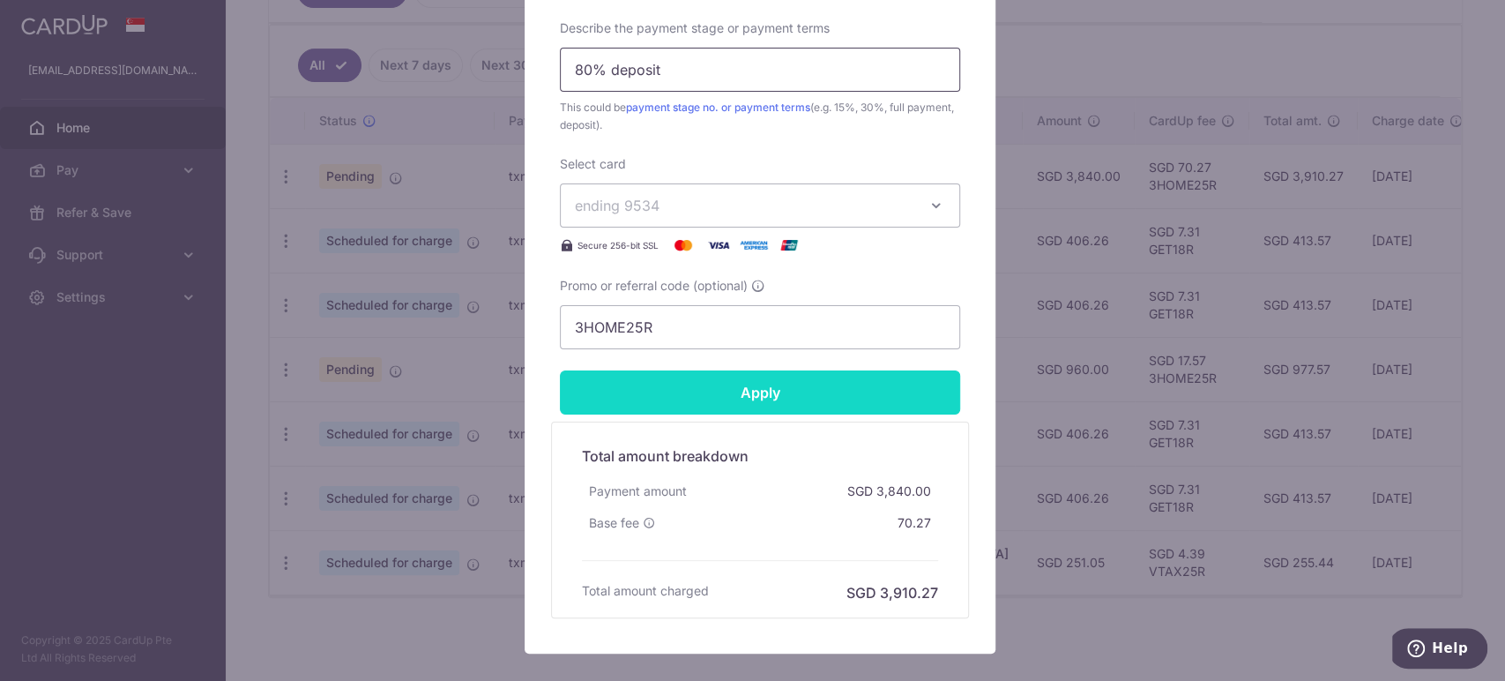
type input "80% deposit"
click at [821, 388] on input "Apply" at bounding box center [760, 392] width 400 height 44
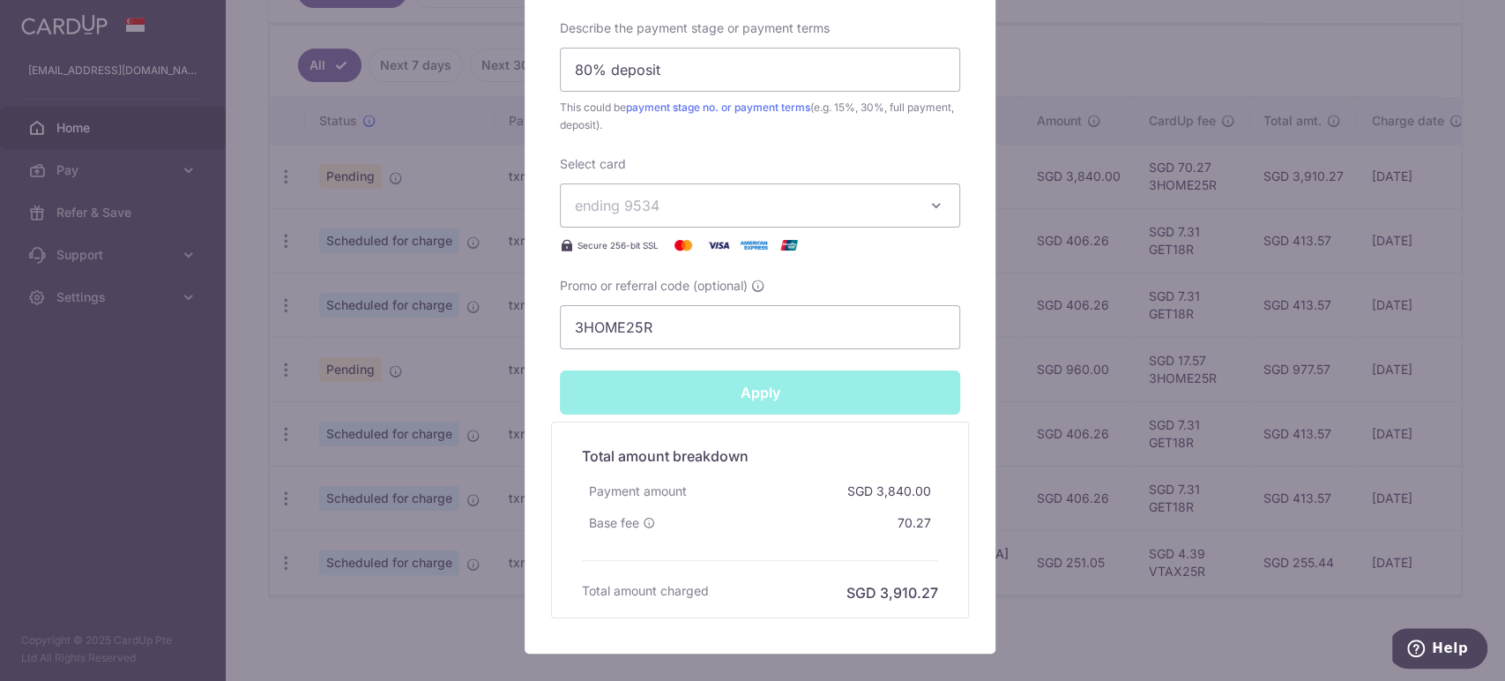
type input "Successfully Applied"
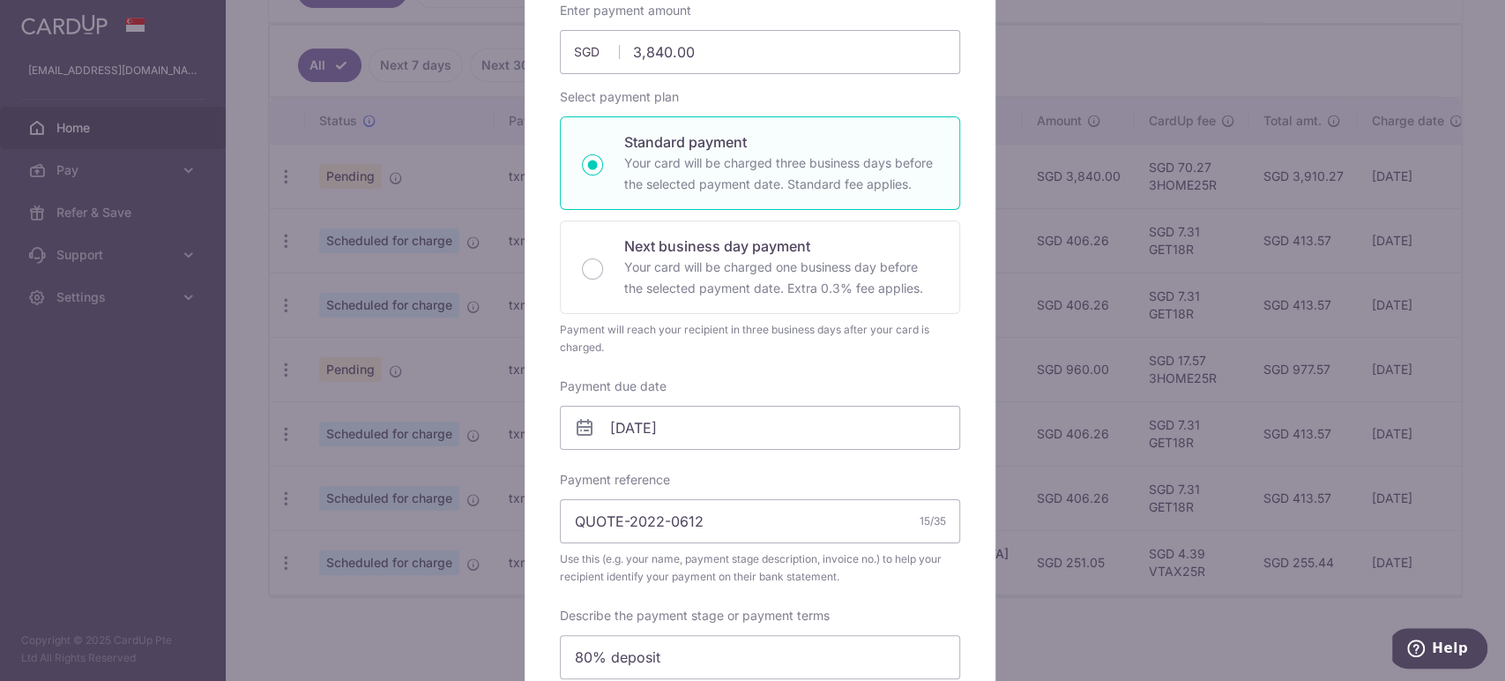
scroll to position [0, 0]
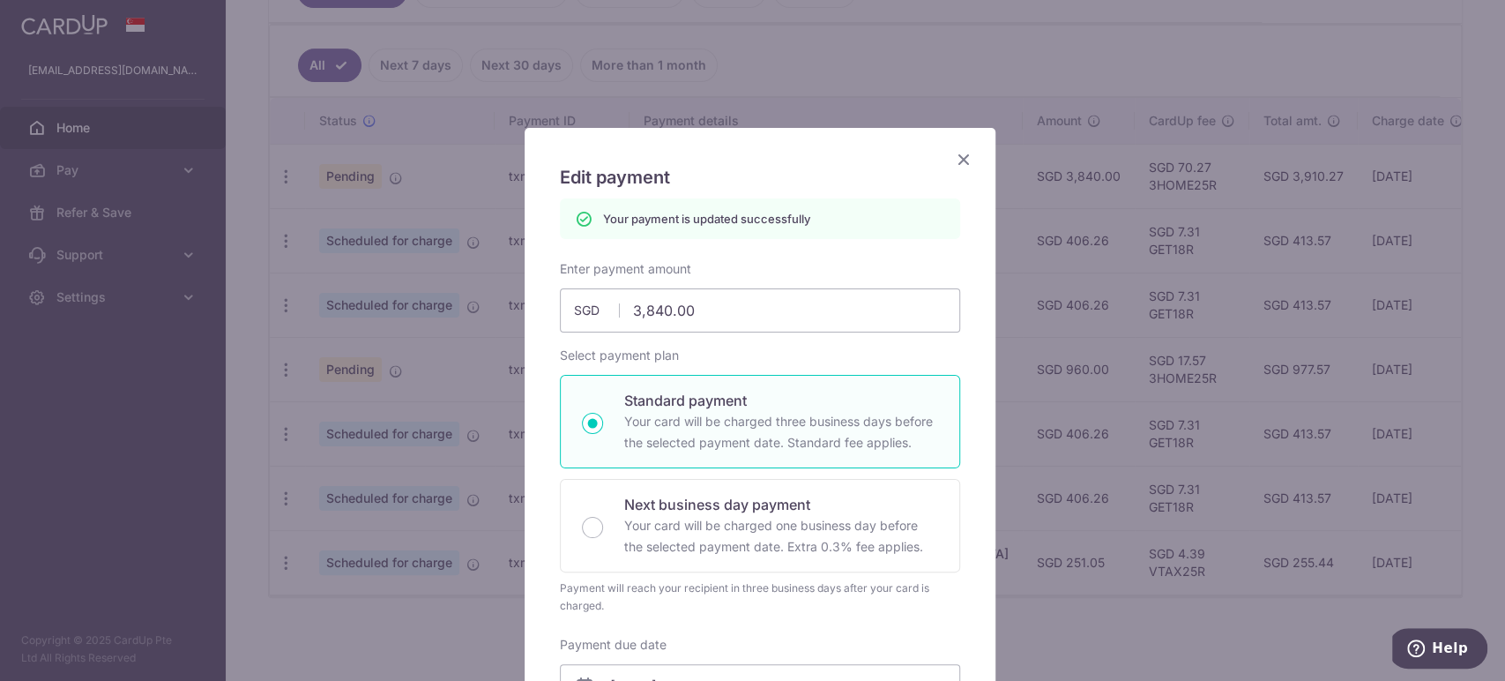
click at [959, 152] on icon "Close" at bounding box center [963, 159] width 21 height 22
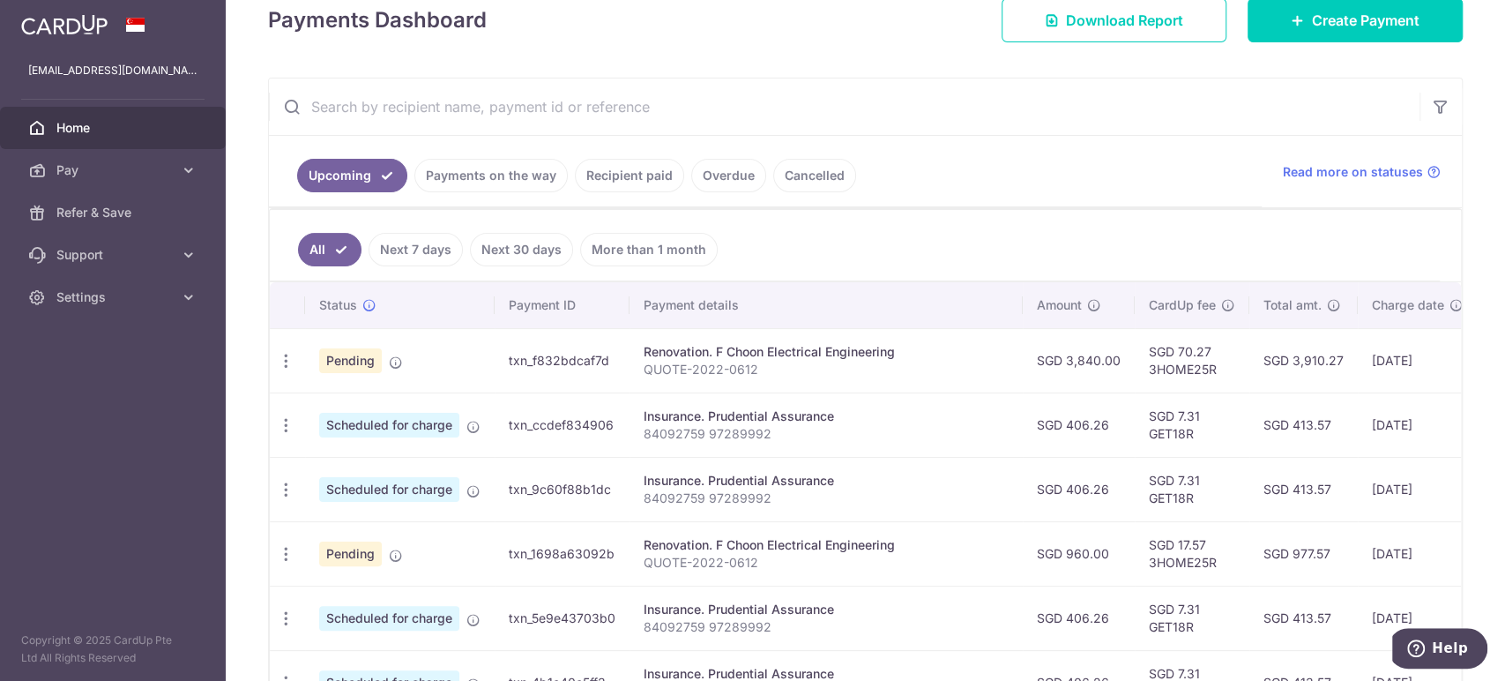
scroll to position [294, 0]
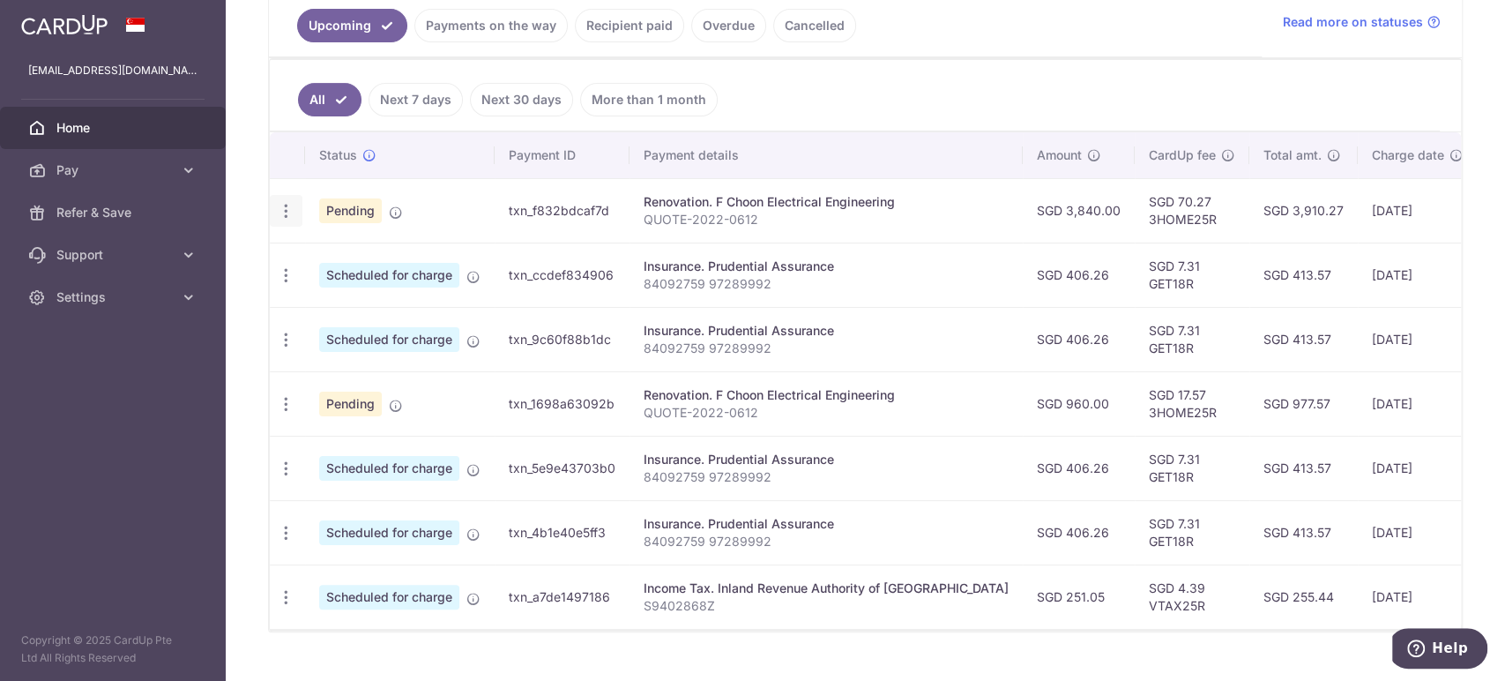
click at [284, 210] on icon "button" at bounding box center [286, 211] width 19 height 19
drag, startPoint x: 404, startPoint y: 256, endPoint x: 433, endPoint y: 255, distance: 29.1
click at [404, 256] on span "Update payment" at bounding box center [380, 259] width 120 height 21
radio input "true"
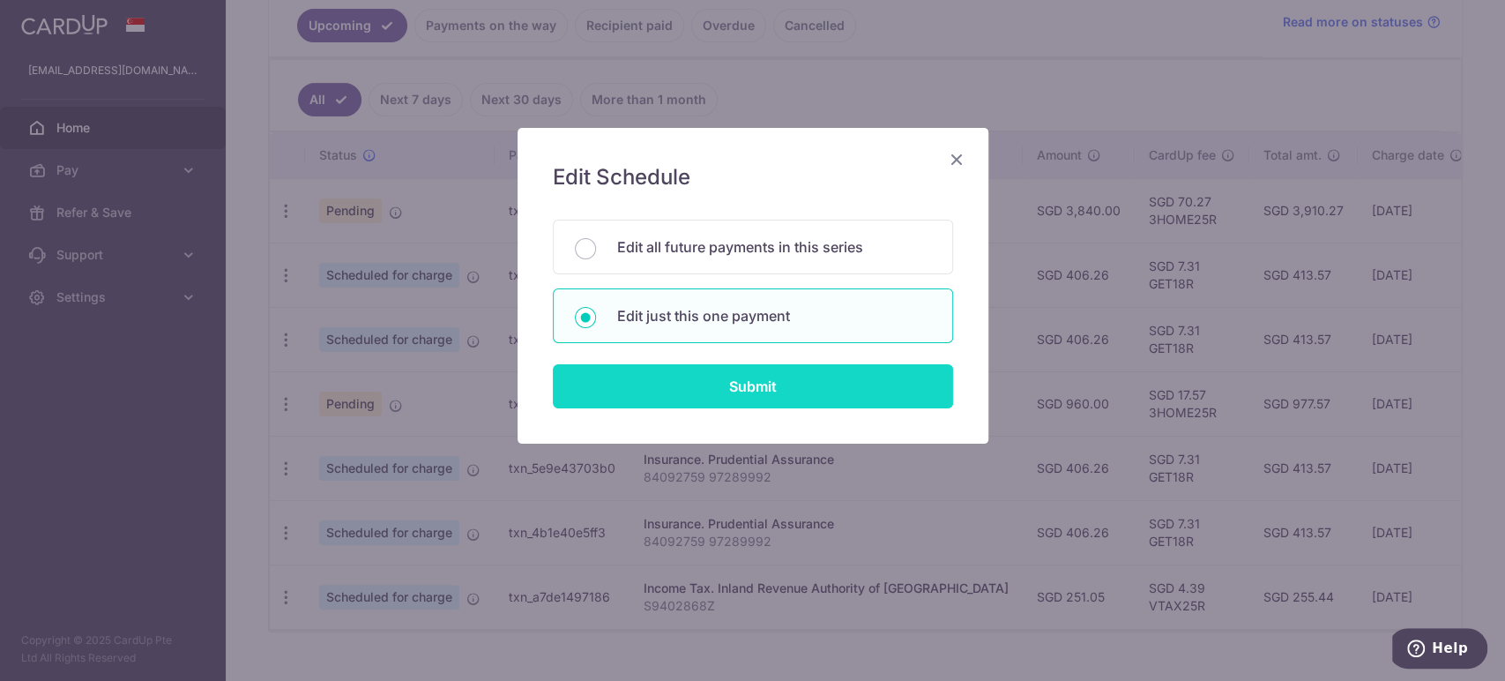
click at [677, 377] on input "Submit" at bounding box center [753, 386] width 400 height 44
radio input "true"
type input "3,840.00"
type input "[DATE]"
type input "QUOTE-2022-0612"
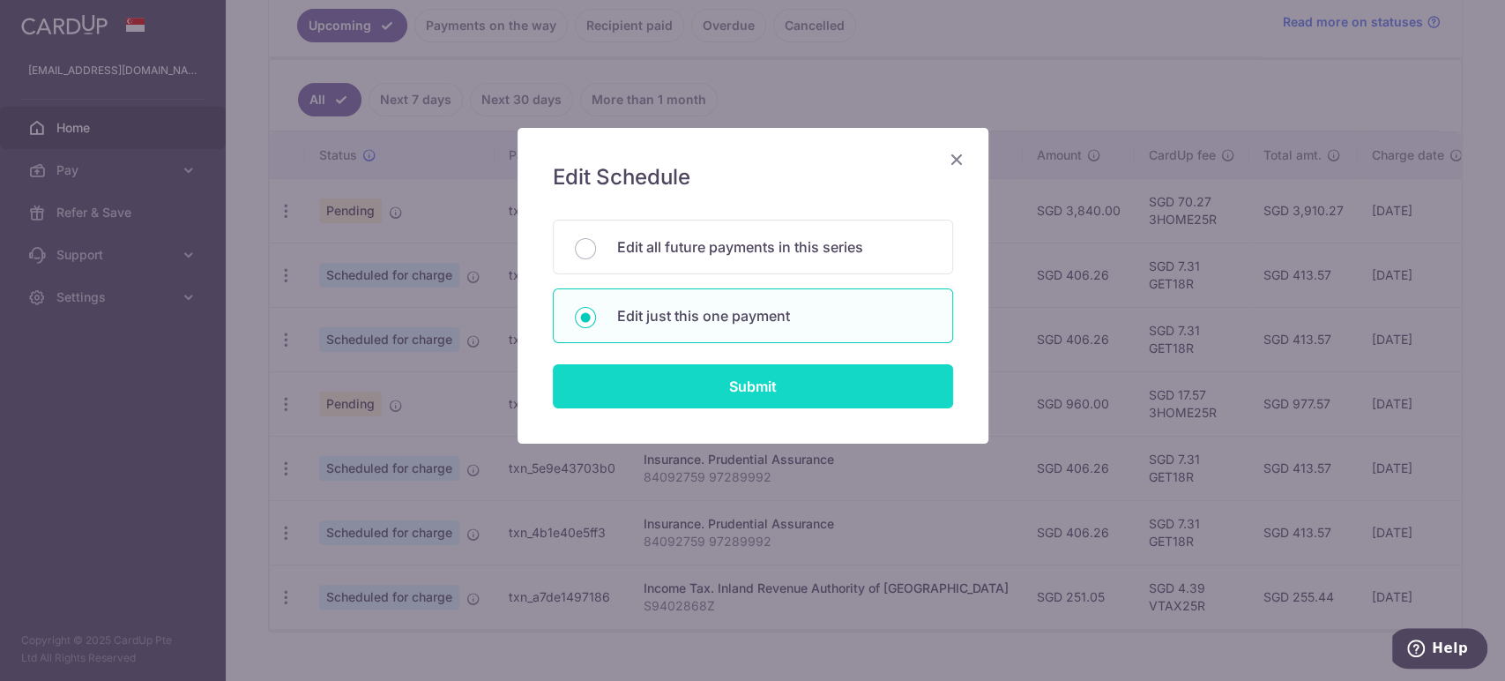
type input "80% deposit"
type input "3HOME25R"
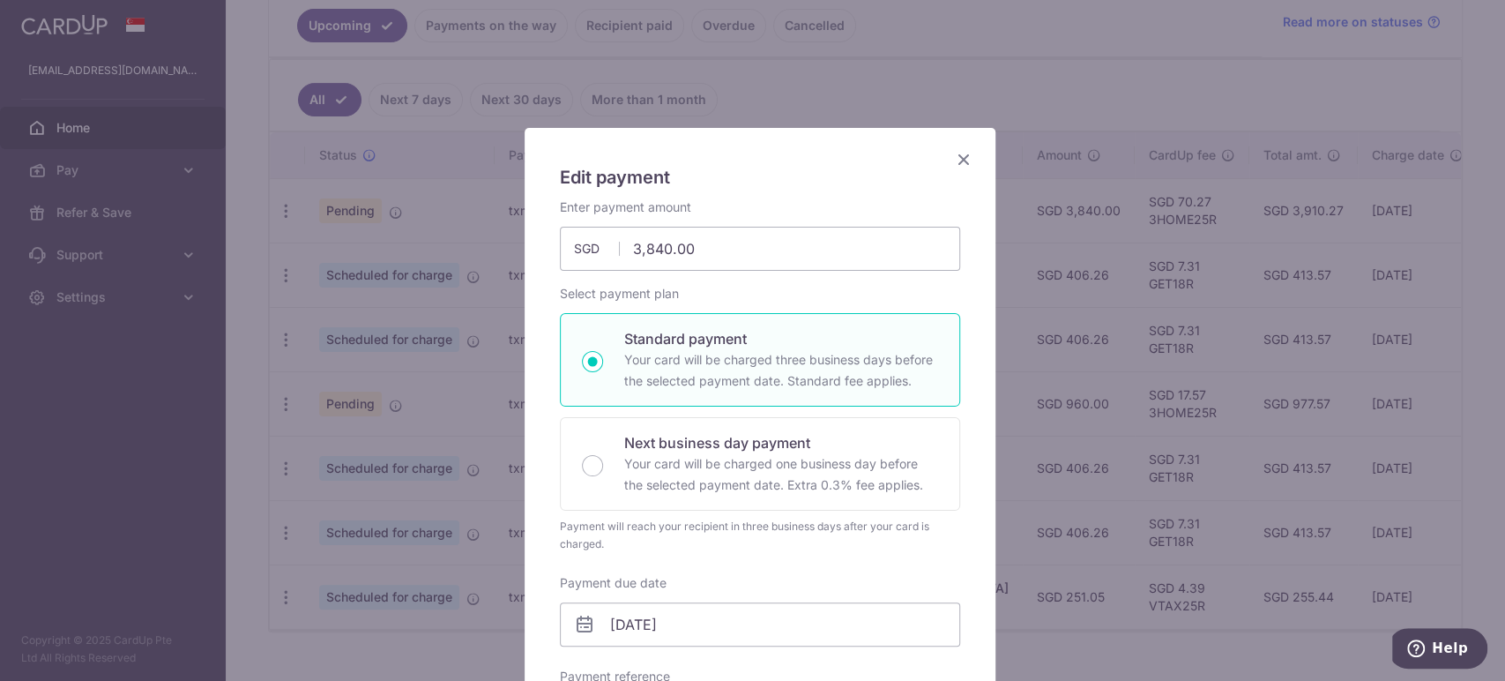
scroll to position [392, 0]
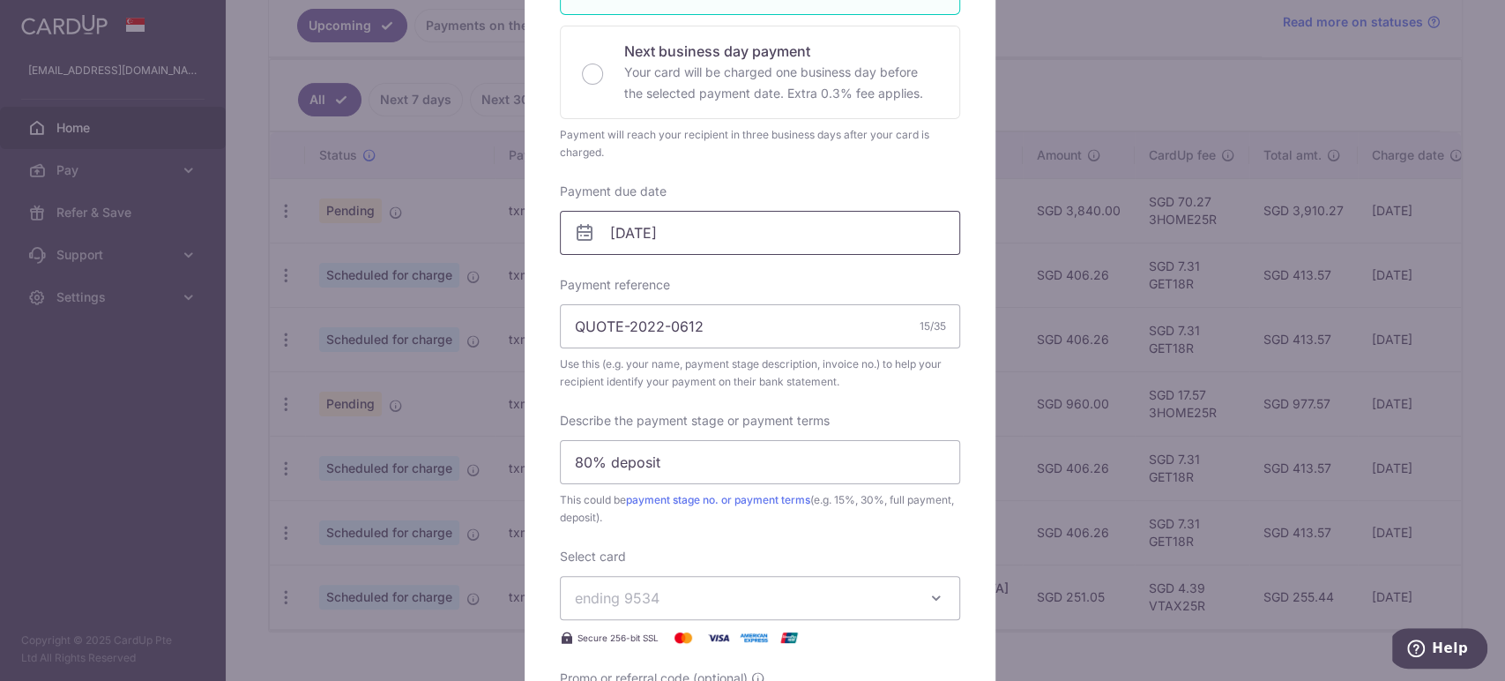
click at [661, 224] on input "[DATE]" at bounding box center [760, 233] width 400 height 44
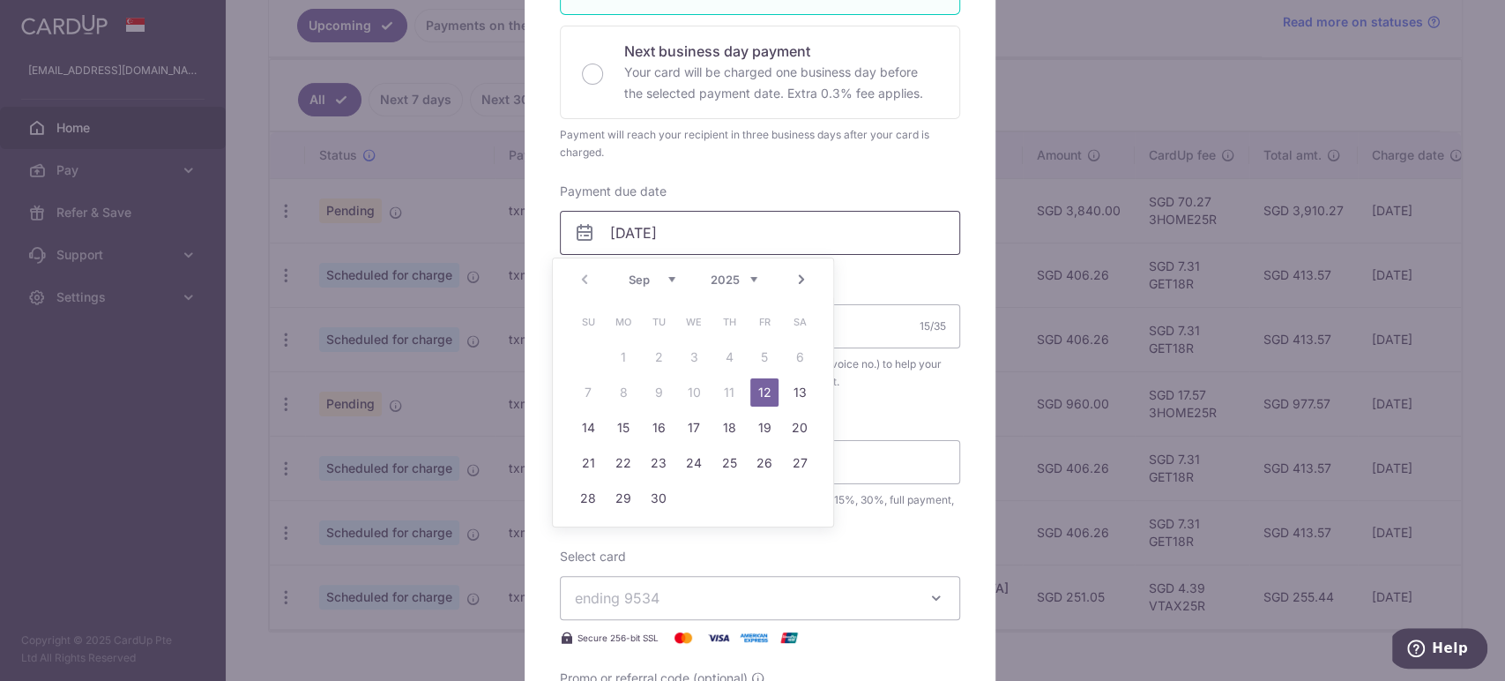
click at [661, 224] on input "[DATE]" at bounding box center [760, 233] width 400 height 44
click at [1148, 98] on div "Edit payment By clicking apply, you will make changes to all payments to F Choo…" at bounding box center [752, 340] width 1505 height 681
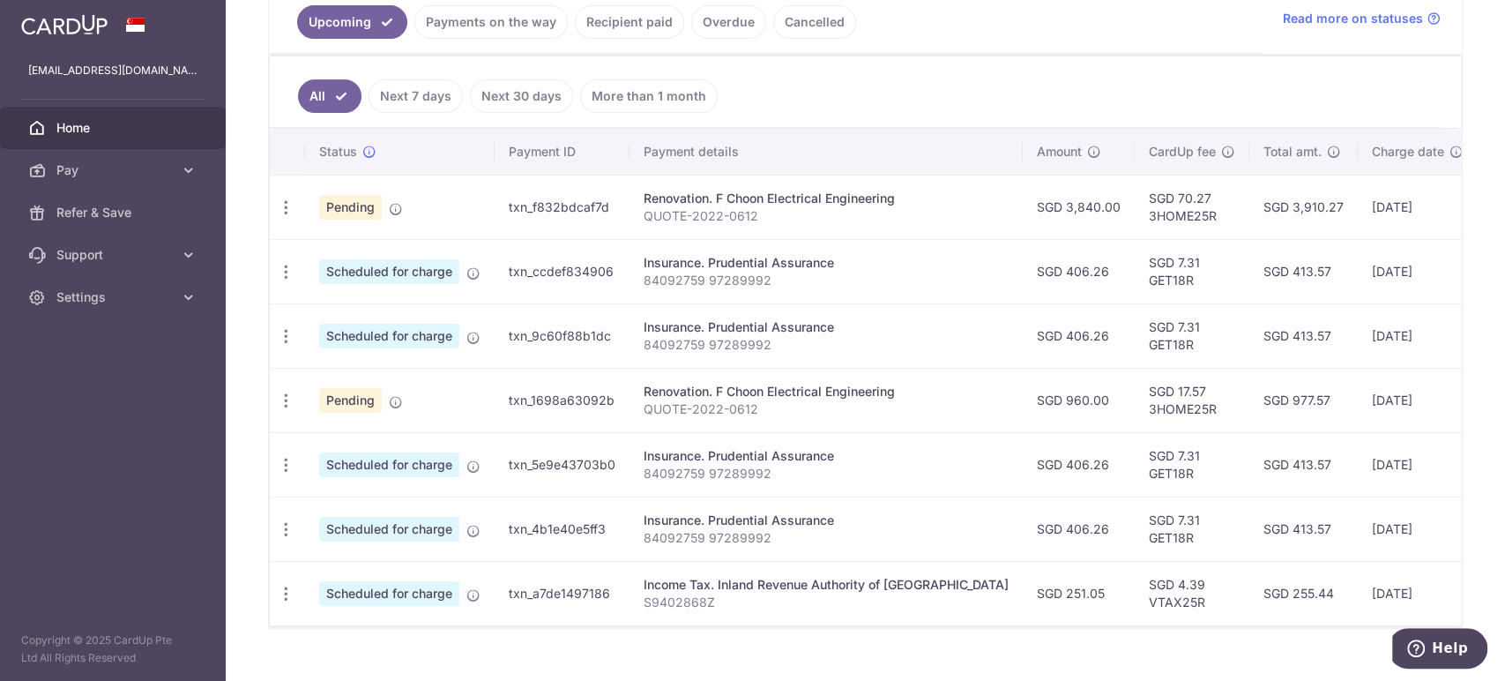
scroll to position [454, 0]
